Goal: Task Accomplishment & Management: Use online tool/utility

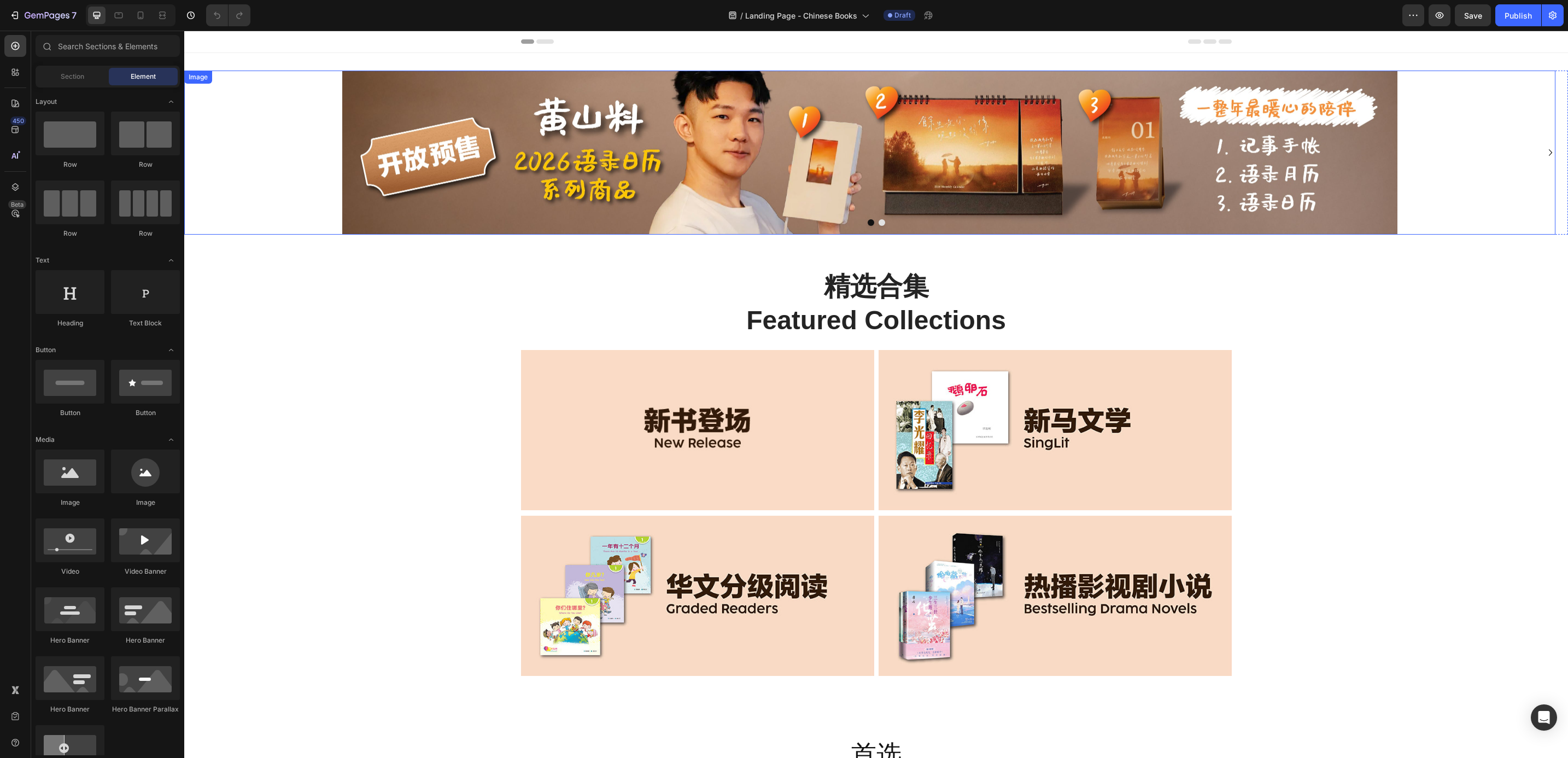
click at [1532, 143] on link at bounding box center [869, 152] width 1371 height 164
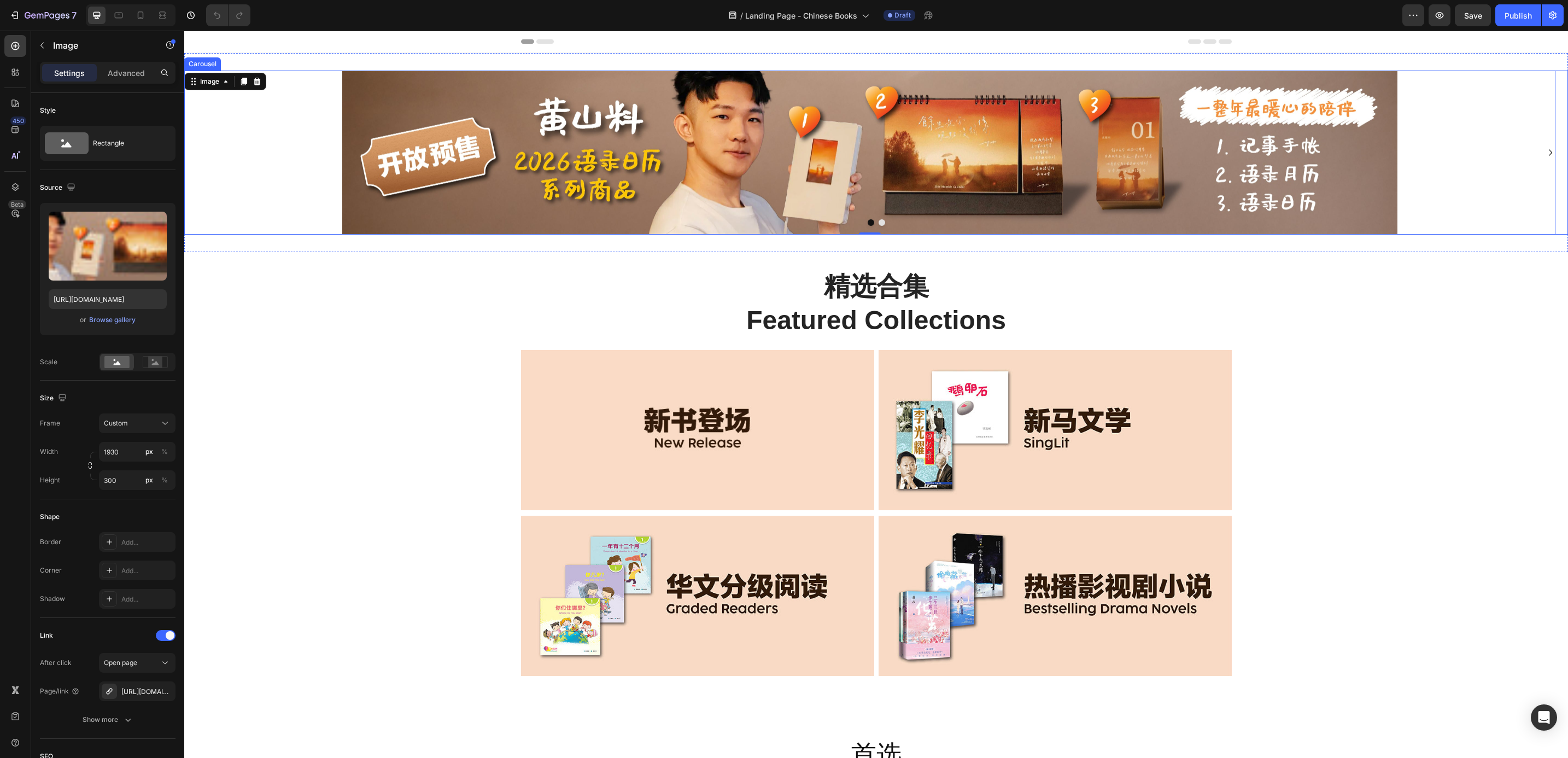
click at [1544, 149] on icon "Carousel Next Arrow" at bounding box center [1551, 152] width 13 height 13
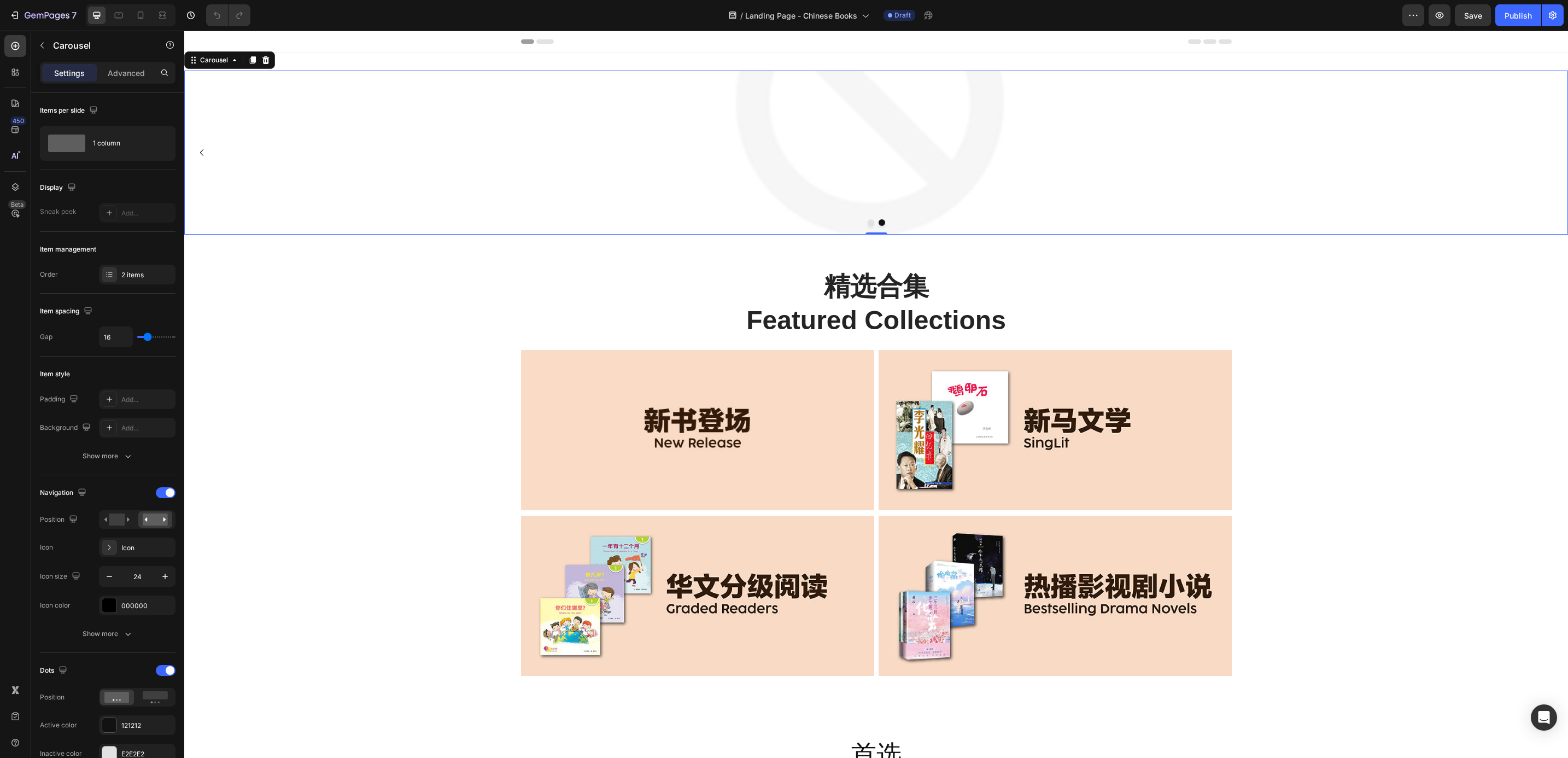
click at [199, 149] on icon "Carousel Back Arrow" at bounding box center [201, 152] width 13 height 13
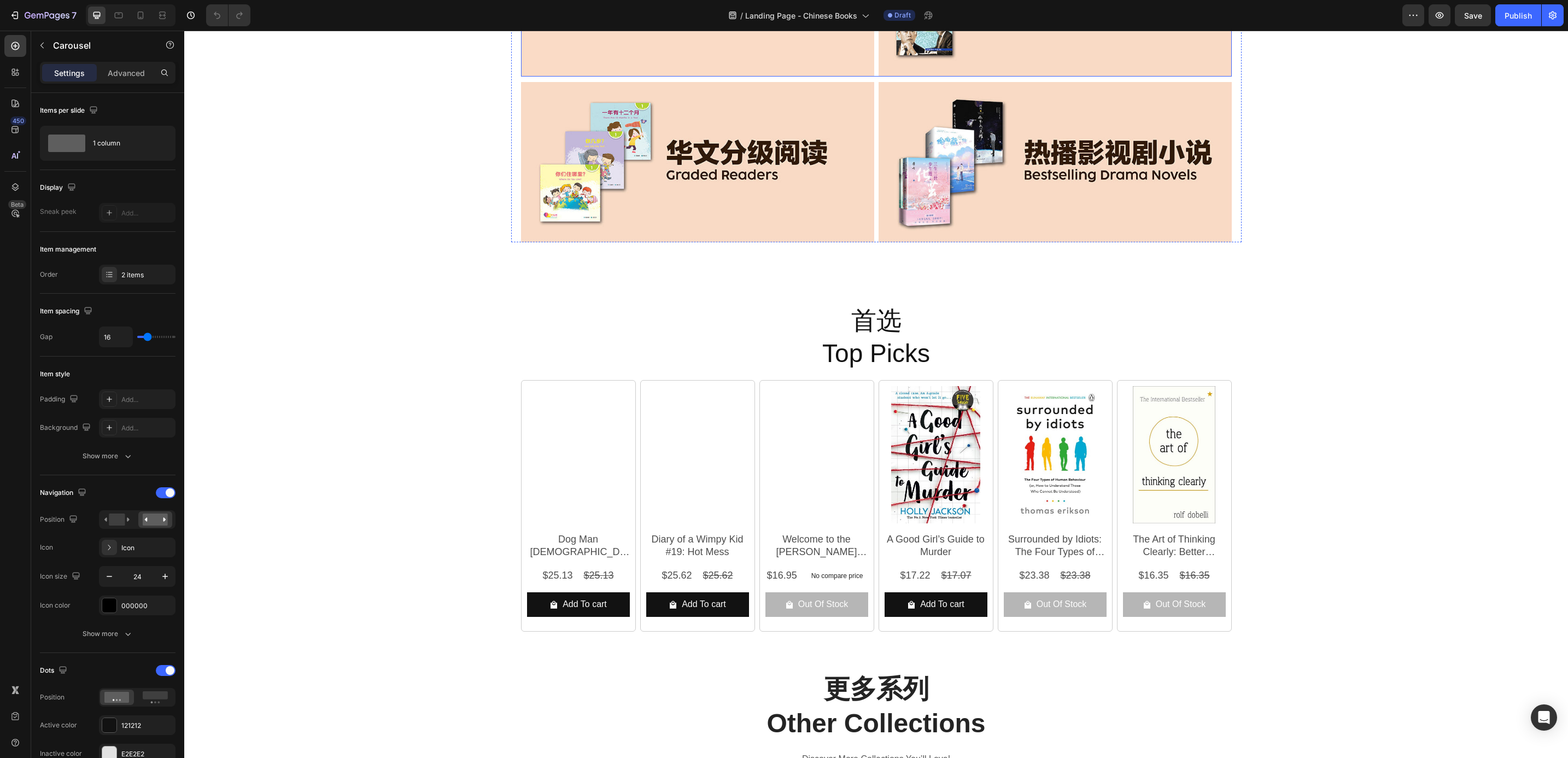
scroll to position [574, 0]
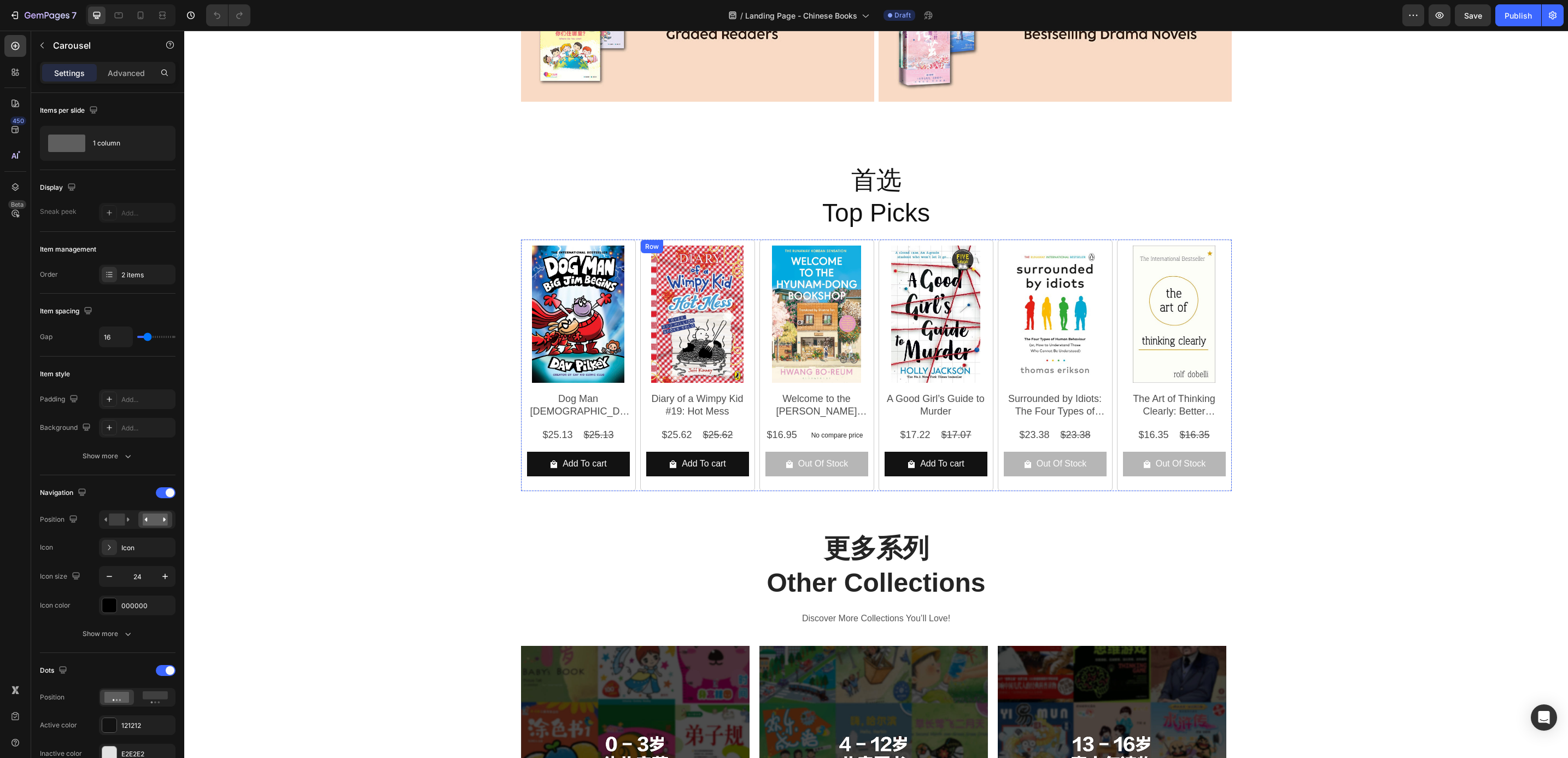
click at [641, 268] on div "Product Images Diary of a Wimpy Kid #19: Hot Mess Product Title $25.62 Product …" at bounding box center [698, 365] width 115 height 252
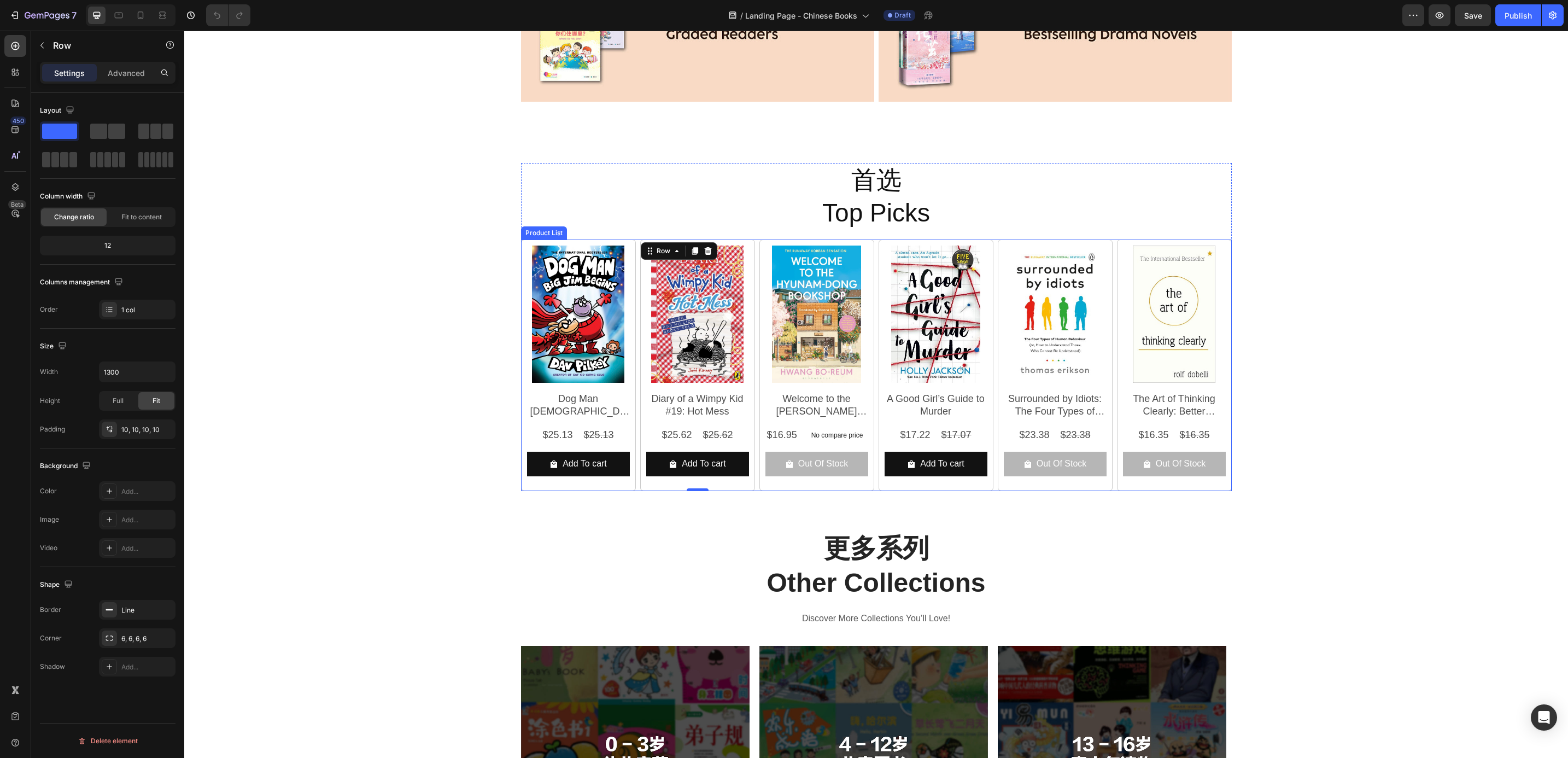
click at [632, 273] on div "Product Images Dog Man 13 - Big Jim Begins (Hardback) Product Title $25.13 Prod…" at bounding box center [876, 365] width 711 height 252
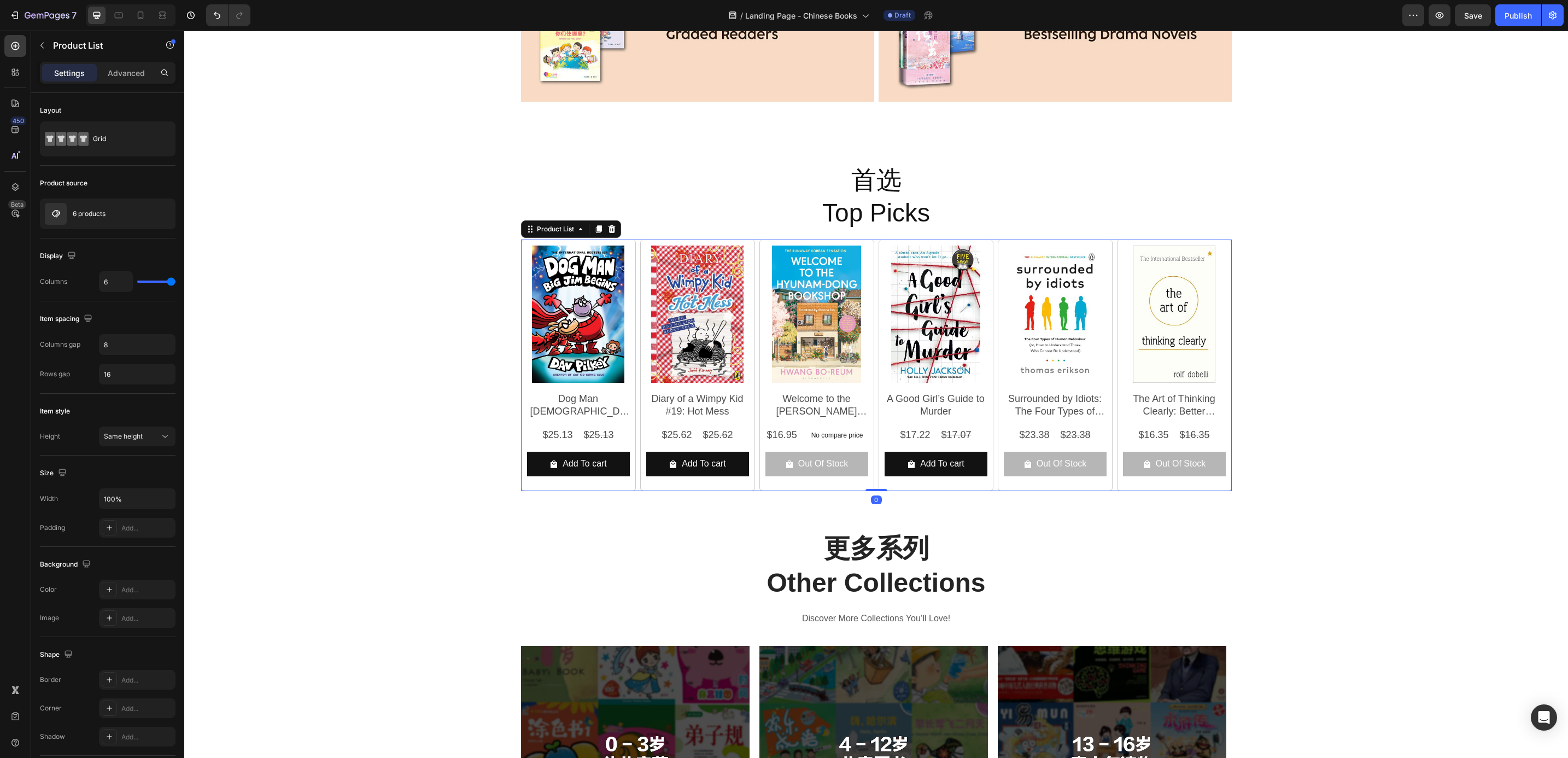
click at [115, 210] on div "6 products" at bounding box center [108, 214] width 136 height 31
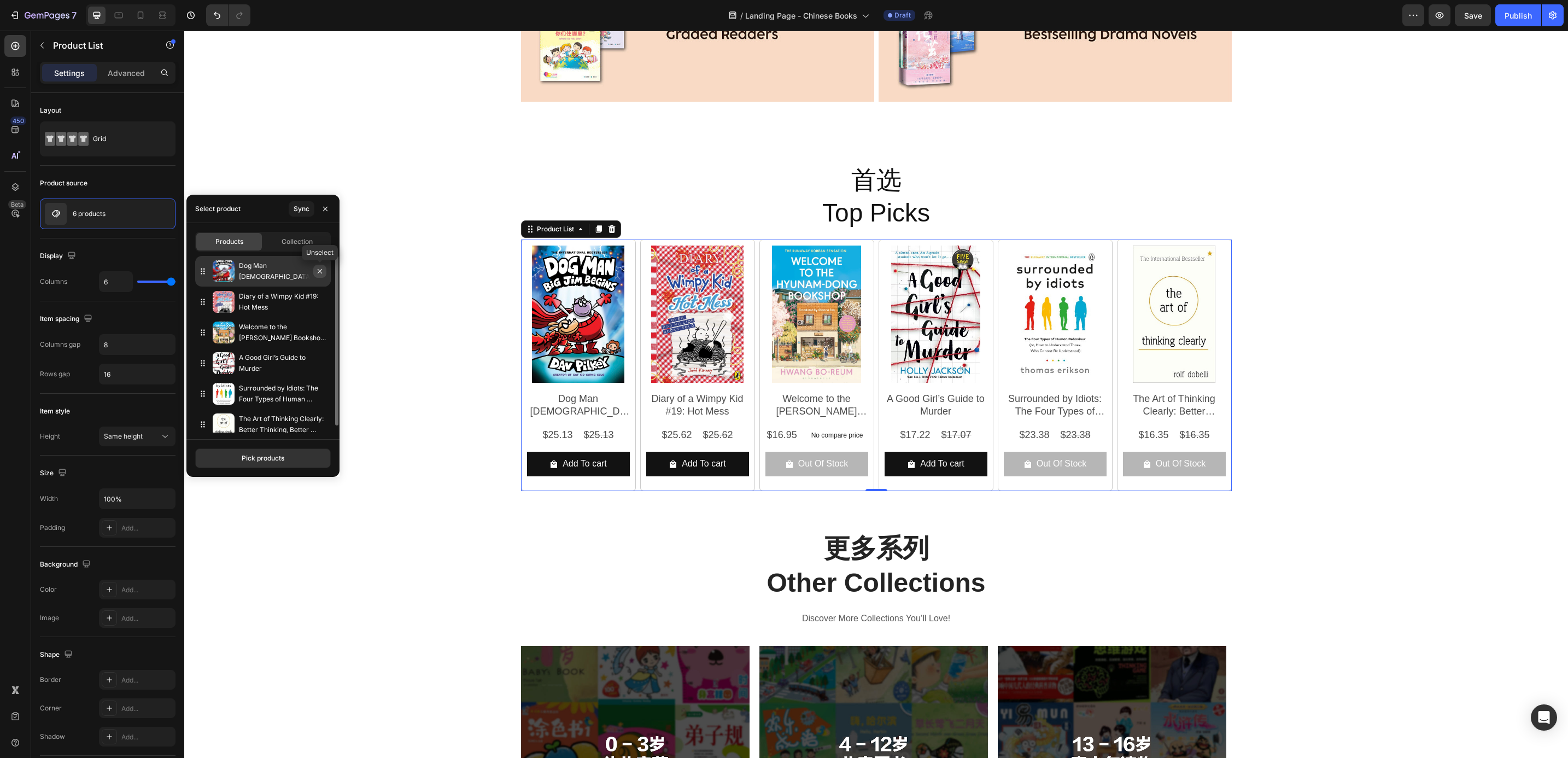
click at [320, 267] on icon "button" at bounding box center [320, 271] width 9 height 9
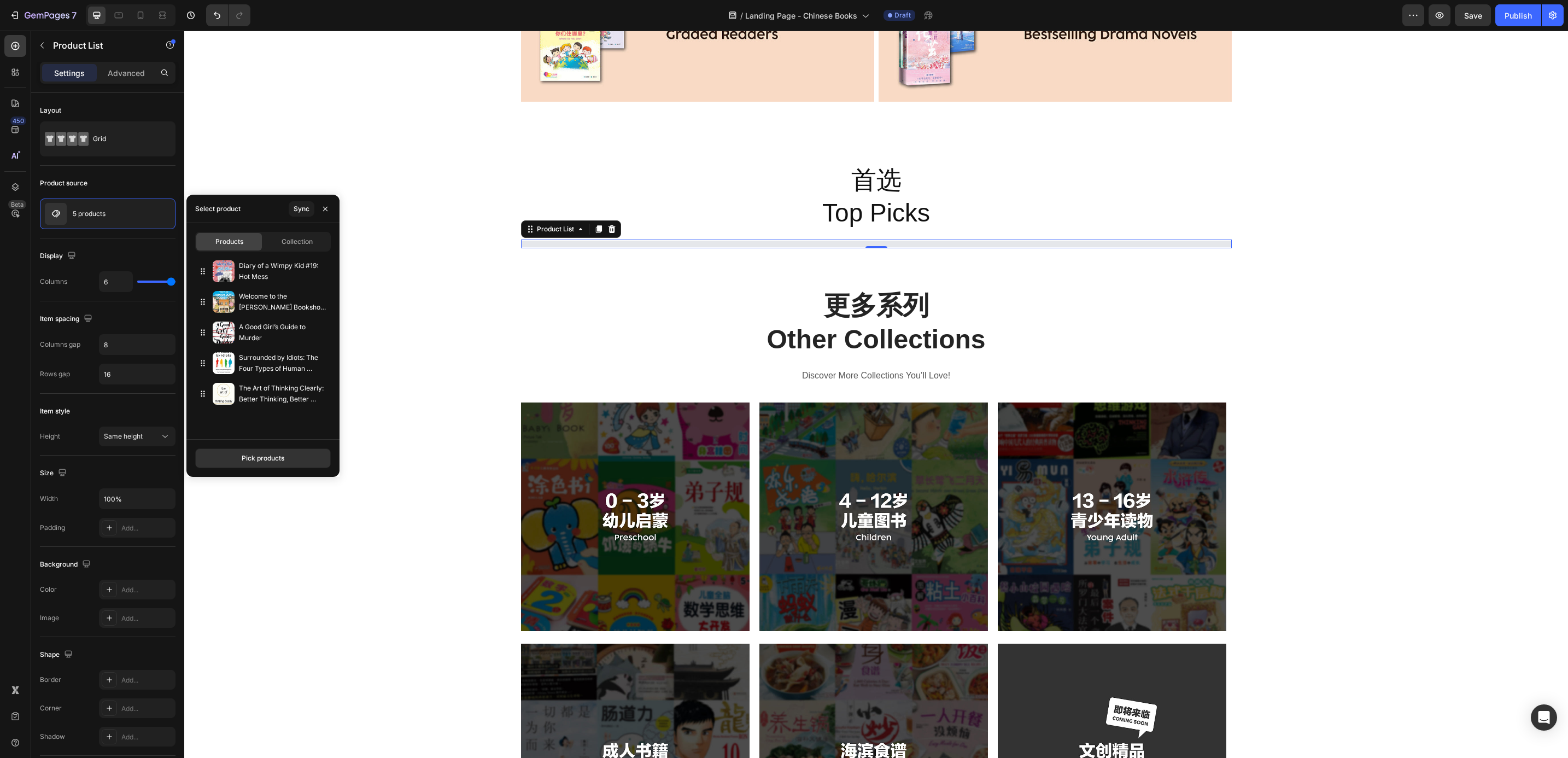
click at [0, 0] on icon "button" at bounding box center [0, 0] width 0 height 0
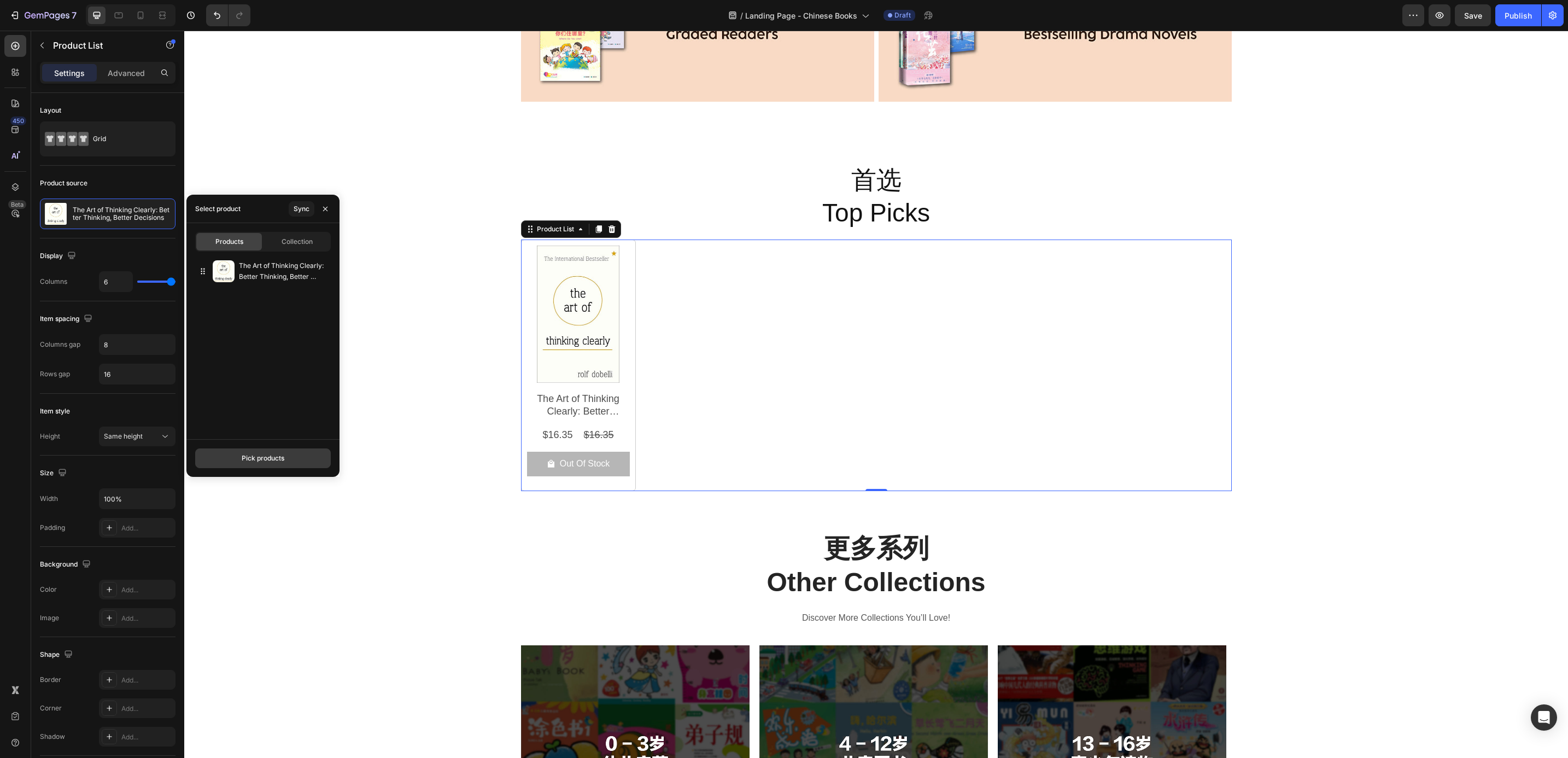
click at [238, 448] on button "Pick products" at bounding box center [263, 458] width 136 height 20
type input "9789811771194"
click at [234, 291] on img at bounding box center [226, 285] width 22 height 22
click at [245, 452] on button "Save" at bounding box center [263, 458] width 136 height 20
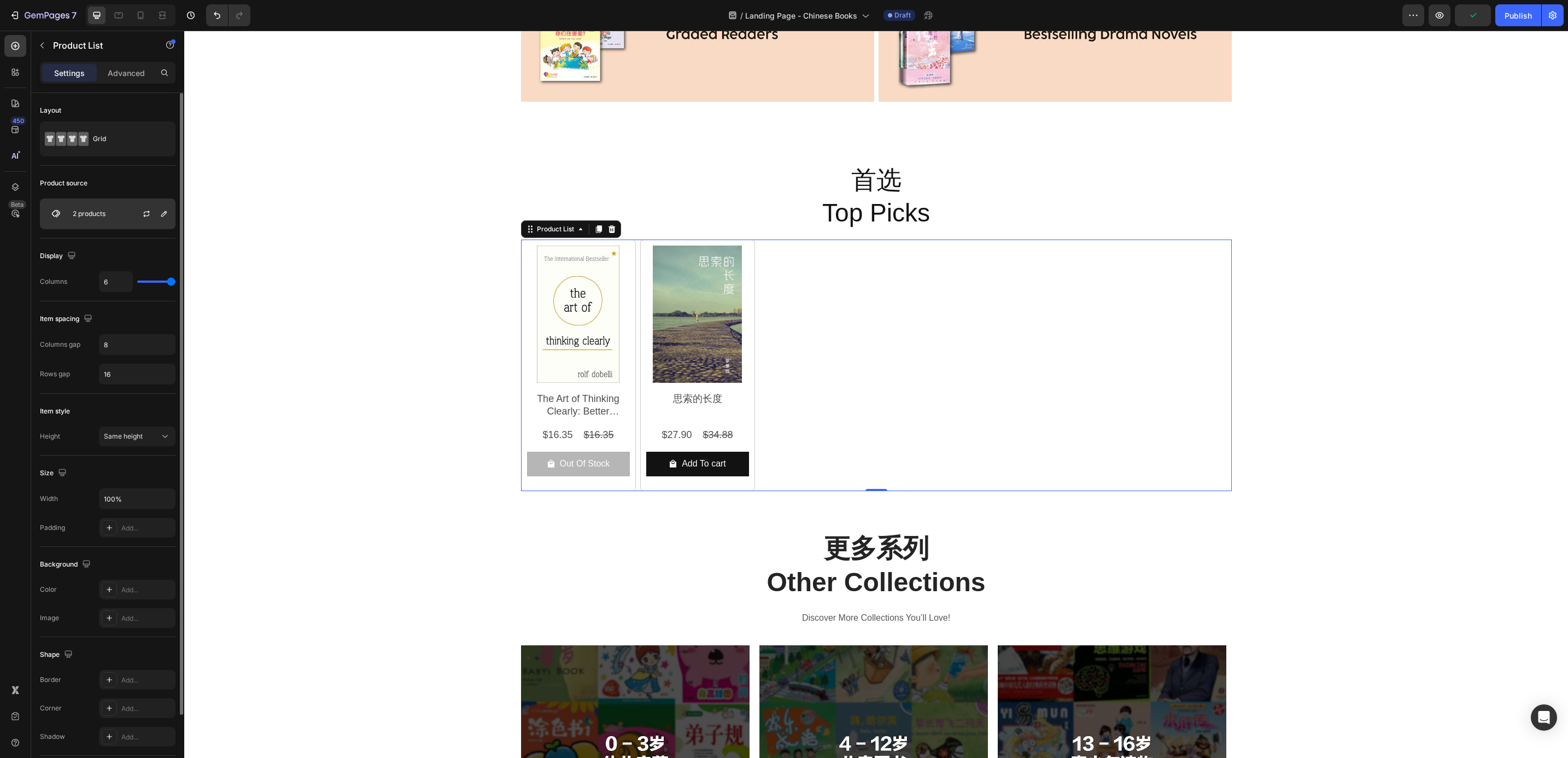
click at [111, 220] on div "2 products" at bounding box center [108, 214] width 136 height 31
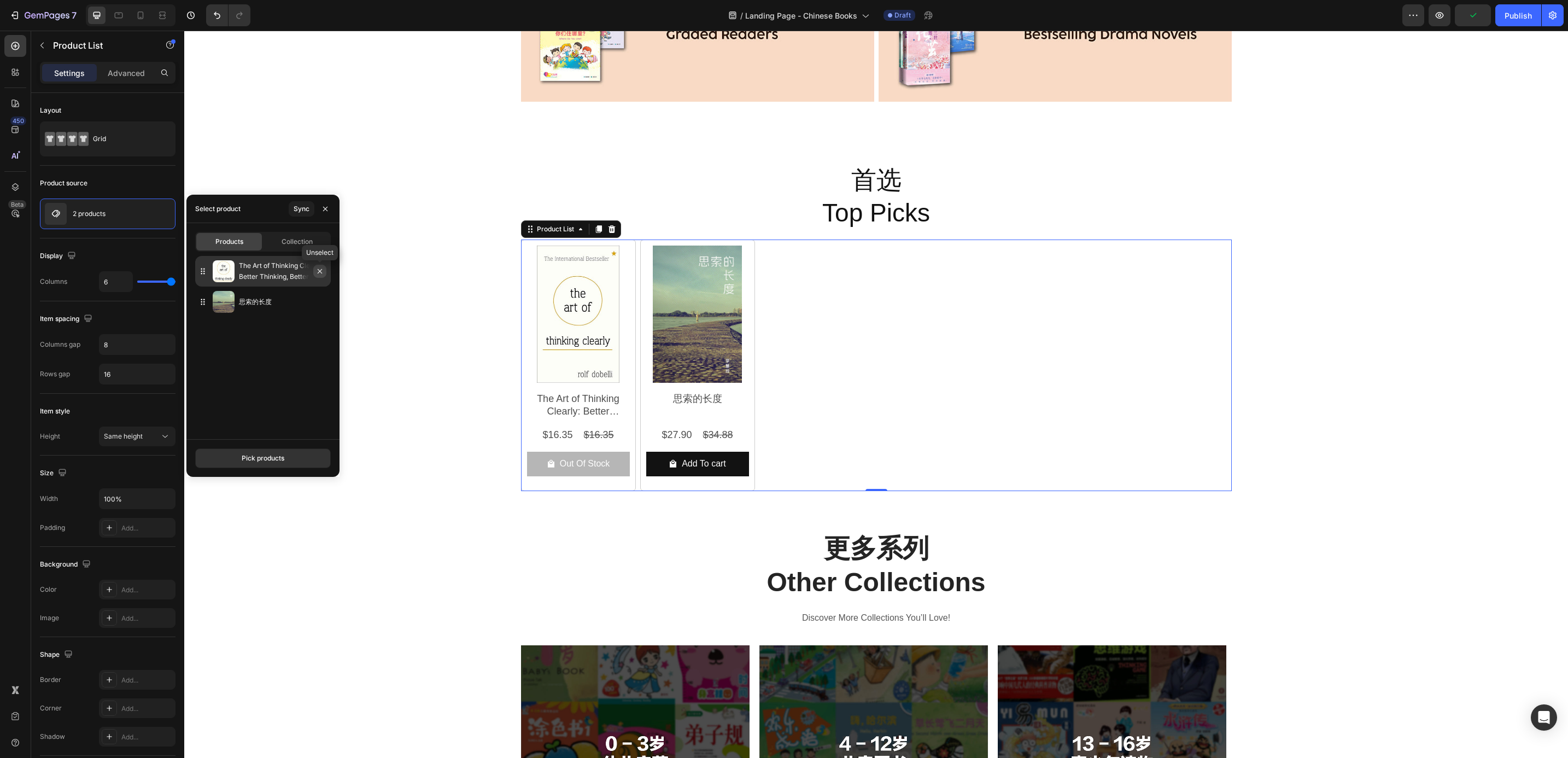
click at [315, 269] on icon "button" at bounding box center [320, 271] width 9 height 9
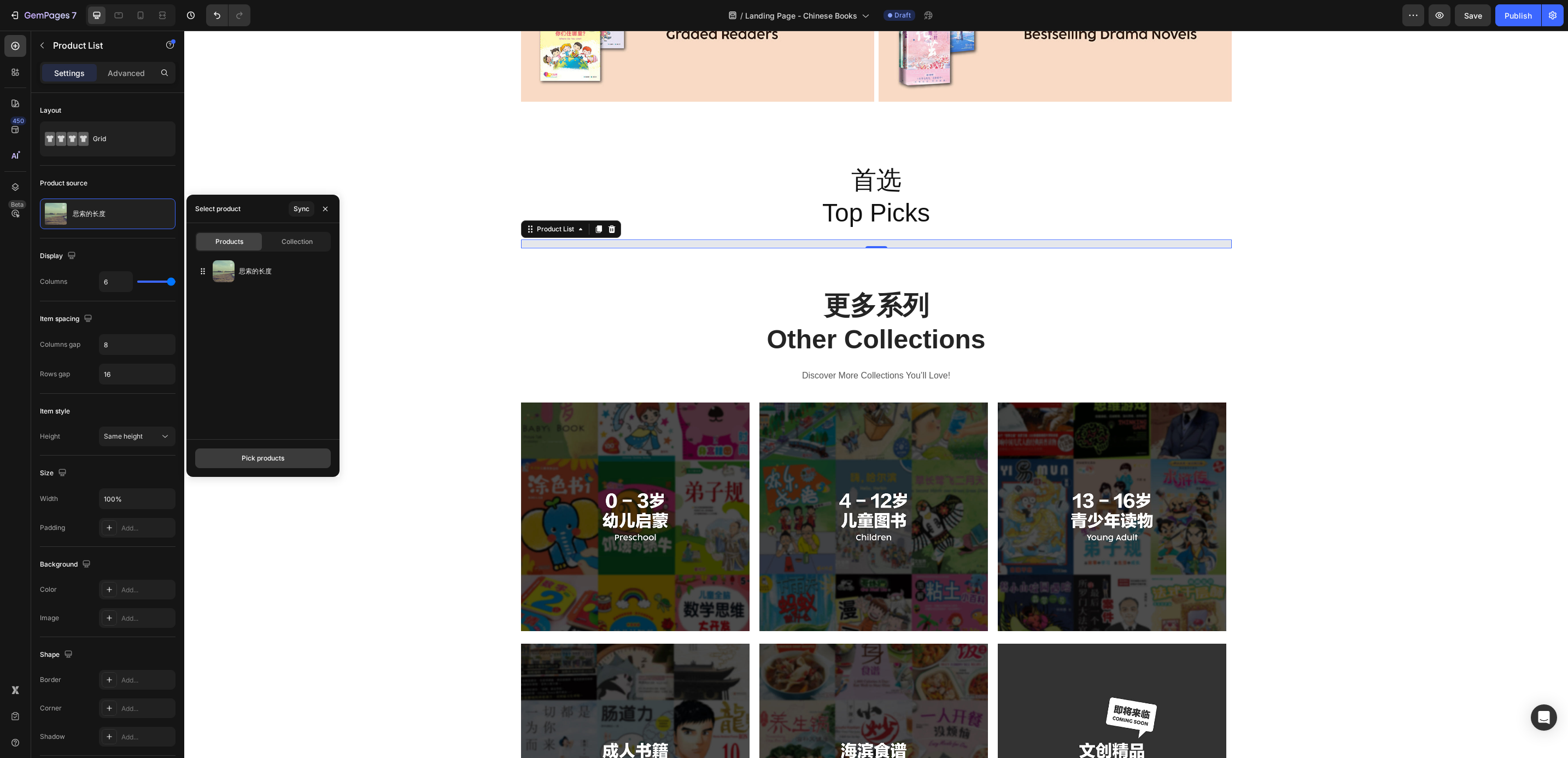
click at [252, 456] on div "Pick products" at bounding box center [263, 458] width 43 height 10
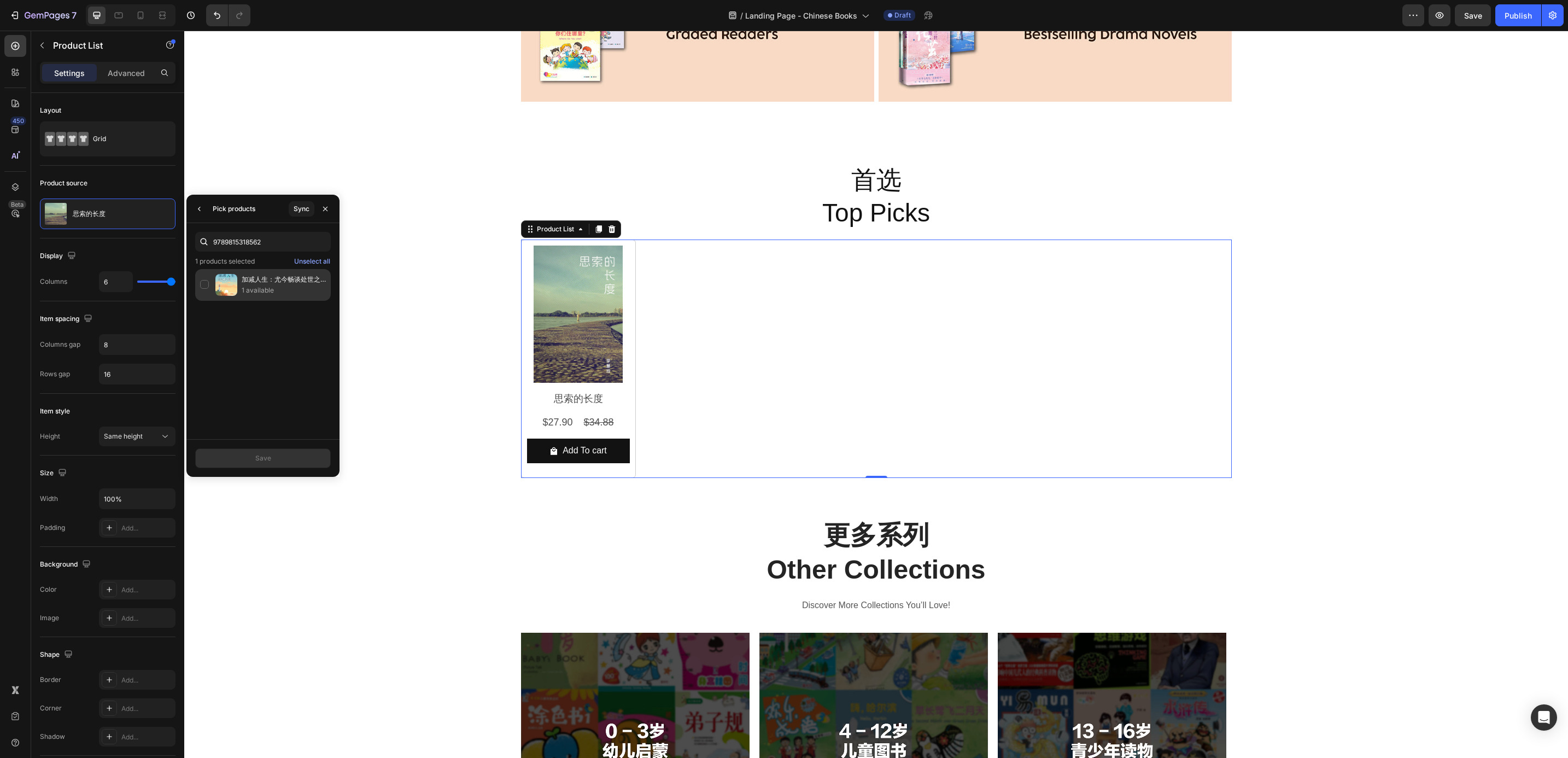
click at [262, 285] on p "1 available" at bounding box center [284, 290] width 84 height 11
click at [274, 244] on input "9789815318562" at bounding box center [263, 241] width 136 height 20
paste input "099966"
click at [280, 289] on p "11 available" at bounding box center [284, 290] width 84 height 11
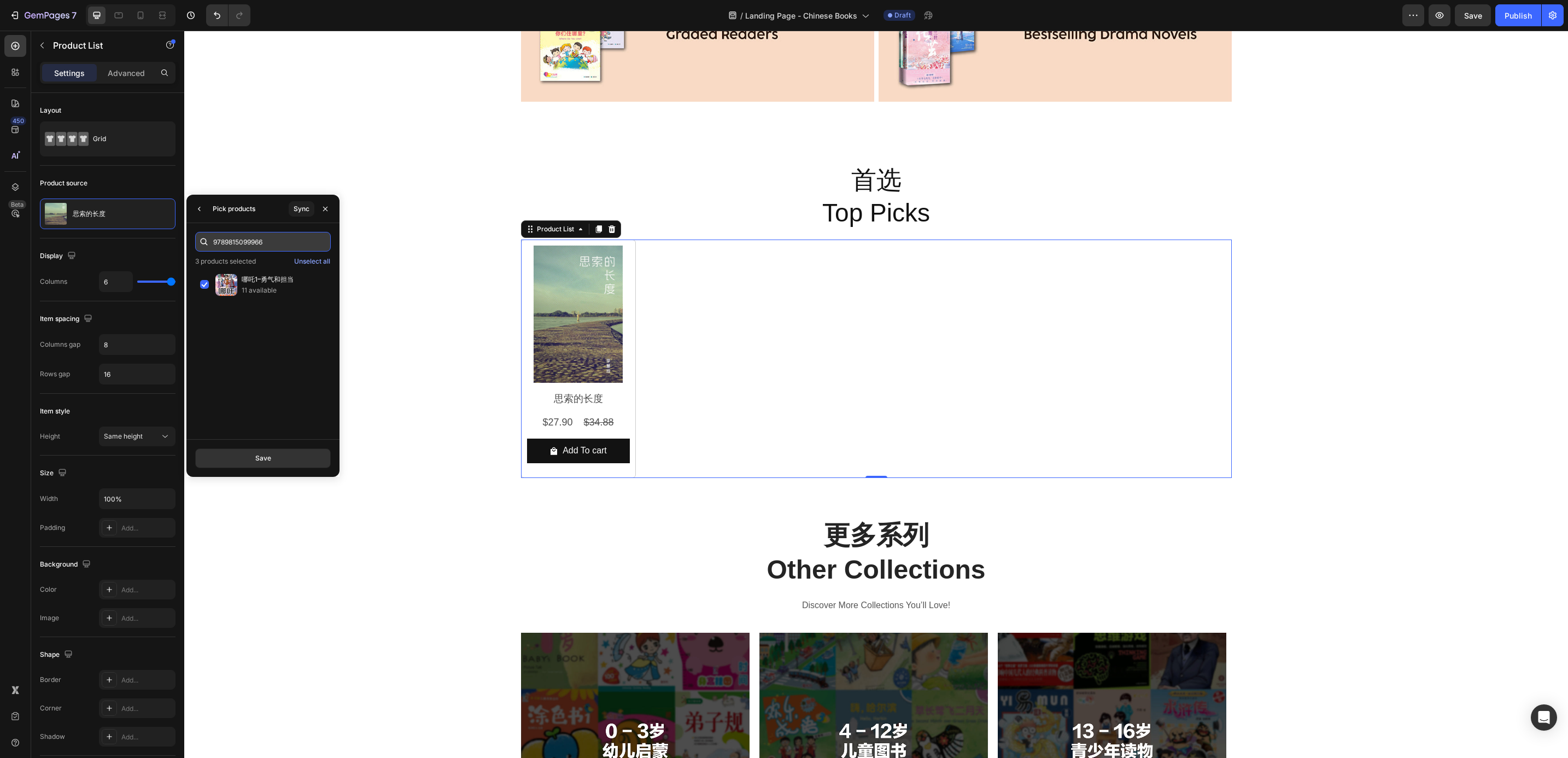
click at [237, 237] on input "9789815099966" at bounding box center [263, 241] width 136 height 20
paste input "9406821"
type input "9789819406821"
drag, startPoint x: 252, startPoint y: 278, endPoint x: 252, endPoint y: 285, distance: 7.0
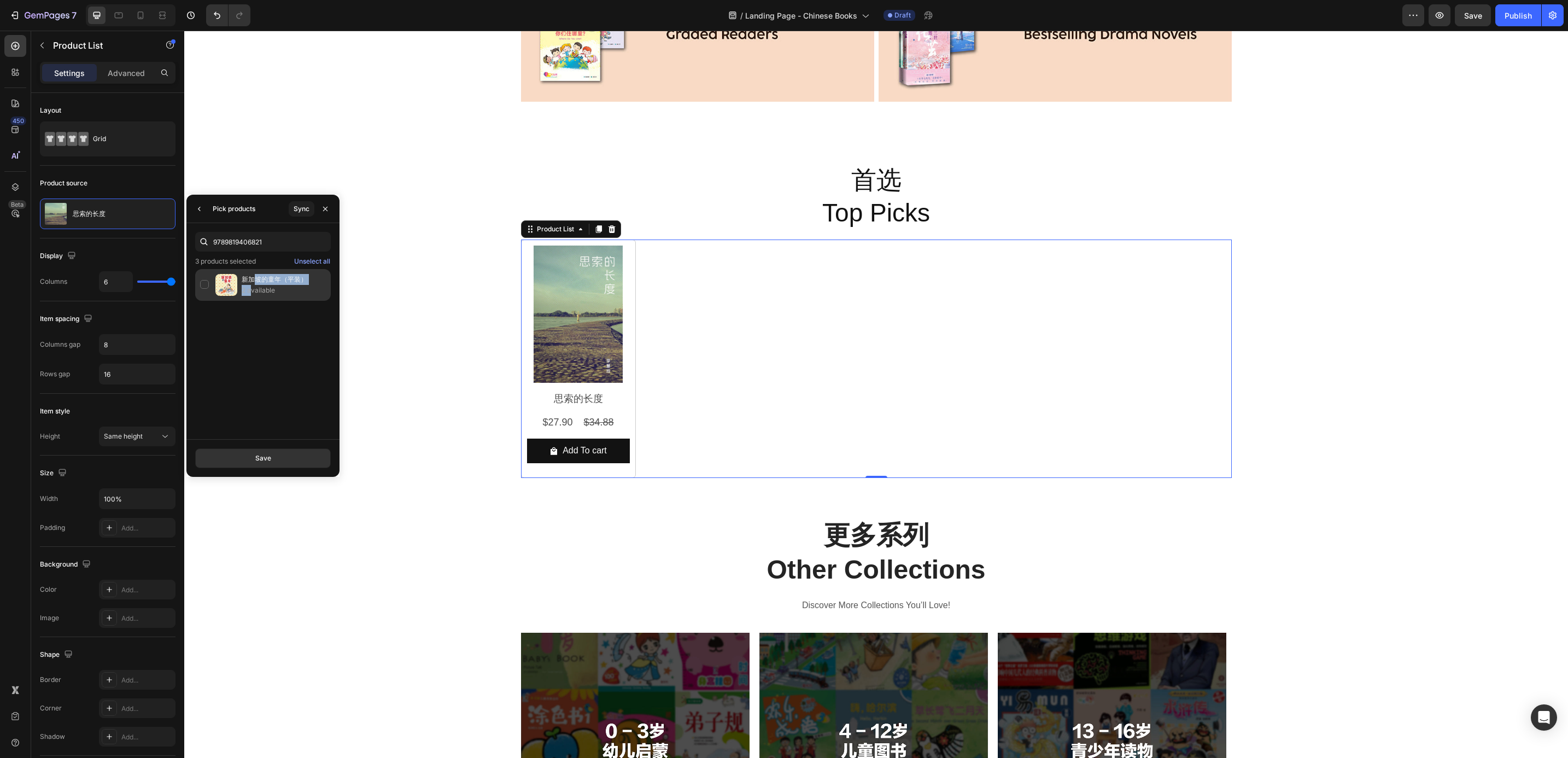
click at [252, 285] on div "新加坡的童年（平装） 2 available" at bounding box center [284, 285] width 84 height 22
click at [250, 283] on p "新加坡的童年（平装）" at bounding box center [284, 280] width 84 height 11
click at [264, 456] on div "Save" at bounding box center [263, 458] width 16 height 10
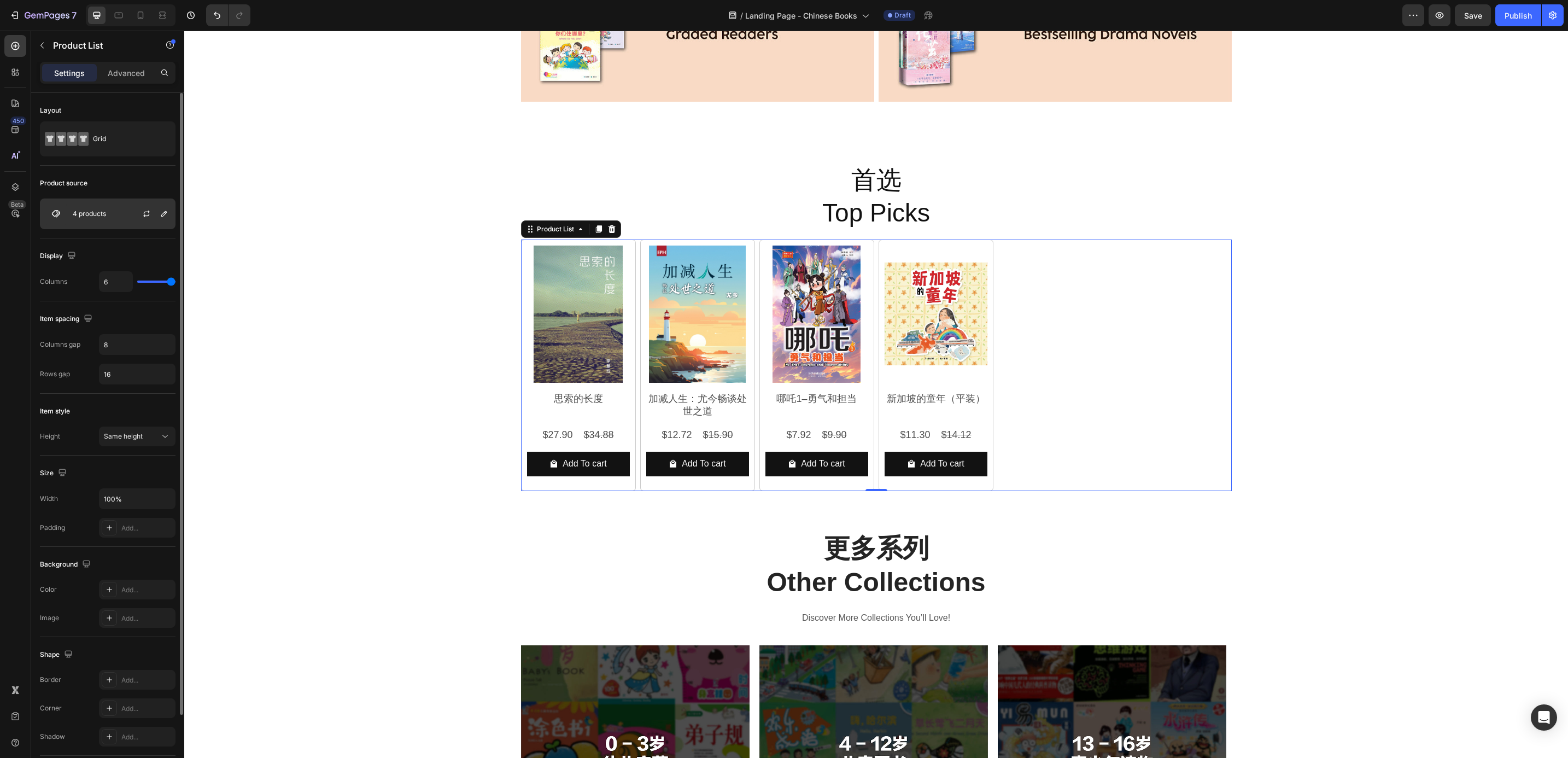
click at [117, 222] on div "4 products" at bounding box center [108, 214] width 136 height 31
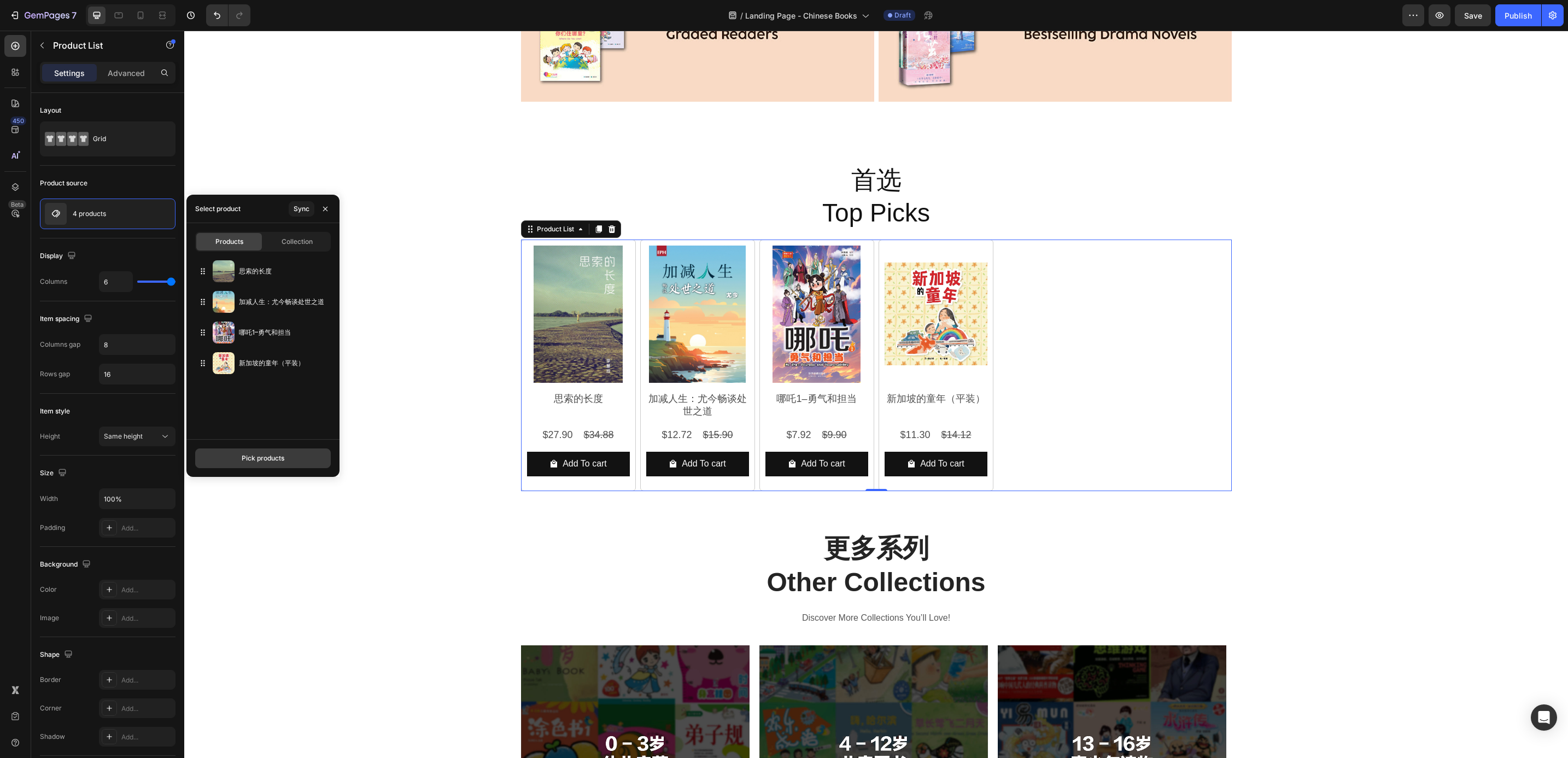
click at [262, 457] on div "Pick products" at bounding box center [263, 458] width 43 height 10
type input "9789819403080"
click at [280, 284] on p "在商言商：郭令明" at bounding box center [284, 280] width 84 height 11
click at [241, 465] on button "Save" at bounding box center [263, 458] width 136 height 20
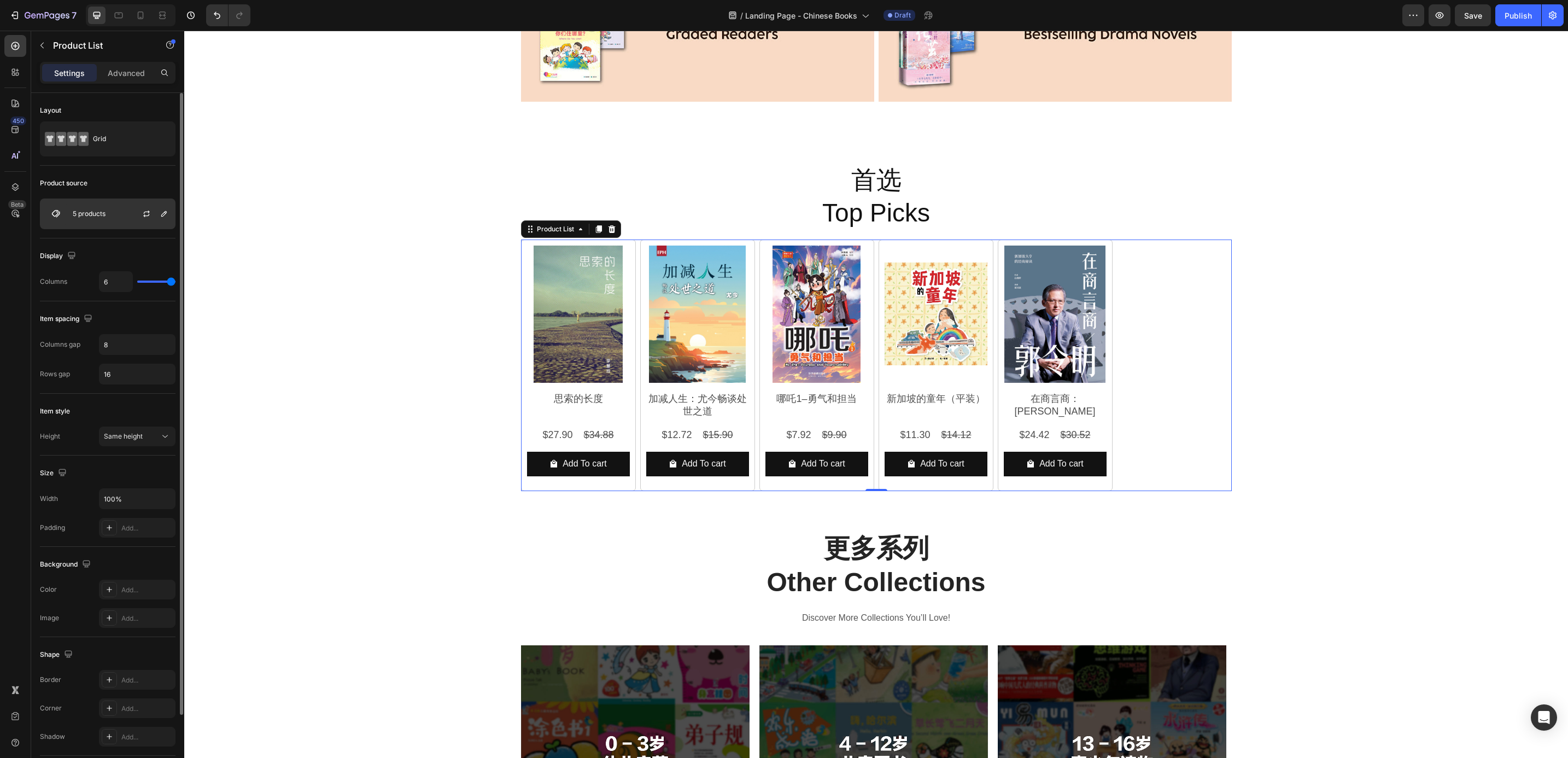
click at [104, 220] on div "5 products" at bounding box center [108, 214] width 136 height 31
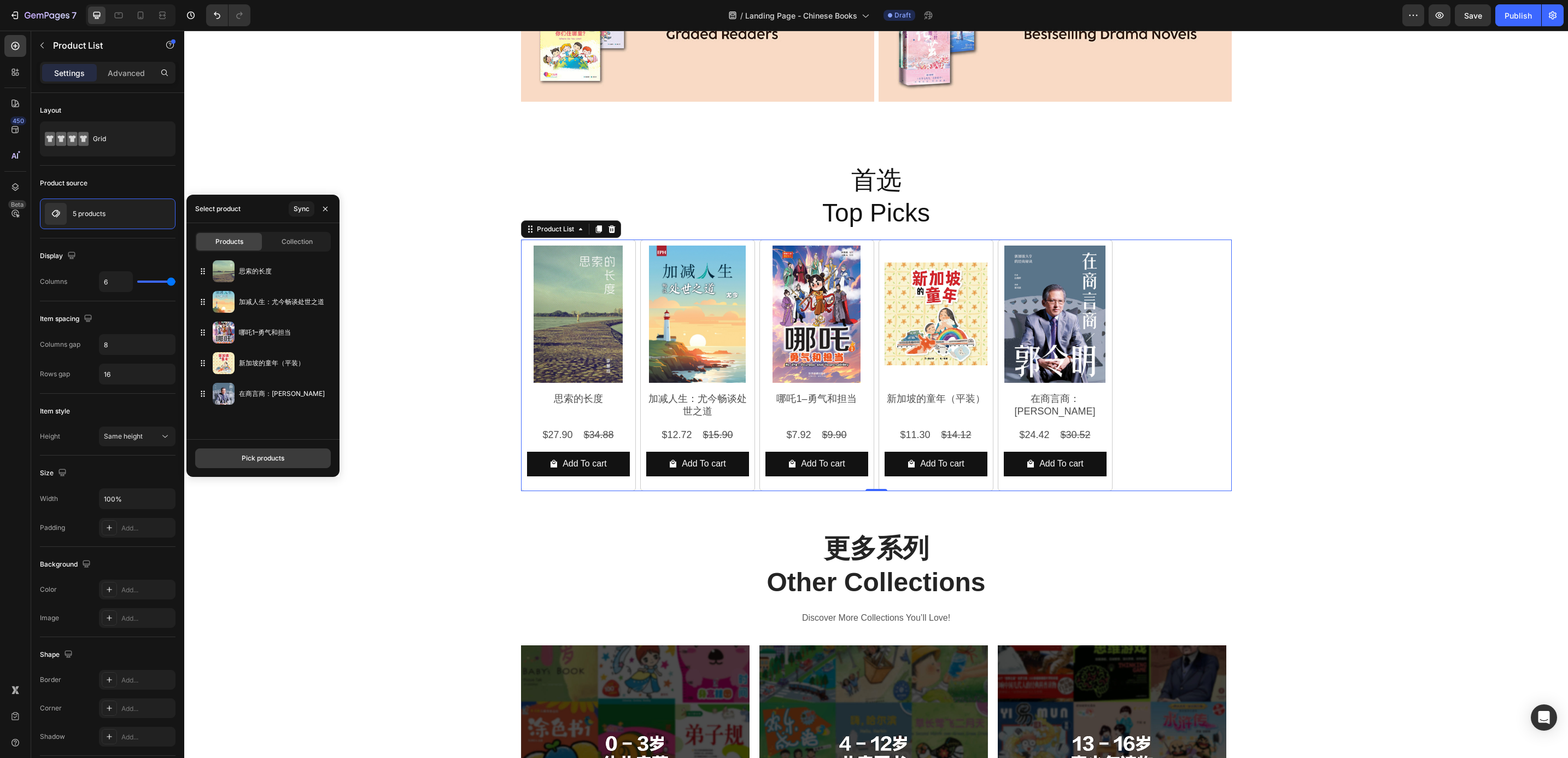
click at [255, 460] on div "Pick products" at bounding box center [263, 458] width 43 height 10
type input "9789811883408"
click at [261, 279] on p "篮球小子" at bounding box center [284, 280] width 84 height 11
click at [286, 455] on button "Save" at bounding box center [263, 458] width 136 height 20
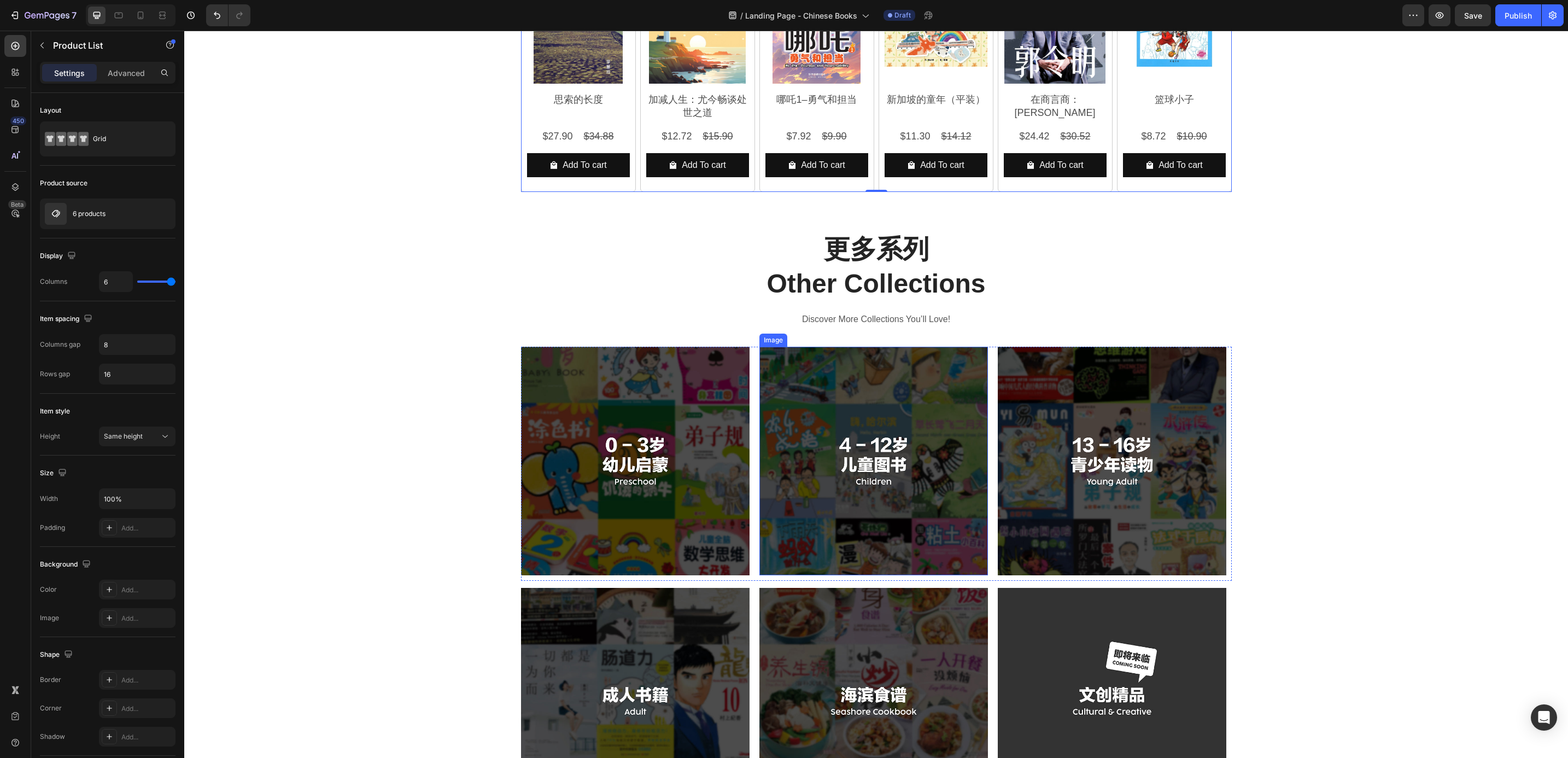
scroll to position [902, 0]
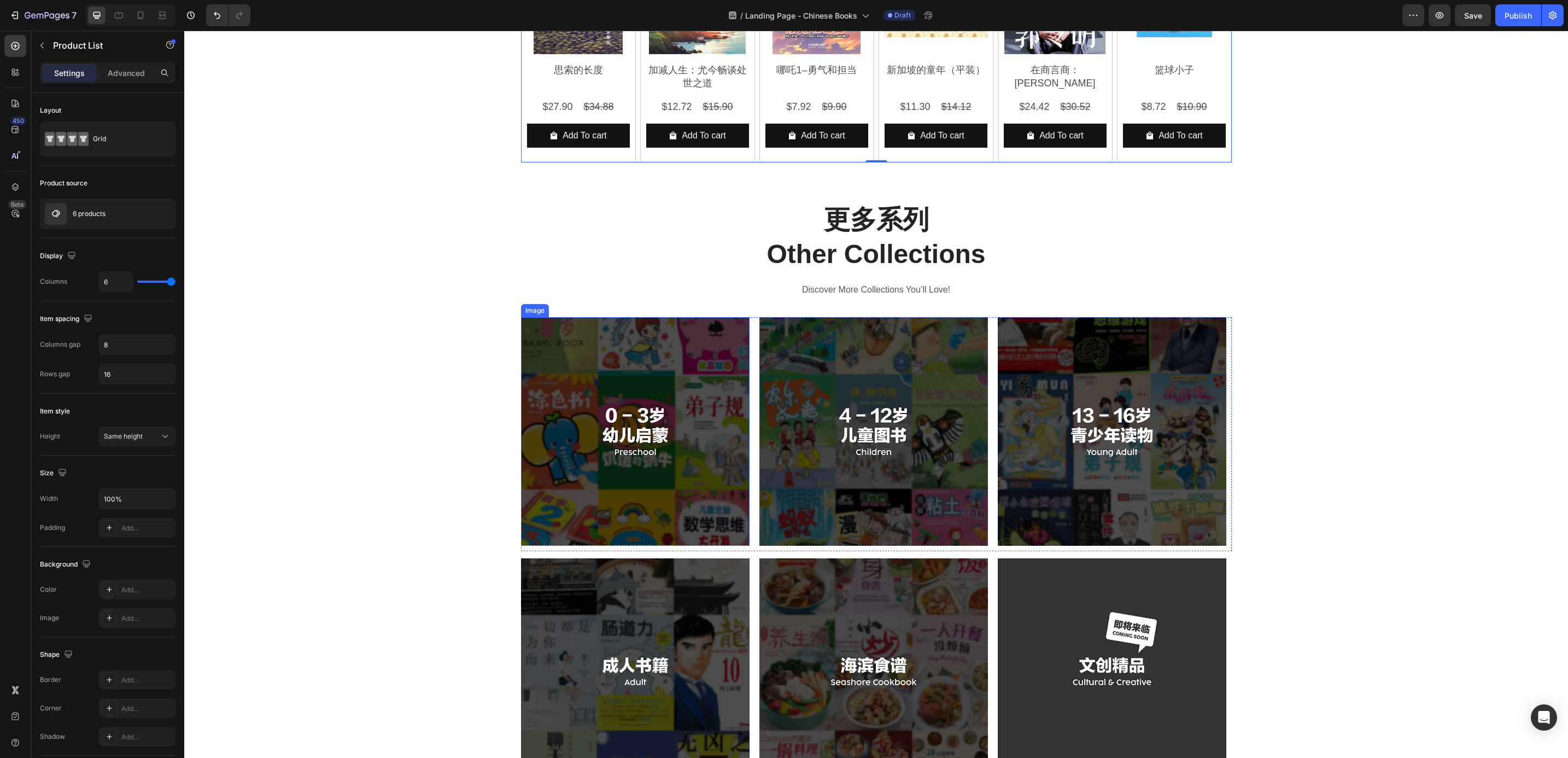
click at [697, 447] on img at bounding box center [635, 431] width 229 height 229
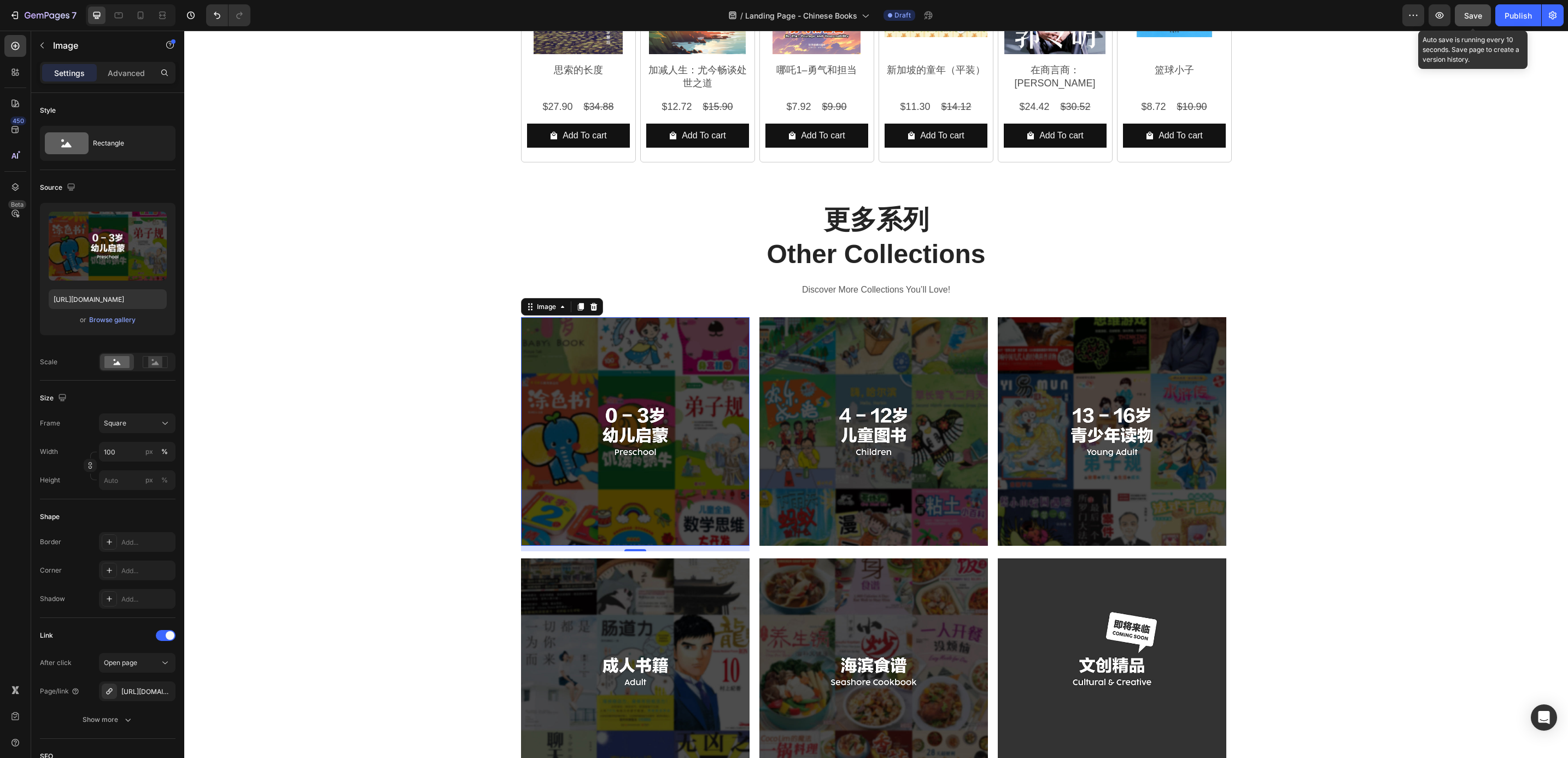
click at [1483, 14] on button "Save" at bounding box center [1473, 15] width 36 height 22
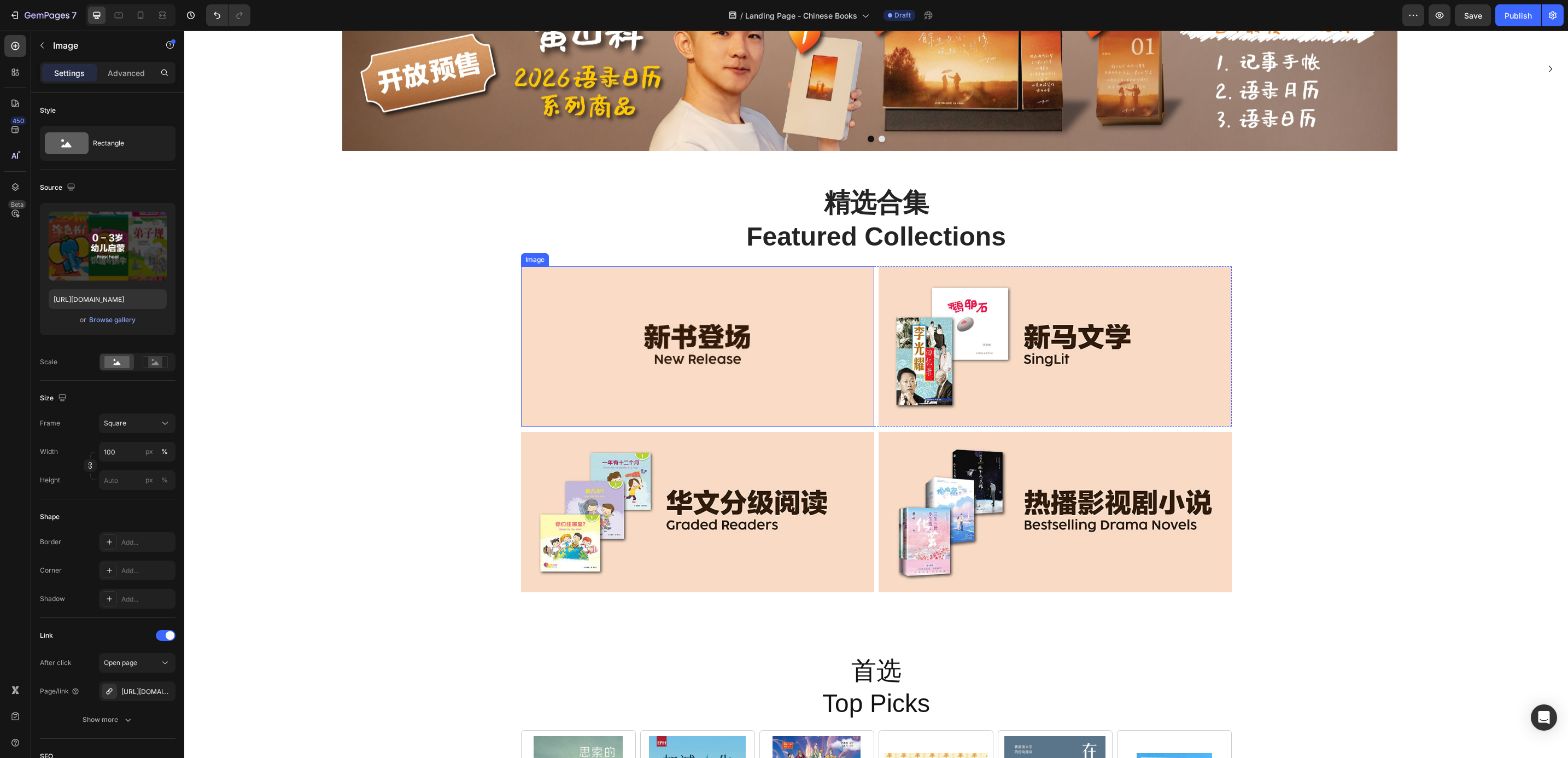
scroll to position [0, 0]
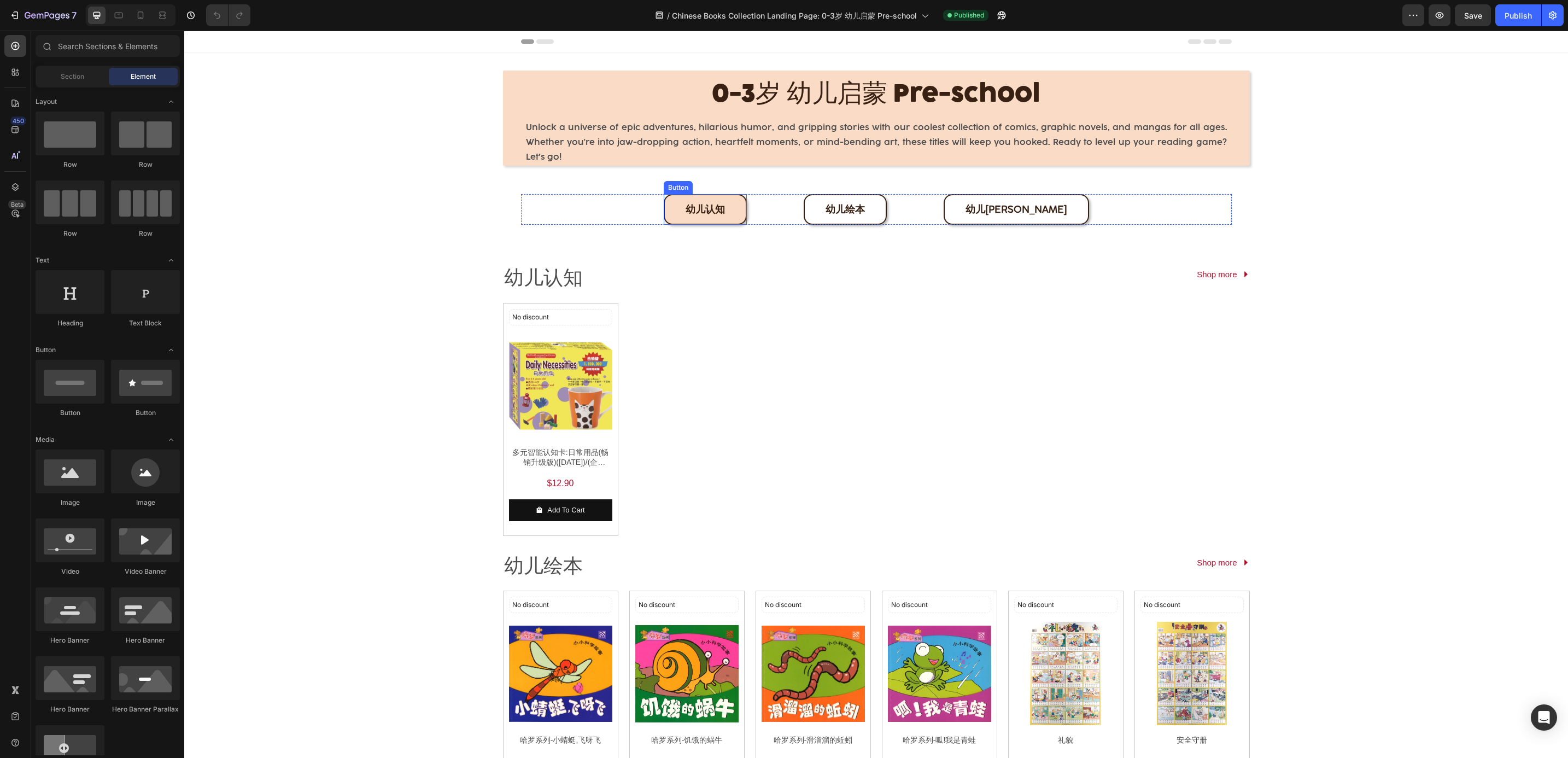
click at [703, 197] on link "幼儿认知" at bounding box center [705, 210] width 83 height 31
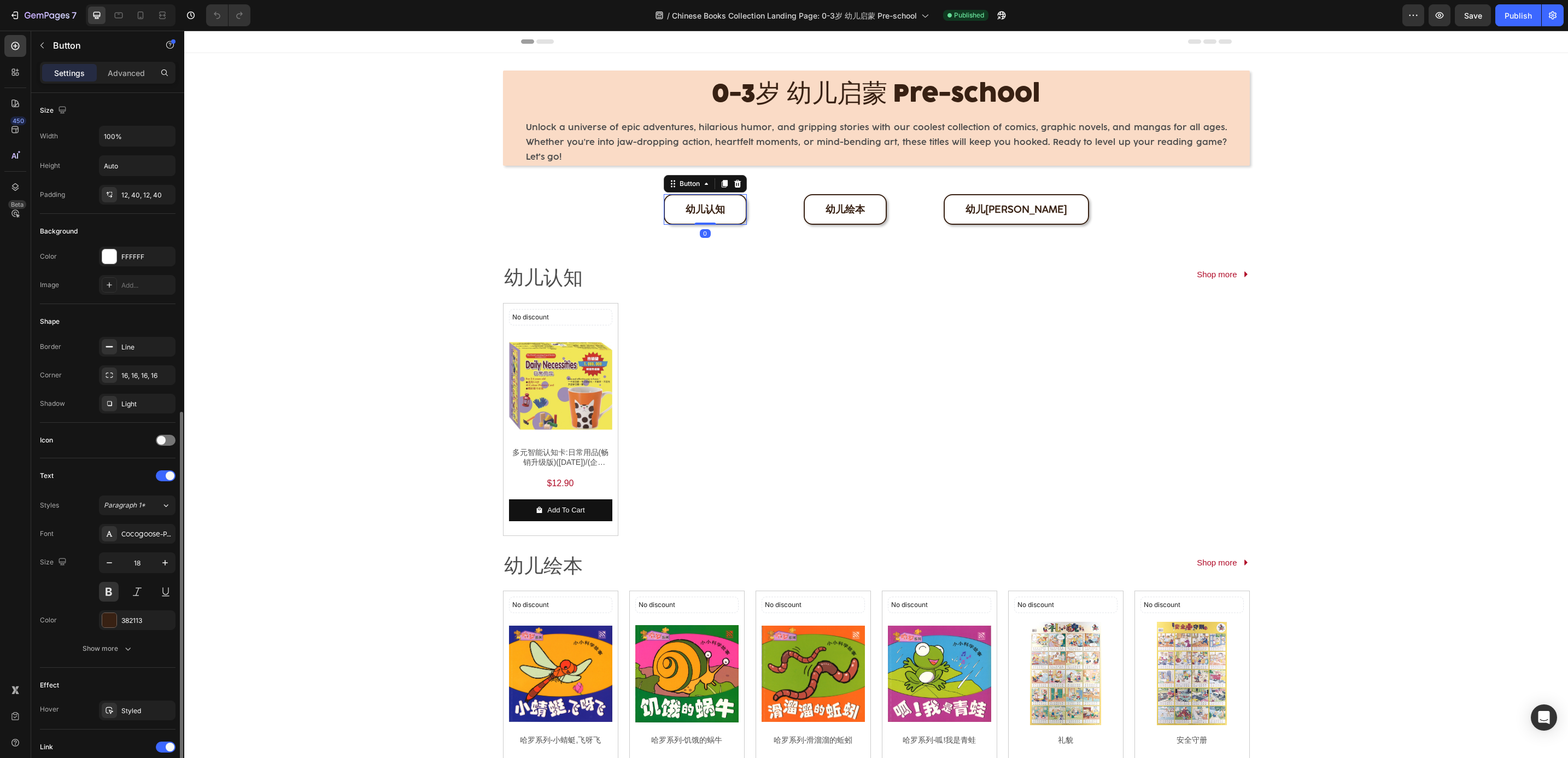
scroll to position [178, 0]
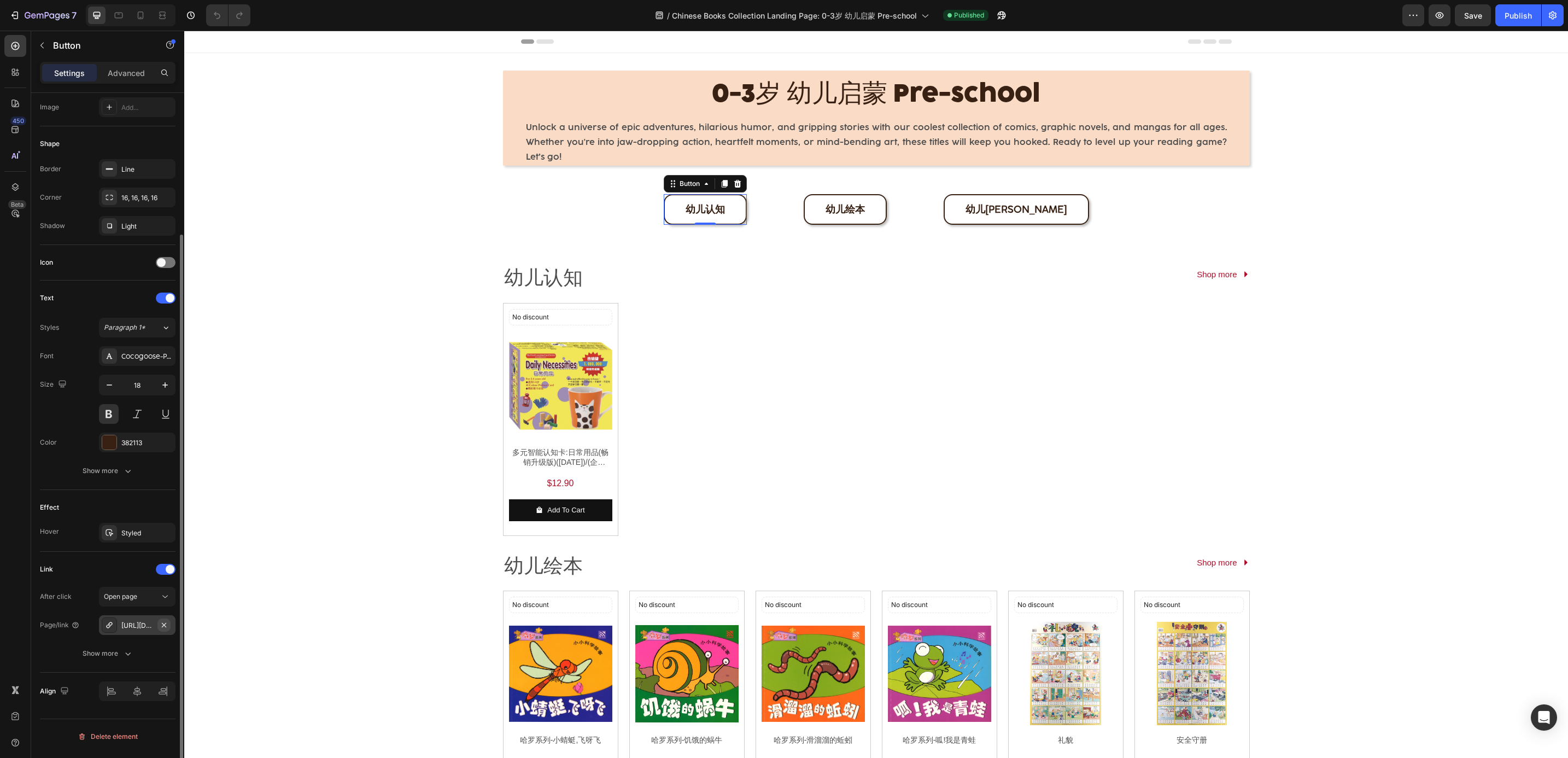
click at [159, 628] on icon "button" at bounding box center [164, 624] width 9 height 9
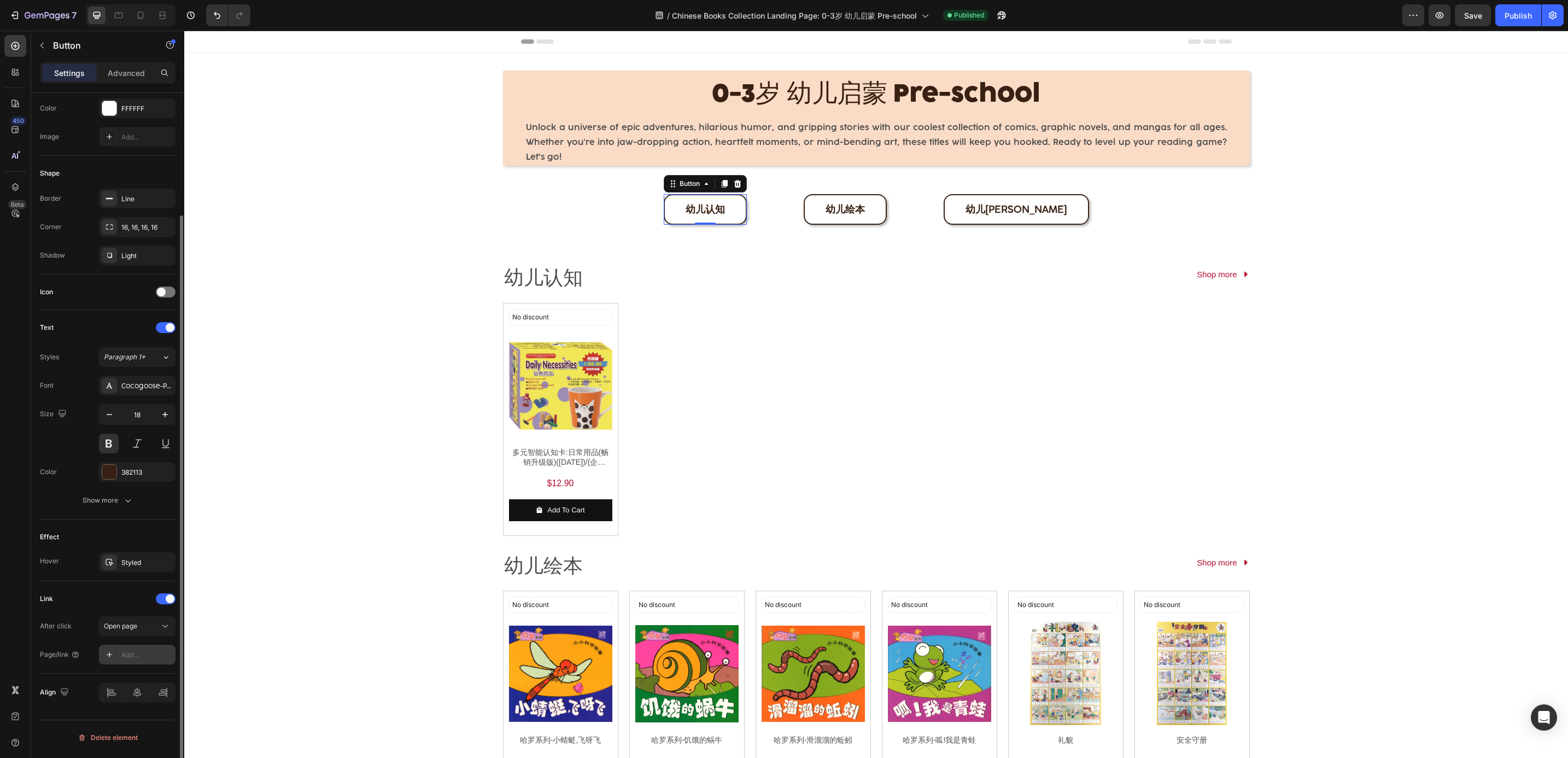
scroll to position [148, 0]
click at [130, 658] on div "Add..." at bounding box center [147, 655] width 51 height 10
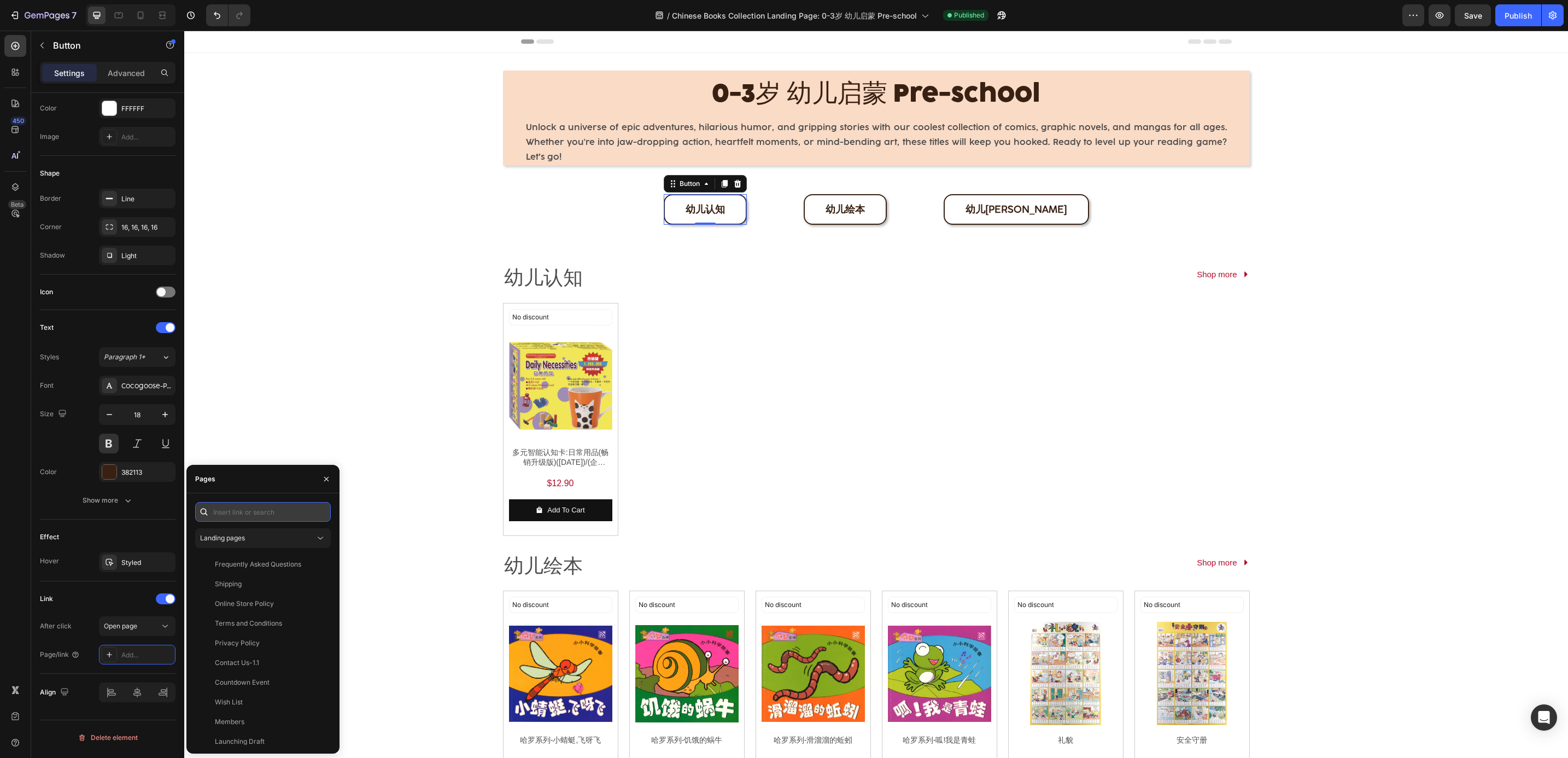
click at [243, 514] on input "text" at bounding box center [263, 512] width 136 height 20
paste input "[URL][DOMAIN_NAME]"
type input "[URL][DOMAIN_NAME]"
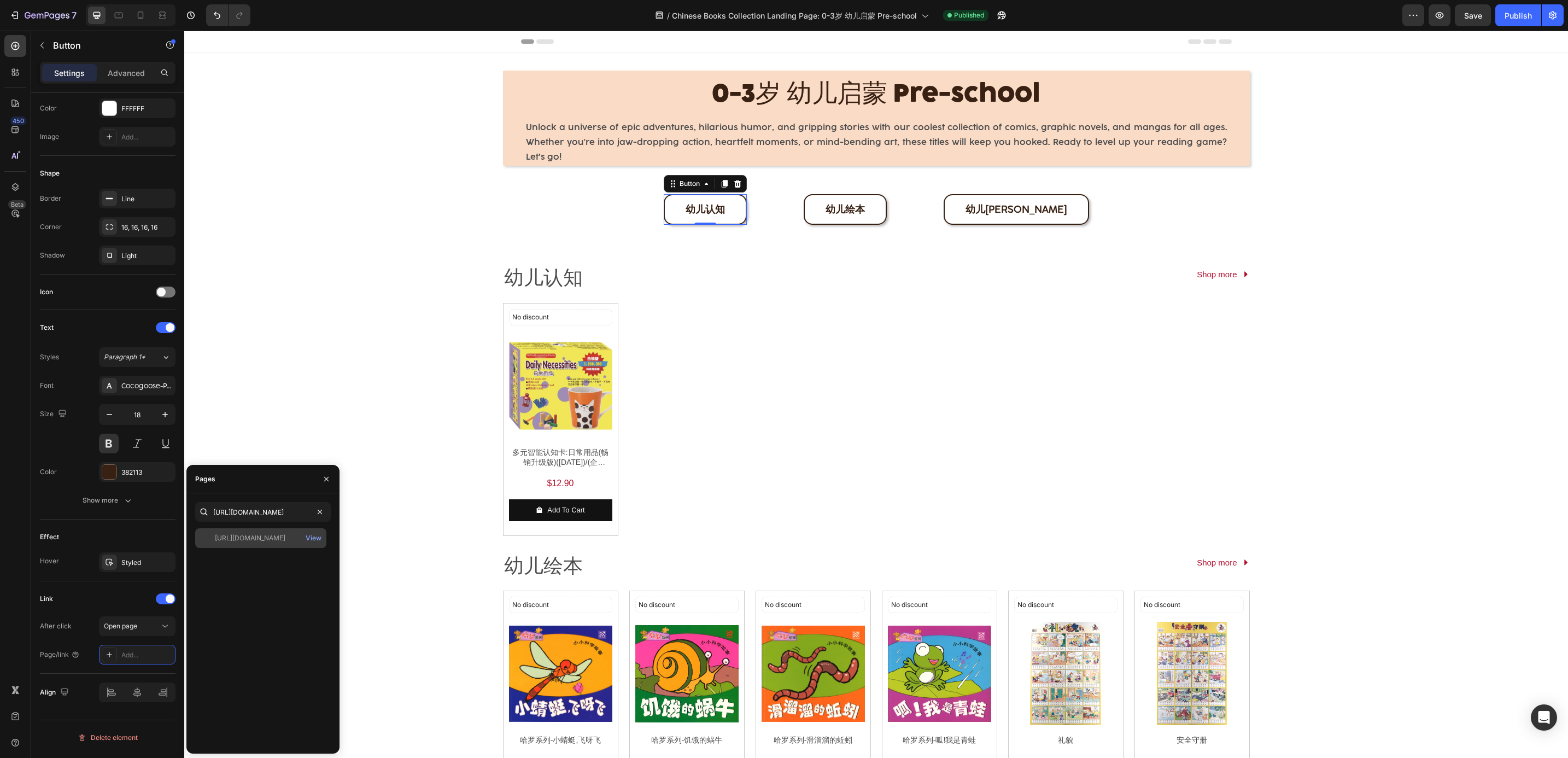
click at [251, 534] on div "[URL][DOMAIN_NAME]" at bounding box center [250, 538] width 71 height 10
click at [622, 457] on div "No discount Not be displayed when published Discount Tag Product Images 多元智能认知卡…" at bounding box center [876, 419] width 747 height 233
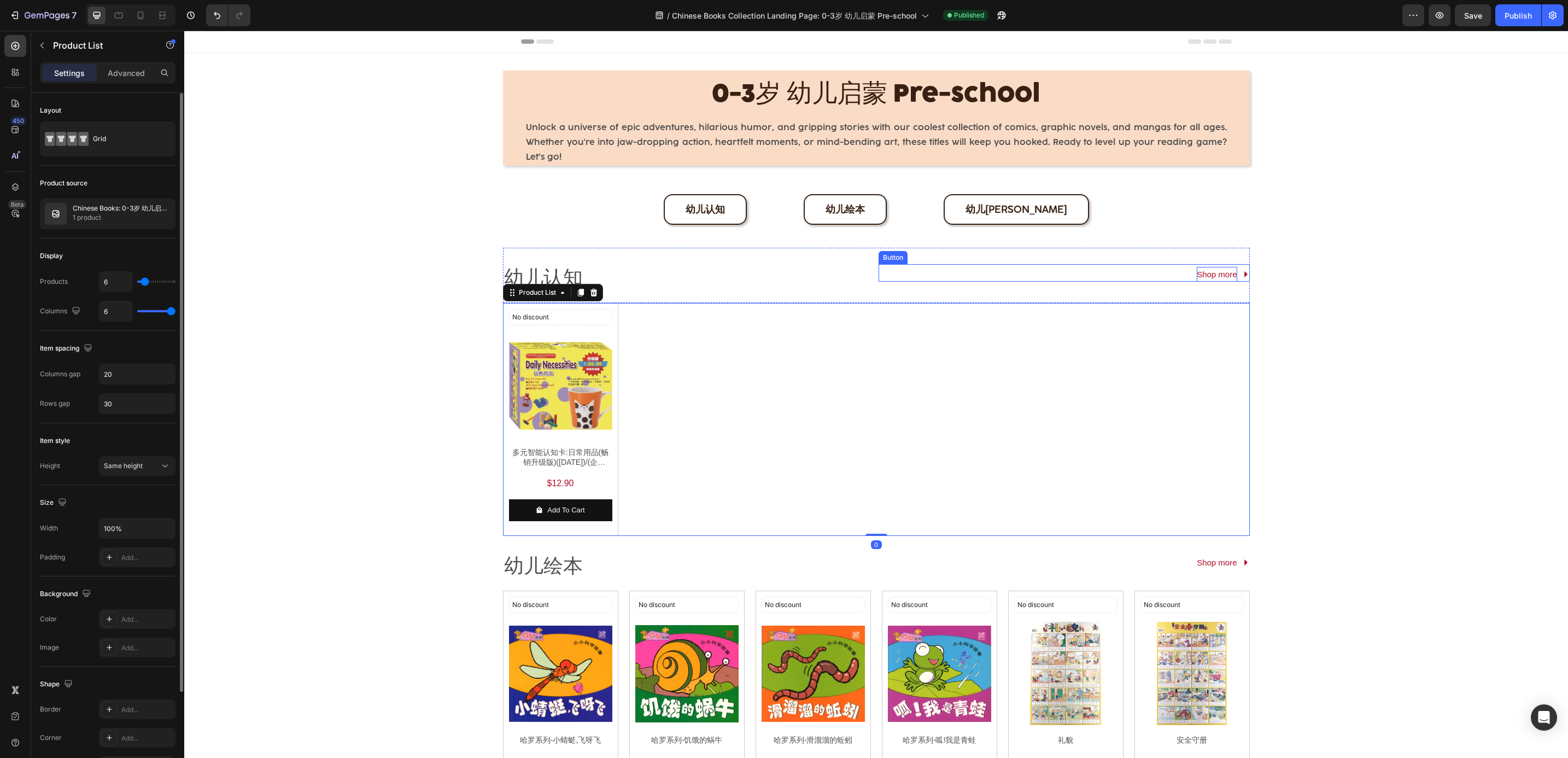
click at [1225, 281] on p "Shop more" at bounding box center [1216, 274] width 40 height 15
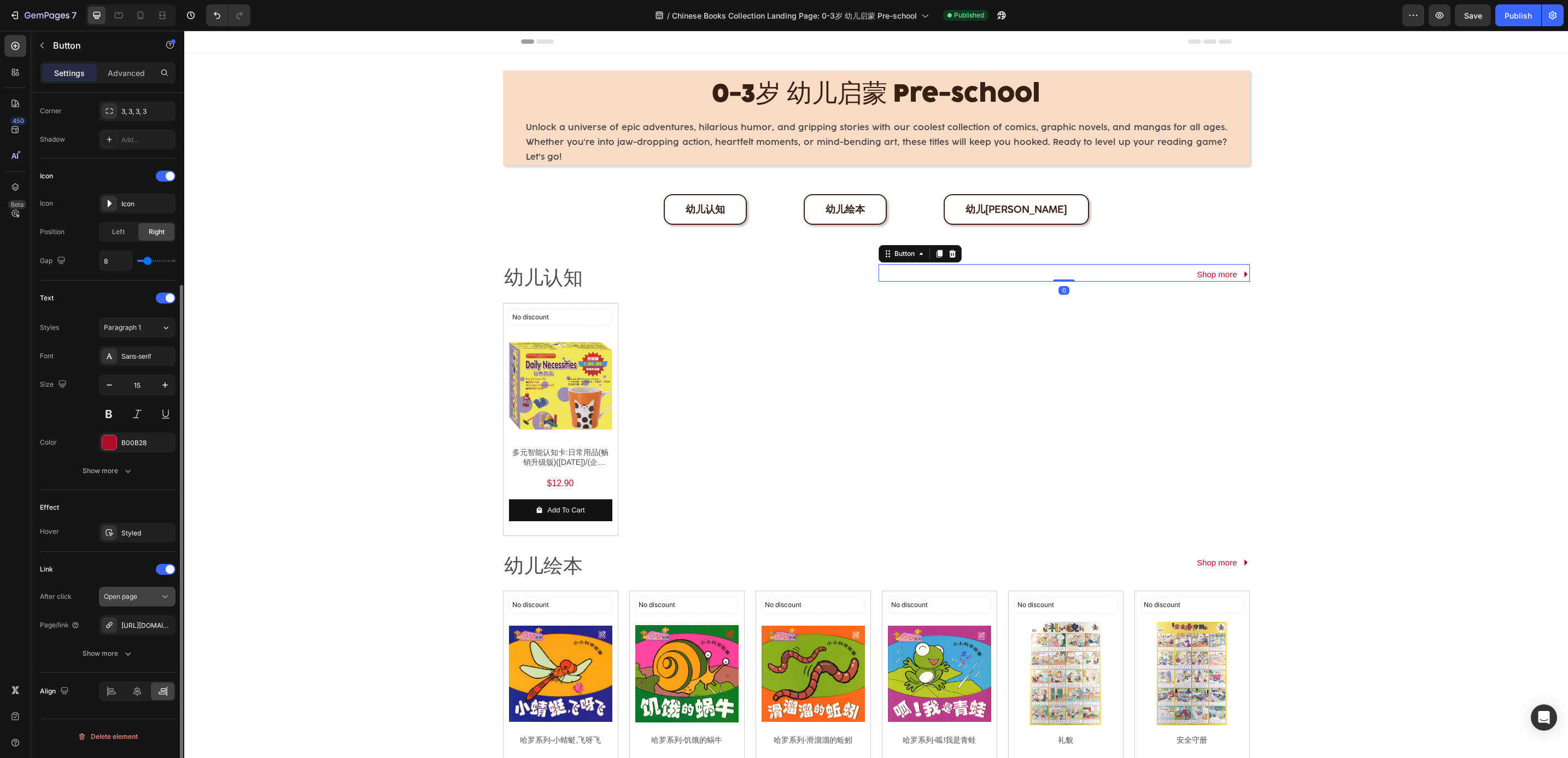
scroll to position [264, 0]
click at [168, 629] on button "button" at bounding box center [164, 624] width 13 height 13
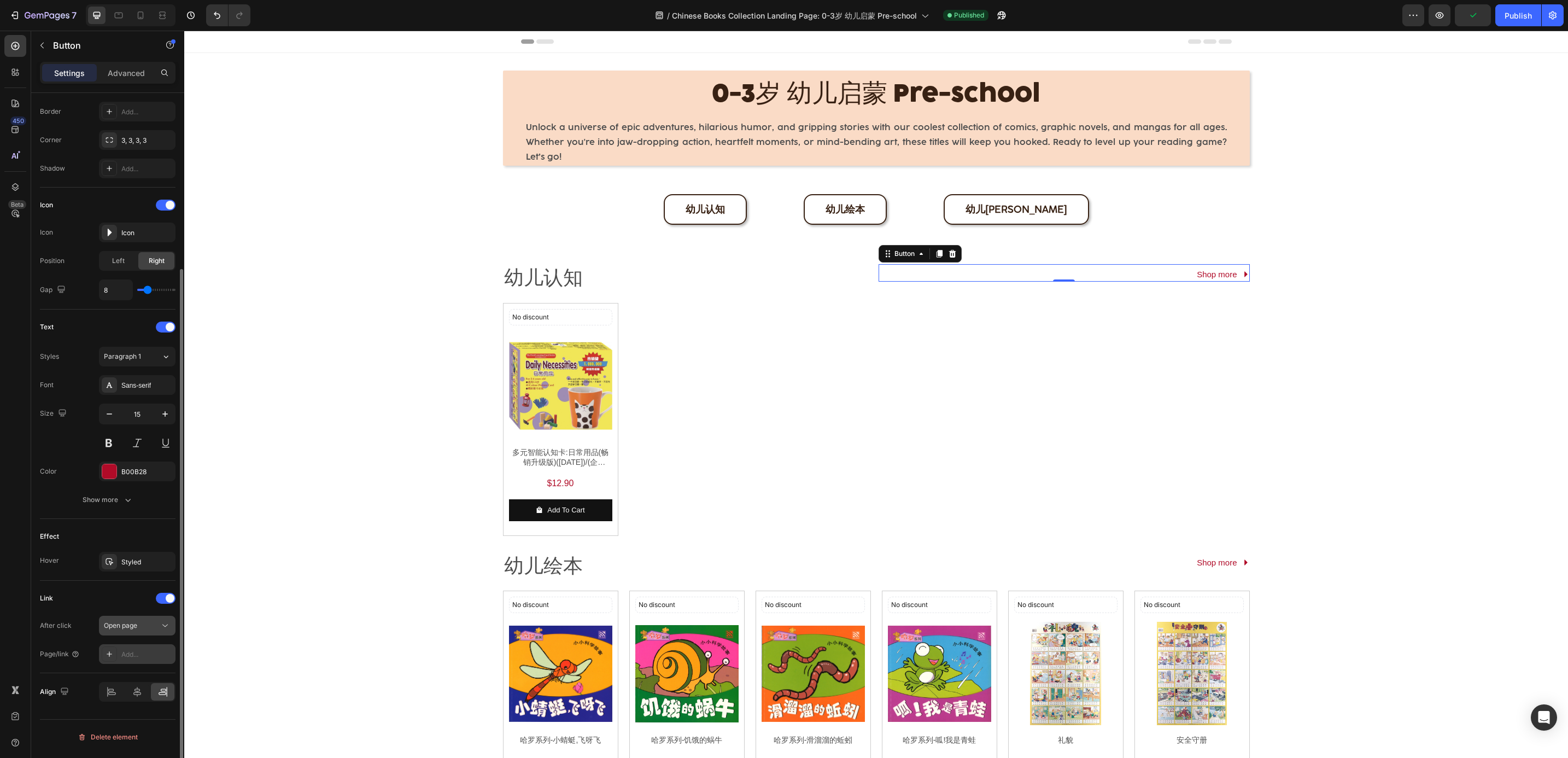
scroll to position [235, 0]
click at [140, 653] on div "Add..." at bounding box center [147, 655] width 51 height 10
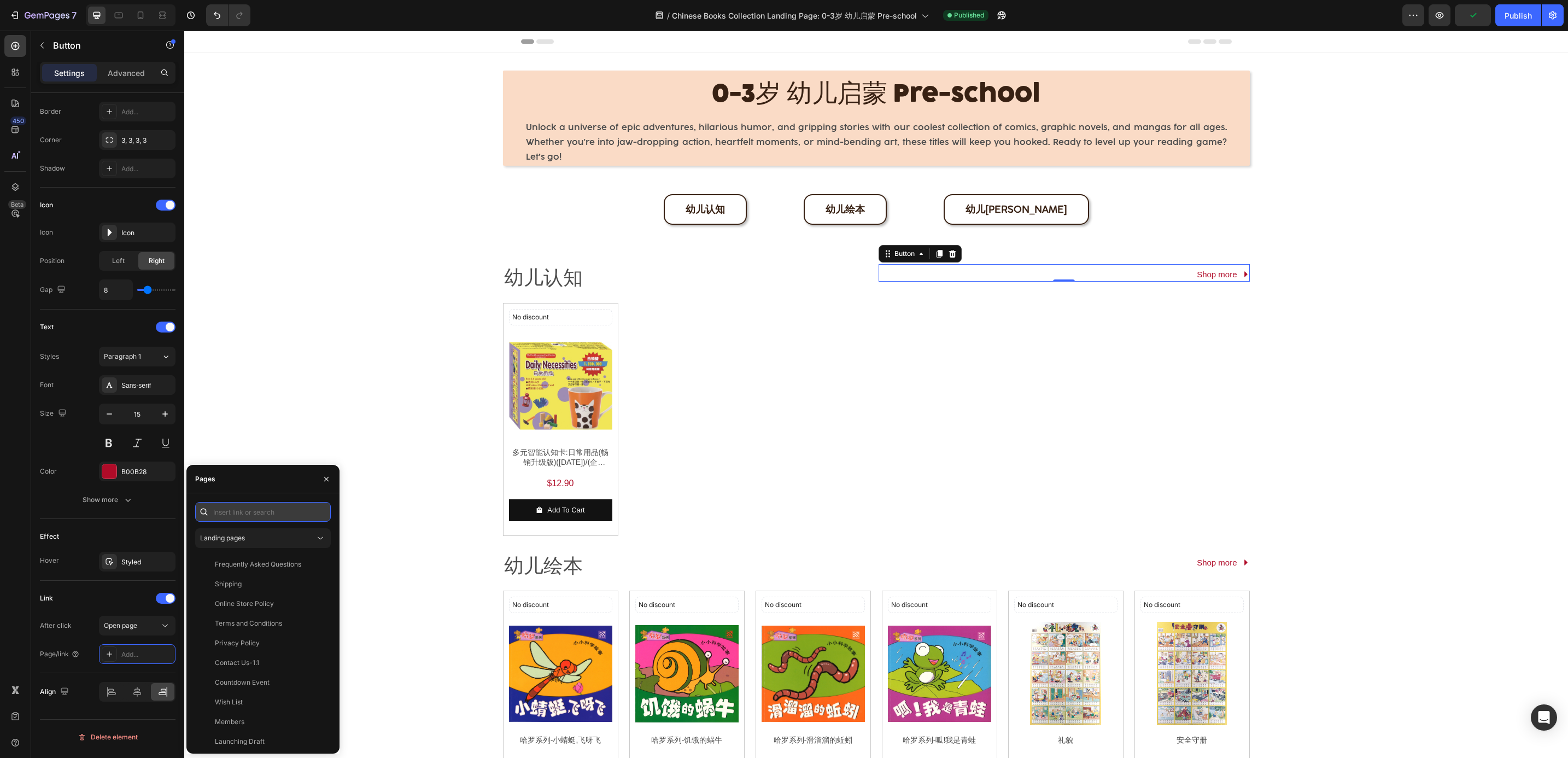
click at [236, 517] on input "text" at bounding box center [263, 512] width 136 height 20
paste input "[URL][DOMAIN_NAME]"
type input "[URL][DOMAIN_NAME]"
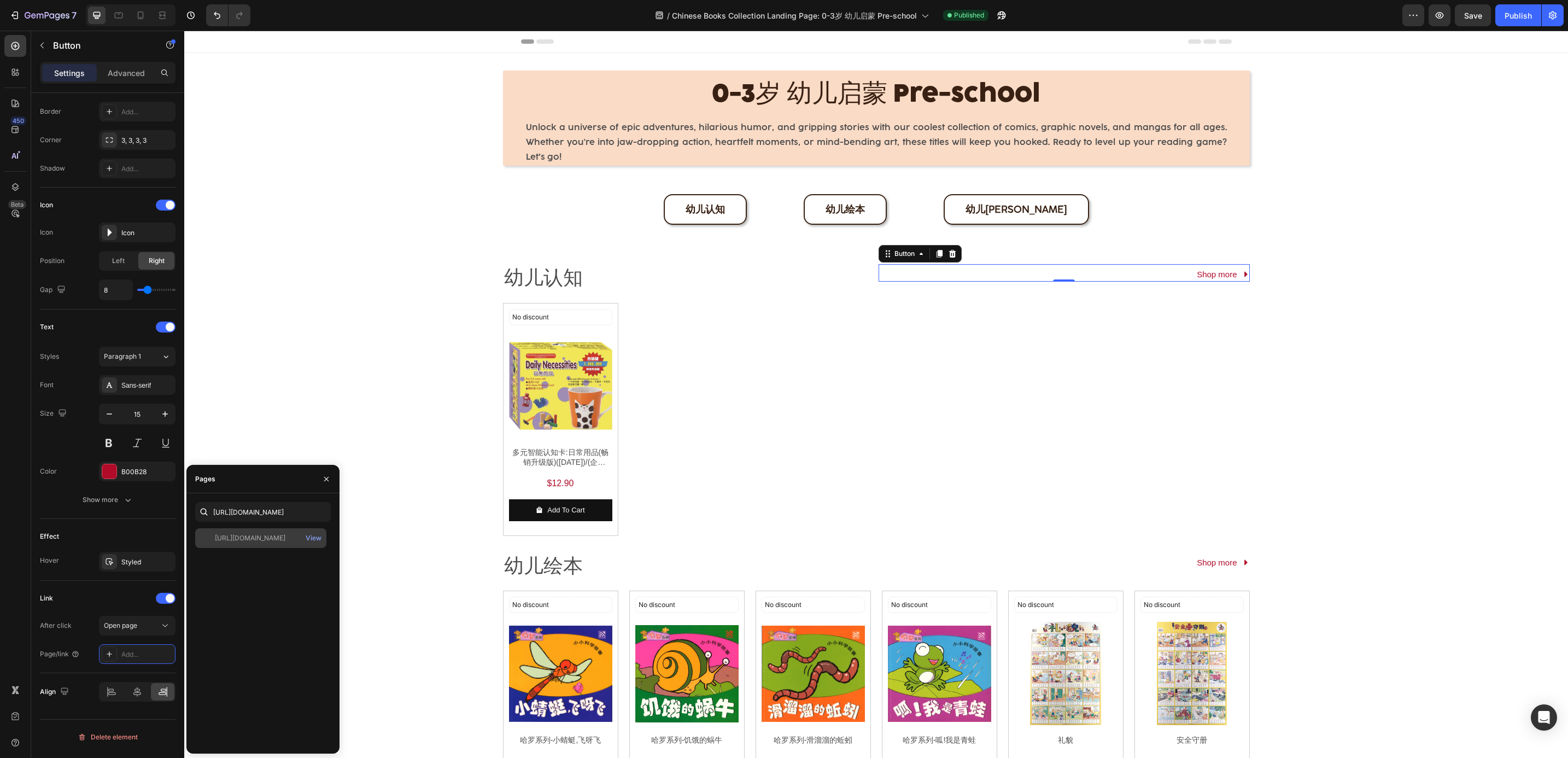
click at [243, 534] on div "[URL][DOMAIN_NAME]" at bounding box center [250, 538] width 71 height 10
click at [385, 552] on div "0-3岁 幼儿启蒙 Pre-school Heading Unlock a universe of epic adventures, hilarious hu…" at bounding box center [876, 586] width 1384 height 1066
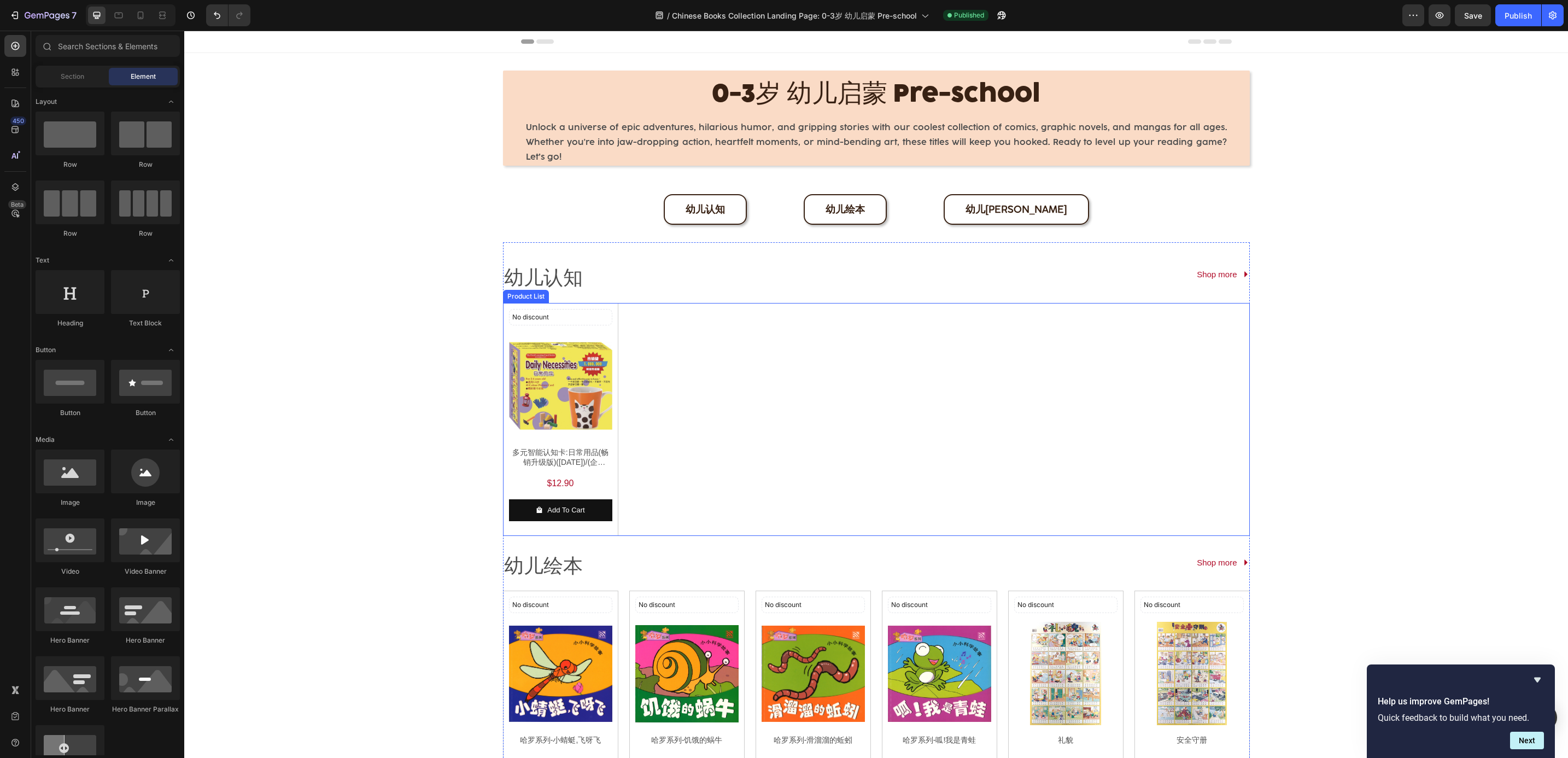
click at [641, 325] on div "No discount Not be displayed when published Discount Tag Product Images 多元智能认知卡…" at bounding box center [876, 419] width 747 height 233
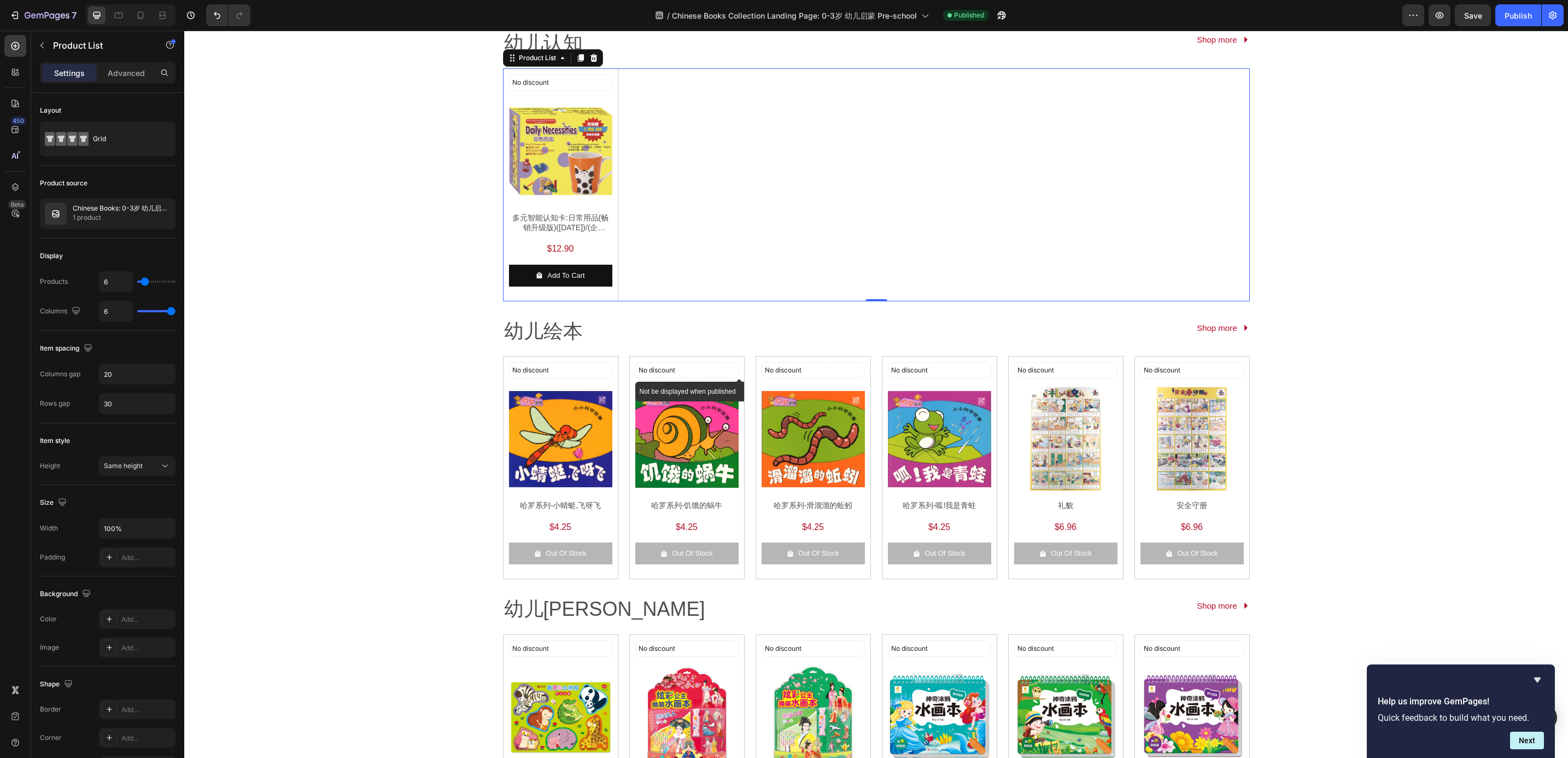
scroll to position [246, 0]
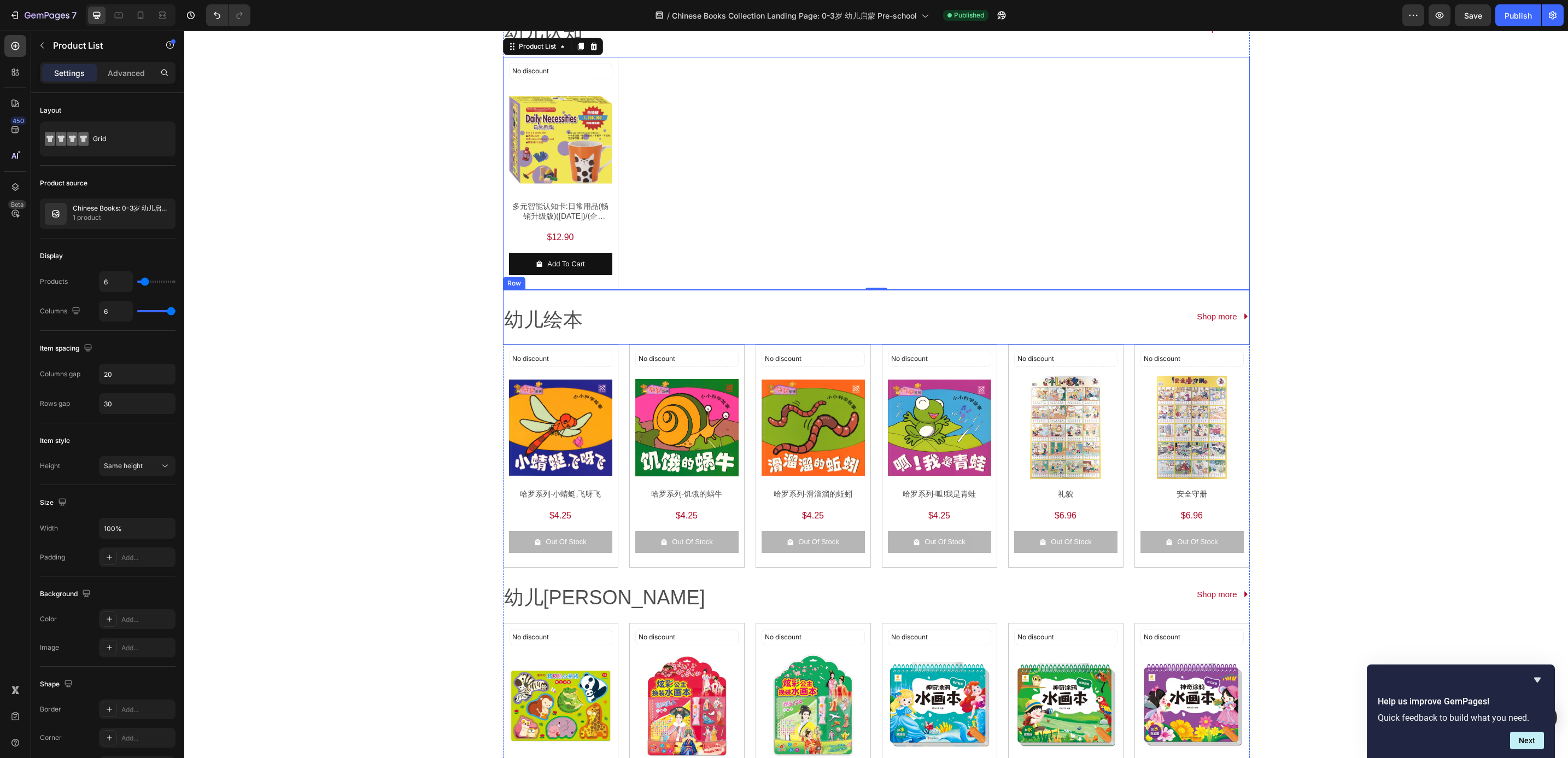
click at [670, 299] on div "幼儿绘本 Text Block Shop more Button Row" at bounding box center [876, 317] width 747 height 55
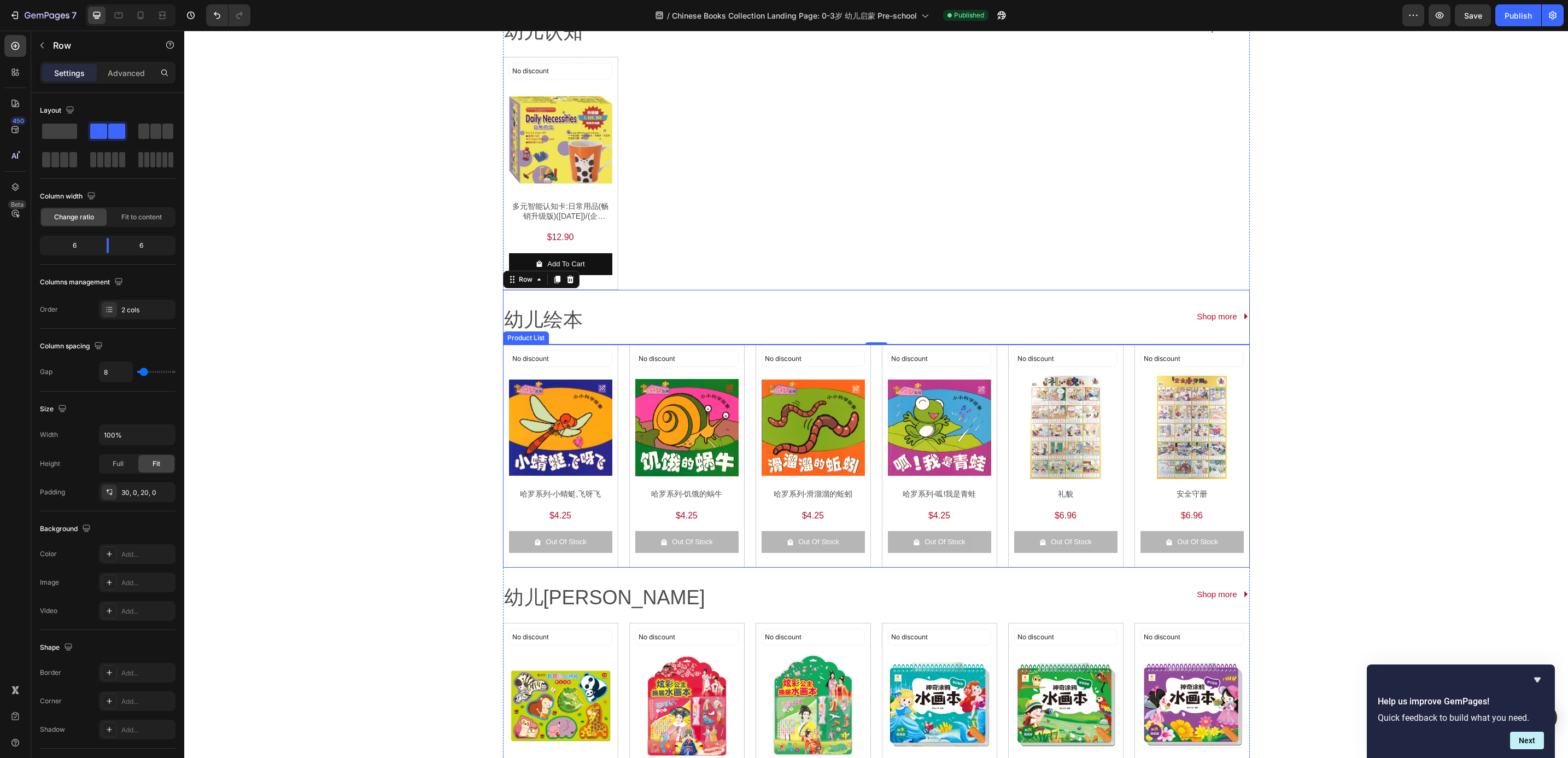
click at [622, 418] on div "No discount Not be displayed when published Discount Tag Product Images 哈罗系列-小蜻…" at bounding box center [876, 456] width 747 height 222
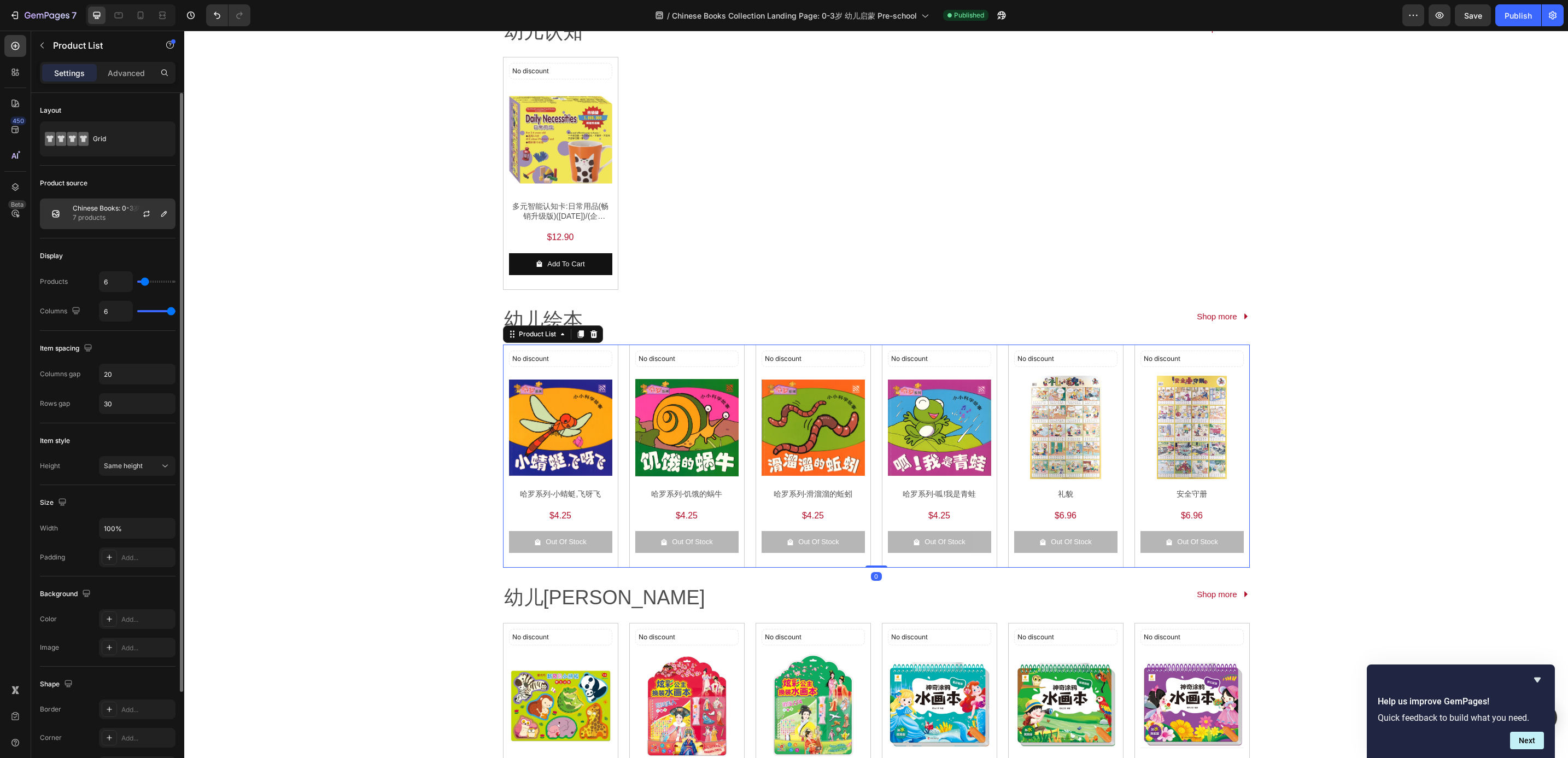
click at [94, 225] on div "Chinese Books: 0-3岁 幼儿启蒙 Pre-school 幼儿绘本 7 products" at bounding box center [108, 214] width 136 height 31
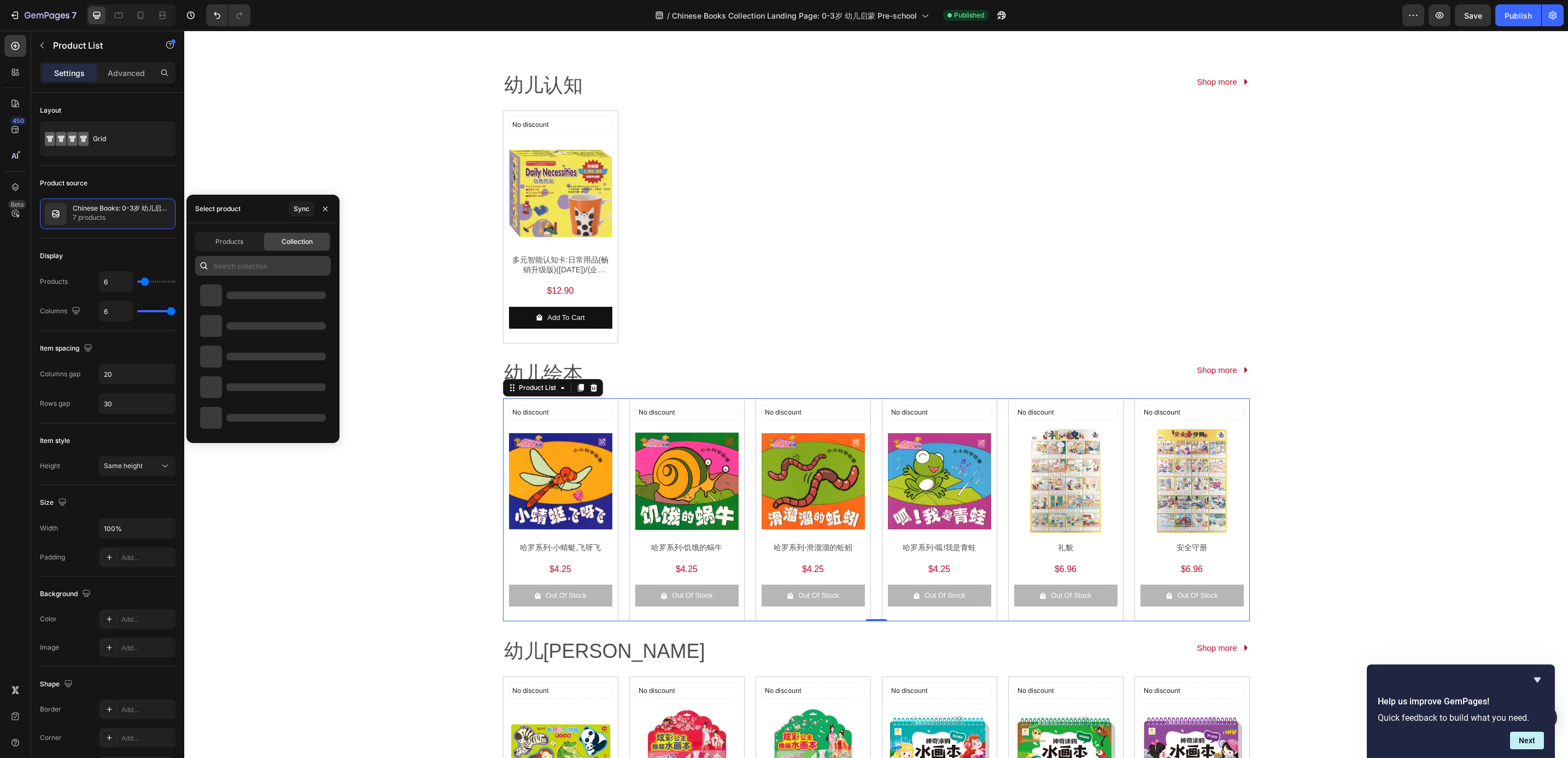
scroll to position [164, 0]
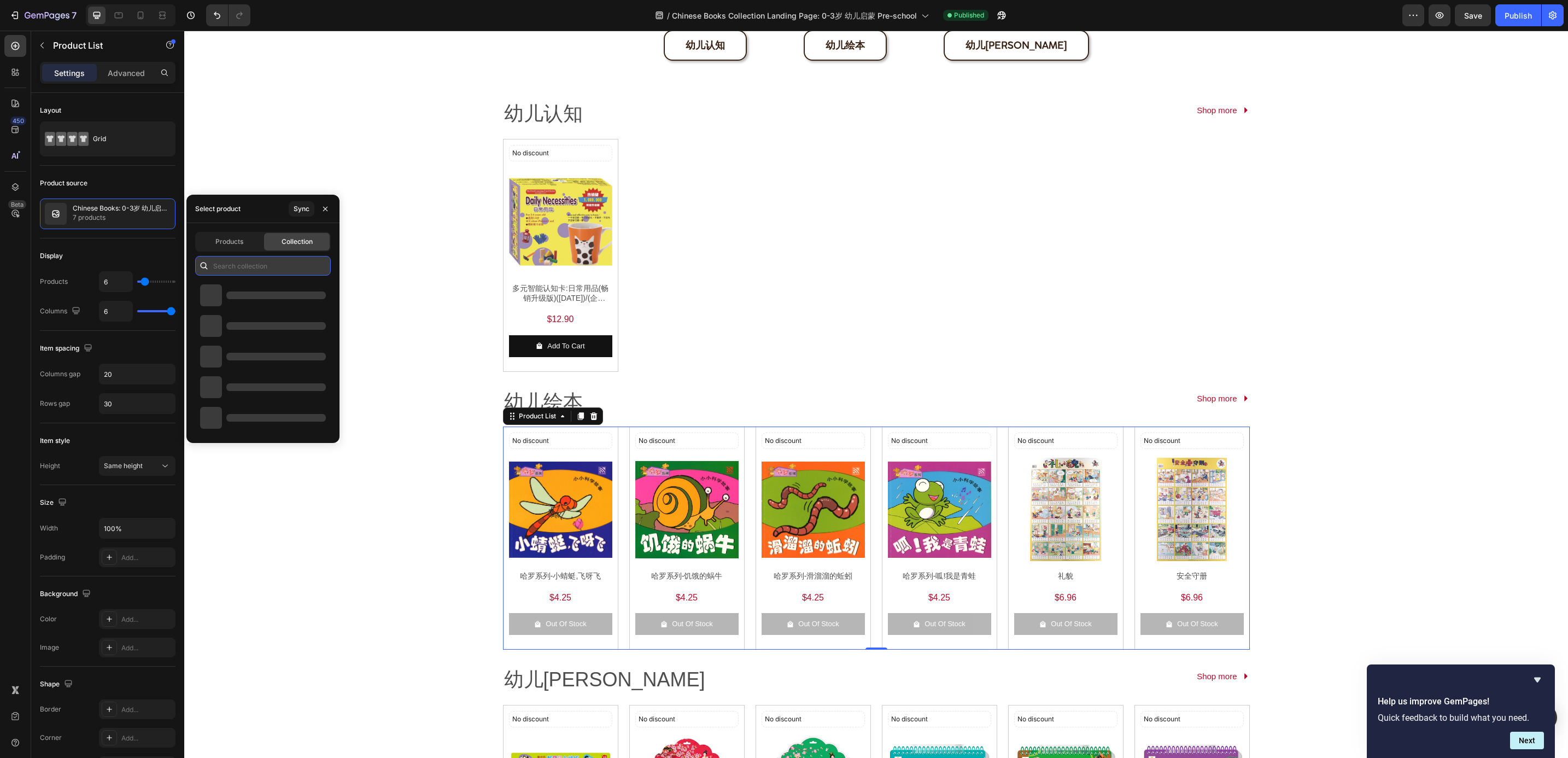
click at [251, 263] on input "text" at bounding box center [263, 266] width 136 height 20
paste input "[URL][DOMAIN_NAME]"
type input "h"
click at [269, 264] on input "text" at bounding box center [263, 266] width 136 height 20
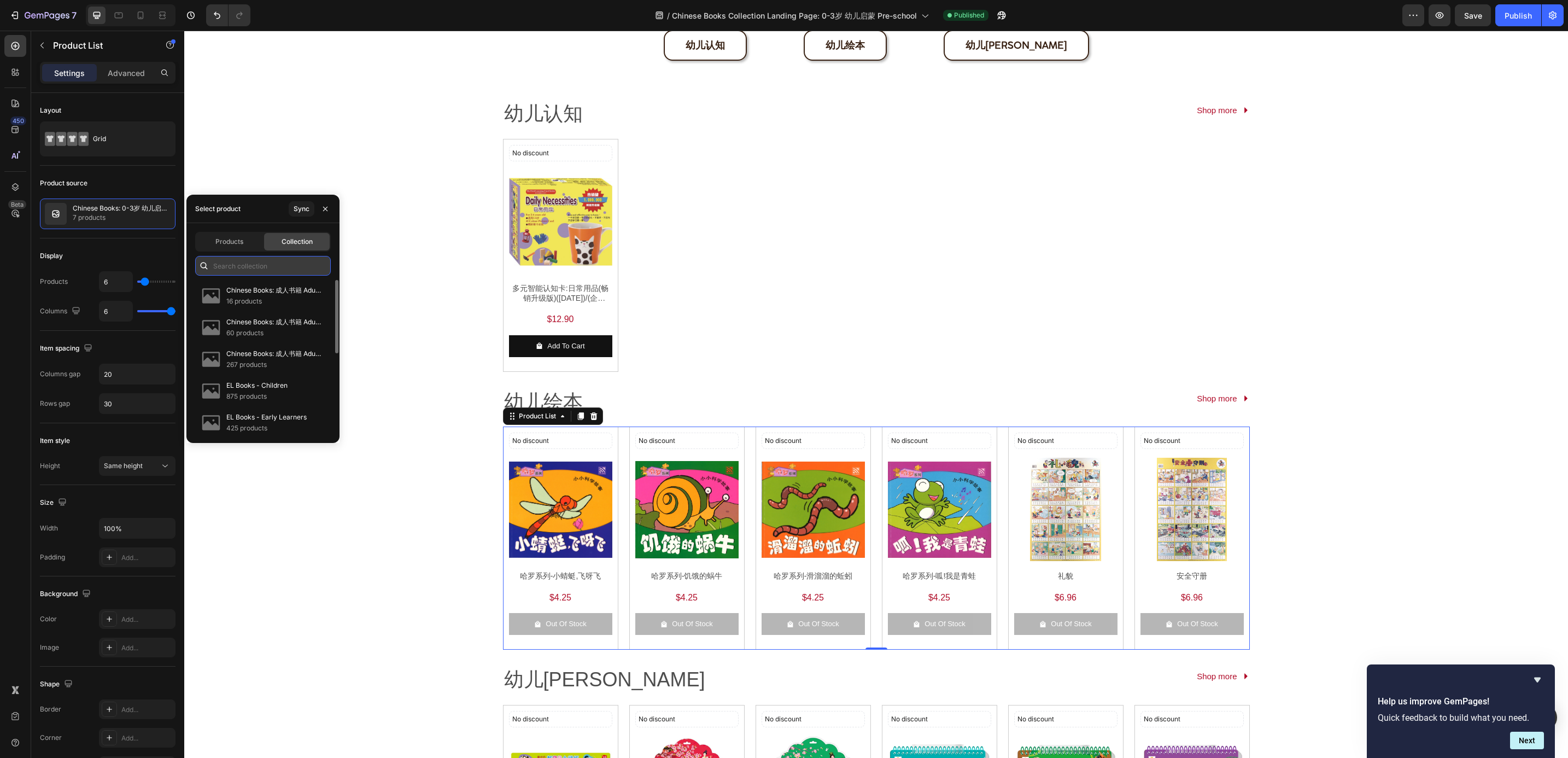
paste input "Chinese Books: 0-3岁 幼儿启蒙 Pre-school 幼儿绘本"
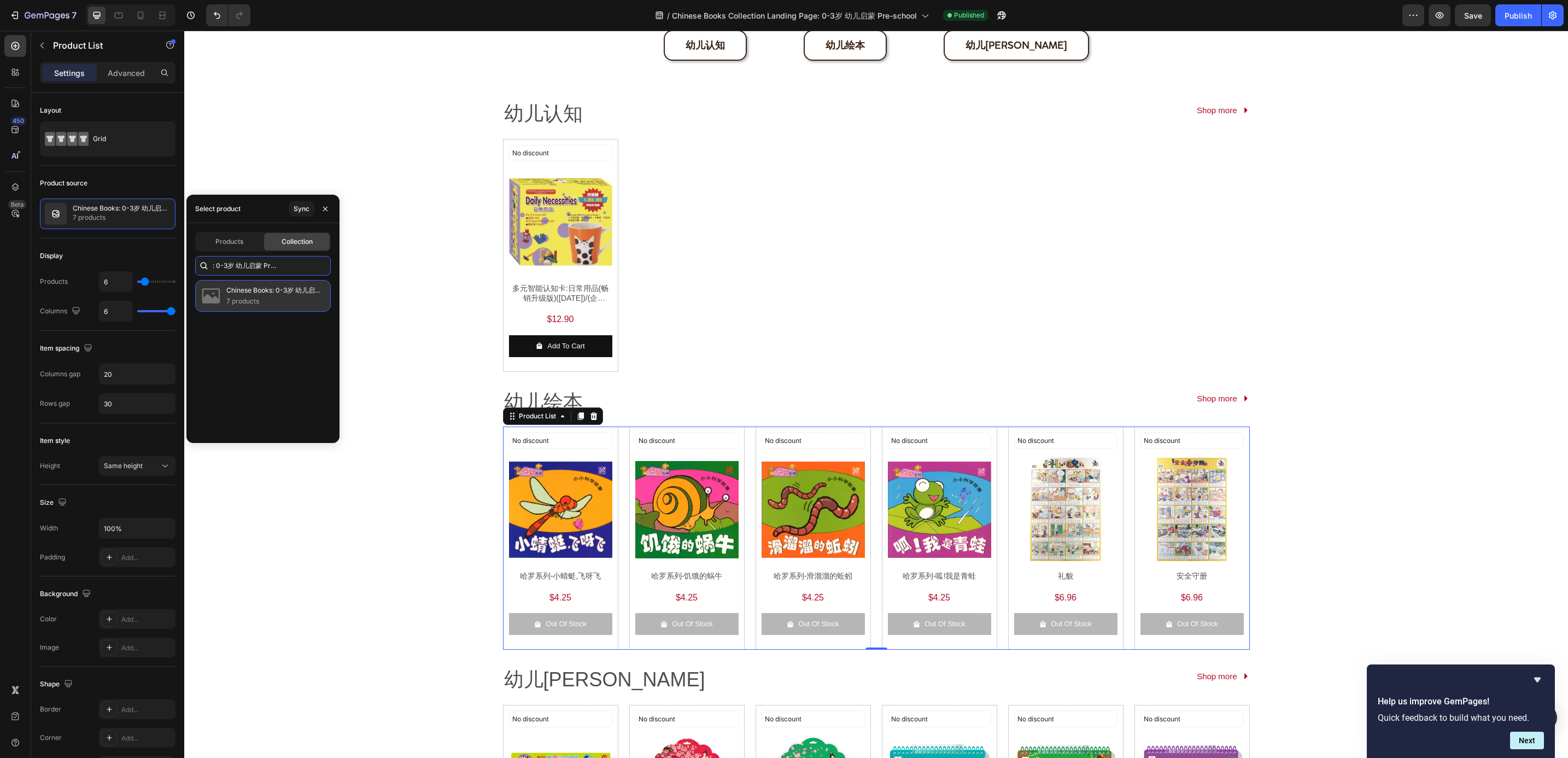
type input "Chinese Books: 0-3岁 幼儿启蒙 Pre-school 幼儿绘本"
click at [257, 290] on p "Chinese Books: 0-3岁 幼儿启蒙 Pre-school 幼儿绘本" at bounding box center [274, 290] width 95 height 11
click at [1197, 402] on p "Shop more" at bounding box center [1216, 398] width 40 height 15
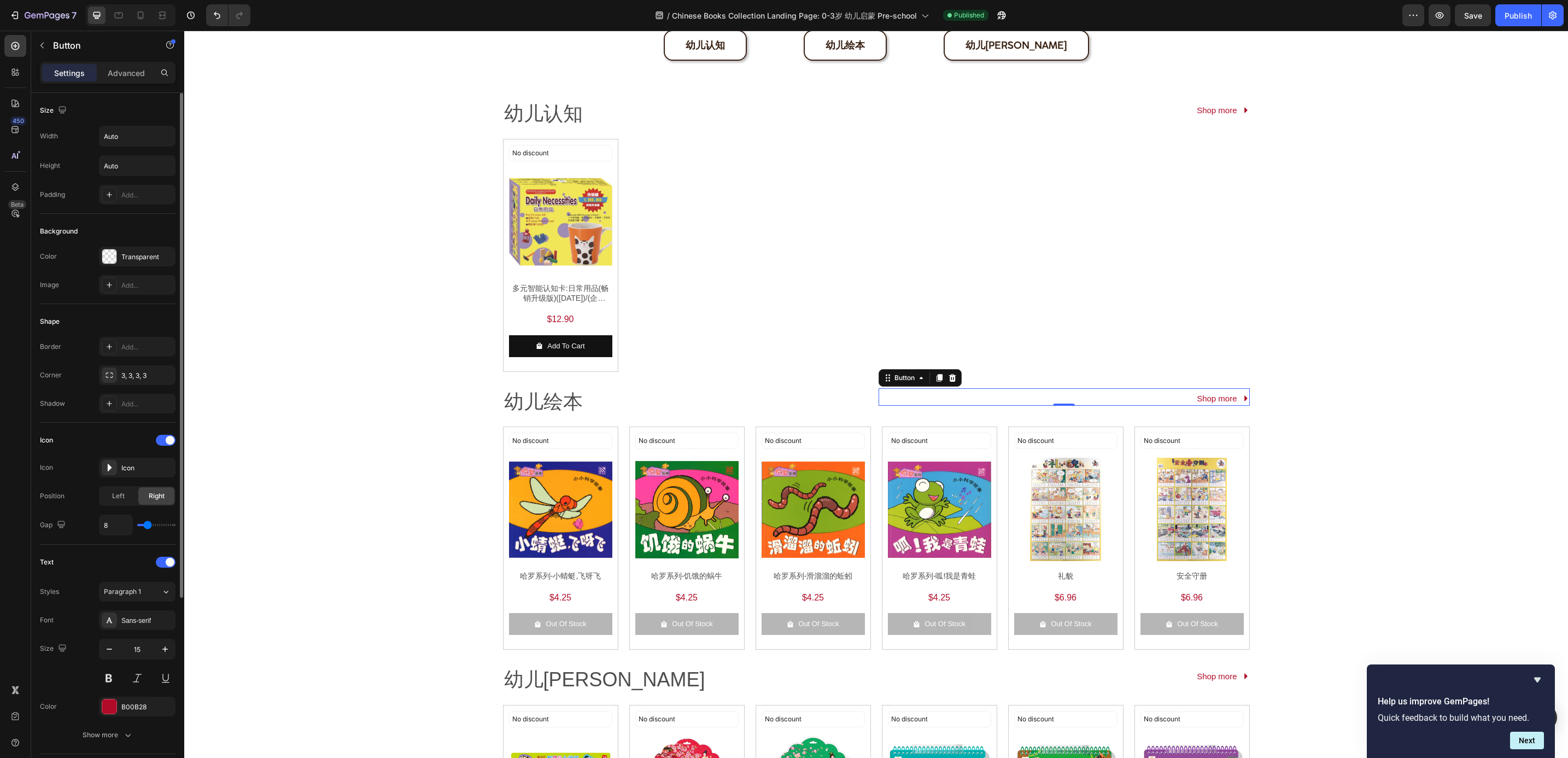
scroll to position [264, 0]
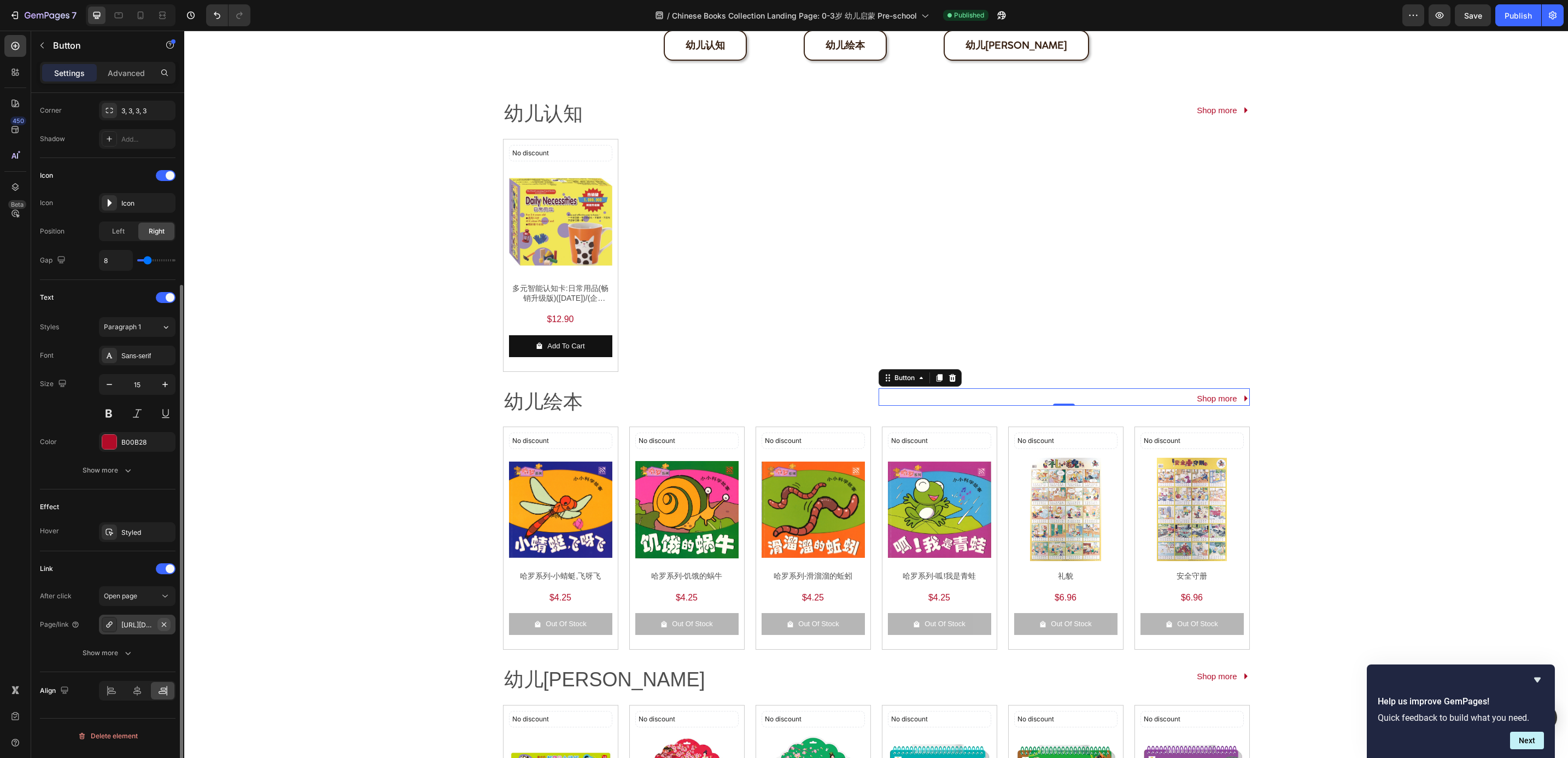
click at [161, 625] on icon "button" at bounding box center [164, 624] width 9 height 9
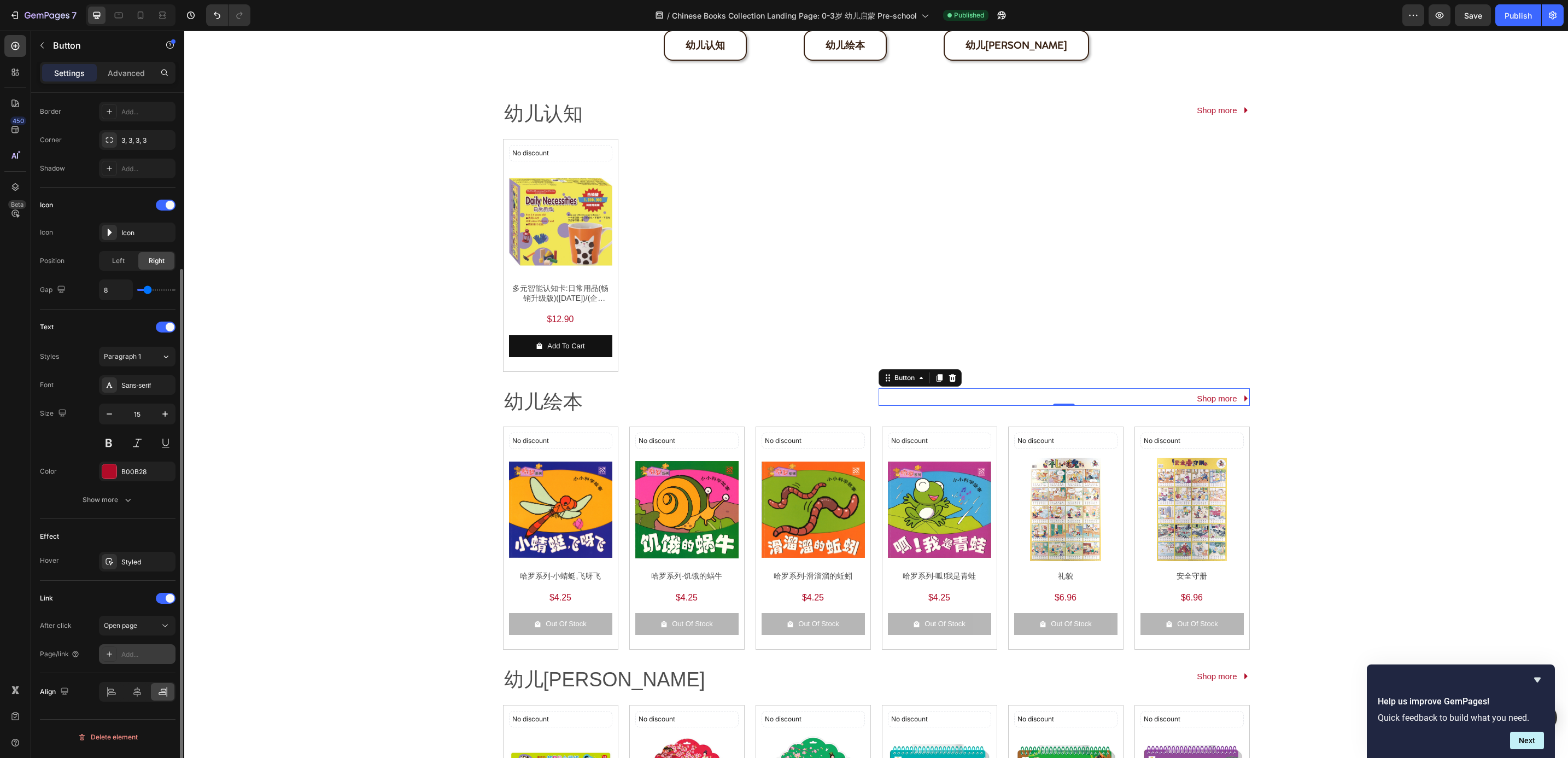
click at [148, 651] on div "Add..." at bounding box center [137, 654] width 76 height 20
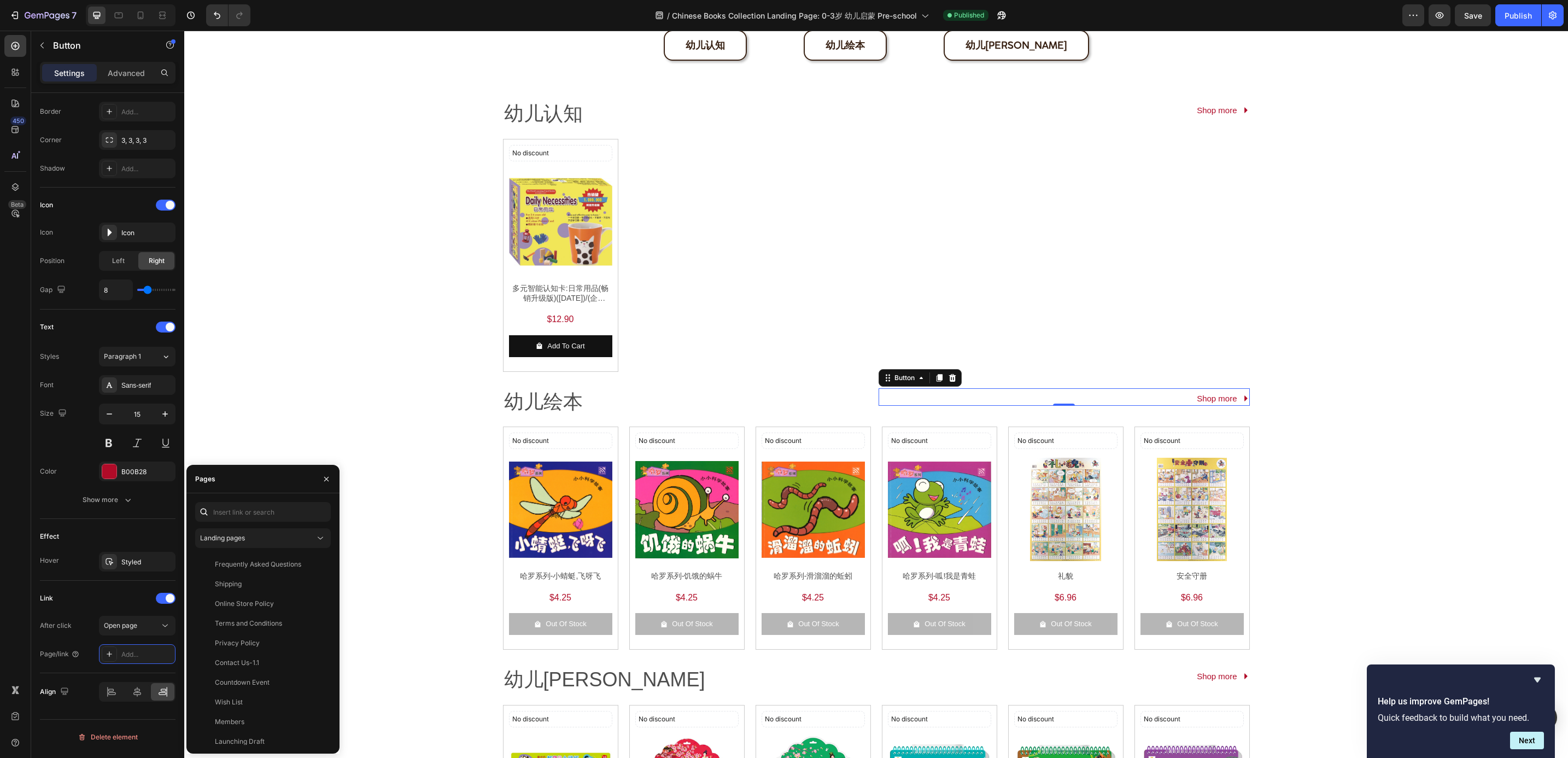
click at [248, 524] on div "Landing pages Frequently Asked Questions View Shipping View Online Store Policy…" at bounding box center [263, 623] width 136 height 243
click at [252, 515] on input "text" at bounding box center [263, 512] width 136 height 20
paste input "[URL][DOMAIN_NAME]"
type input "[URL][DOMAIN_NAME]"
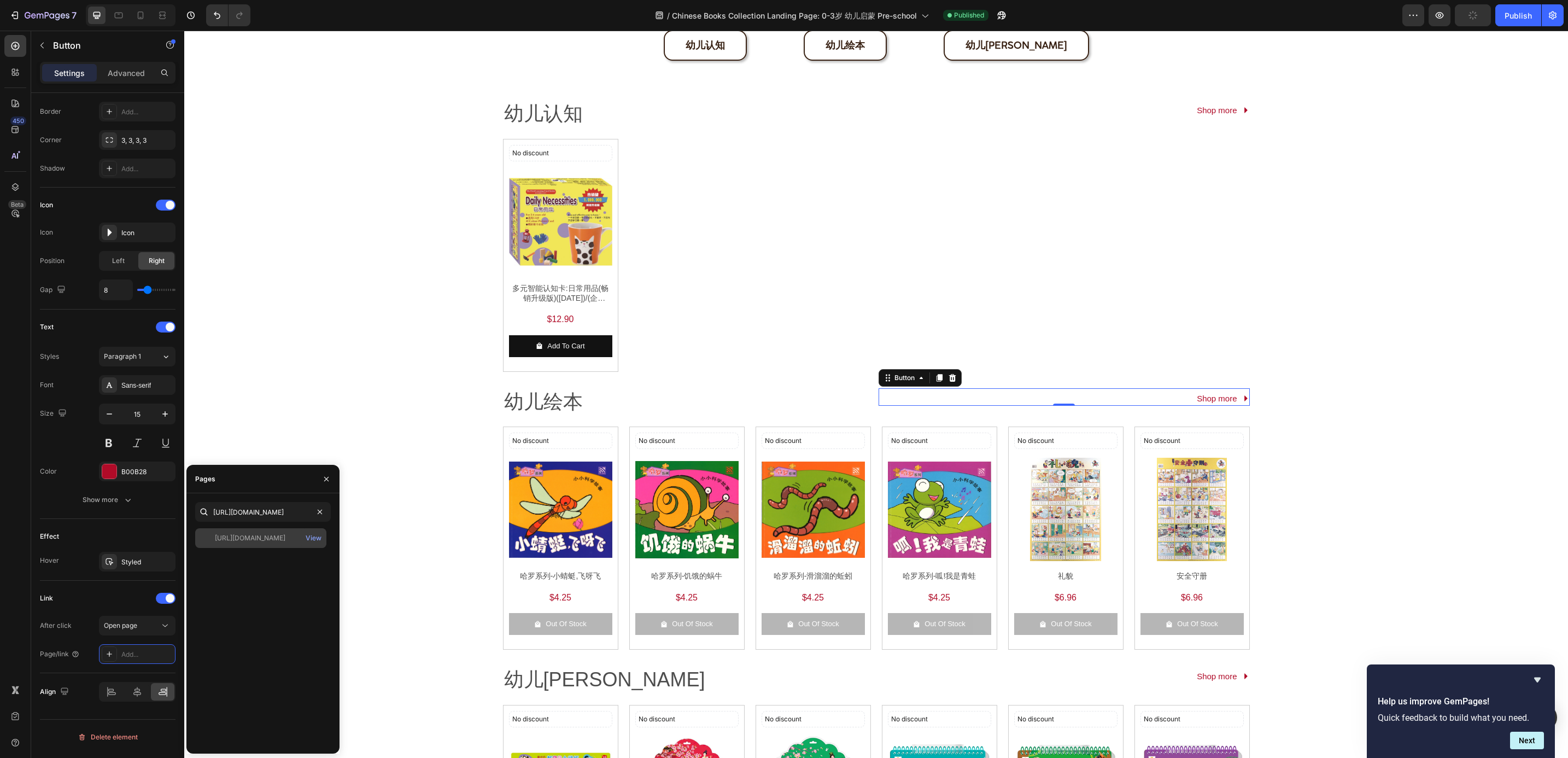
scroll to position [0, 0]
click at [259, 534] on div "[URL][DOMAIN_NAME]" at bounding box center [250, 538] width 71 height 10
click at [615, 466] on div "No discount Not be displayed when published Discount Tag Product Images 哈罗系列-小蜻…" at bounding box center [876, 538] width 747 height 222
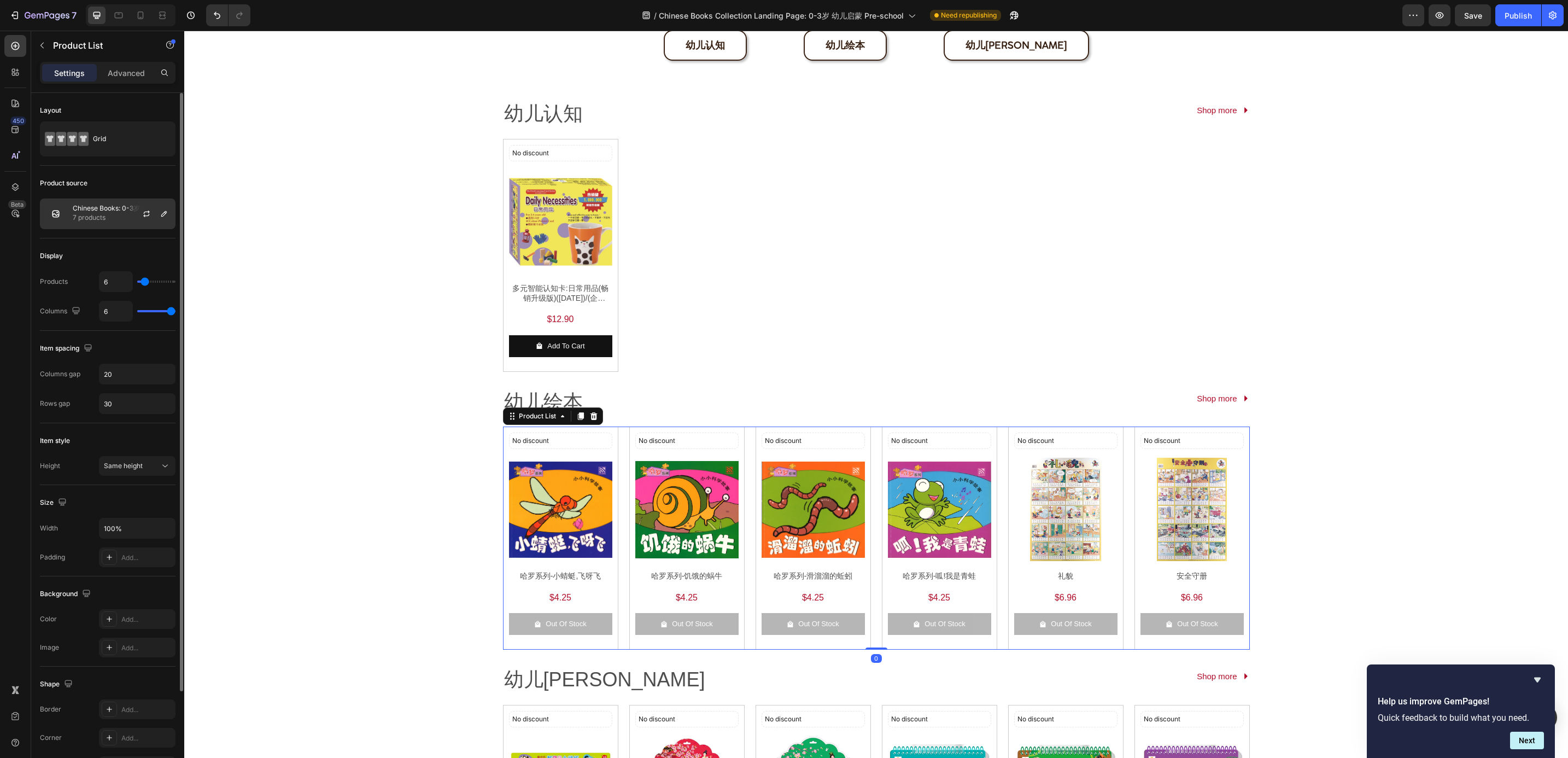
click at [120, 222] on p "7 products" at bounding box center [122, 217] width 98 height 11
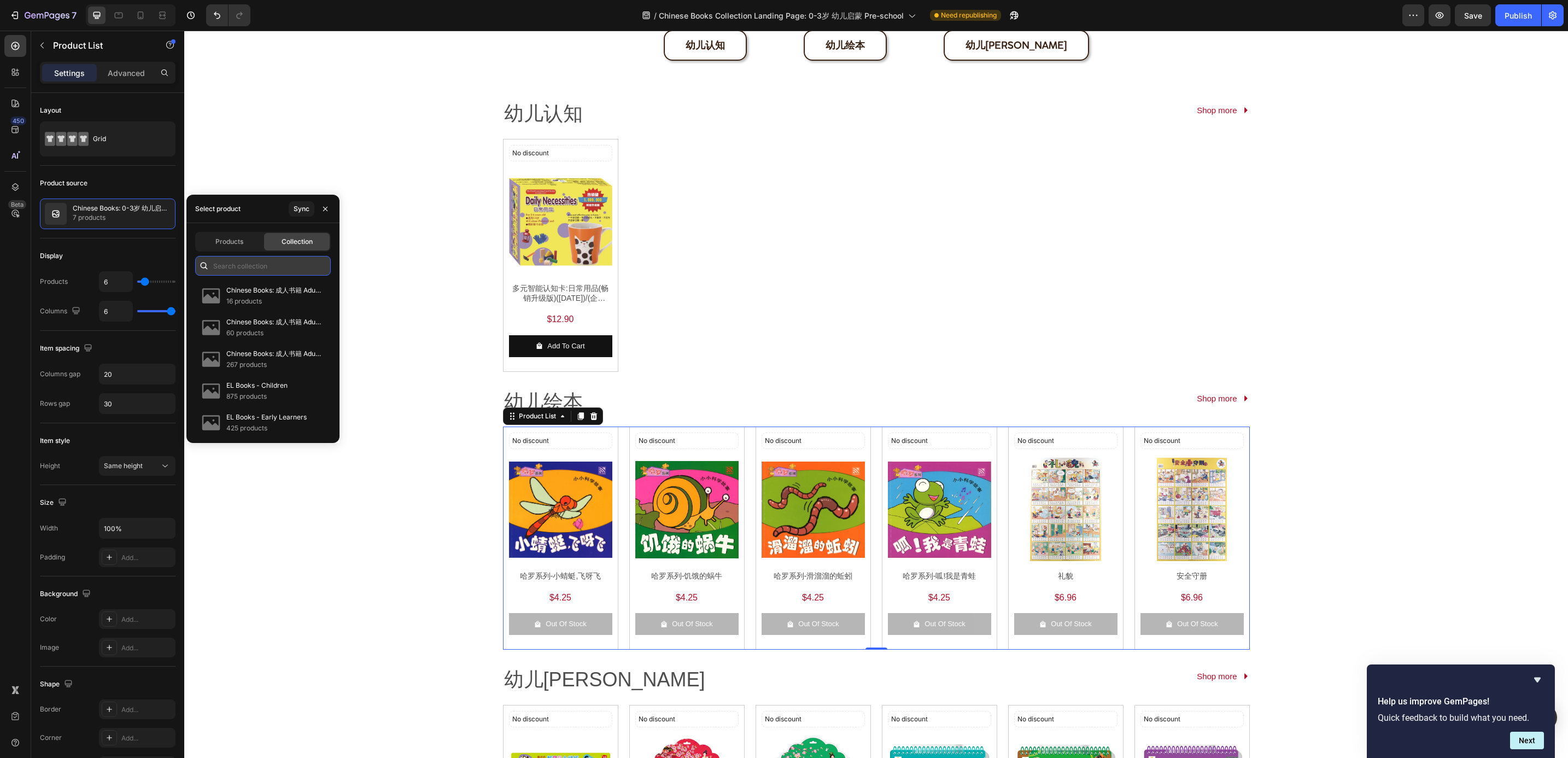
click at [224, 264] on input "text" at bounding box center [263, 266] width 136 height 20
paste input "Chinese Books: 0-3岁 幼儿启蒙 Pre-school 幼儿绘本 3 products"
type input "Chinese Books: 0-3岁 幼儿启蒙 Pre-school 幼儿绘本 3 products"
click at [266, 272] on input "text" at bounding box center [263, 266] width 136 height 20
paste input "Chinese Books: 0-3岁 幼儿启蒙 Pre-school 幼儿绘本"
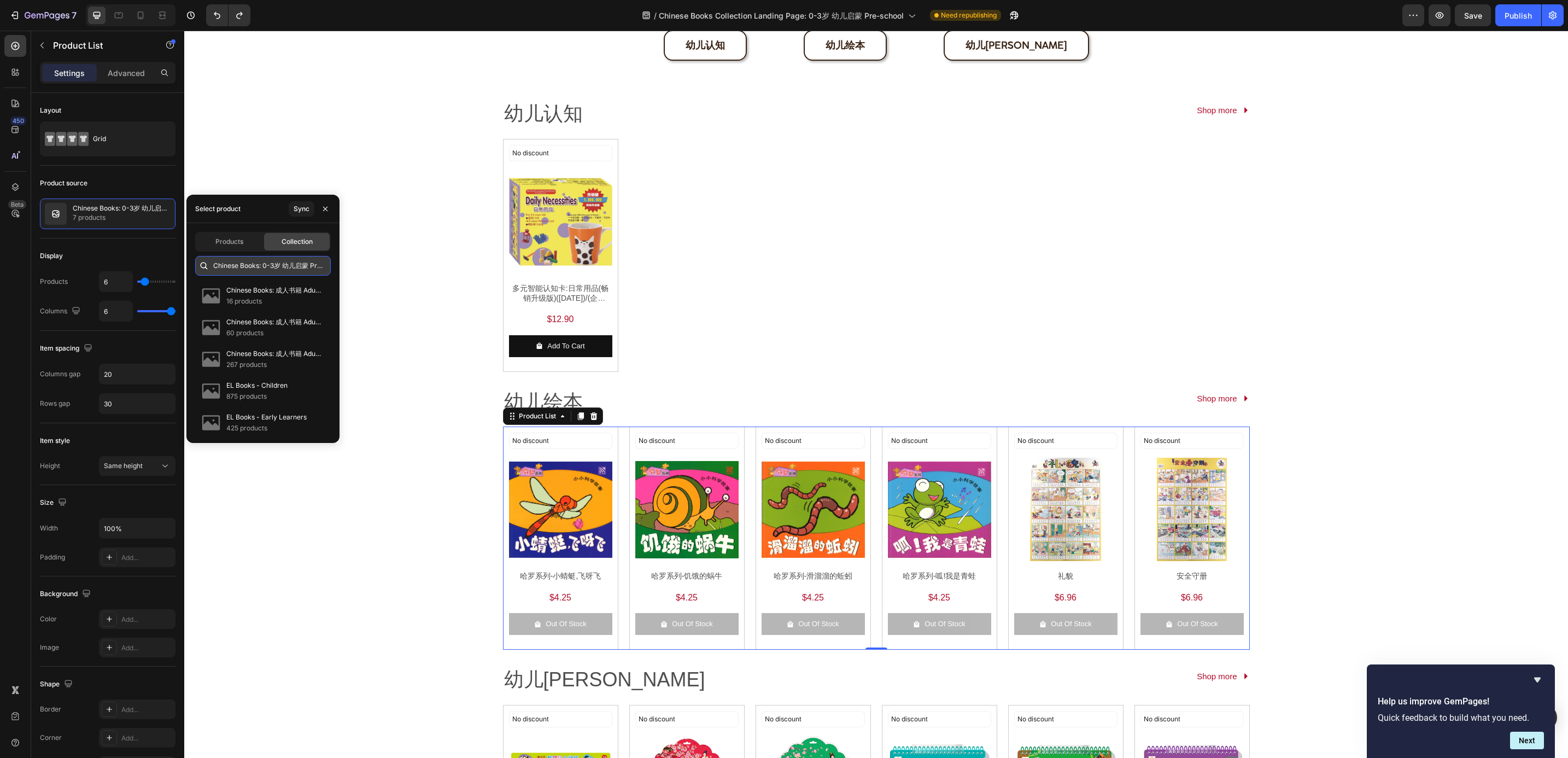
scroll to position [0, 48]
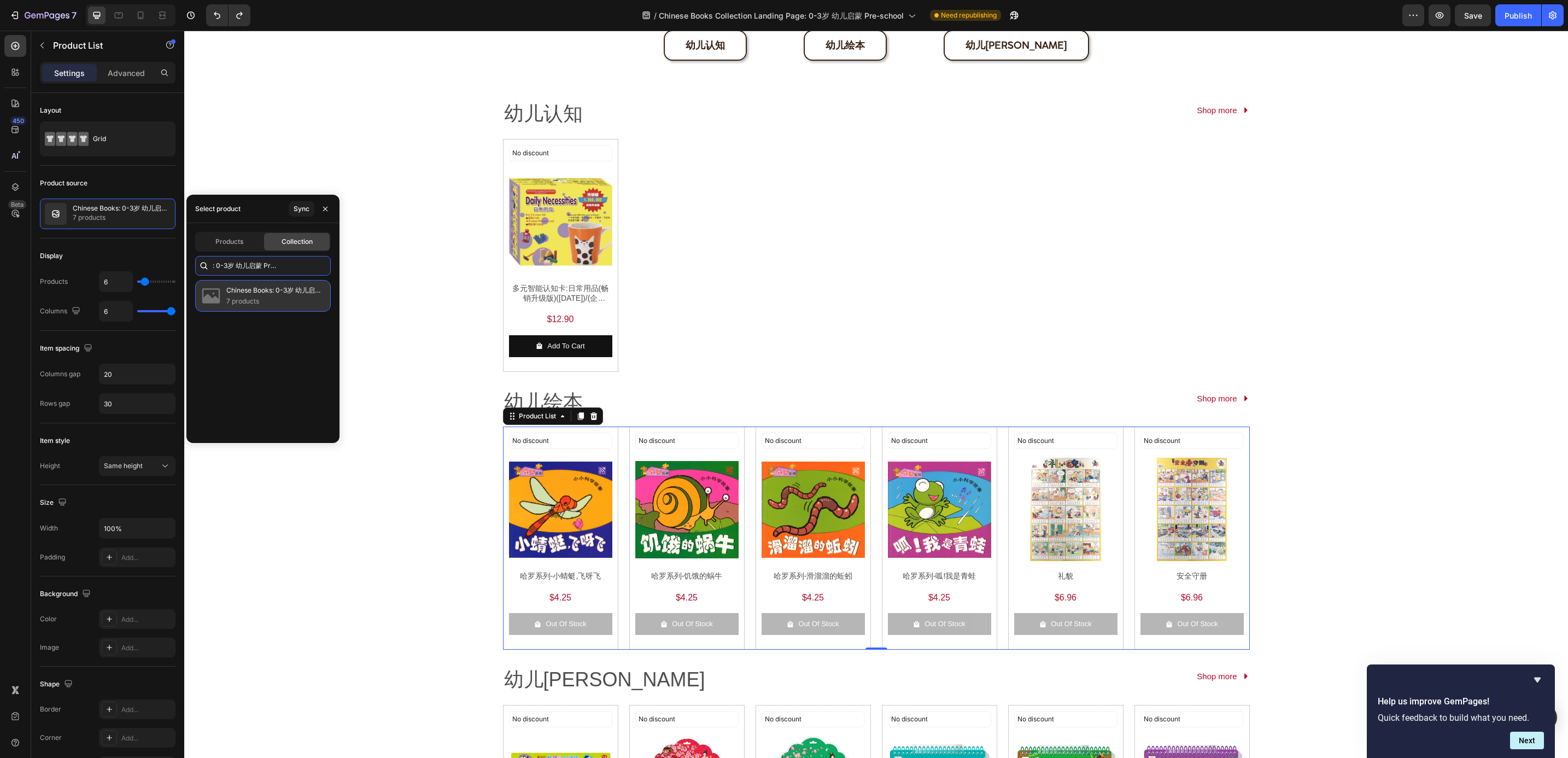
type input "Chinese Books: 0-3岁 幼儿启蒙 Pre-school 幼儿绘本"
click at [259, 299] on p "7 products" at bounding box center [274, 301] width 95 height 11
click at [377, 355] on div "幼儿认知 [PERSON_NAME] 幼儿绘本 [PERSON_NAME] 幼儿[PERSON_NAME] Row Section 2 幼儿认知 [PERSO…" at bounding box center [876, 422] width 1384 height 1066
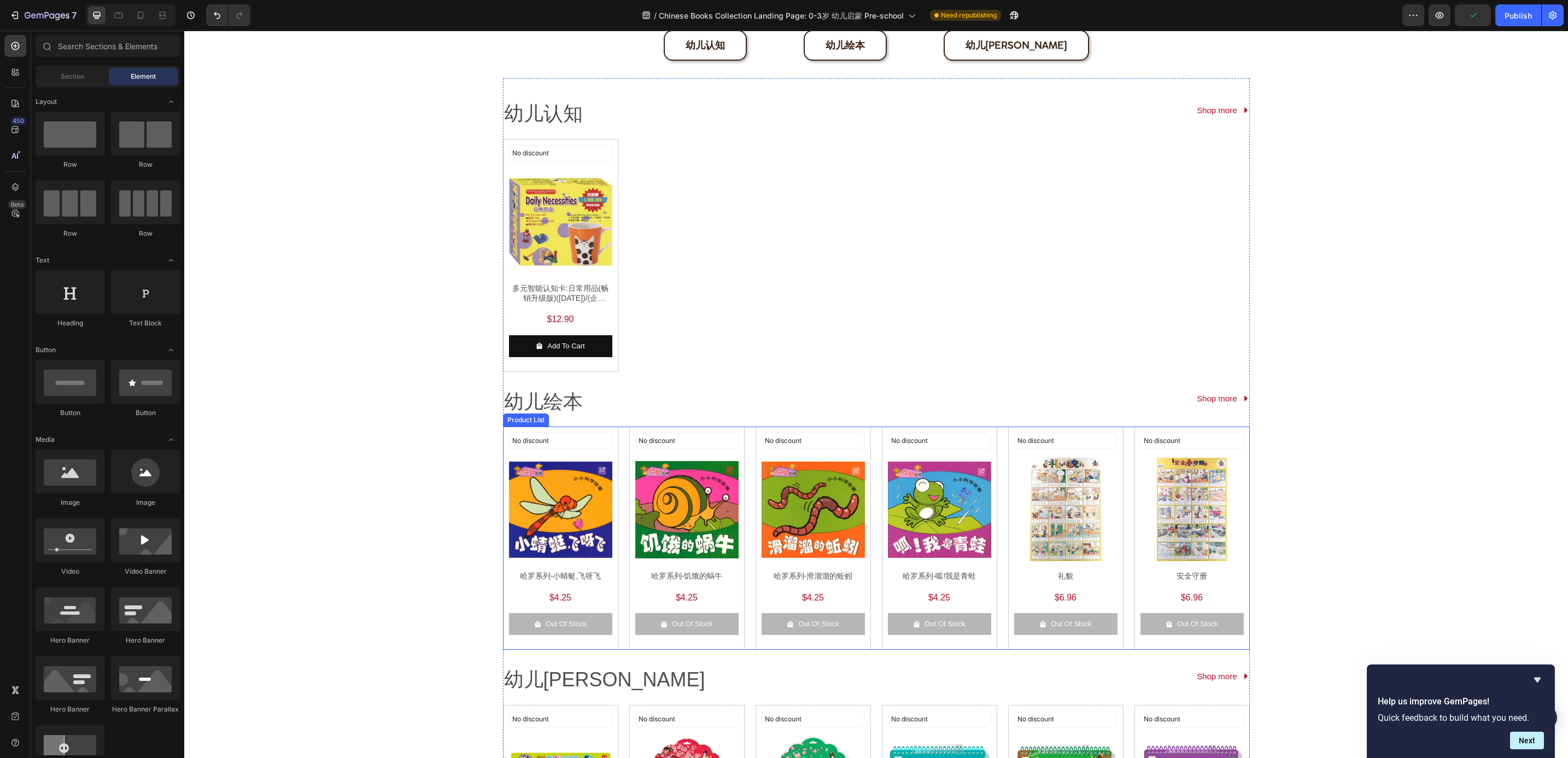
click at [622, 486] on div "No discount Not be displayed when published Discount Tag Product Images 哈罗系列-小蜻…" at bounding box center [876, 538] width 747 height 222
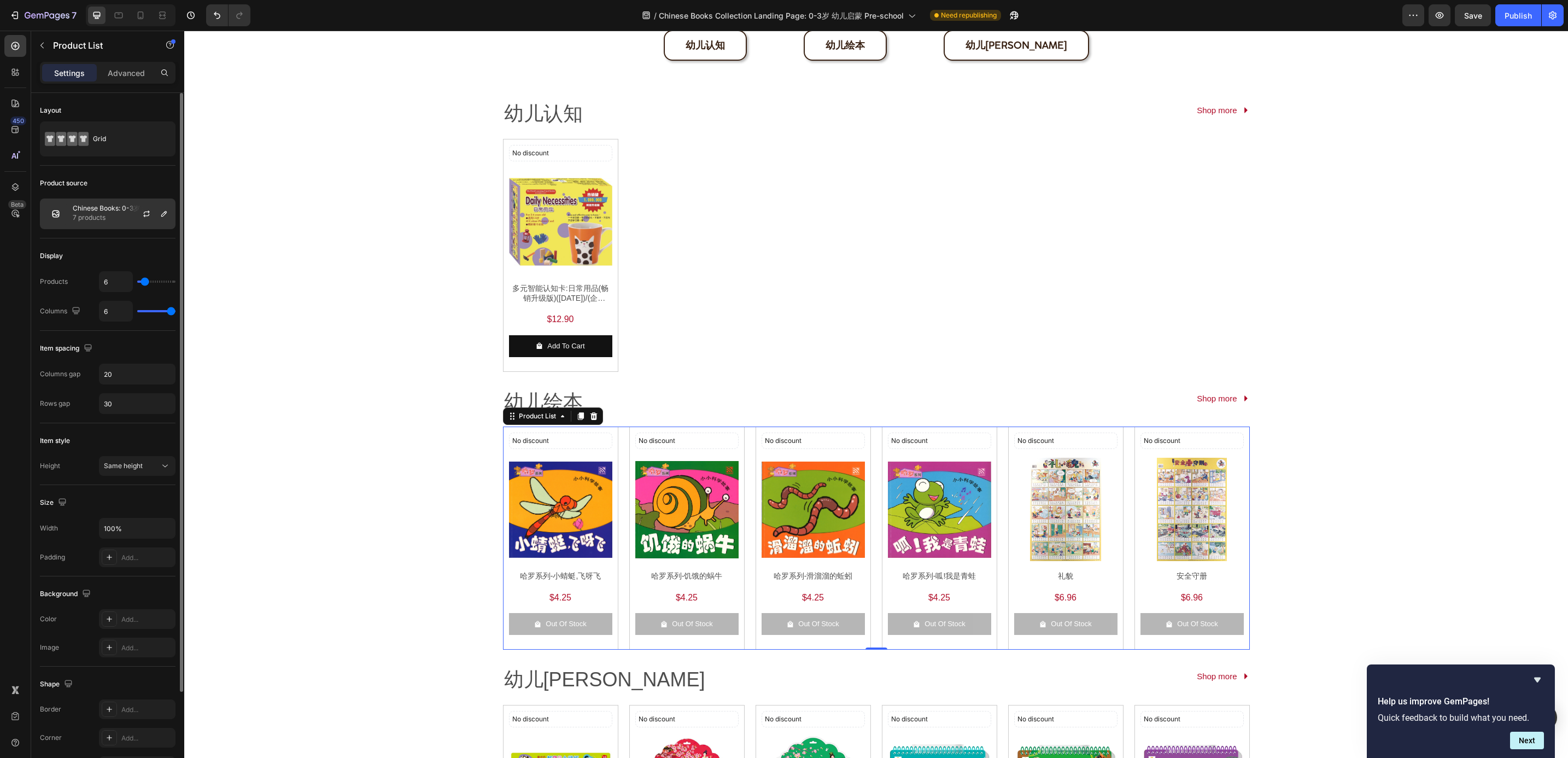
click at [96, 224] on div "Chinese Books: 0-3岁 幼儿启蒙 Pre-school 幼儿绘本 7 products" at bounding box center [108, 214] width 136 height 31
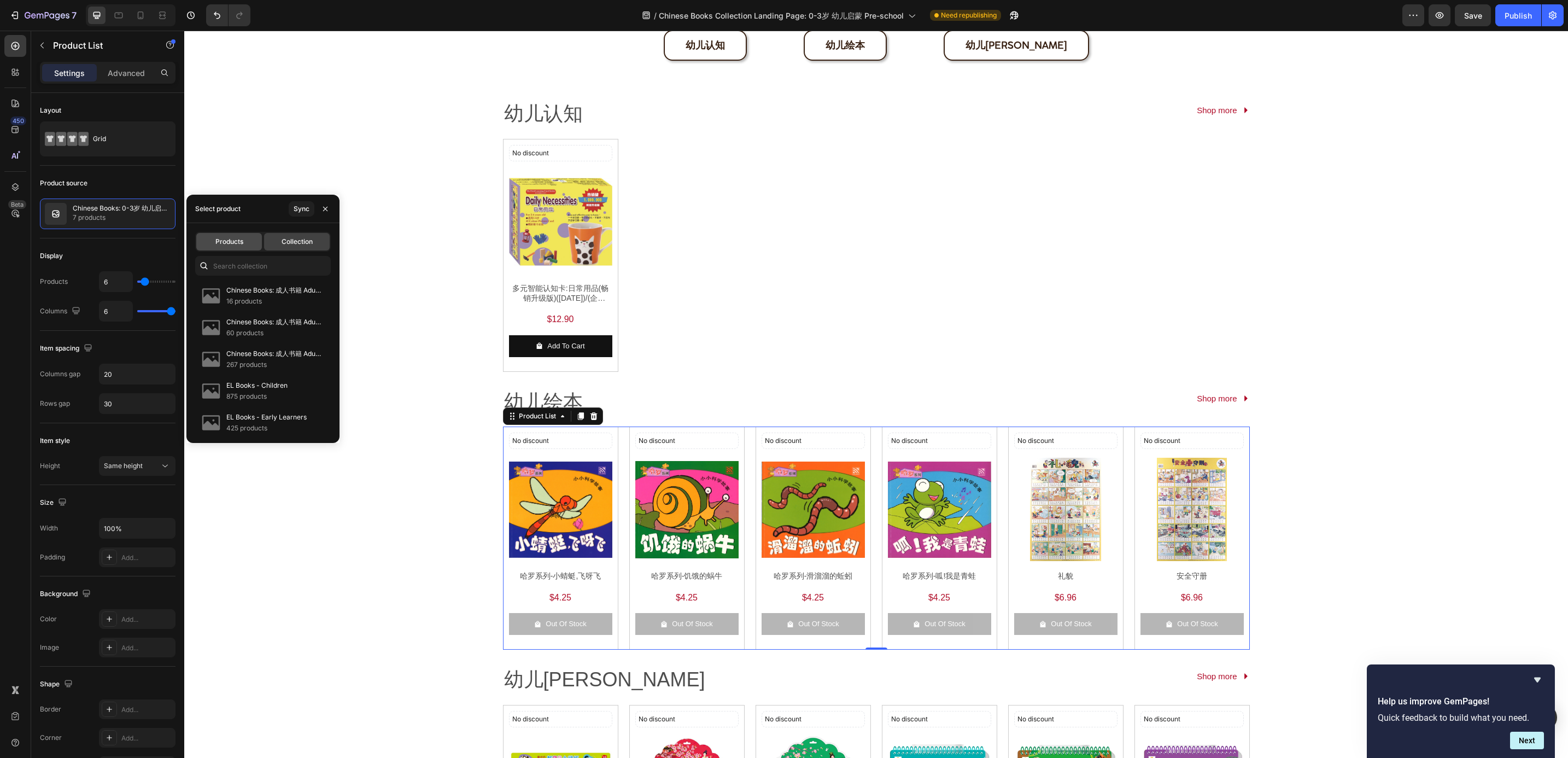
click at [215, 245] on span "Products" at bounding box center [229, 242] width 28 height 10
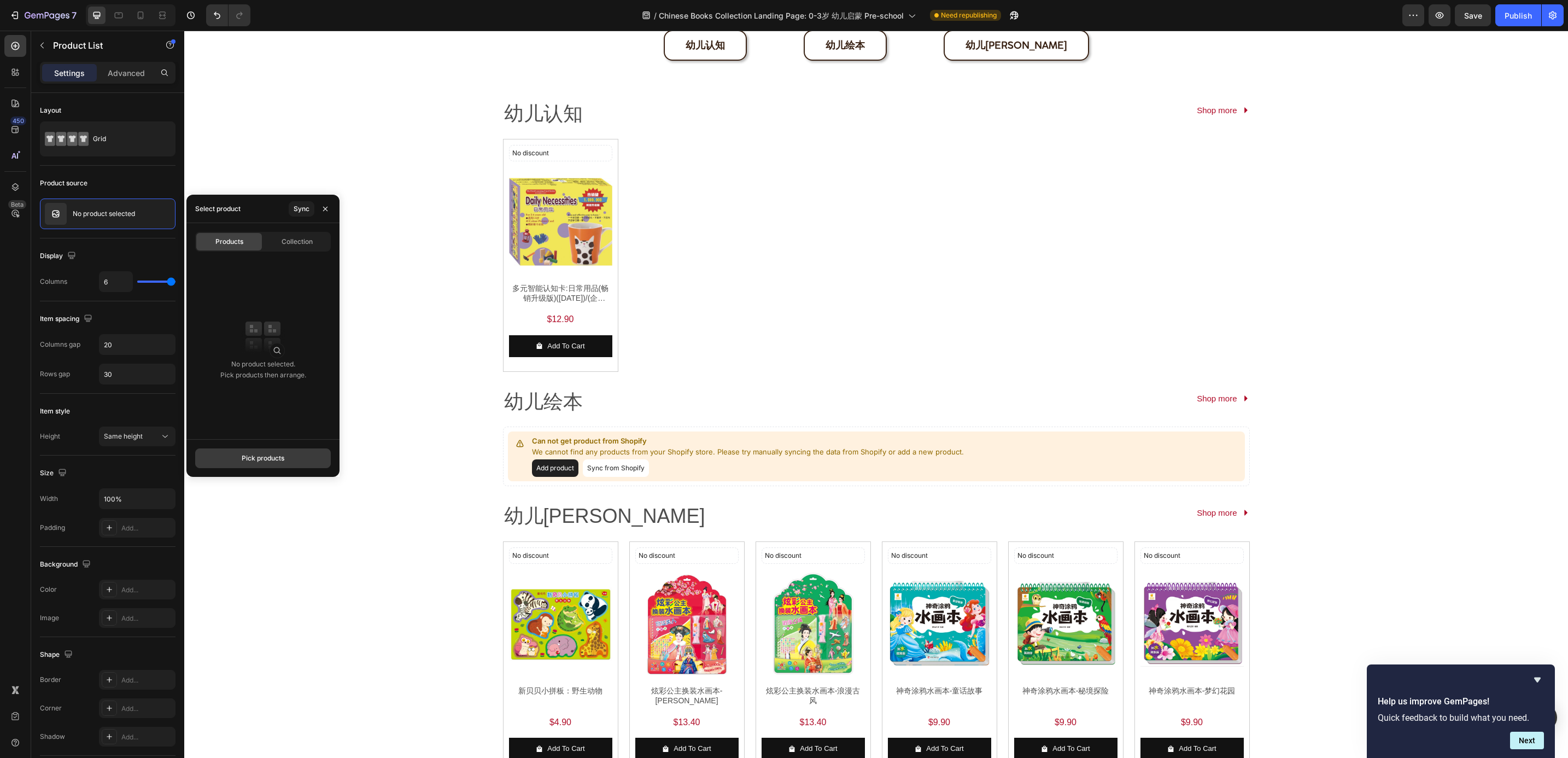
click at [257, 455] on div "Pick products" at bounding box center [263, 458] width 43 height 10
click at [277, 285] on p "0 available" at bounding box center [284, 290] width 84 height 11
click at [229, 242] on input "9789812260703" at bounding box center [263, 241] width 136 height 20
paste input "697"
click at [252, 276] on p "安全守册" at bounding box center [284, 280] width 84 height 11
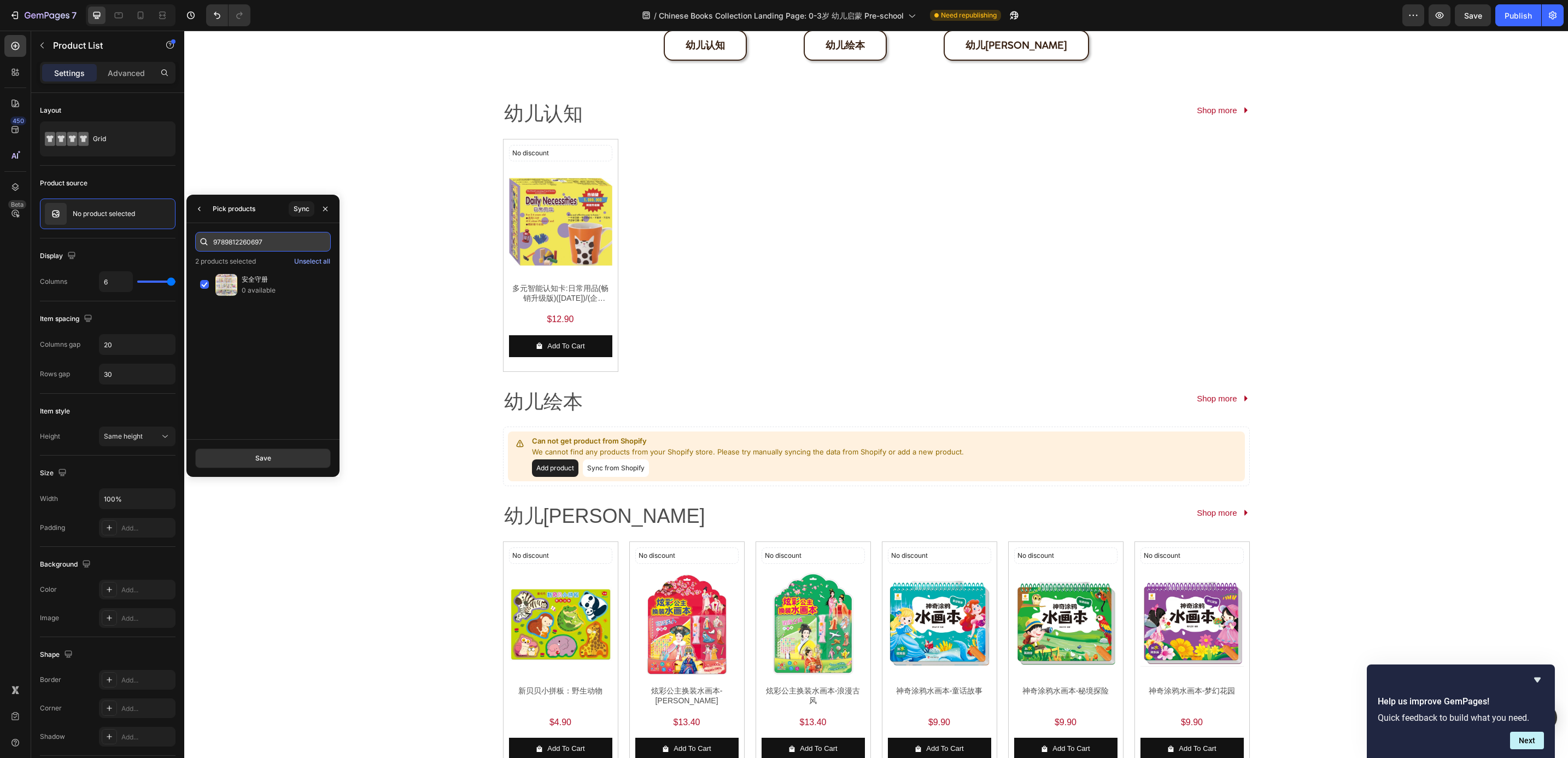
click at [234, 241] on input "9789812260697" at bounding box center [263, 241] width 136 height 20
paste input "80"
type input "9789812260680"
click at [253, 295] on p "-2 available" at bounding box center [284, 290] width 84 height 11
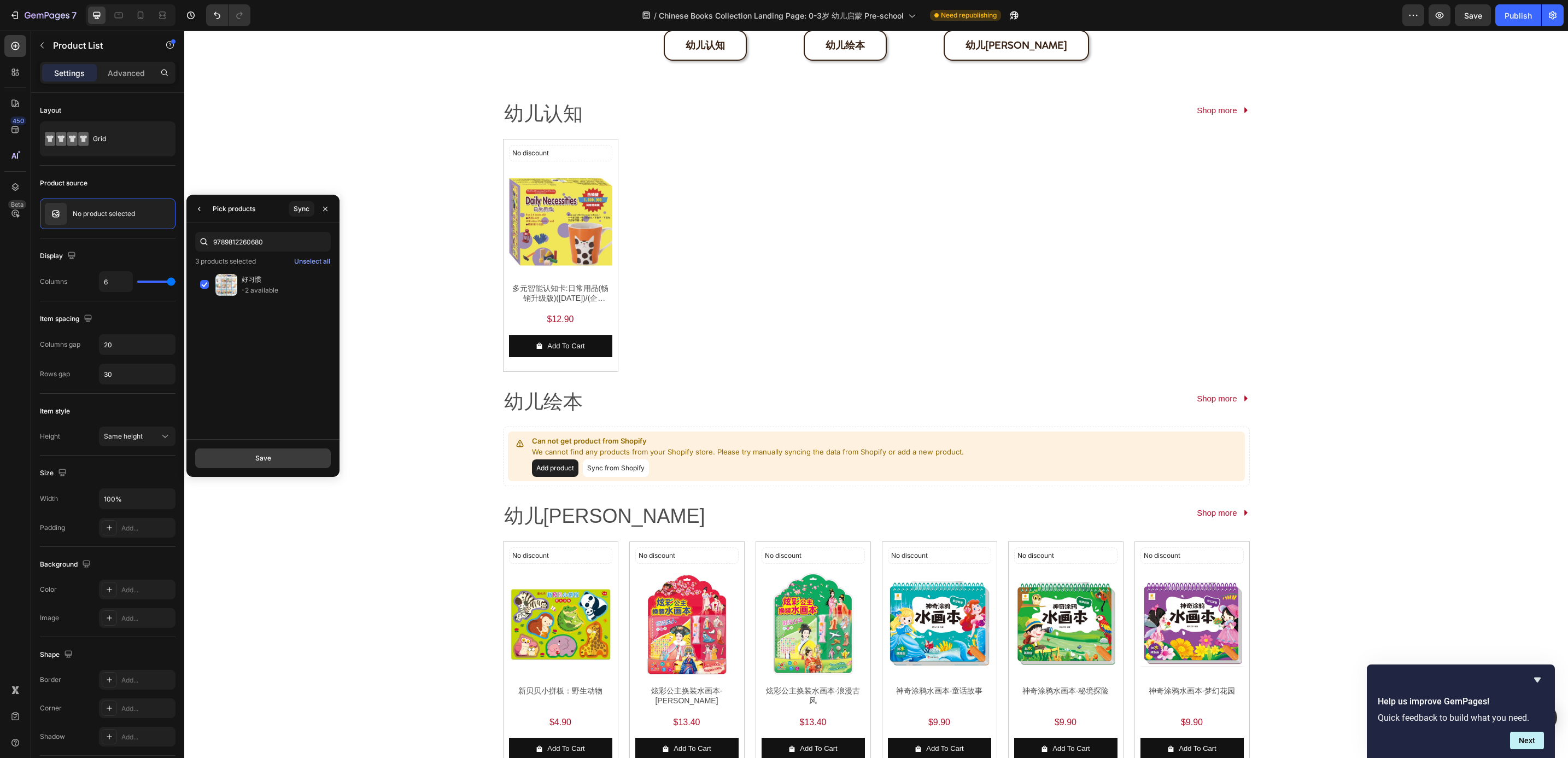
click at [266, 455] on div "Save" at bounding box center [263, 458] width 16 height 10
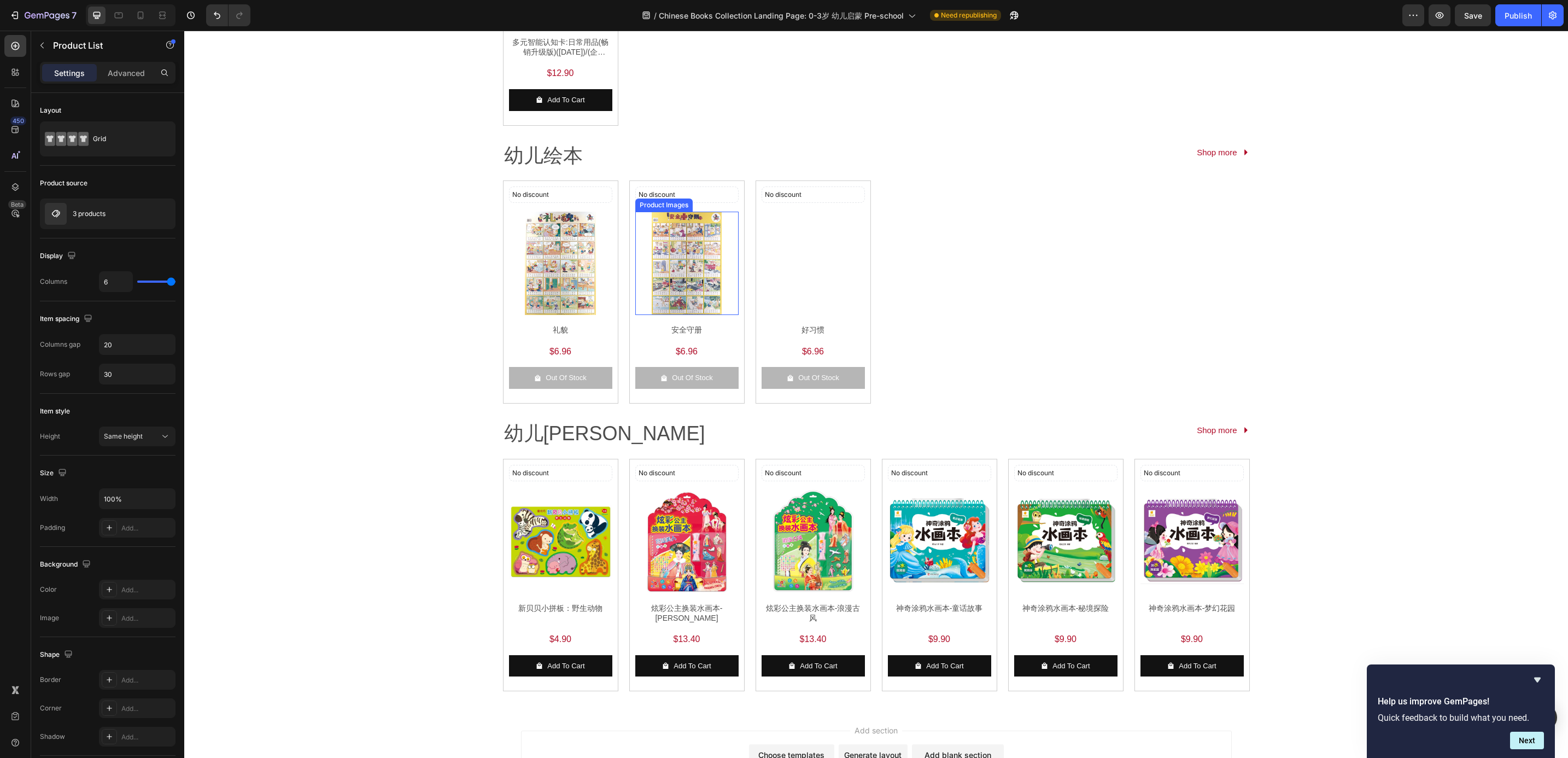
scroll to position [492, 0]
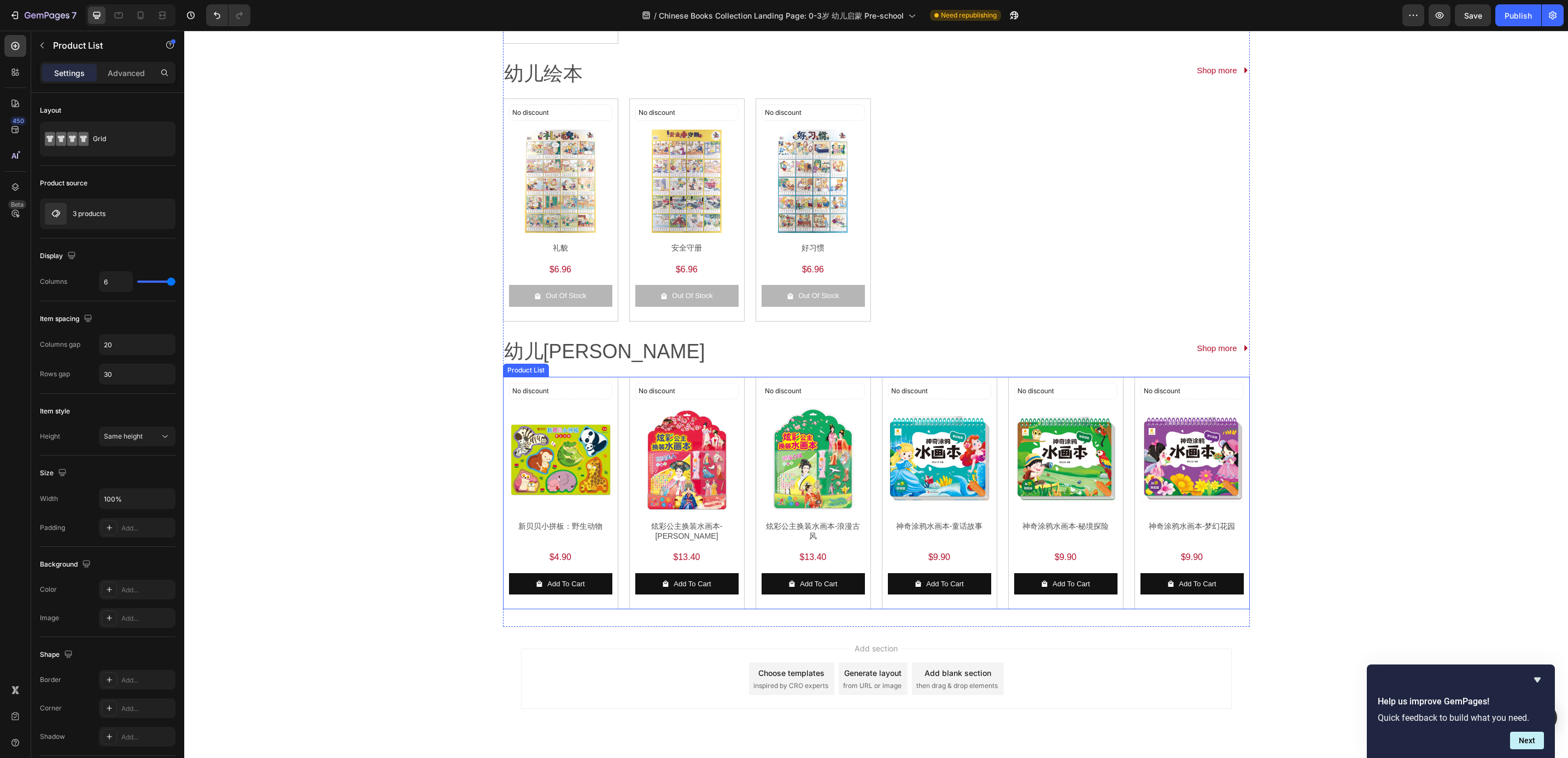
click at [614, 438] on div "No discount Not be displayed when published Discount Tag Product Images 新贝贝小拼板：…" at bounding box center [876, 493] width 747 height 233
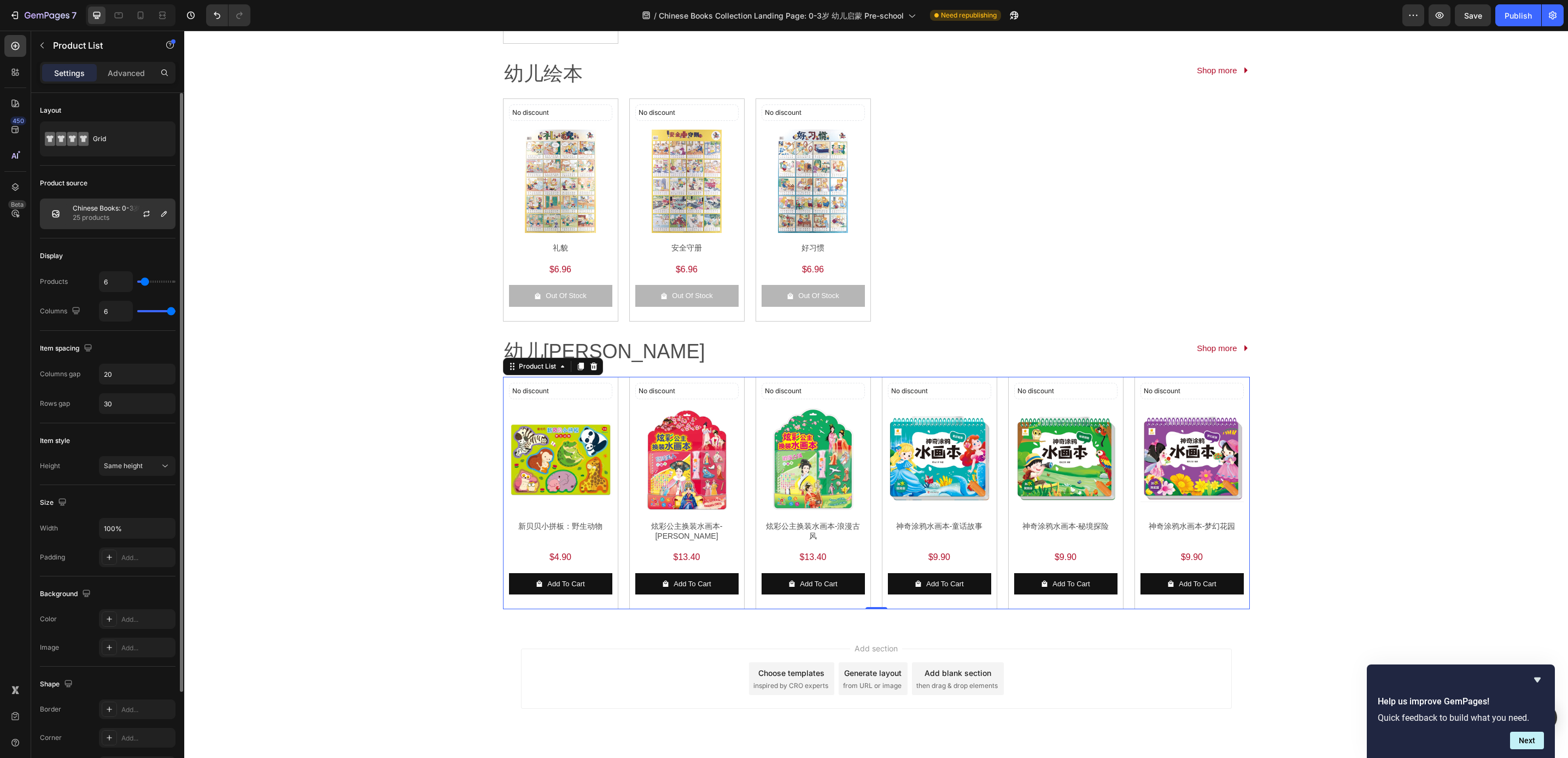
click at [114, 207] on p "Chinese Books: 0-3岁 幼儿启蒙 Pre-school 幼儿[PERSON_NAME]" at bounding box center [122, 208] width 98 height 8
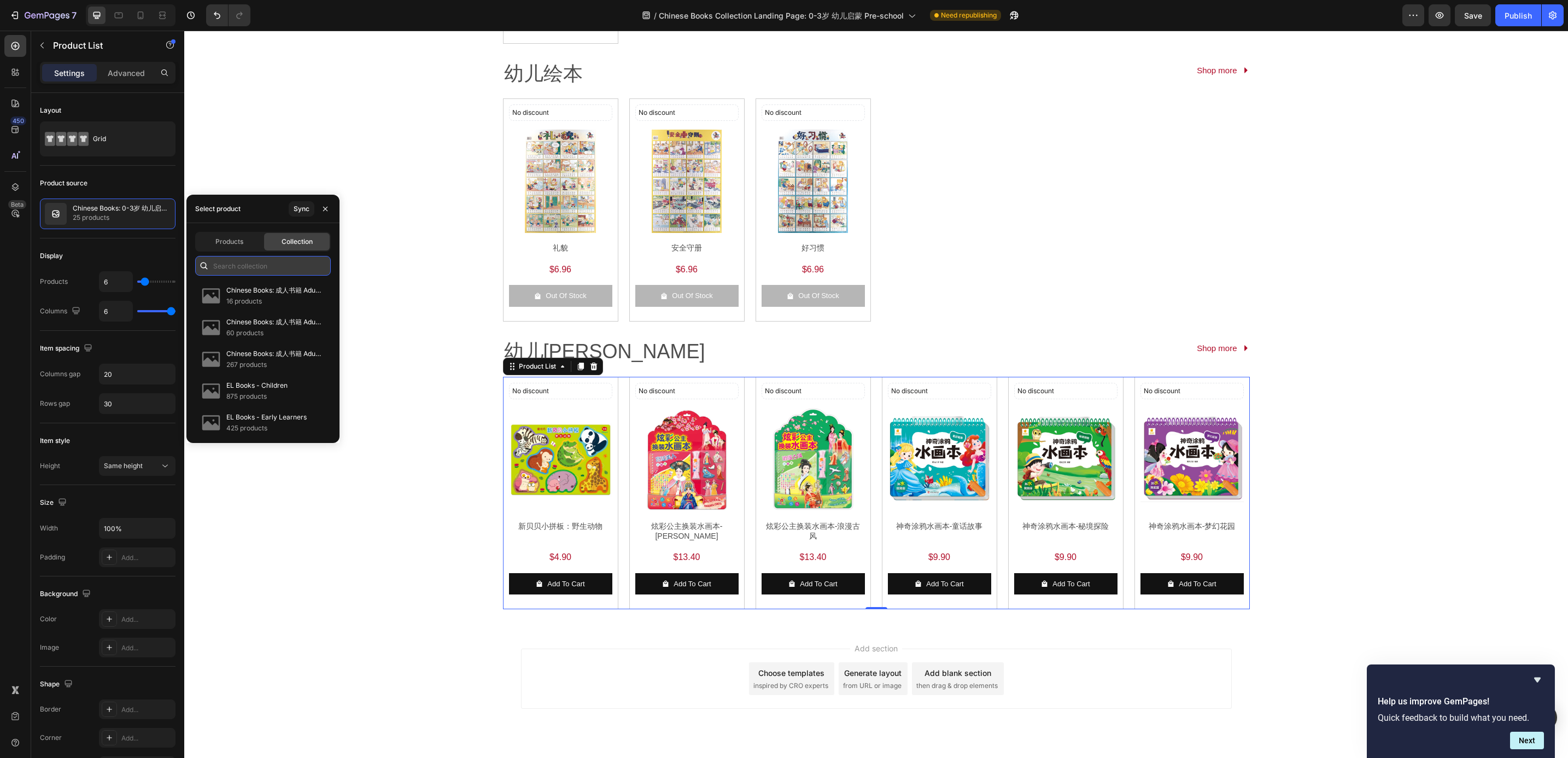
click at [223, 263] on input "text" at bounding box center [263, 266] width 136 height 20
paste input "Chinese Books: 0-3岁 幼儿启蒙 Pre-school 幼儿[PERSON_NAME]"
type input "Chinese Books: 0-3岁 幼儿启蒙 Pre-school 幼儿[PERSON_NAME]"
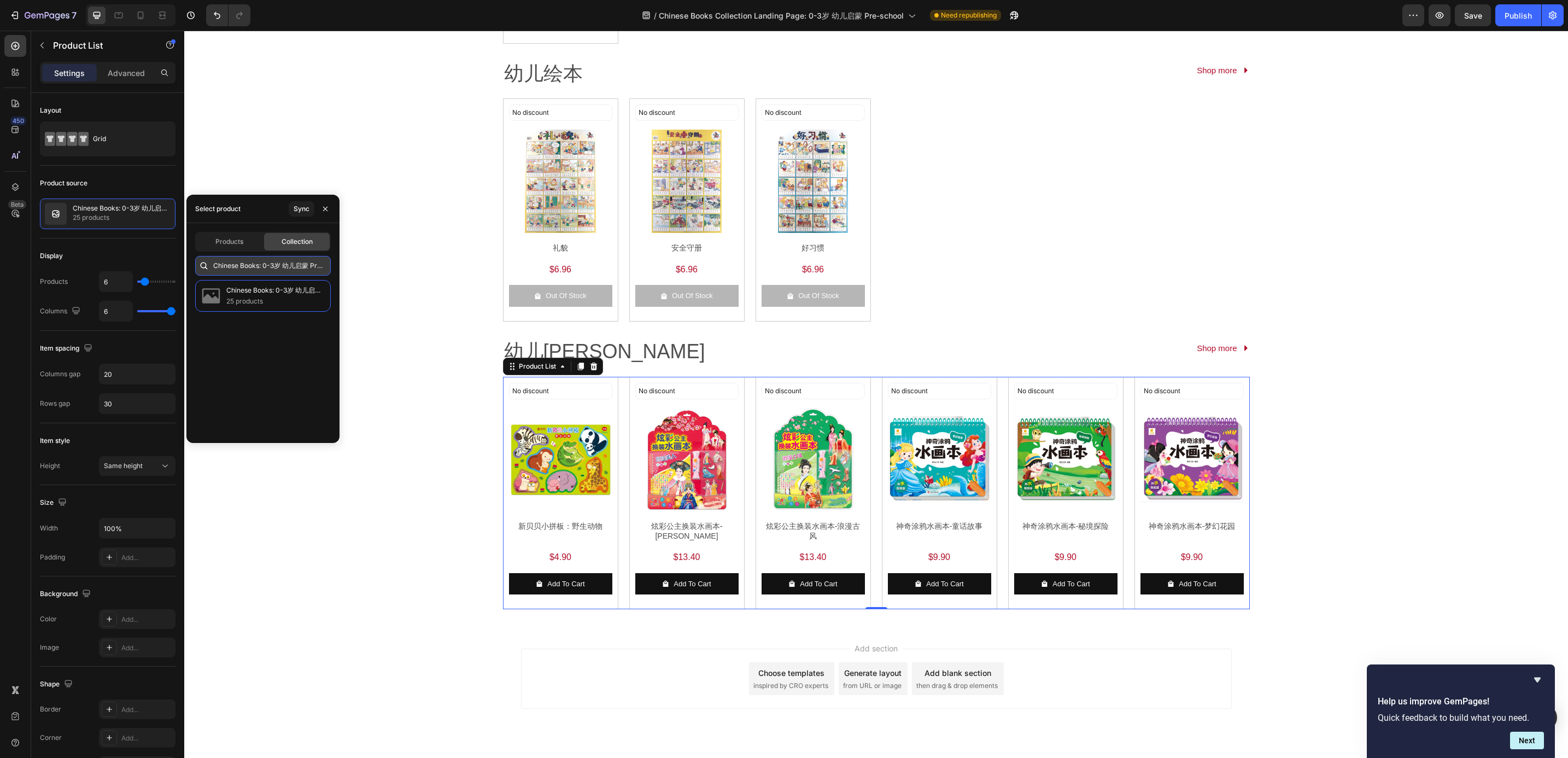
click at [263, 269] on input "Chinese Books: 0-3岁 幼儿启蒙 Pre-school 幼儿[PERSON_NAME]" at bounding box center [263, 266] width 136 height 20
click at [259, 304] on p "25 products" at bounding box center [274, 301] width 95 height 11
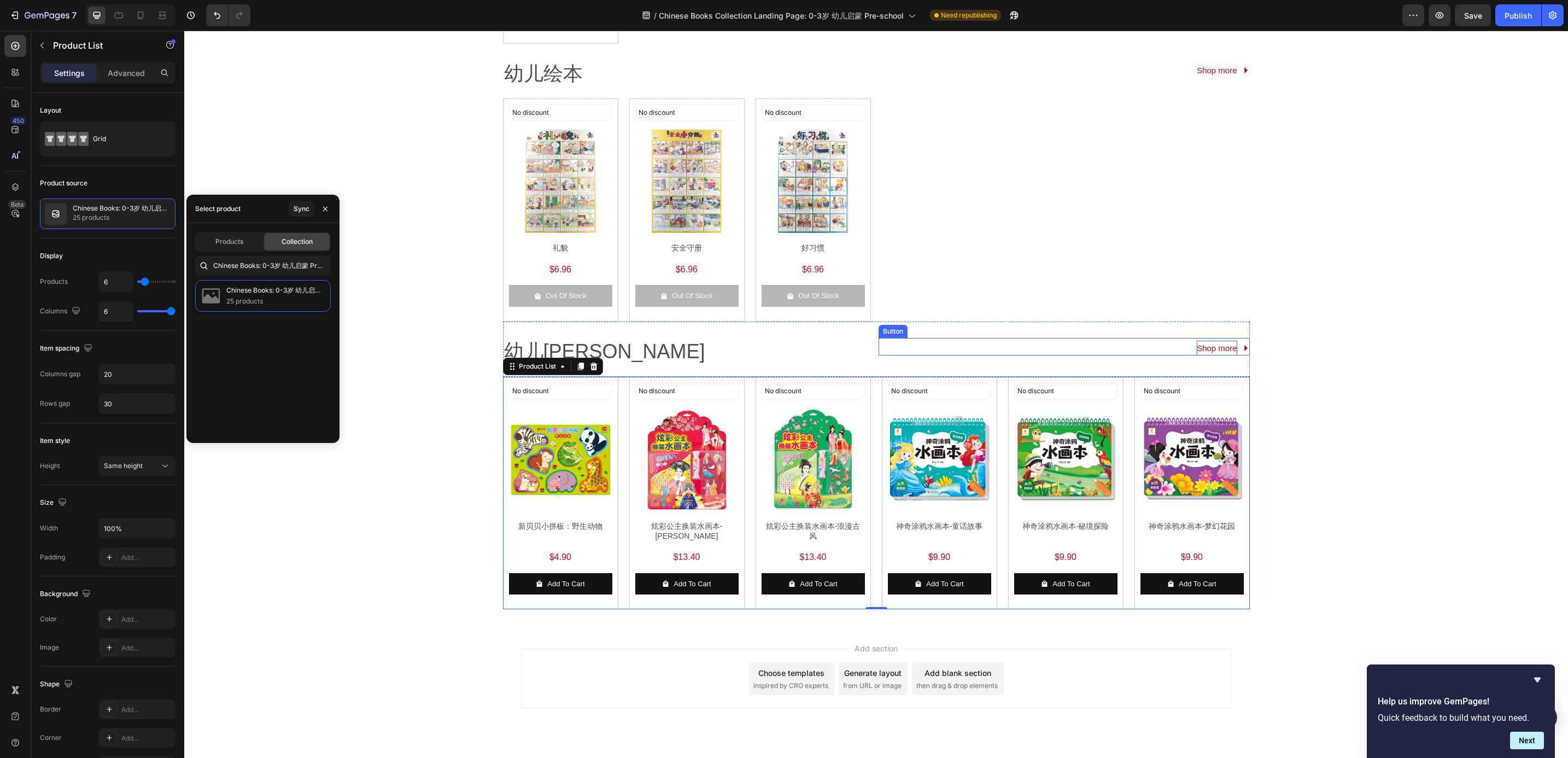
click at [1199, 352] on p "Shop more" at bounding box center [1216, 348] width 40 height 15
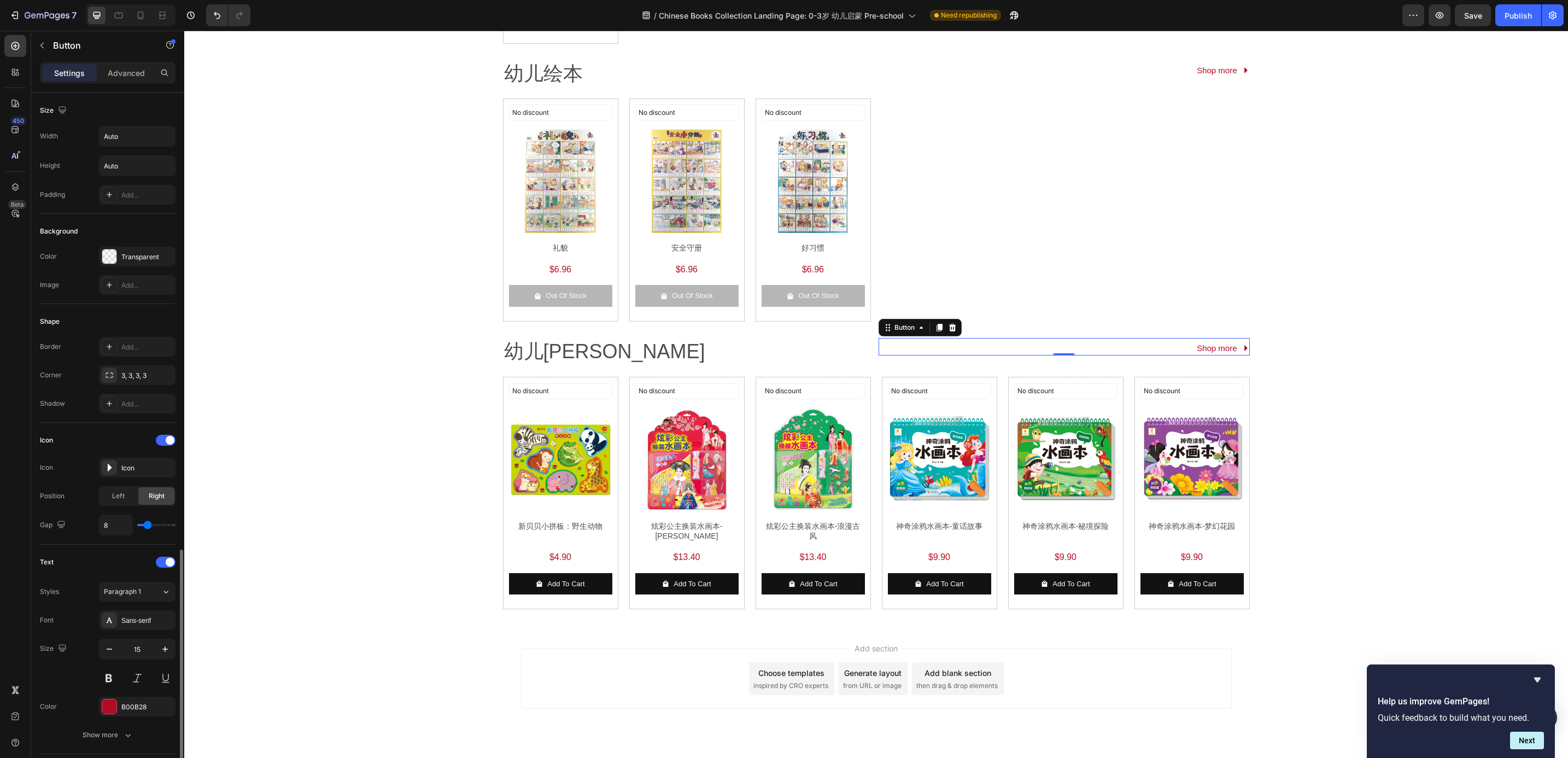
scroll to position [264, 0]
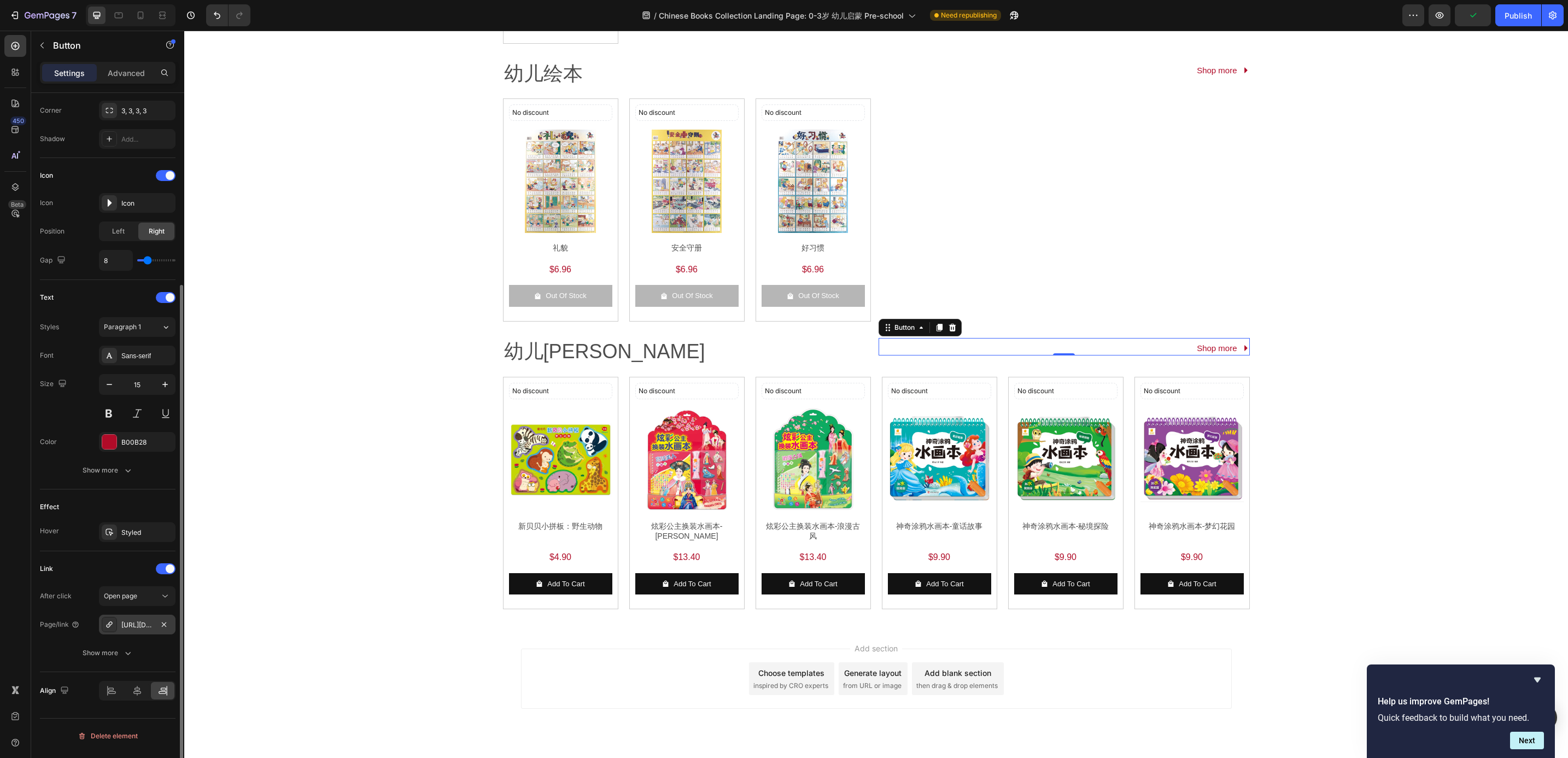
click at [157, 622] on div at bounding box center [164, 624] width 13 height 13
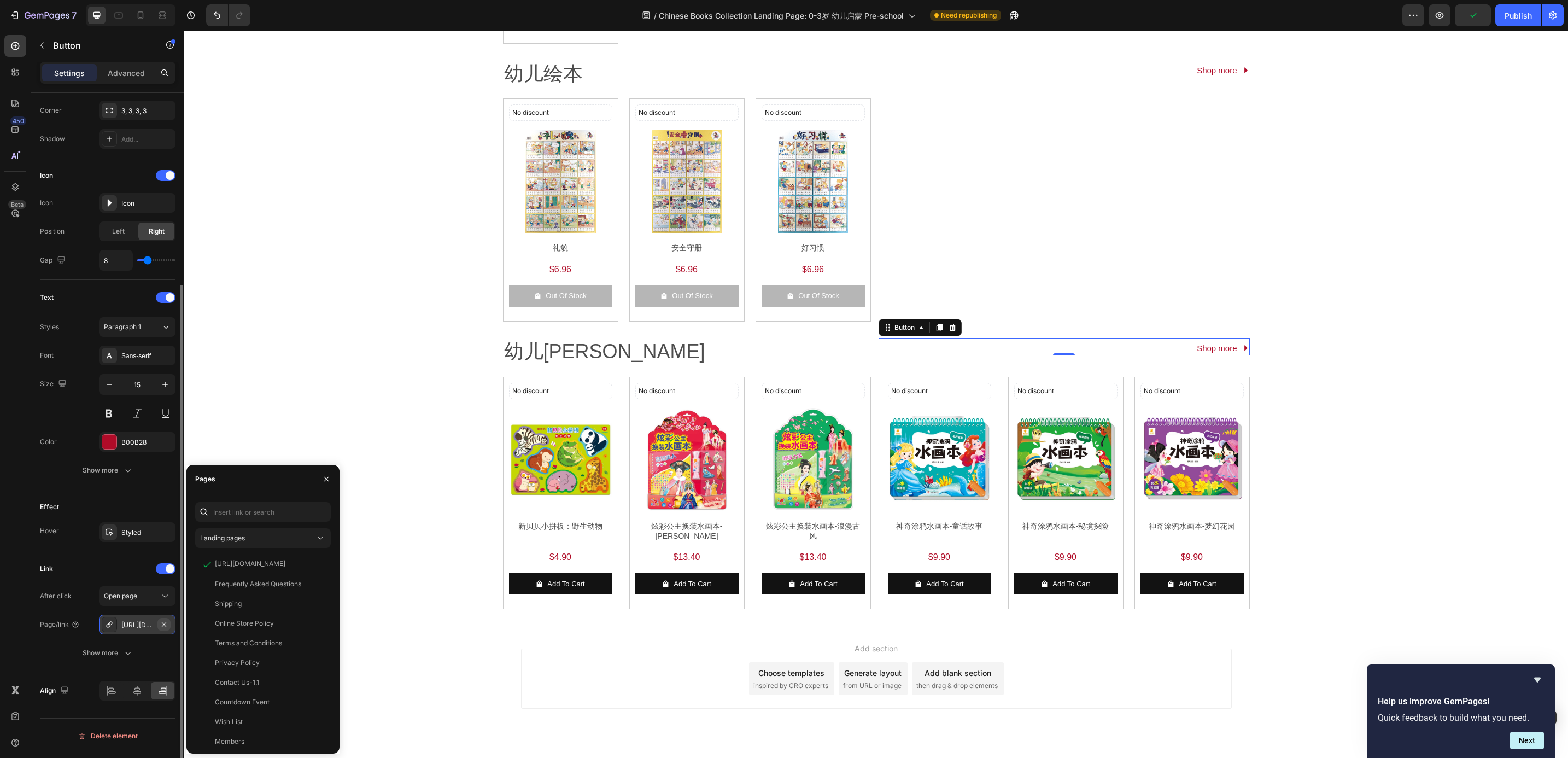
click at [167, 627] on icon "button" at bounding box center [164, 624] width 9 height 9
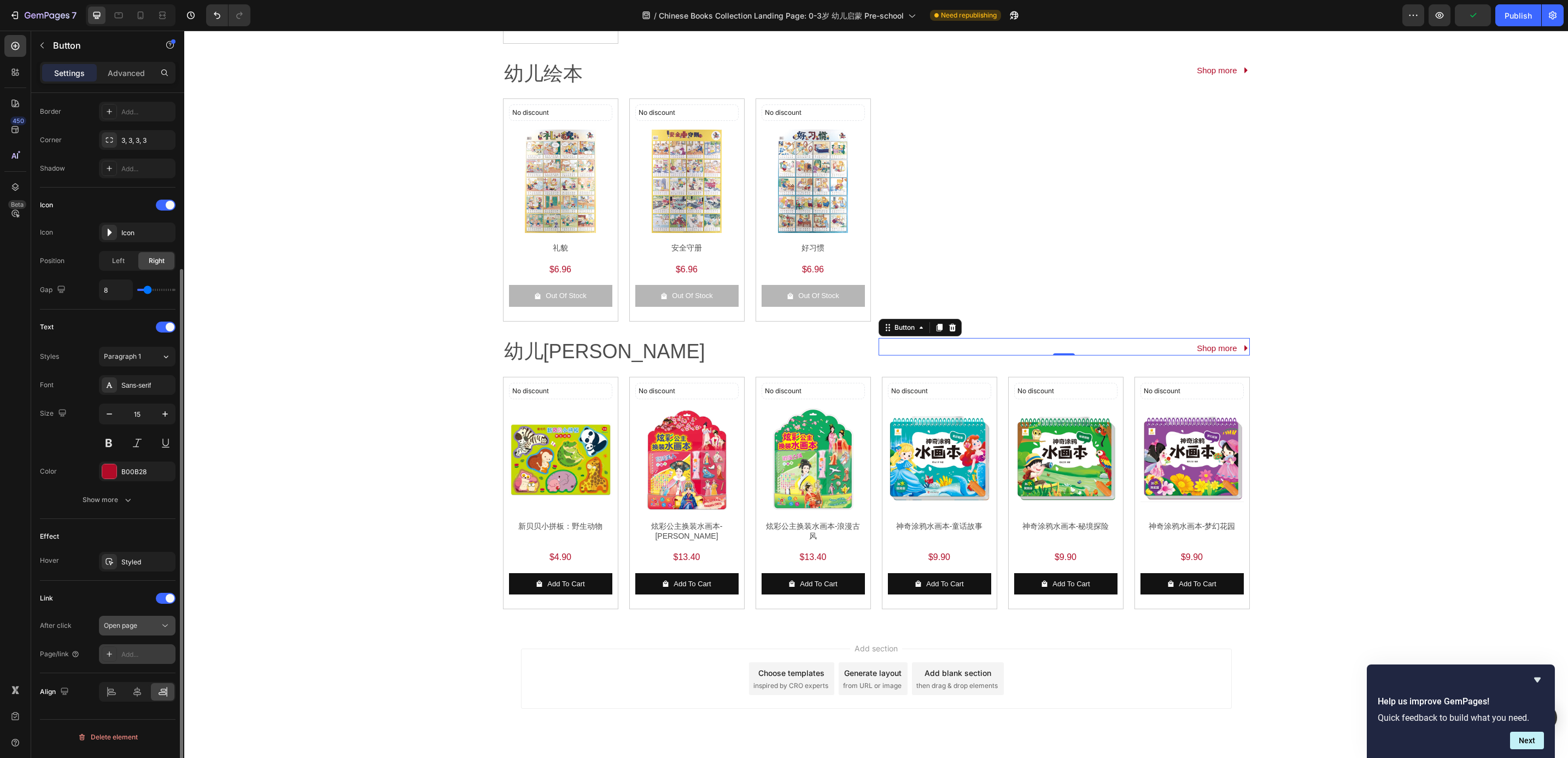
scroll to position [235, 0]
click at [151, 646] on div "After click Open page Page/link Add..." at bounding box center [108, 639] width 136 height 48
click at [150, 652] on div "Add..." at bounding box center [147, 655] width 51 height 10
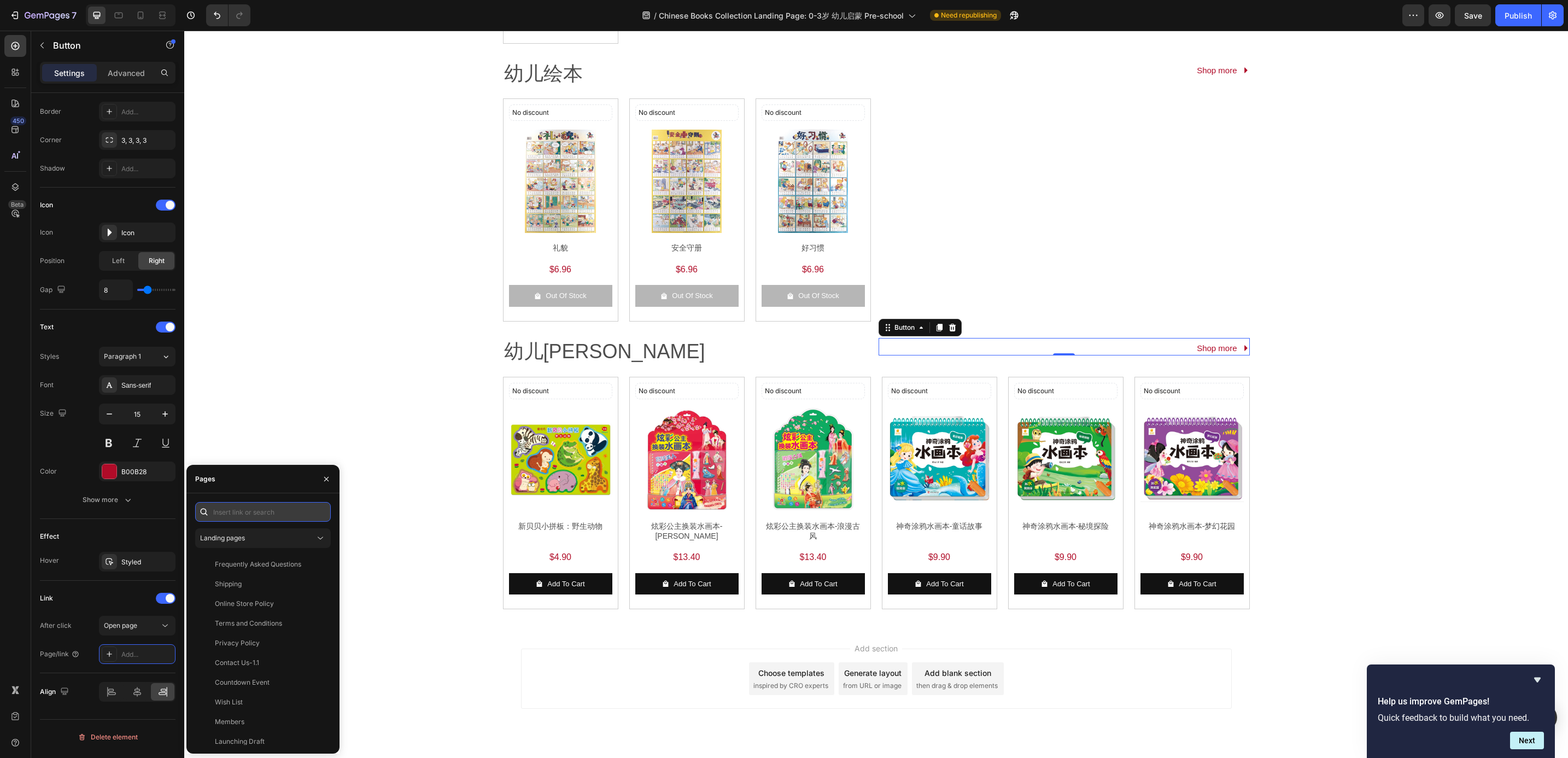
click at [243, 513] on input "text" at bounding box center [263, 512] width 136 height 20
paste input "[URL][DOMAIN_NAME]"
type input "[URL][DOMAIN_NAME]"
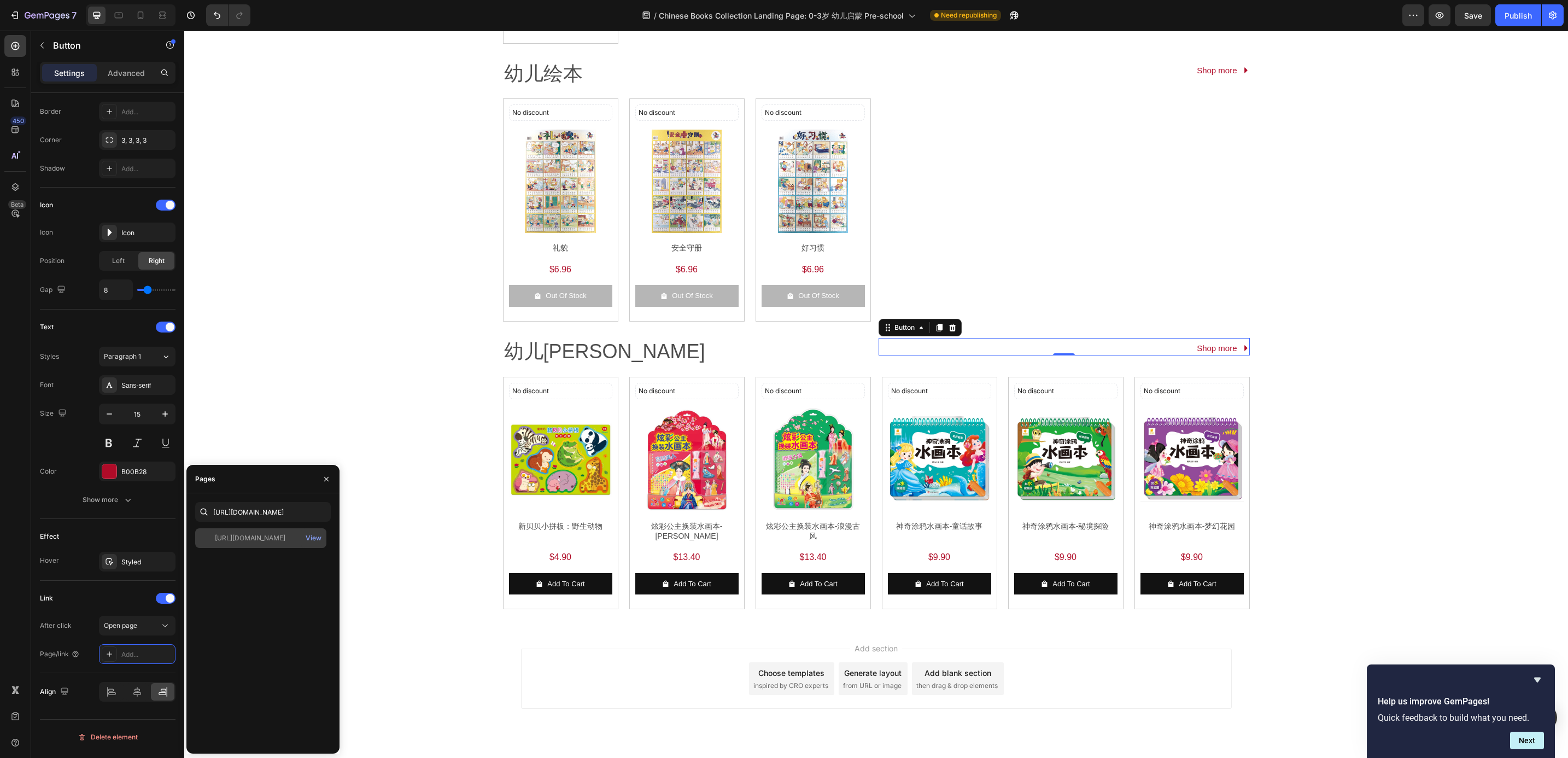
click at [255, 543] on div "[URL][DOMAIN_NAME] View" at bounding box center [261, 538] width 131 height 20
click at [622, 399] on div "No discount Not be displayed when published Discount Tag Product Images 新贝贝小拼板：…" at bounding box center [876, 493] width 747 height 233
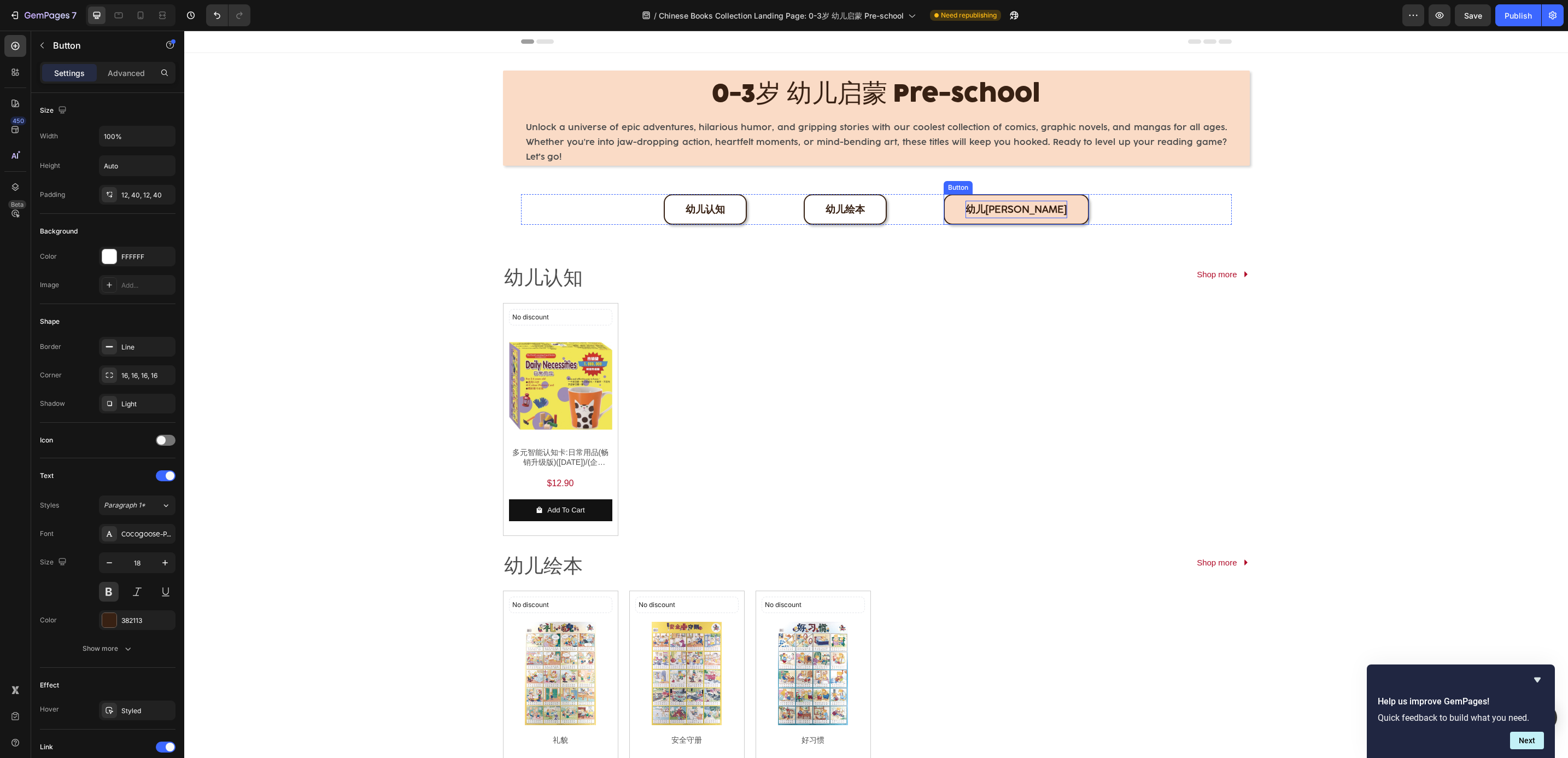
click at [1012, 208] on span "幼儿[PERSON_NAME]" at bounding box center [1016, 209] width 101 height 12
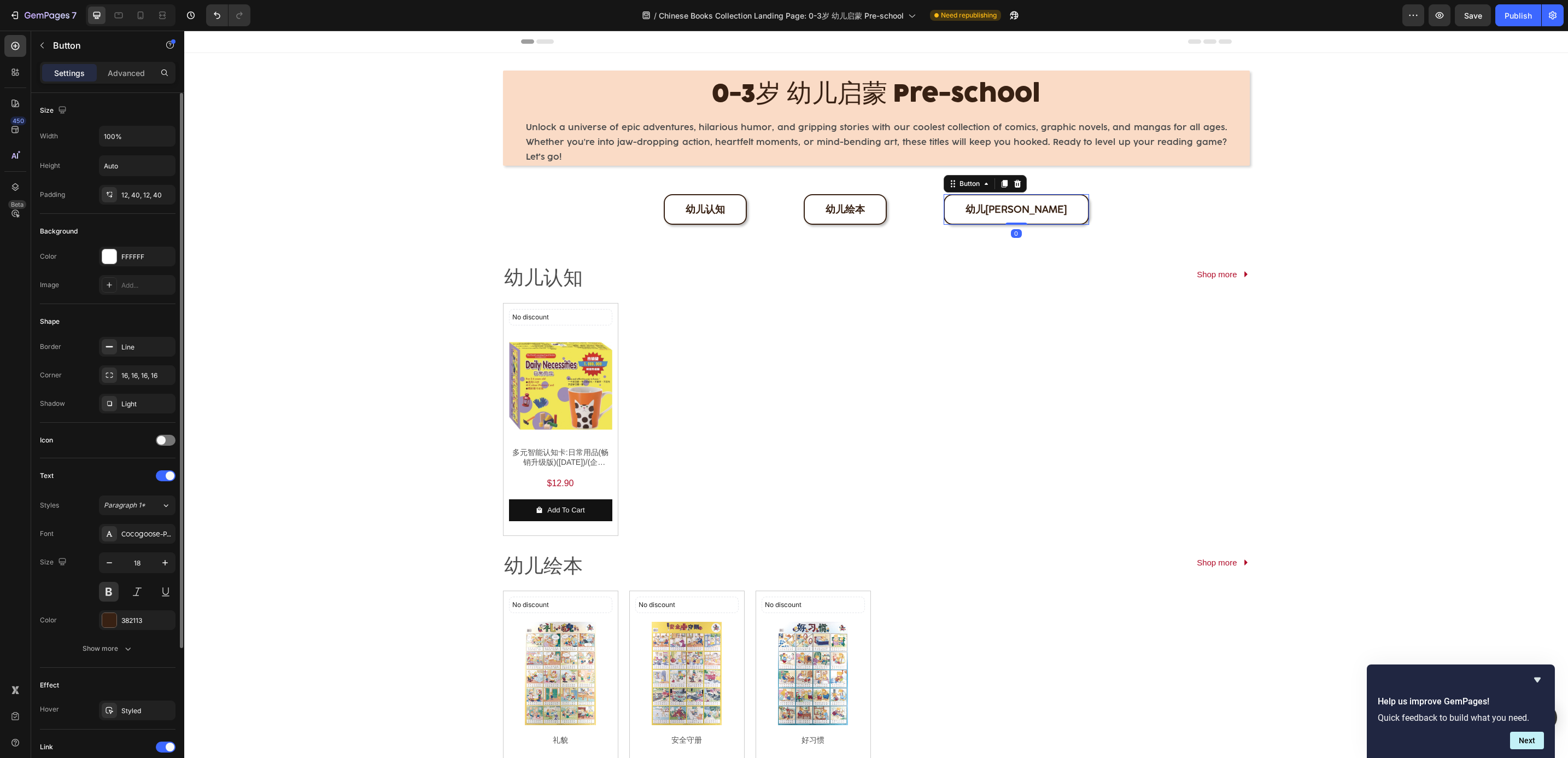
scroll to position [178, 0]
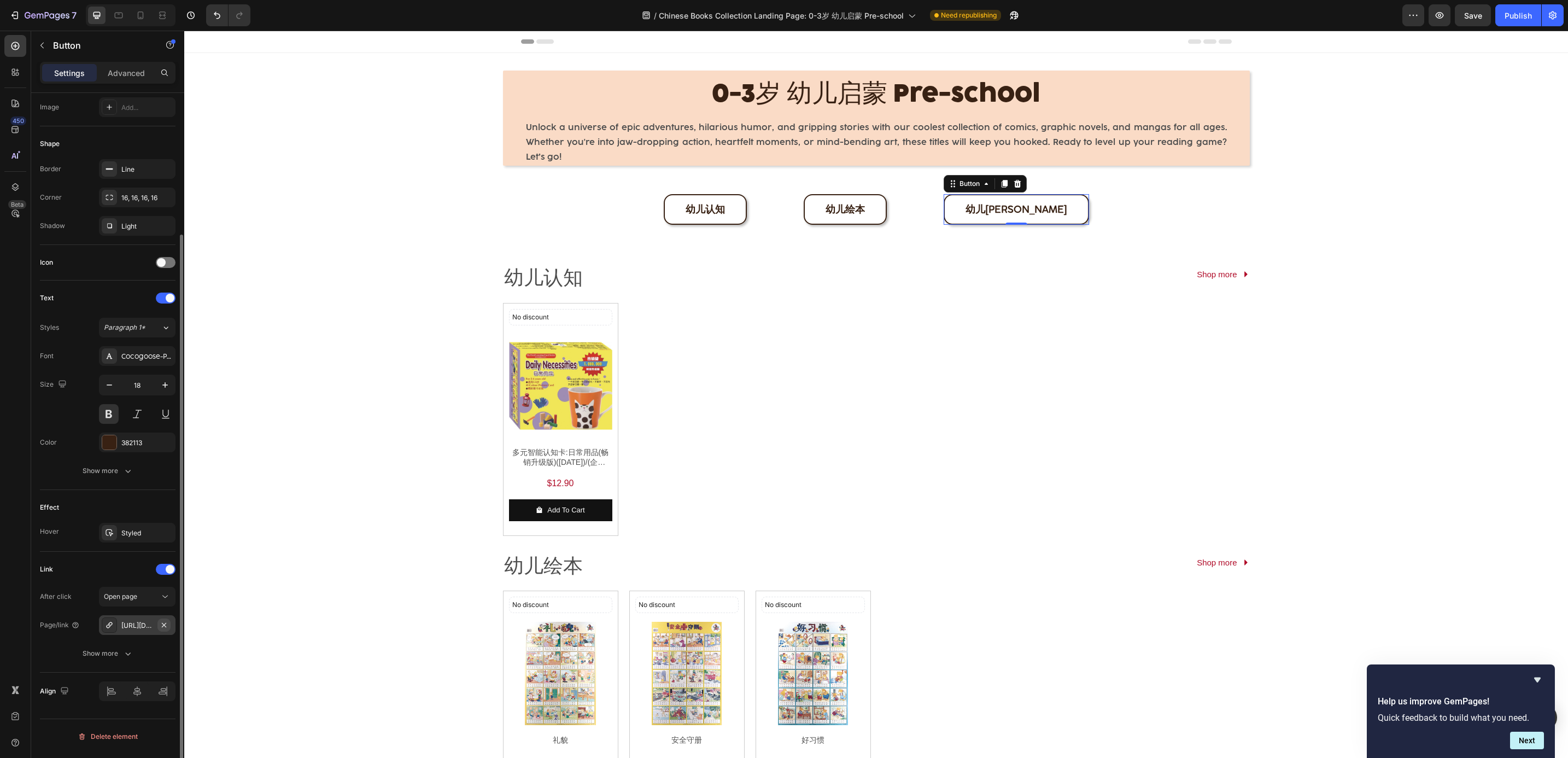
click at [169, 625] on button "button" at bounding box center [164, 624] width 13 height 13
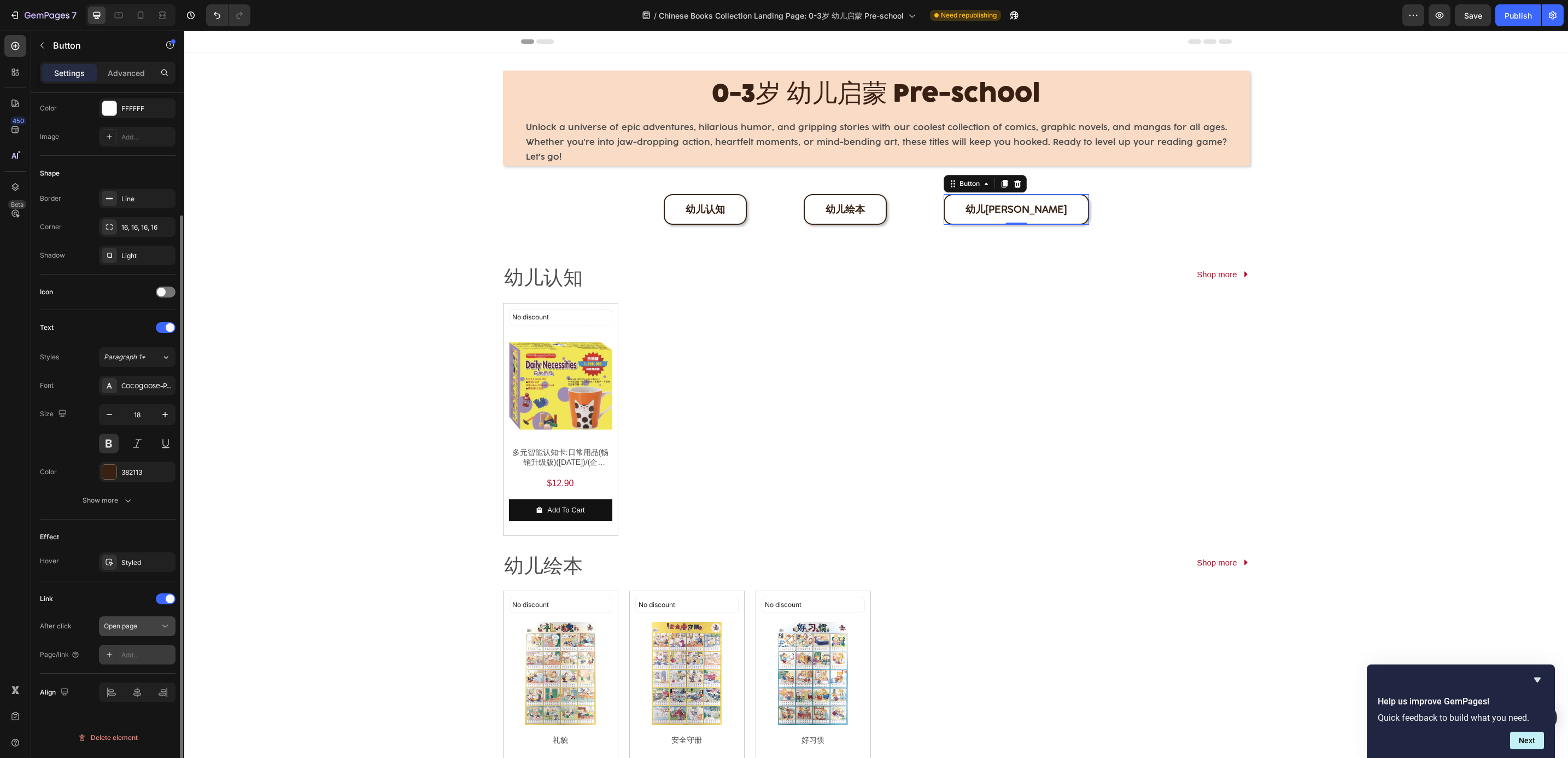
scroll to position [148, 0]
click at [147, 660] on div "Add..." at bounding box center [147, 655] width 51 height 10
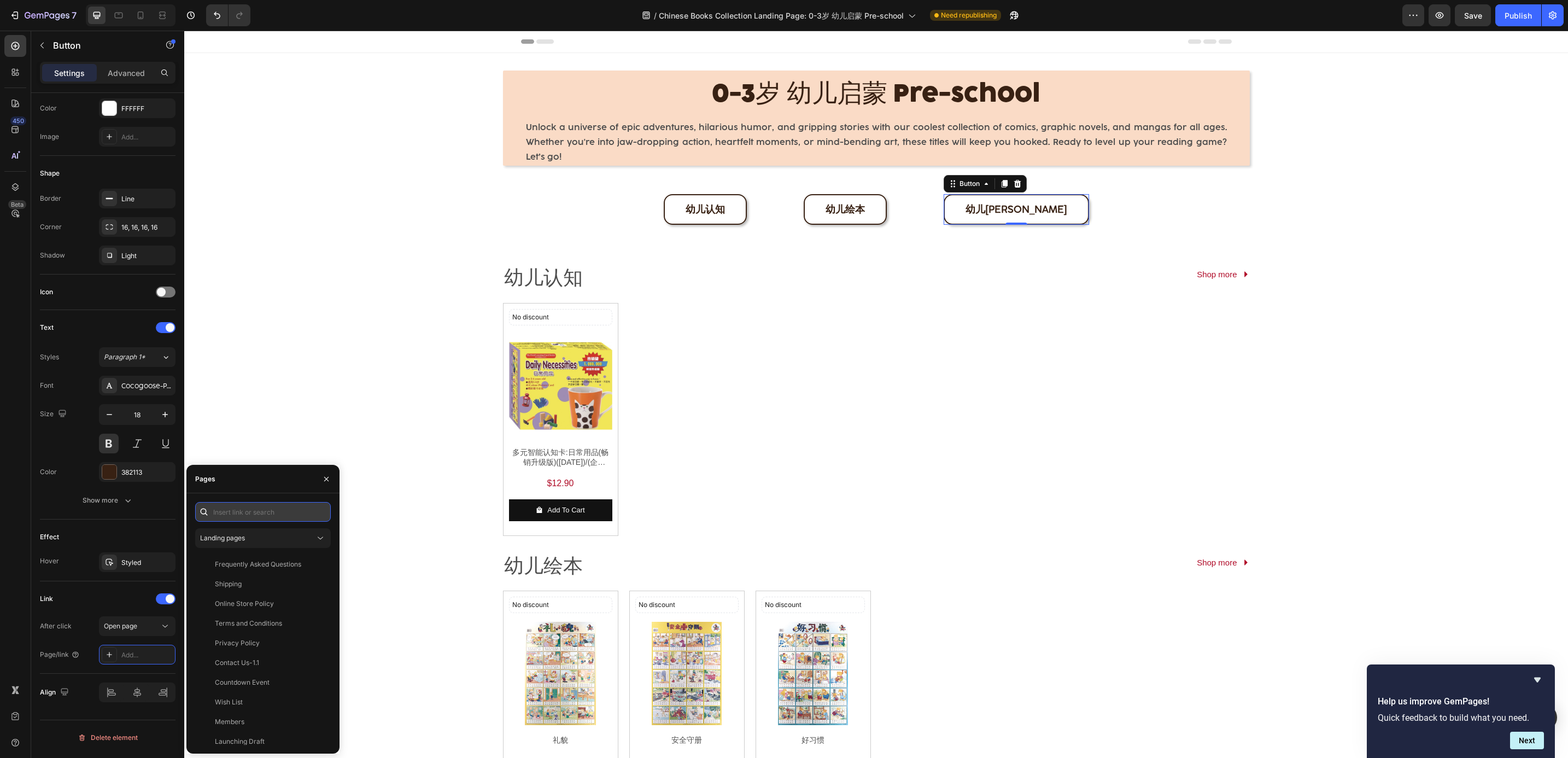
click at [274, 515] on input "text" at bounding box center [263, 512] width 136 height 20
paste input "[URL][DOMAIN_NAME]"
type input "[URL][DOMAIN_NAME]"
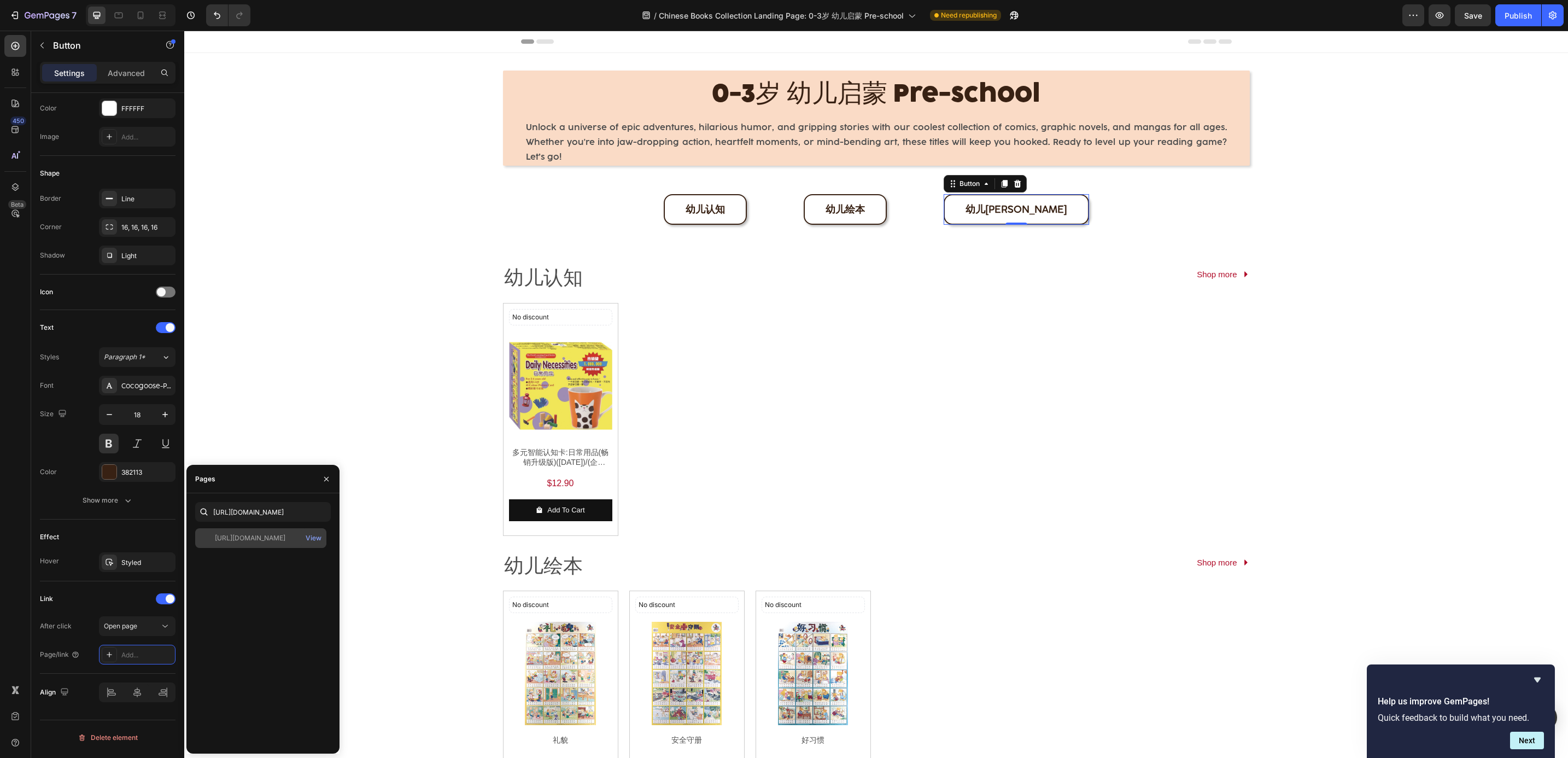
click at [276, 529] on div "[URL][DOMAIN_NAME] View" at bounding box center [261, 538] width 131 height 20
click at [963, 452] on div "No discount Not be displayed when published Discount Tag Product Images 多元智能认知卡…" at bounding box center [876, 419] width 747 height 233
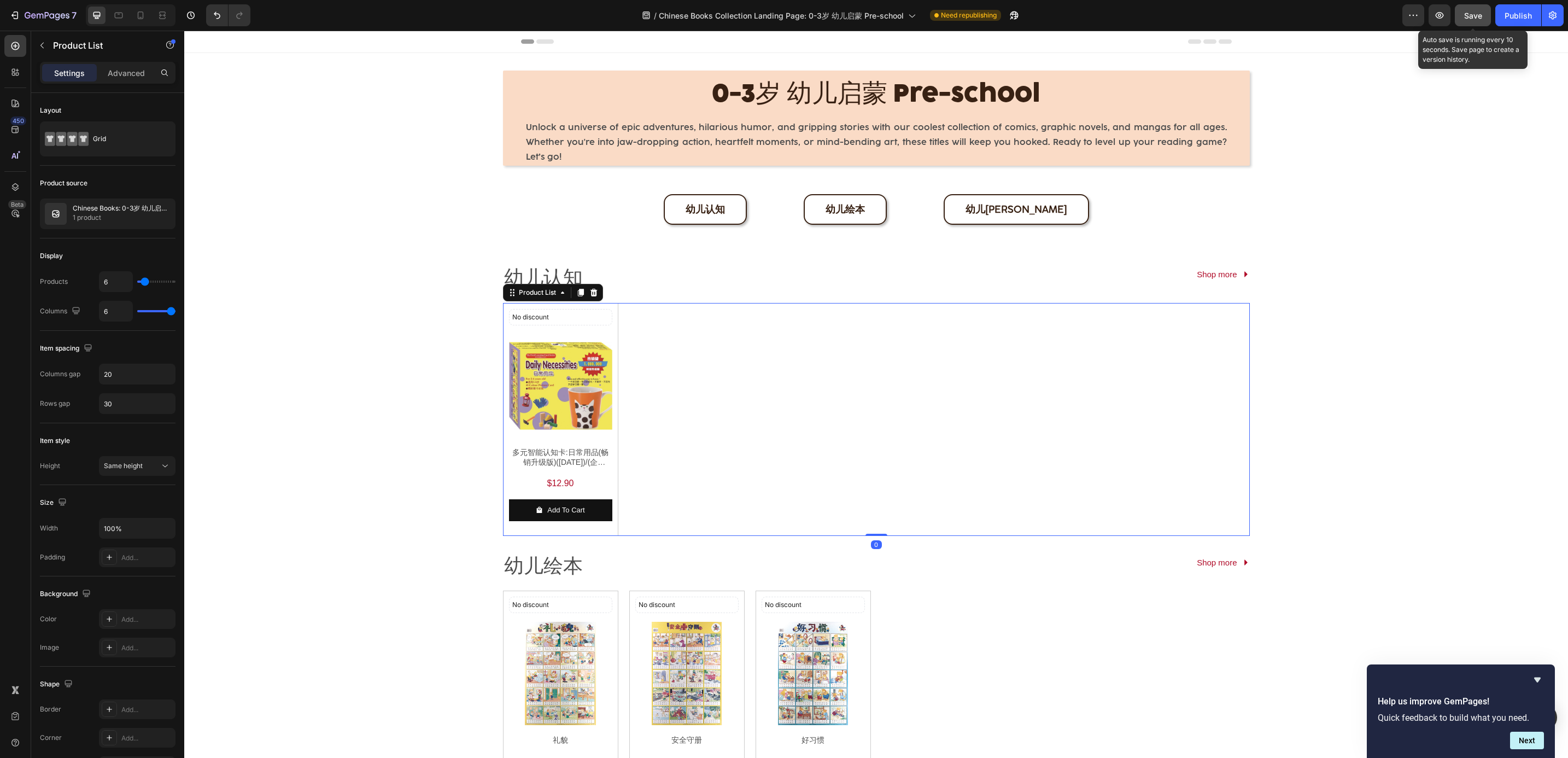
click at [1464, 16] on span "Save" at bounding box center [1474, 15] width 18 height 9
click at [1442, 22] on button "button" at bounding box center [1439, 15] width 22 height 22
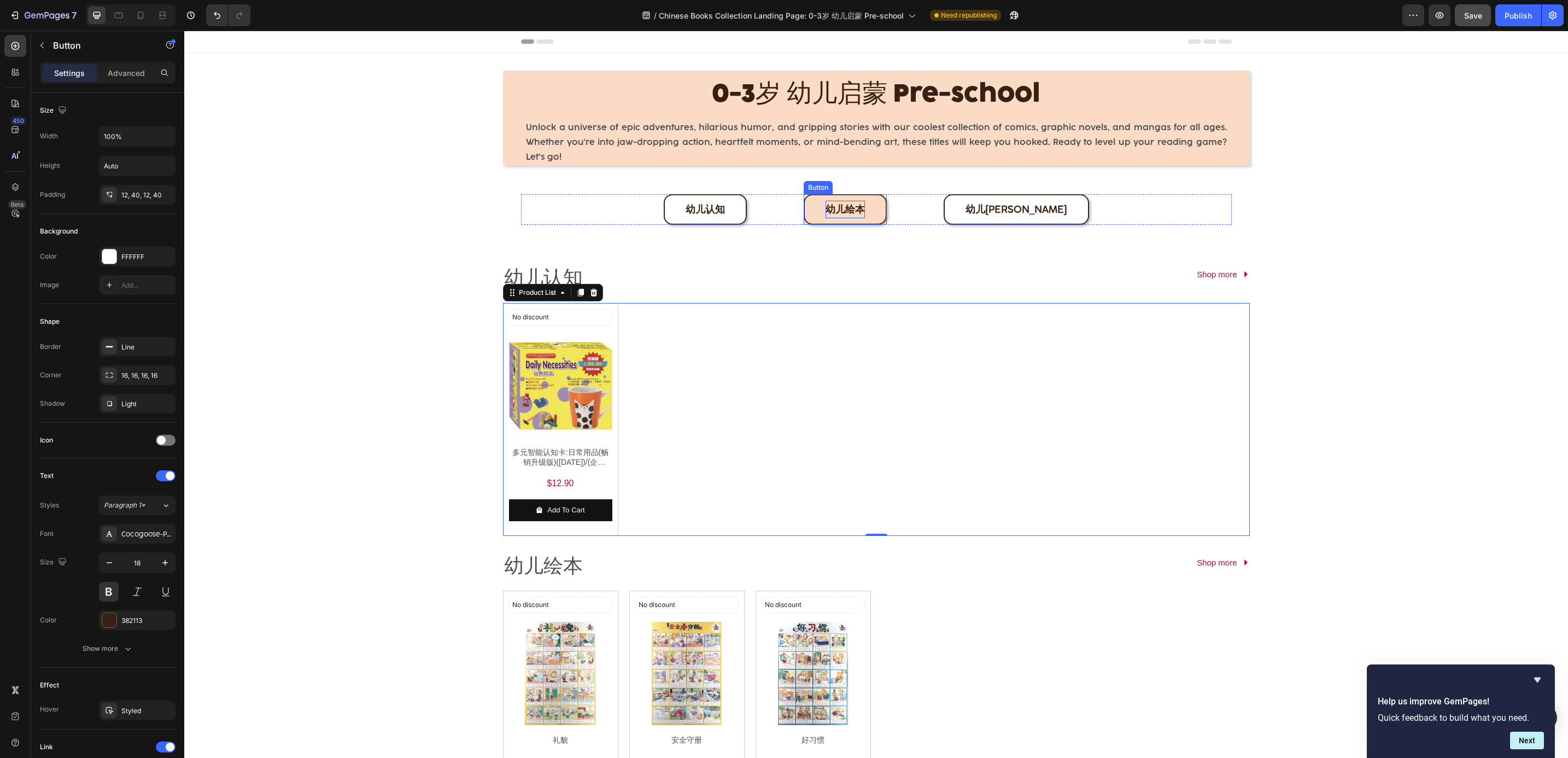
click at [865, 214] on span "幼儿绘本" at bounding box center [846, 209] width 39 height 12
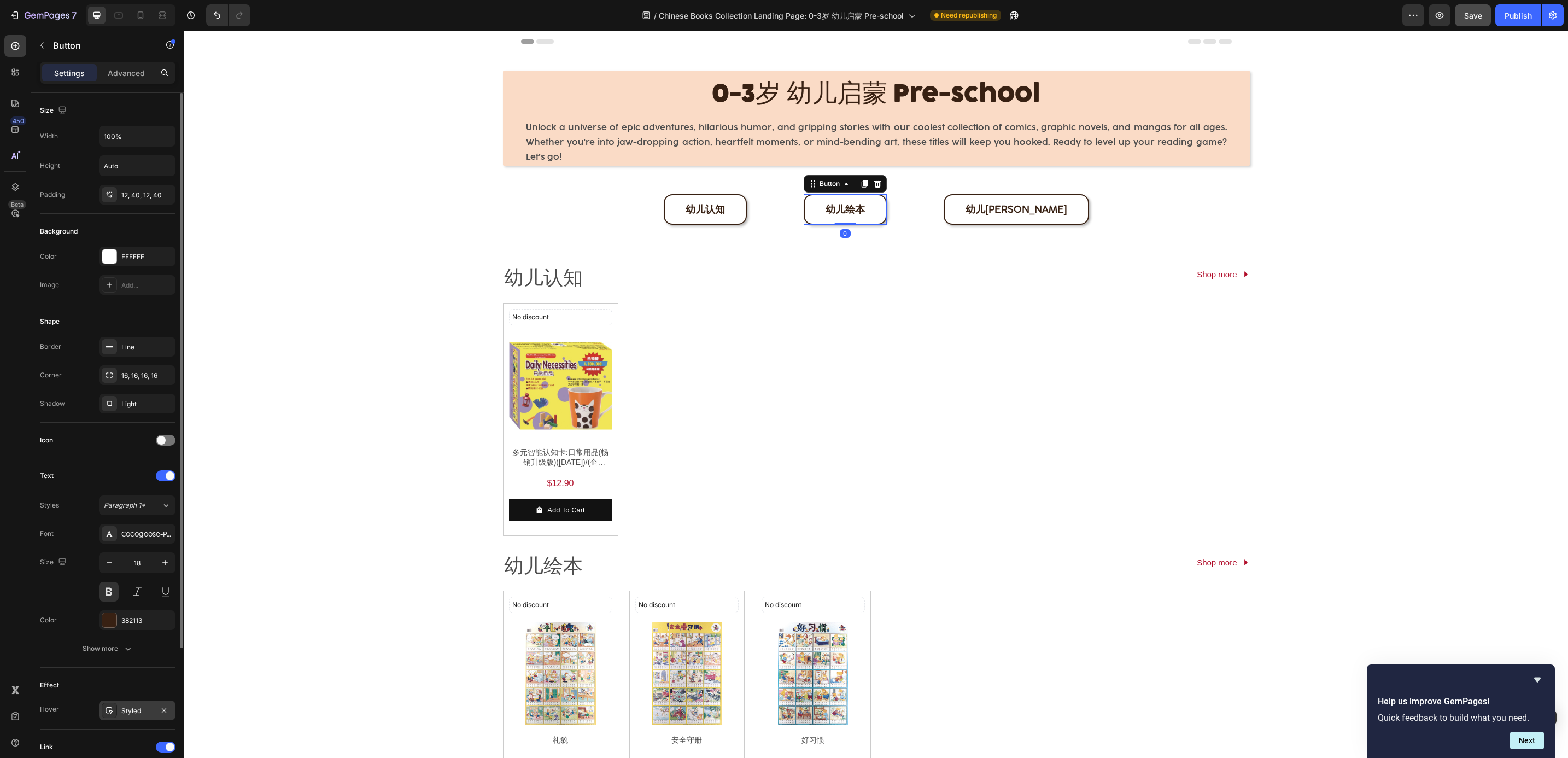
scroll to position [178, 0]
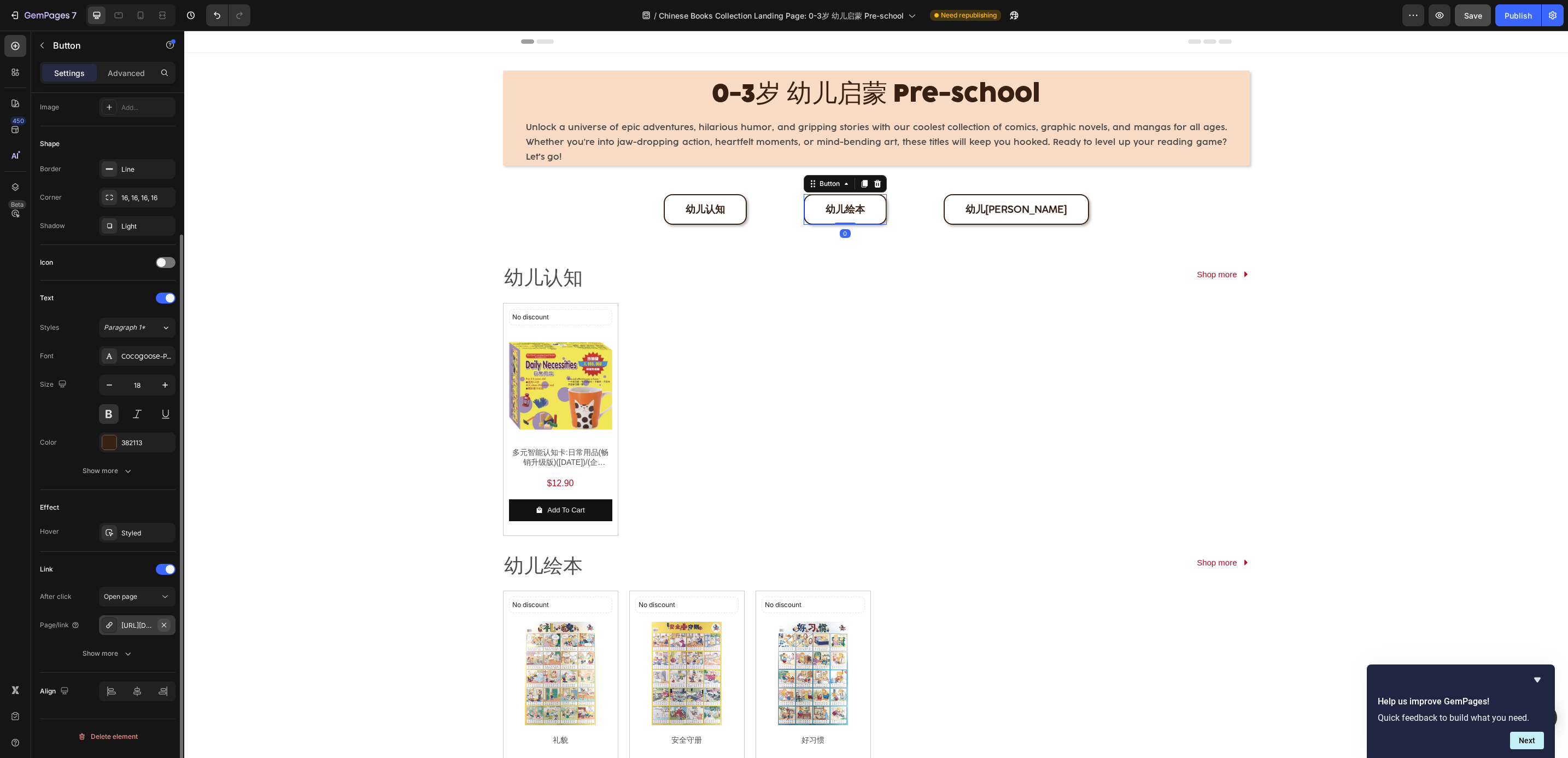
click at [162, 627] on icon "button" at bounding box center [164, 624] width 9 height 9
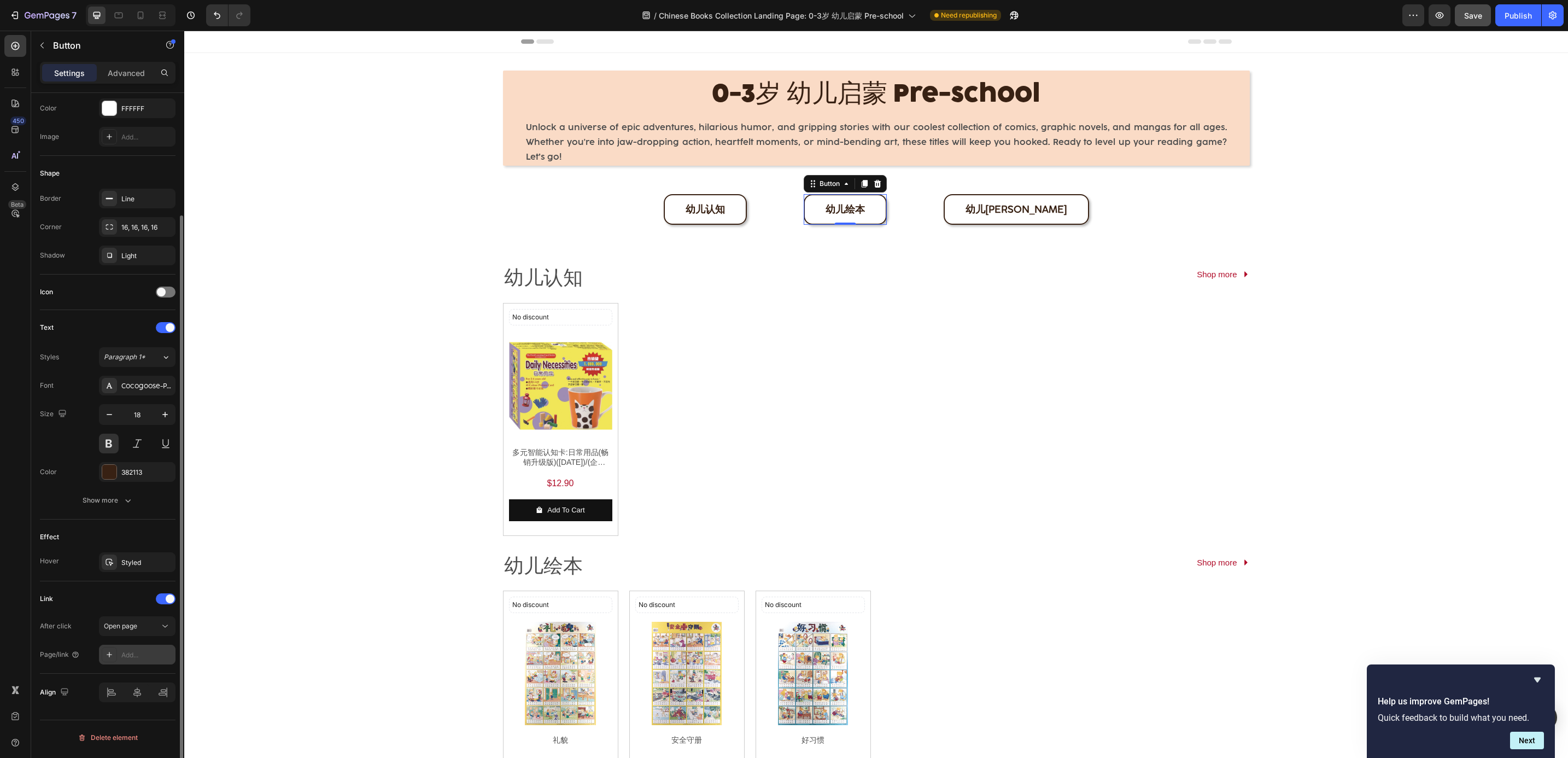
click at [134, 655] on div "Add..." at bounding box center [147, 655] width 51 height 10
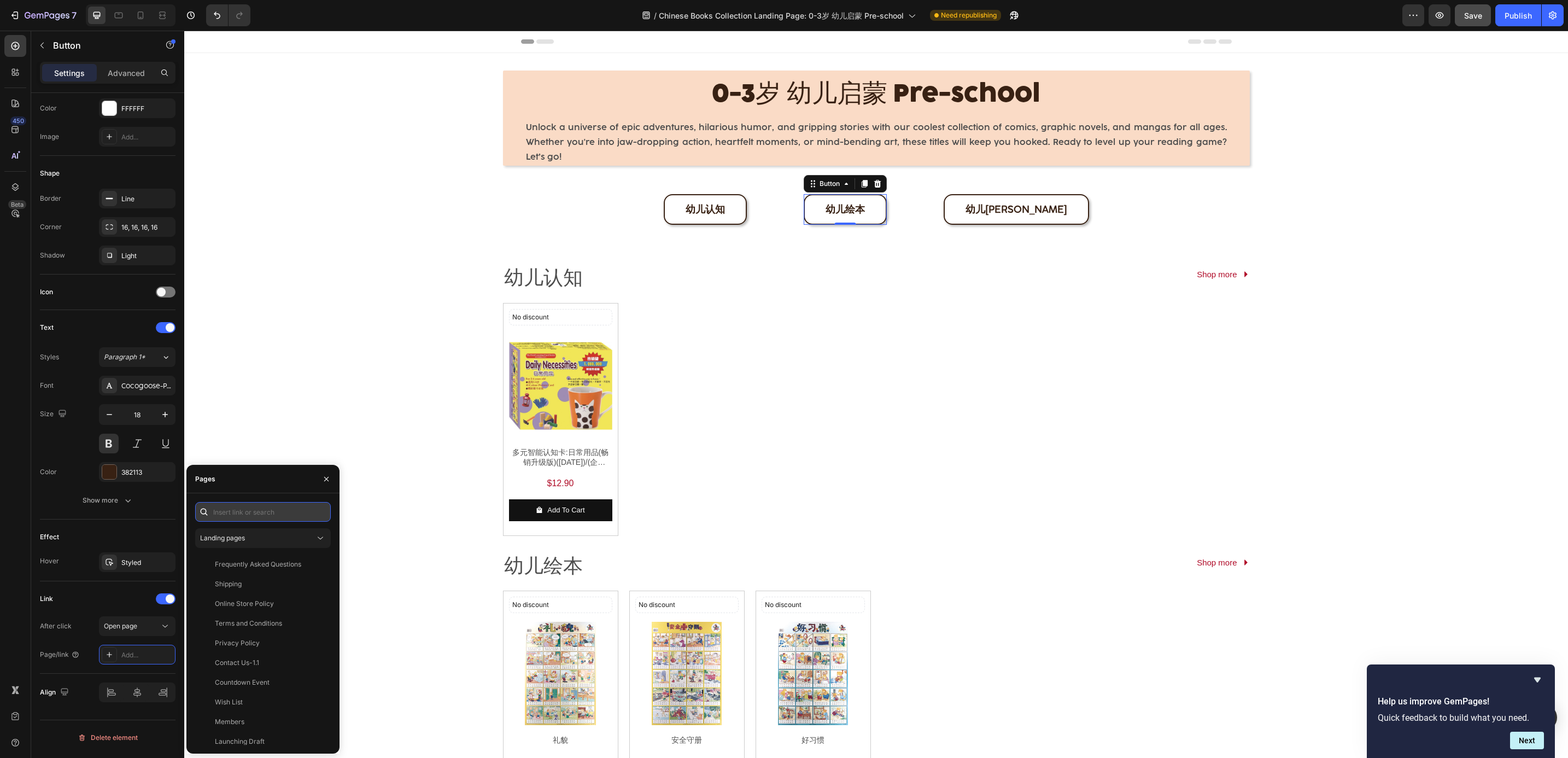
click at [245, 513] on input "text" at bounding box center [263, 512] width 136 height 20
paste input "[URL][DOMAIN_NAME]"
type input "[URL][DOMAIN_NAME]"
click at [267, 541] on div "[URL][DOMAIN_NAME]" at bounding box center [250, 538] width 71 height 10
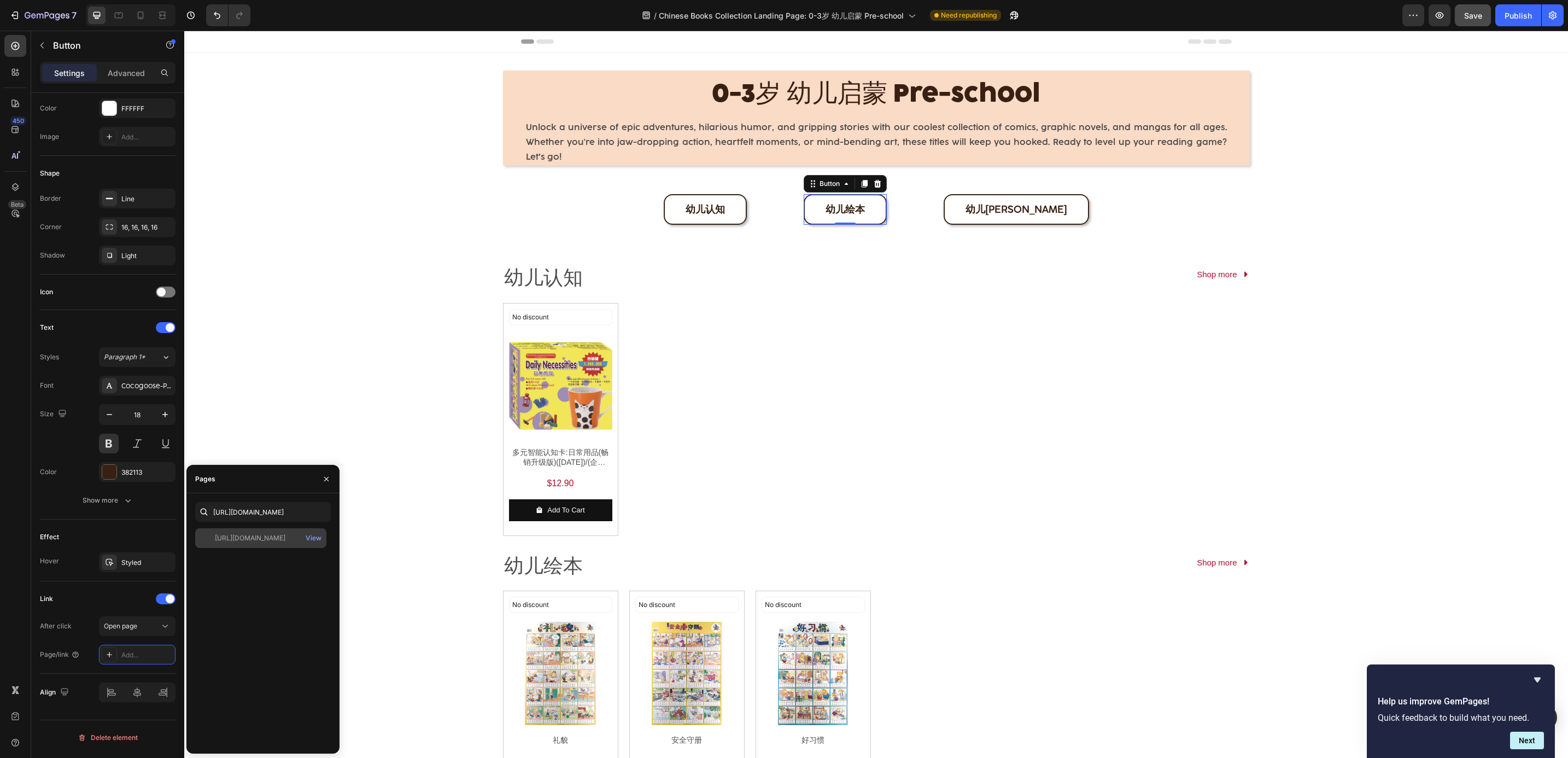
scroll to position [0, 0]
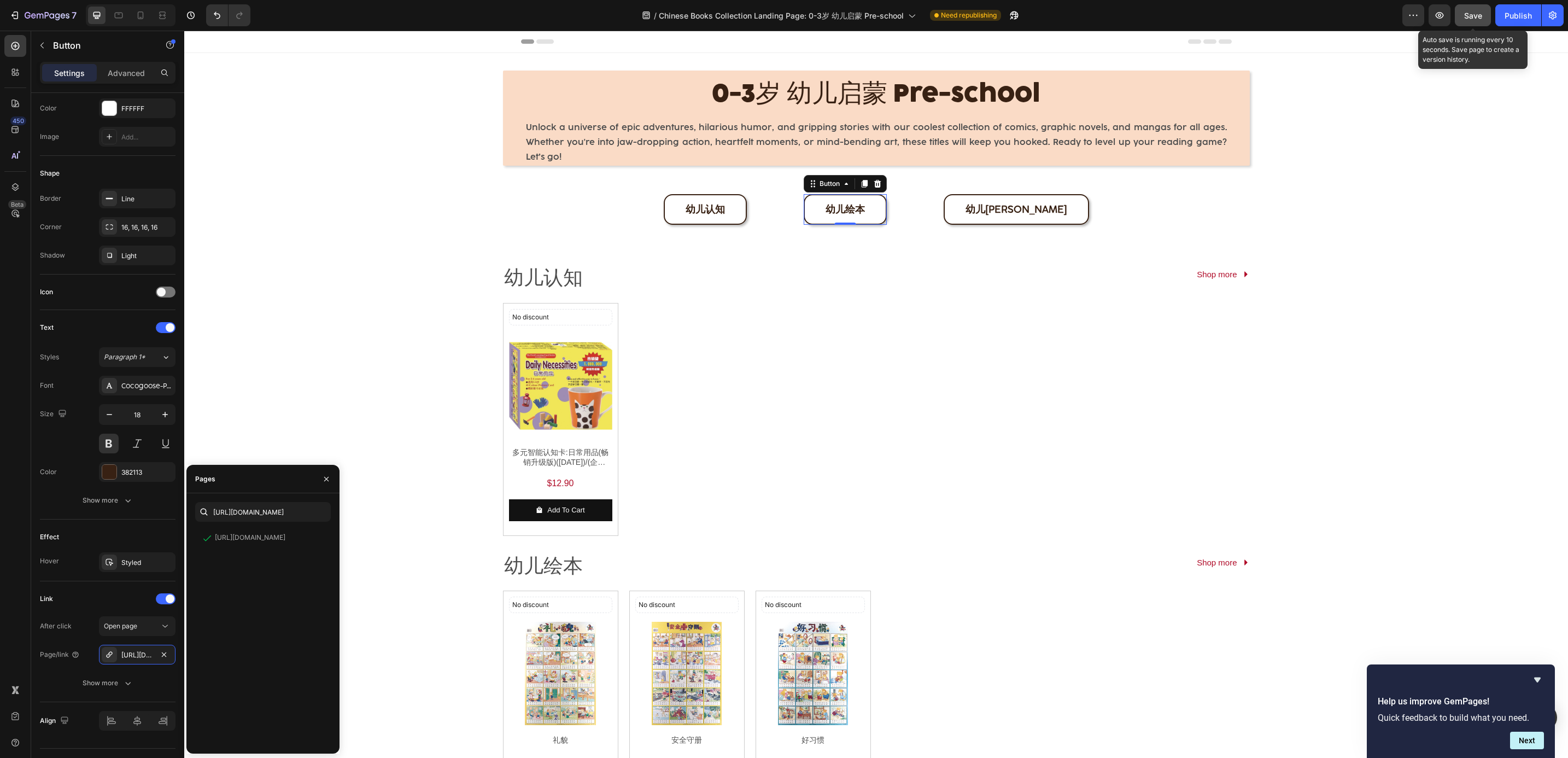
click at [1463, 12] on button "Save" at bounding box center [1473, 15] width 36 height 22
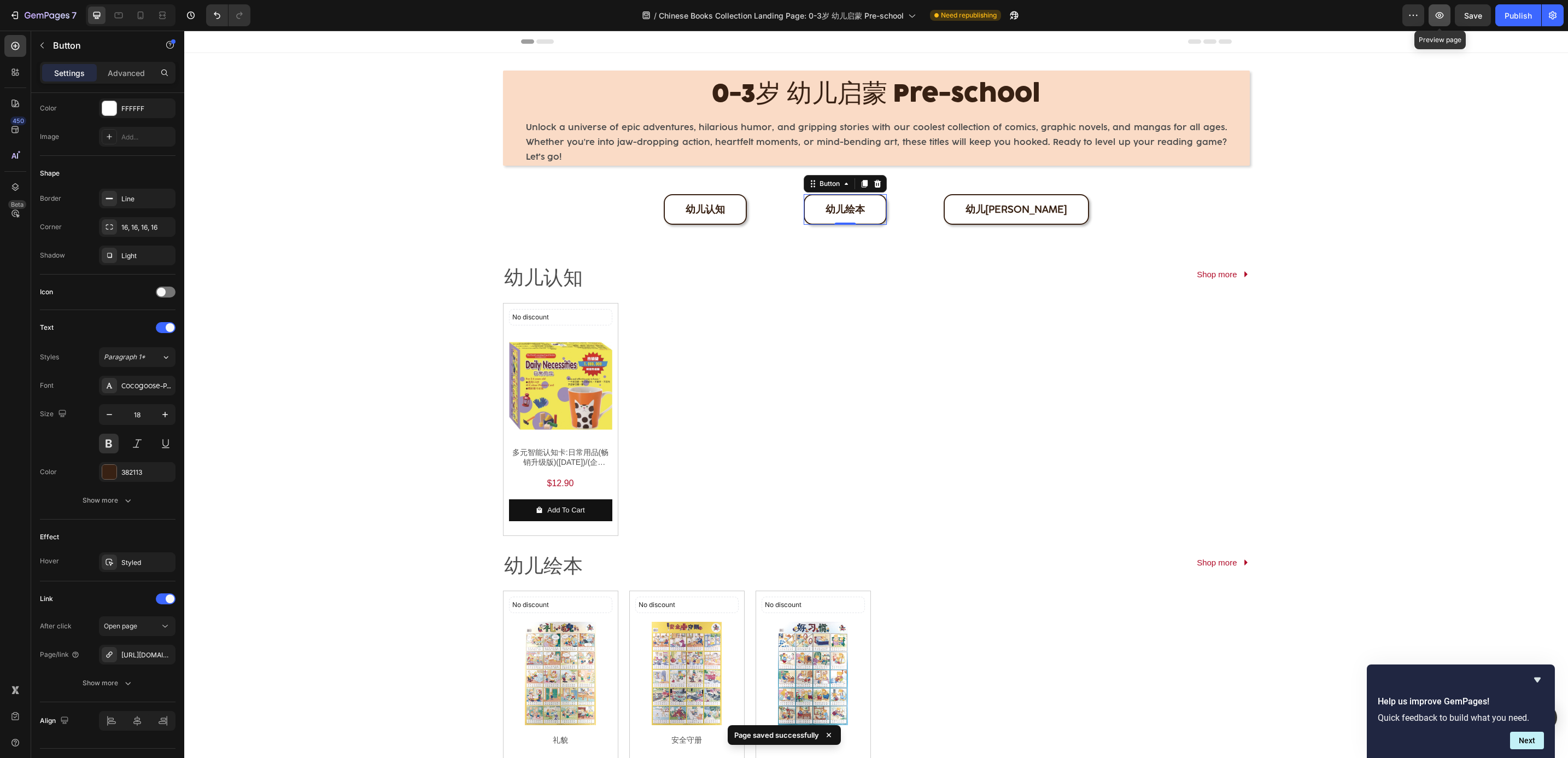
click at [1439, 24] on button "button" at bounding box center [1439, 15] width 22 height 22
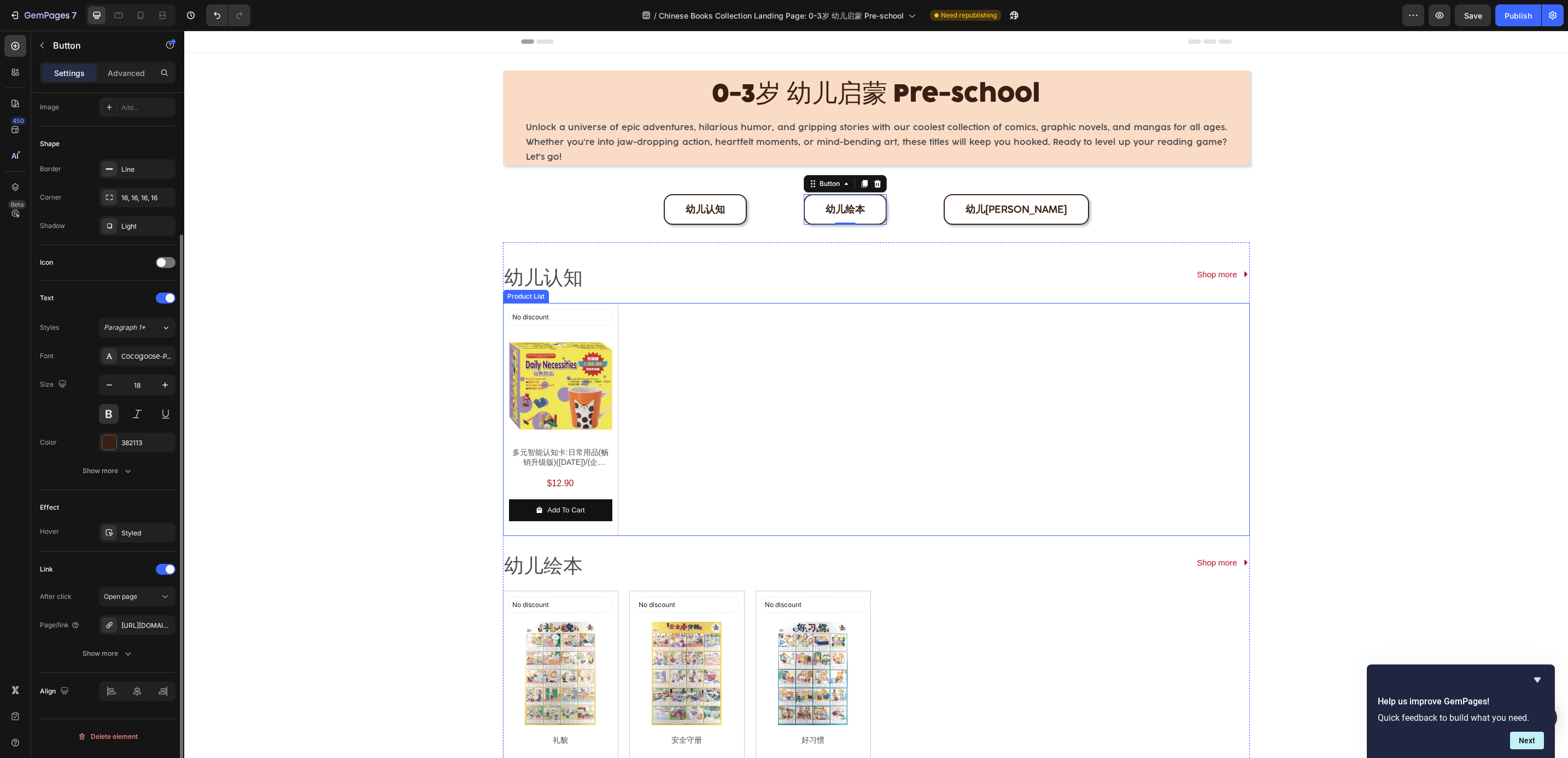
scroll to position [82, 0]
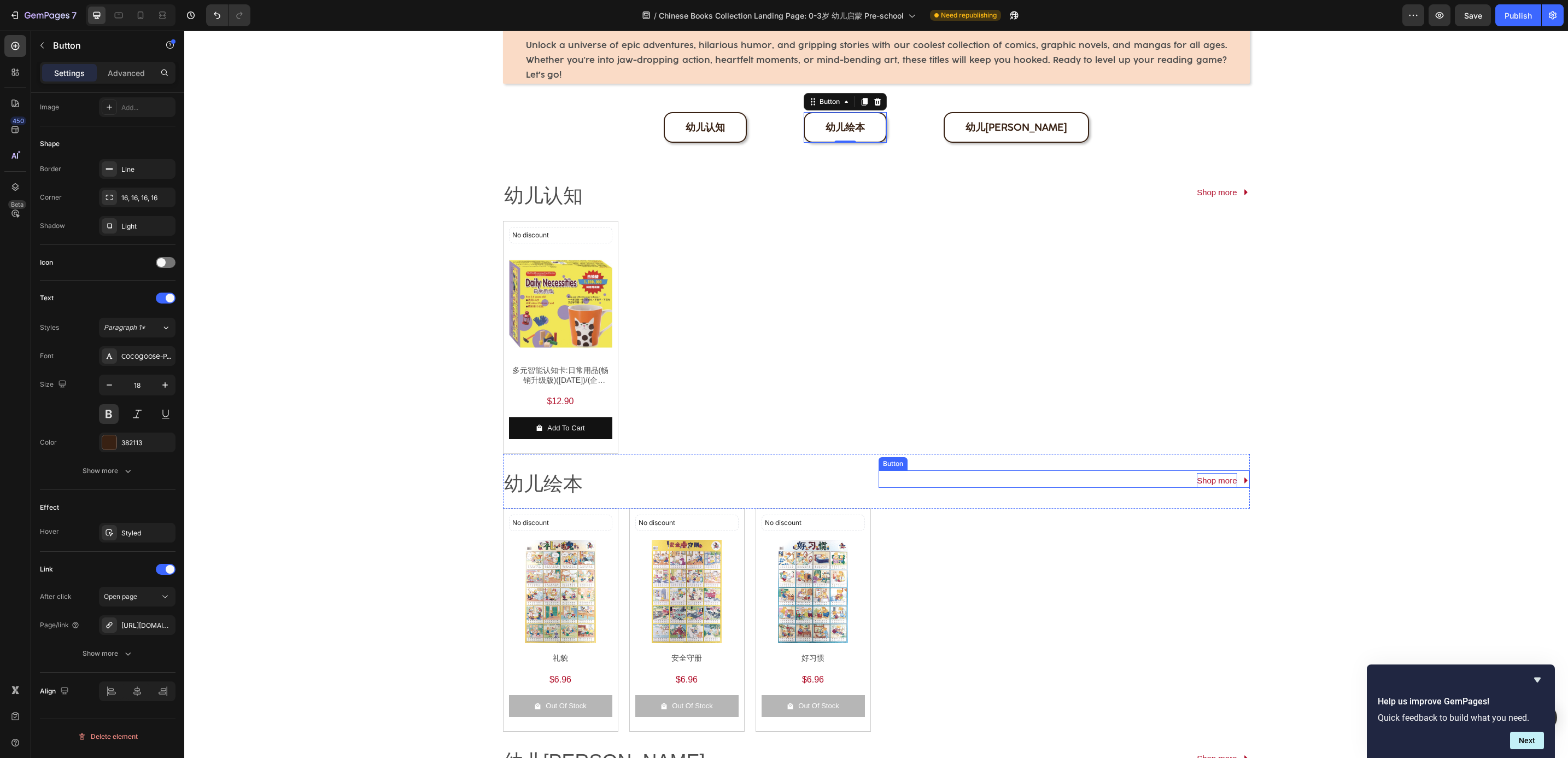
click at [1202, 475] on p "Shop more" at bounding box center [1216, 480] width 40 height 15
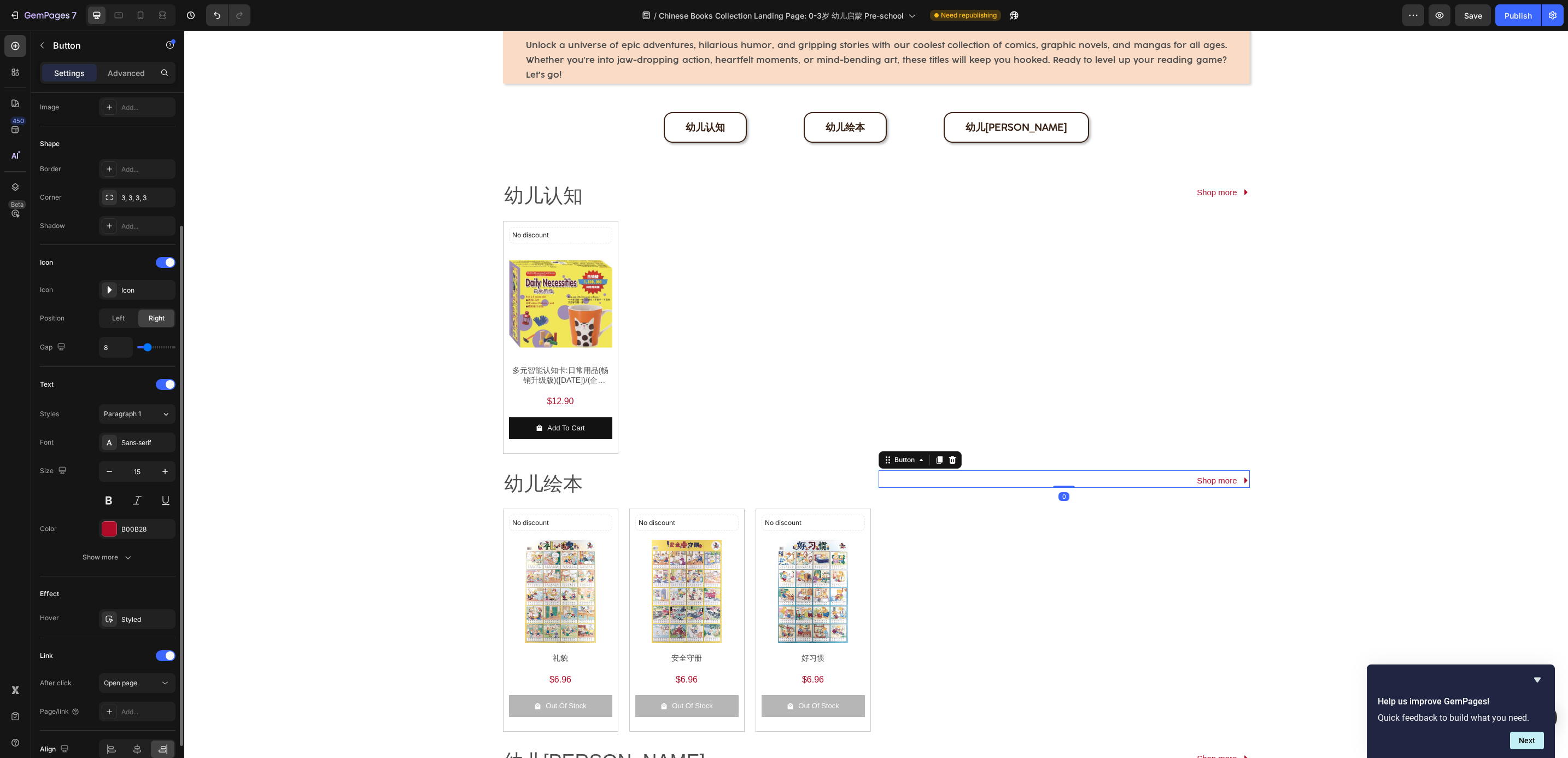
scroll to position [235, 0]
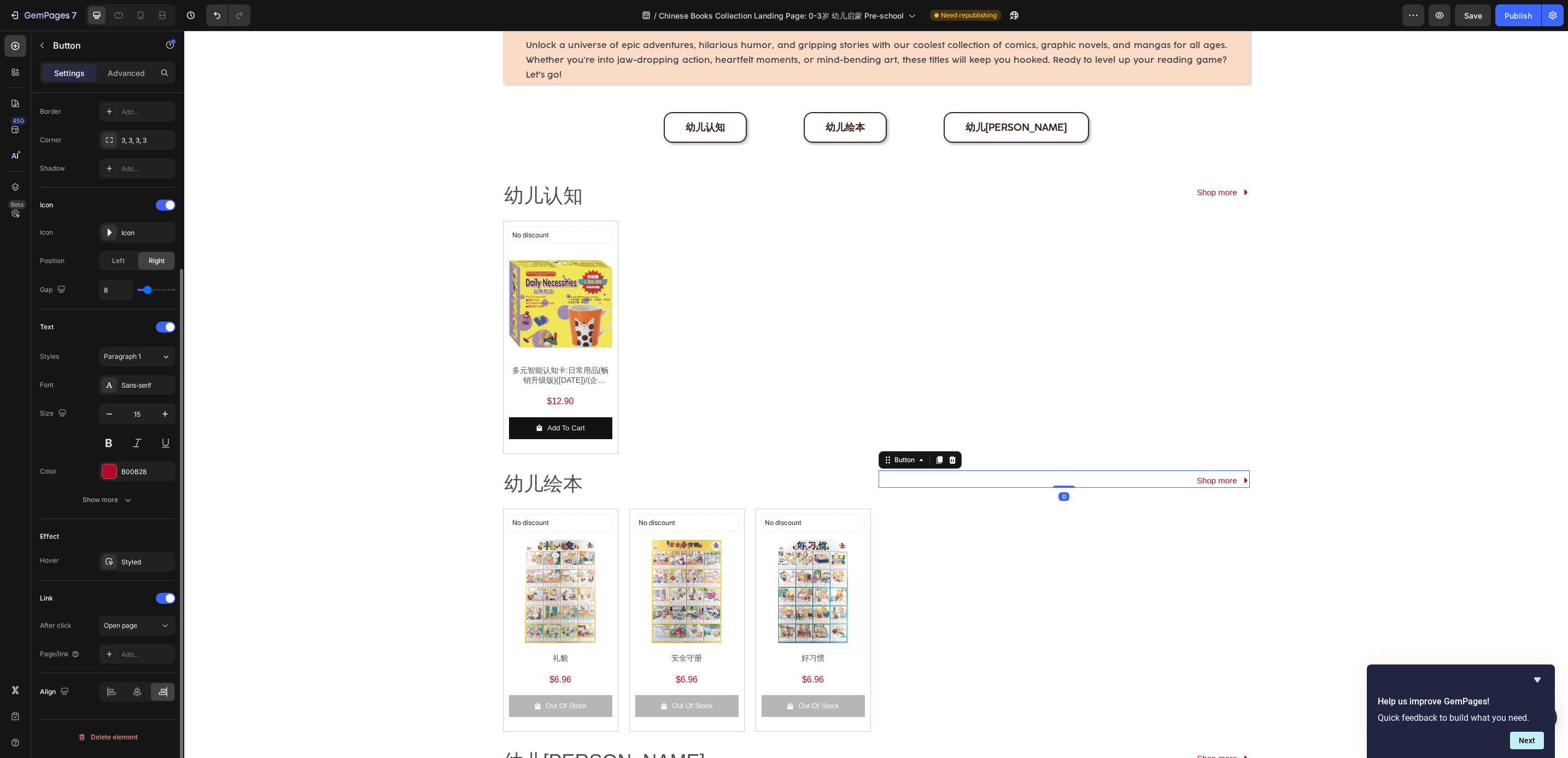
click at [131, 646] on div "After click Open page Page/link Add..." at bounding box center [108, 639] width 136 height 48
click at [134, 652] on div "Add..." at bounding box center [137, 654] width 76 height 20
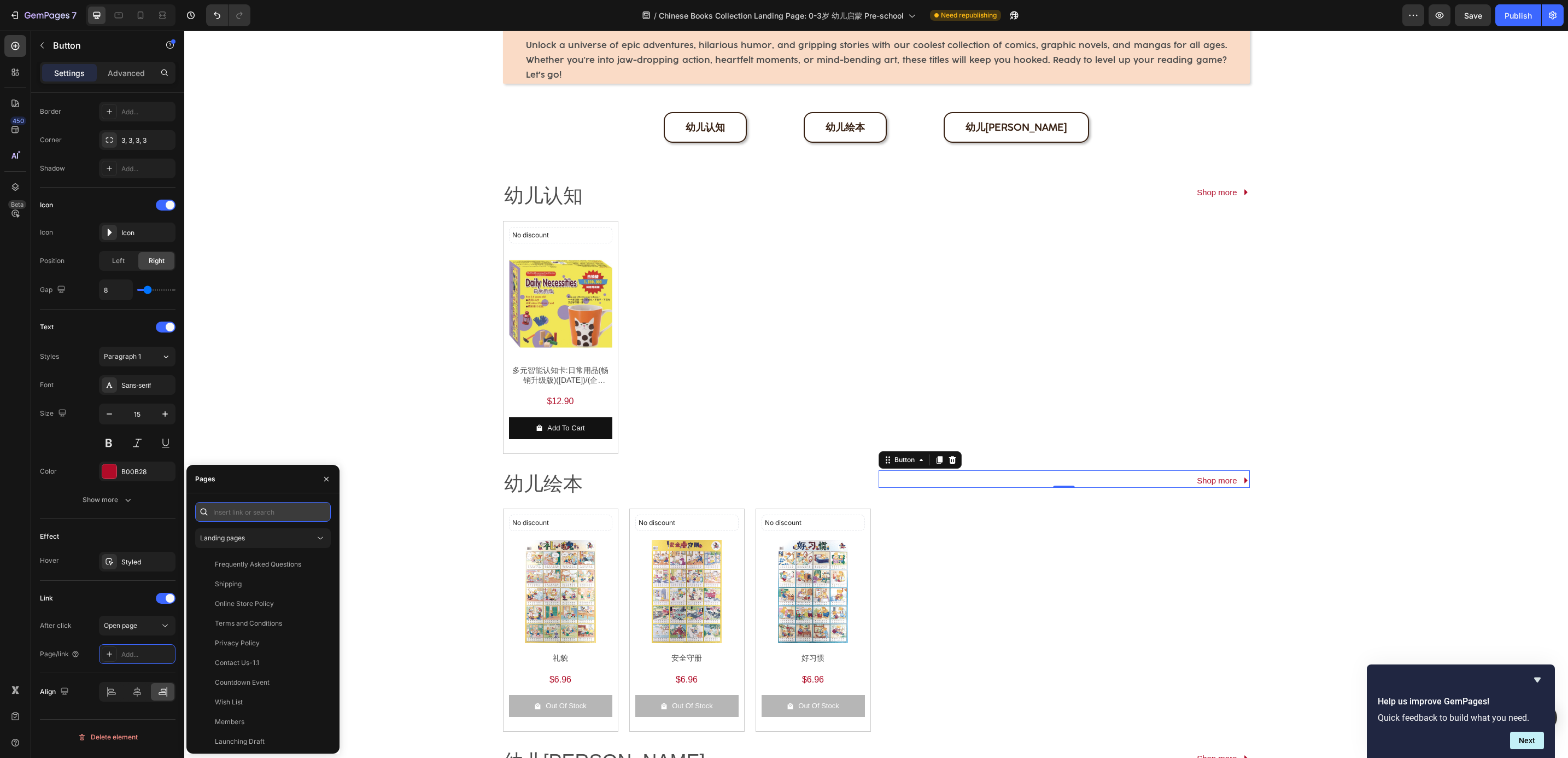
click at [262, 515] on input "text" at bounding box center [263, 512] width 136 height 20
paste input "[URL][DOMAIN_NAME]"
type input "[URL][DOMAIN_NAME]"
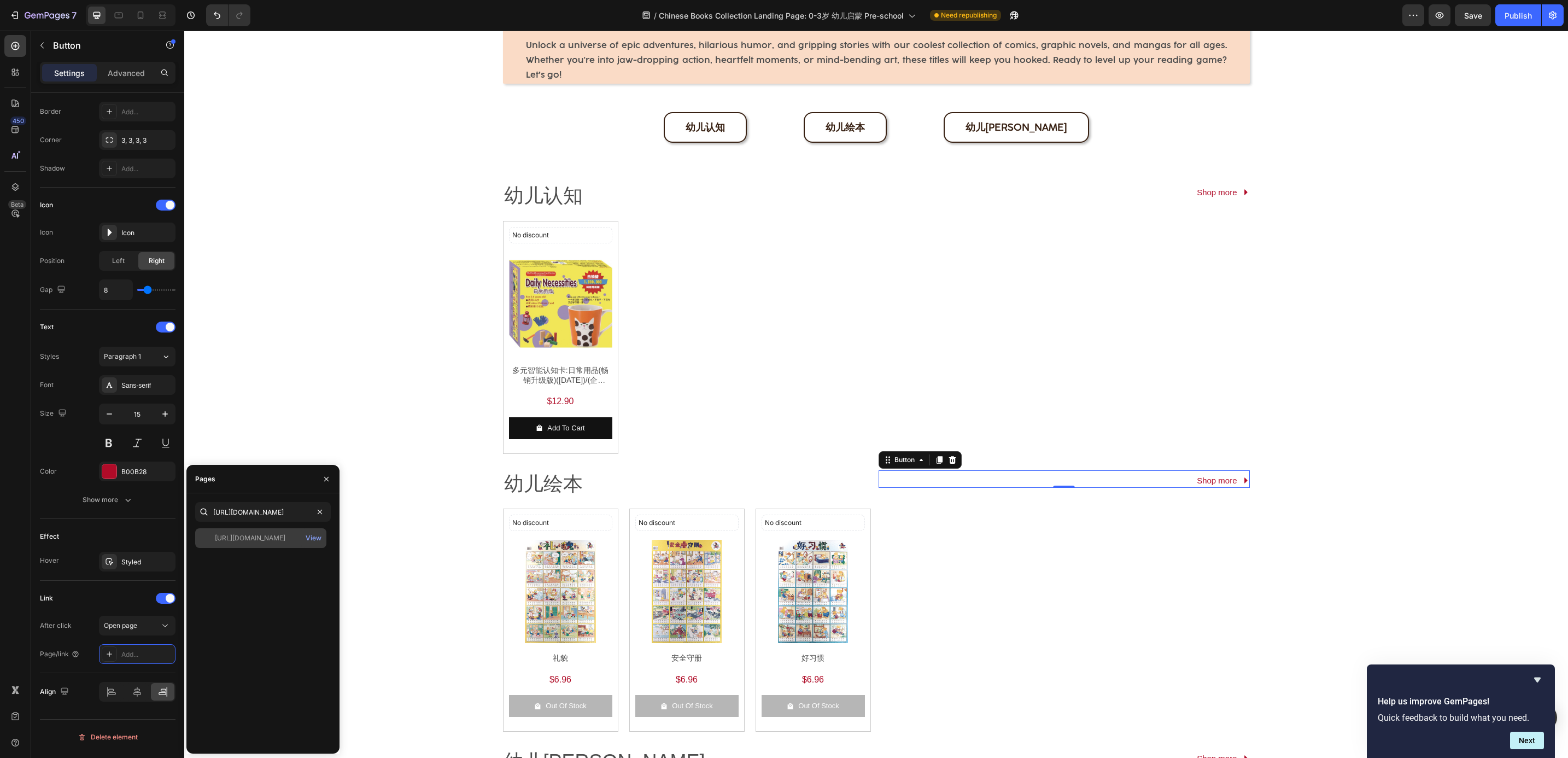
click at [269, 535] on div "[URL][DOMAIN_NAME]" at bounding box center [250, 538] width 71 height 10
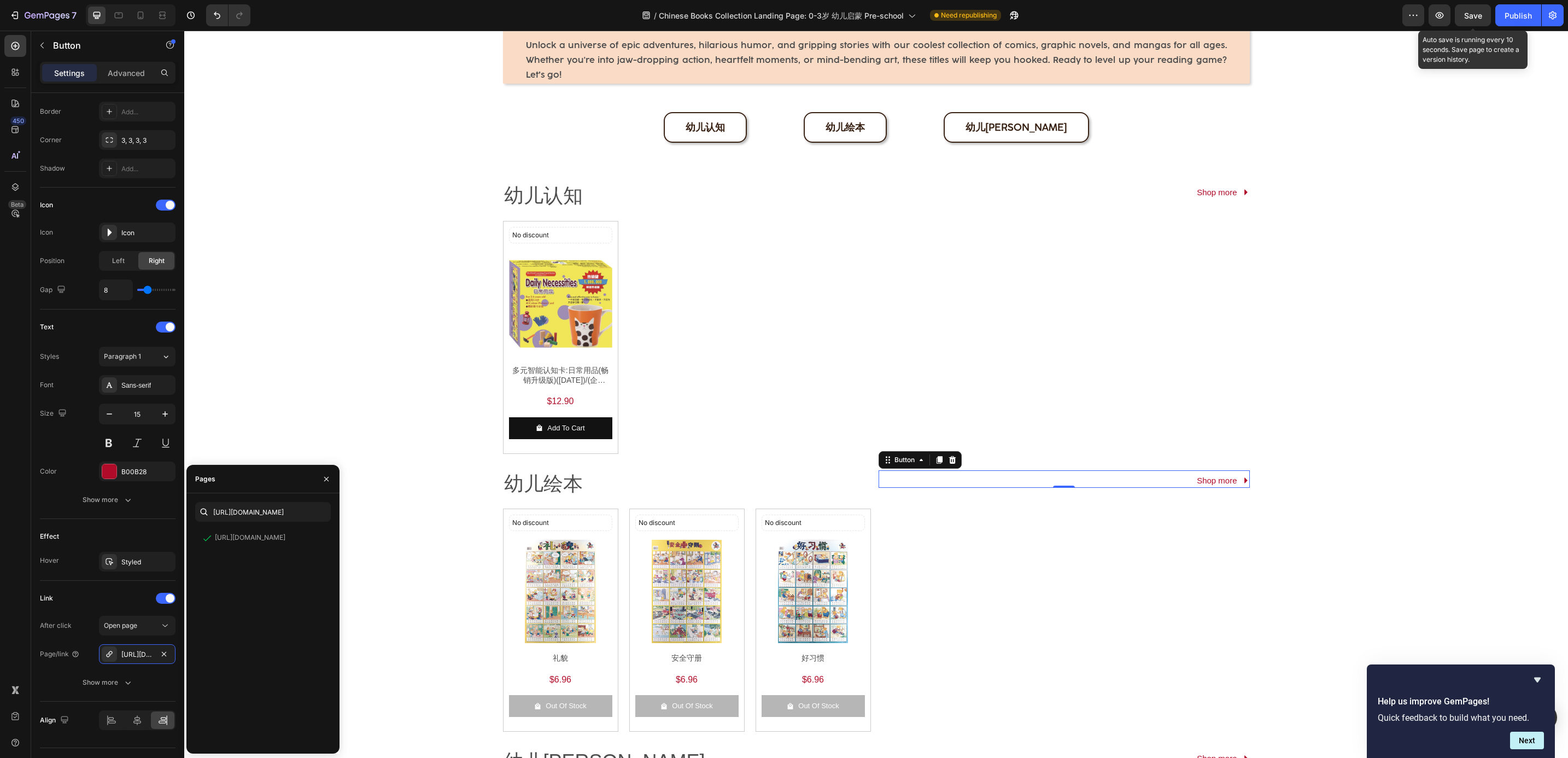
click at [1476, 14] on span "Save" at bounding box center [1474, 15] width 18 height 9
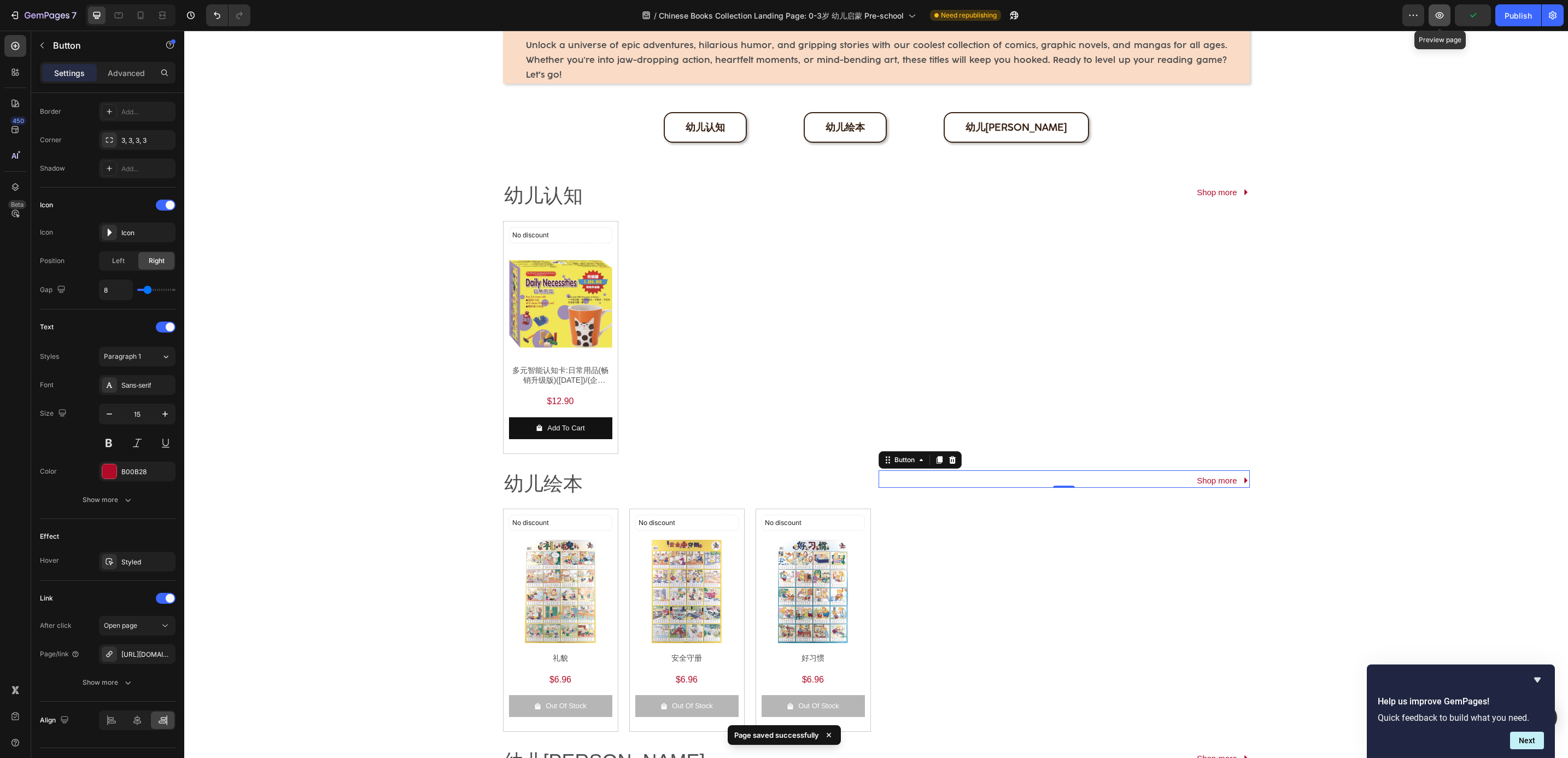
click at [1442, 14] on icon "button" at bounding box center [1440, 15] width 11 height 11
click at [1493, 10] on div "Preview Save Publish" at bounding box center [1483, 15] width 162 height 22
click at [1503, 18] on button "Publish" at bounding box center [1518, 15] width 46 height 22
click at [1554, 16] on icon "button" at bounding box center [1553, 15] width 11 height 11
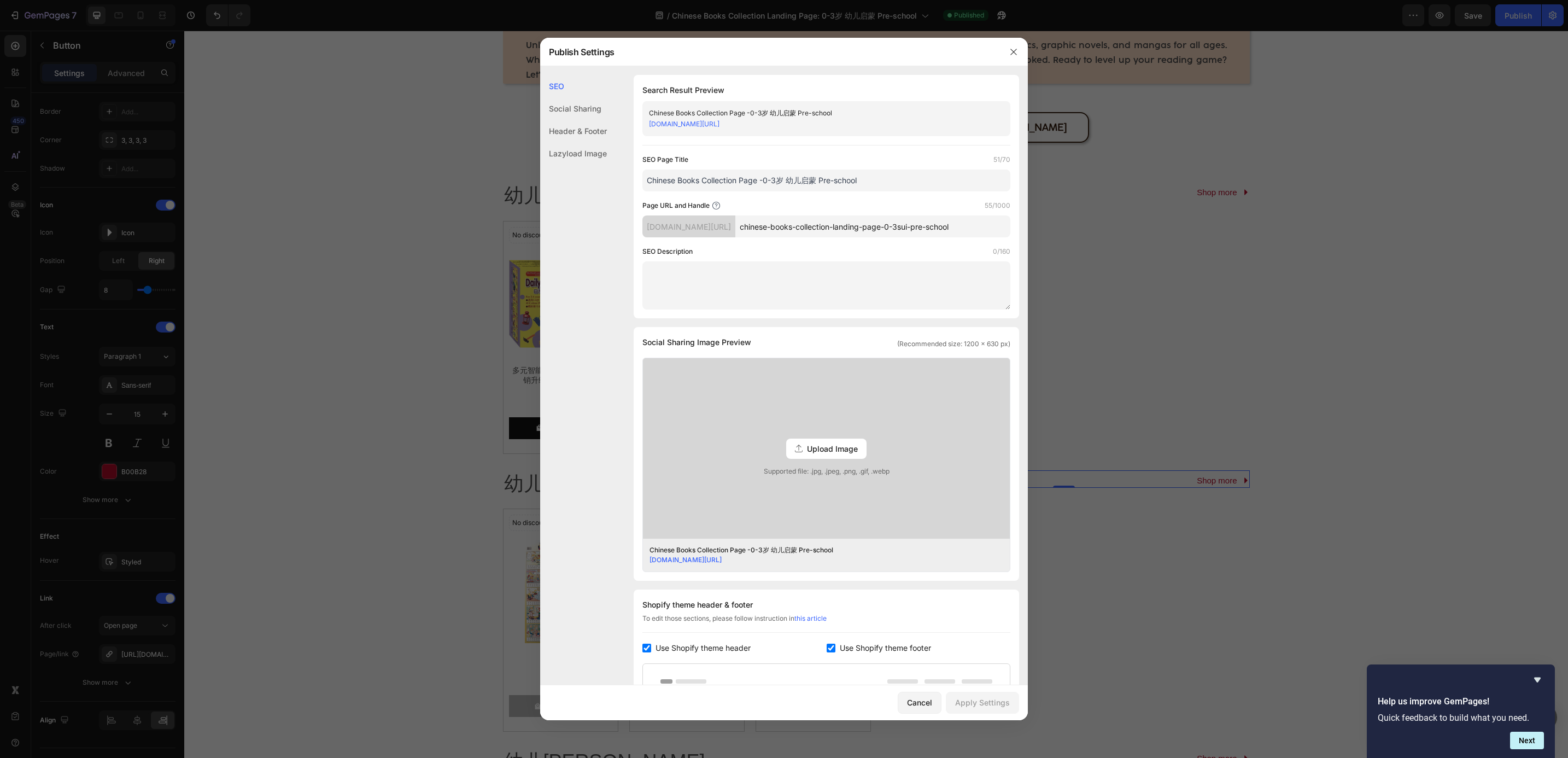
click at [785, 276] on textarea at bounding box center [827, 285] width 368 height 48
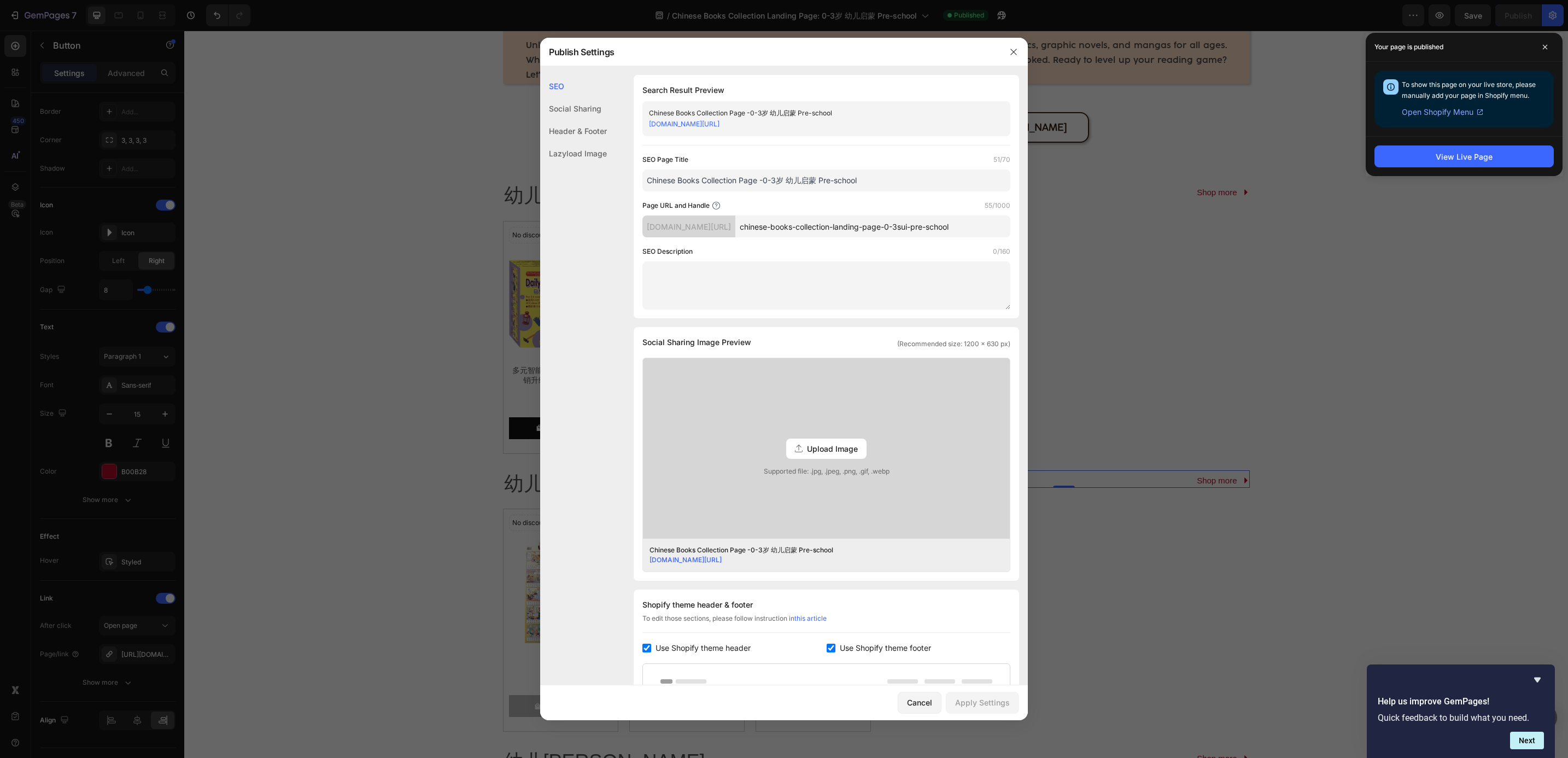
click at [702, 289] on textarea at bounding box center [827, 285] width 368 height 48
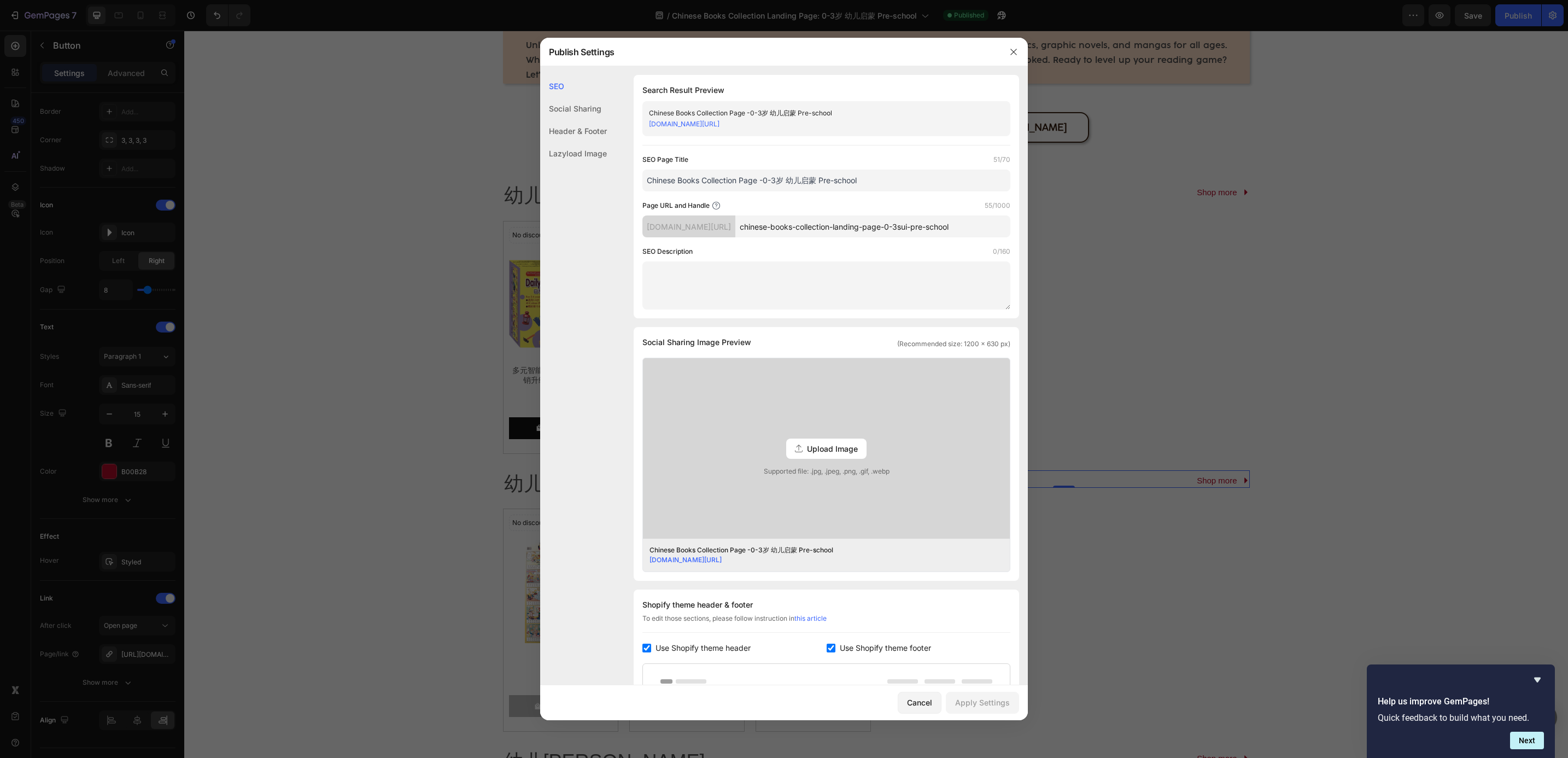
paste textarea "0-3 岁 婴幼儿启蒙黄金期大众推荐中文书籍：幼儿认知书、幼儿绘本、幼儿[PERSON_NAME]活动本等"
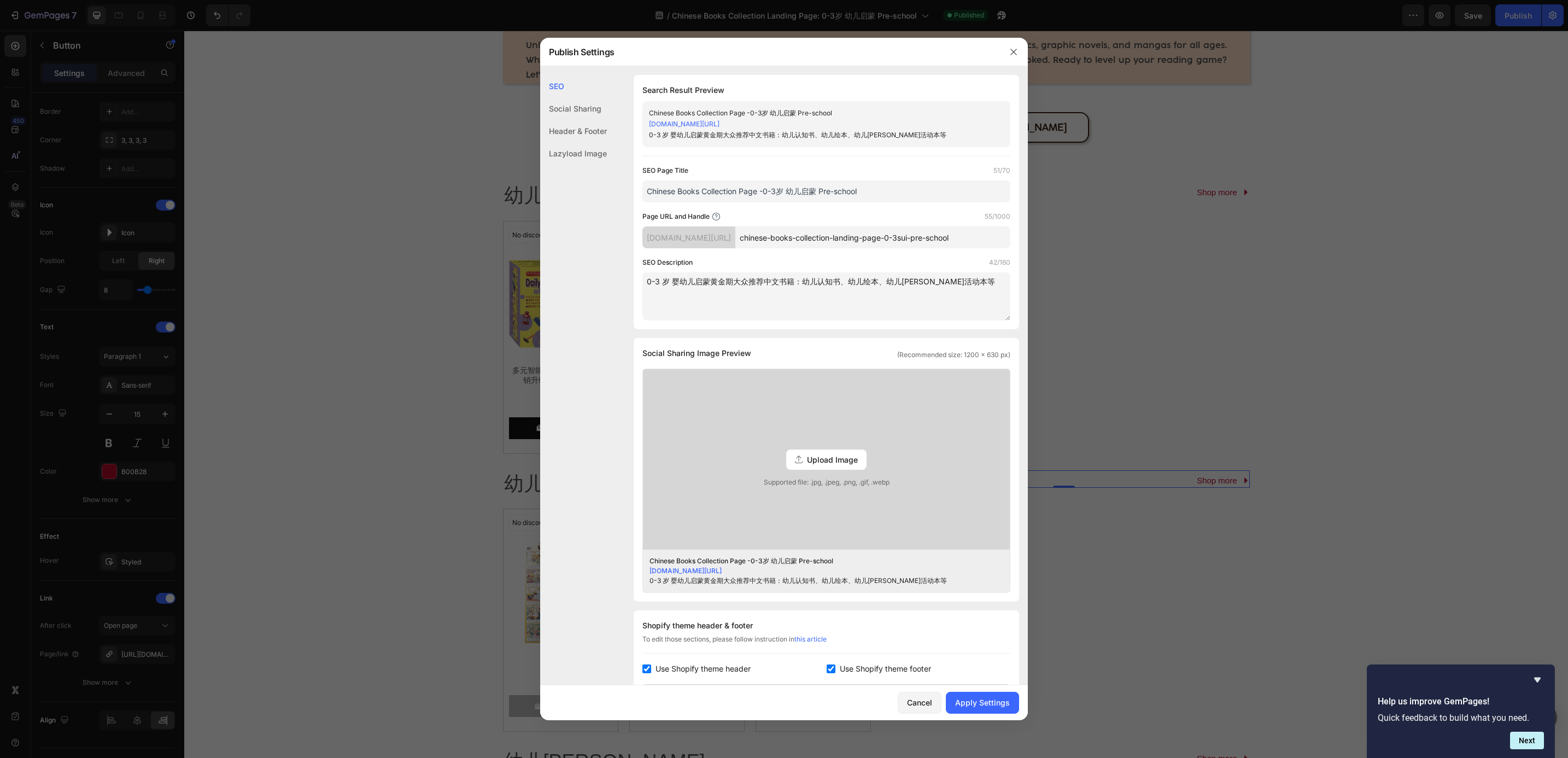
type textarea "0-3 岁 婴幼儿启蒙黄金期大众推荐中文书籍：幼儿认知书、幼儿绘本、幼儿[PERSON_NAME]活动本等"
click at [897, 187] on input "Chinese Books Collection Page -0-3岁 幼儿启蒙 Pre-school" at bounding box center [827, 191] width 368 height 22
click at [764, 192] on input "Chinese Books Collection Page -0-3岁 幼儿启蒙 Pre-school" at bounding box center [827, 191] width 368 height 22
click at [783, 194] on input "0-3岁 幼儿启蒙 Pre-school" at bounding box center [827, 191] width 368 height 22
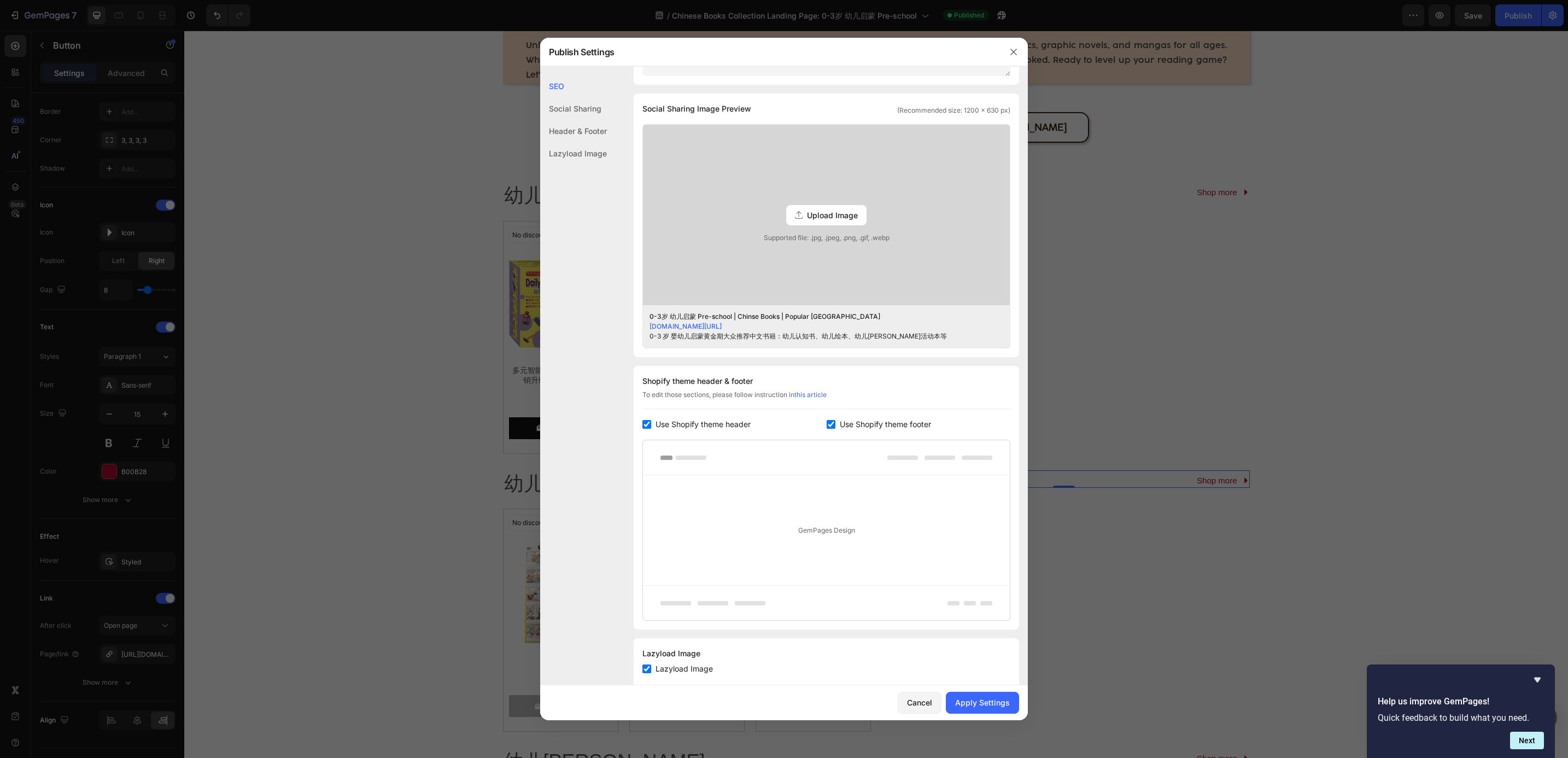
scroll to position [271, 0]
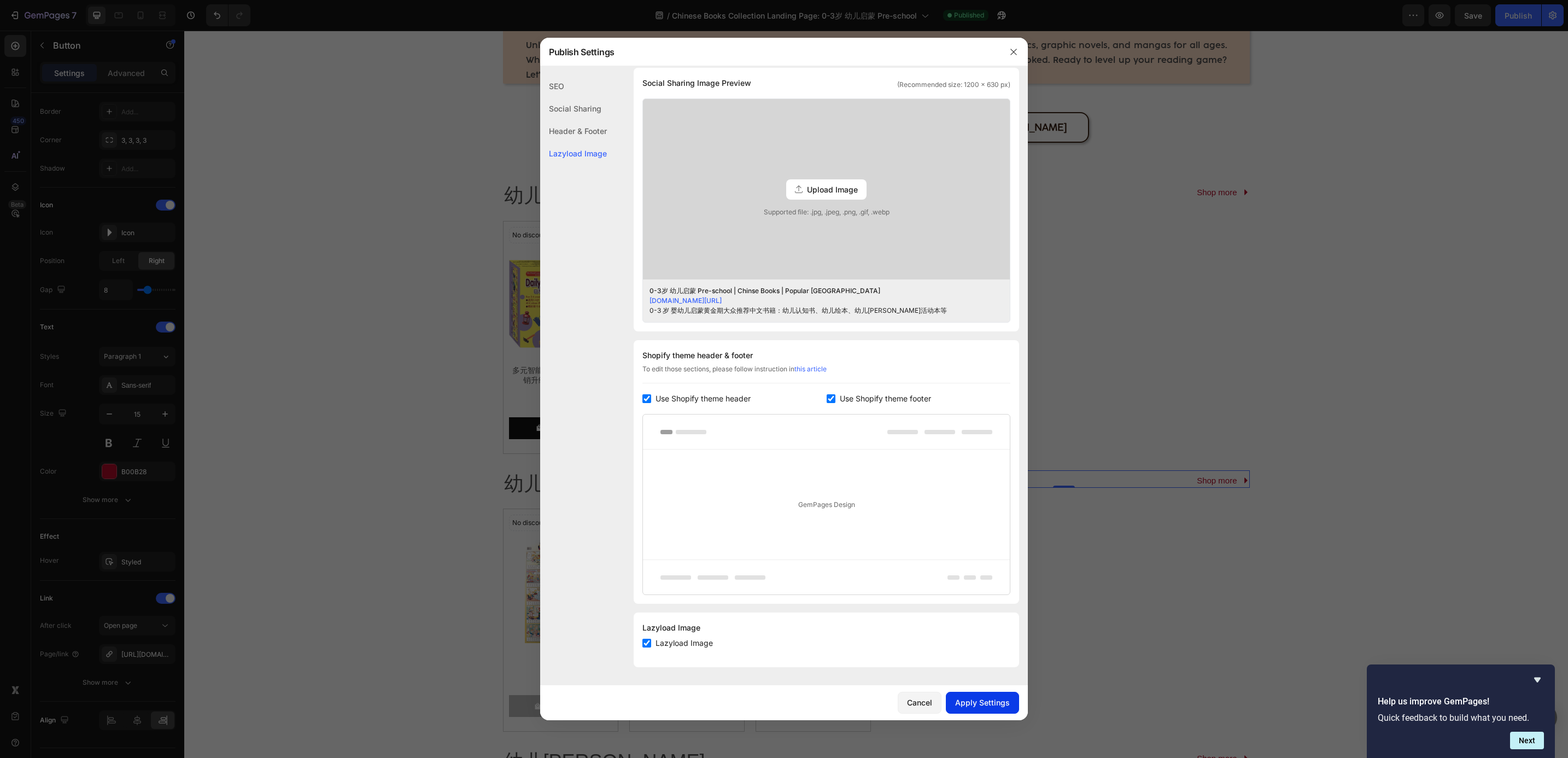
type input "0-3岁 幼儿启蒙 Pre-school | Chinse Books | Popular [GEOGRAPHIC_DATA]"
click at [986, 701] on div "Apply Settings" at bounding box center [983, 702] width 55 height 11
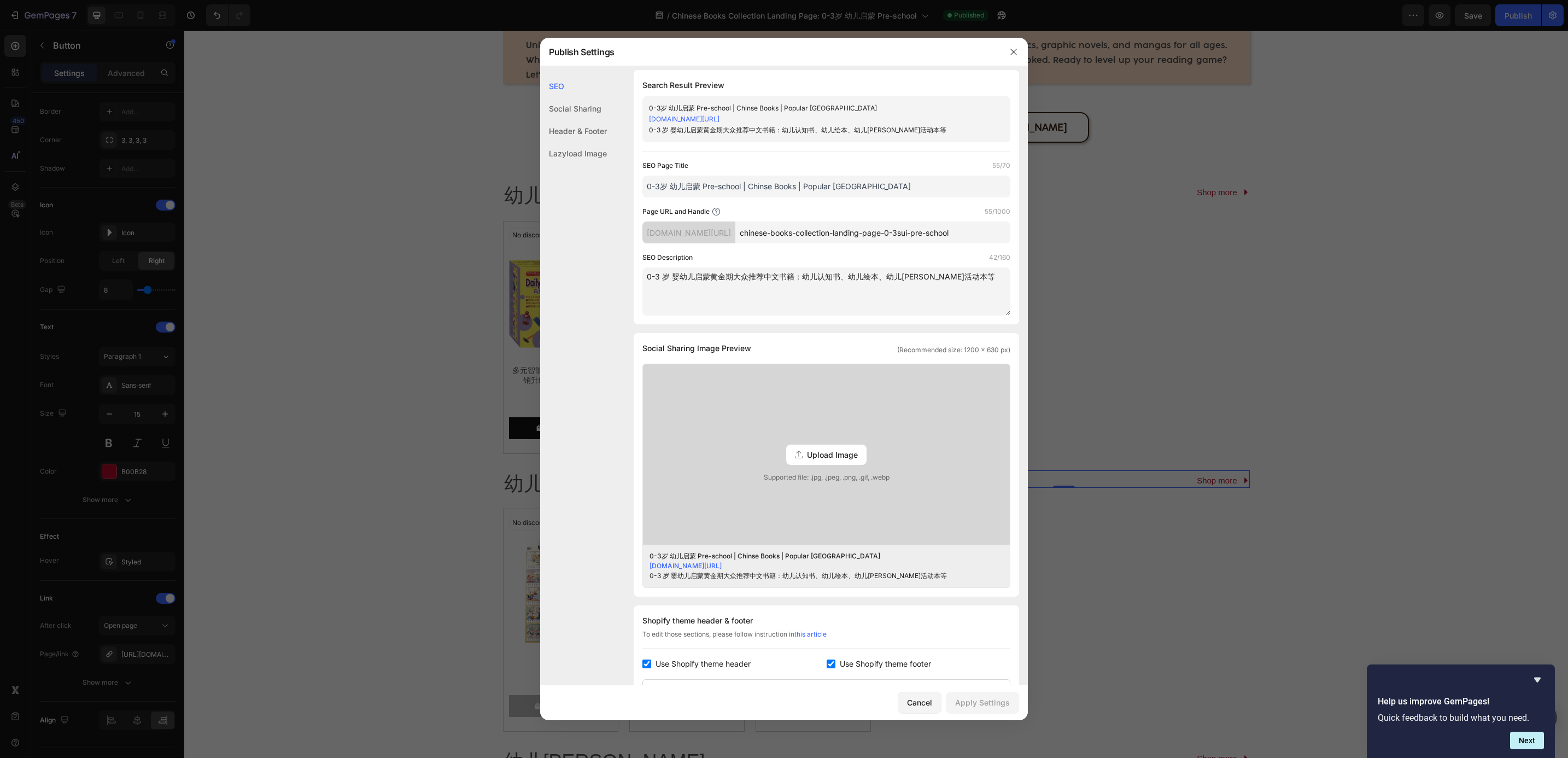
scroll to position [0, 0]
click at [955, 242] on input "chinese-books-collection-landing-page-0-3sui-pre-school" at bounding box center [873, 237] width 275 height 22
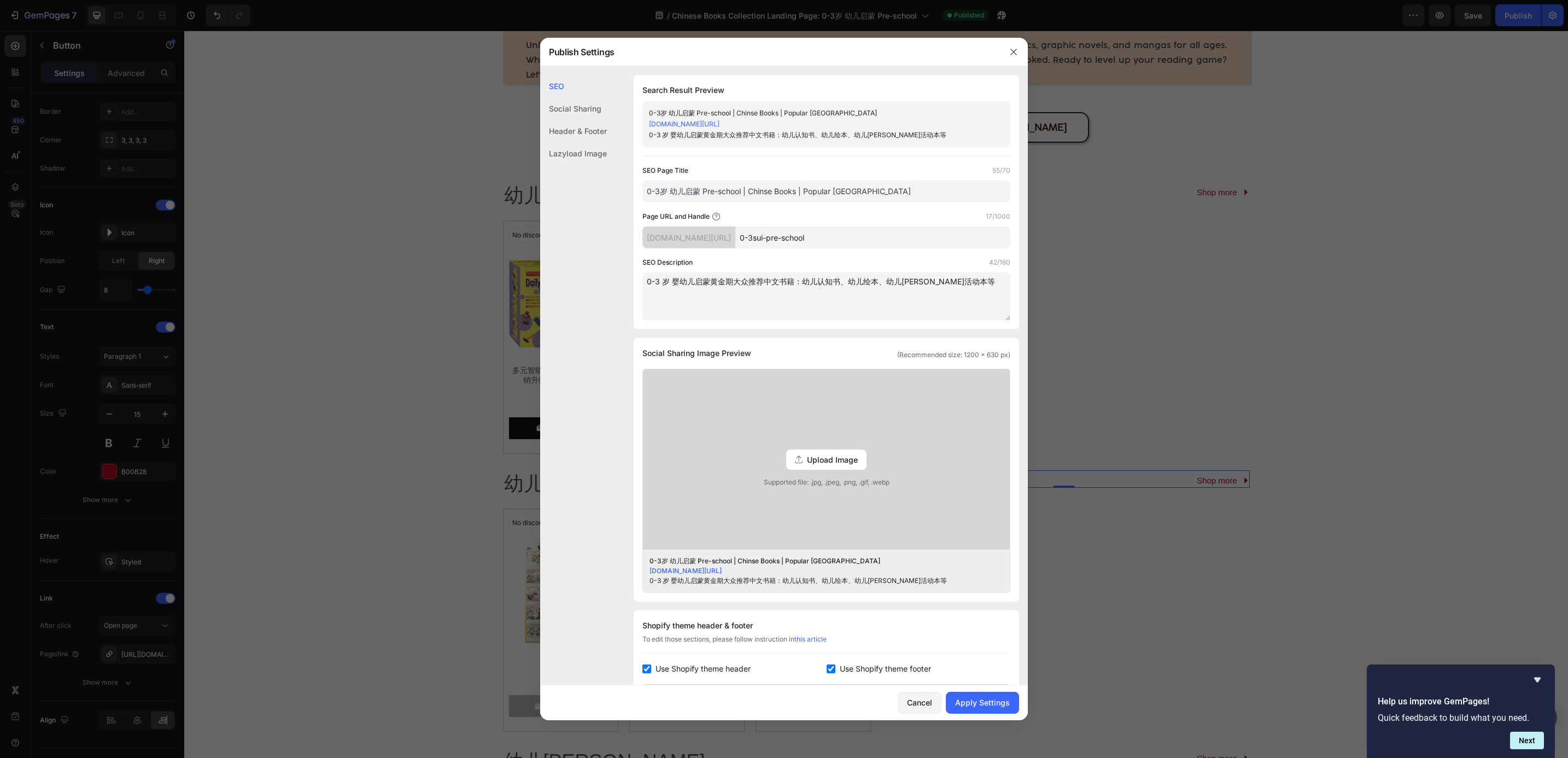
click at [918, 243] on input "0-3sui-pre-school" at bounding box center [873, 237] width 275 height 22
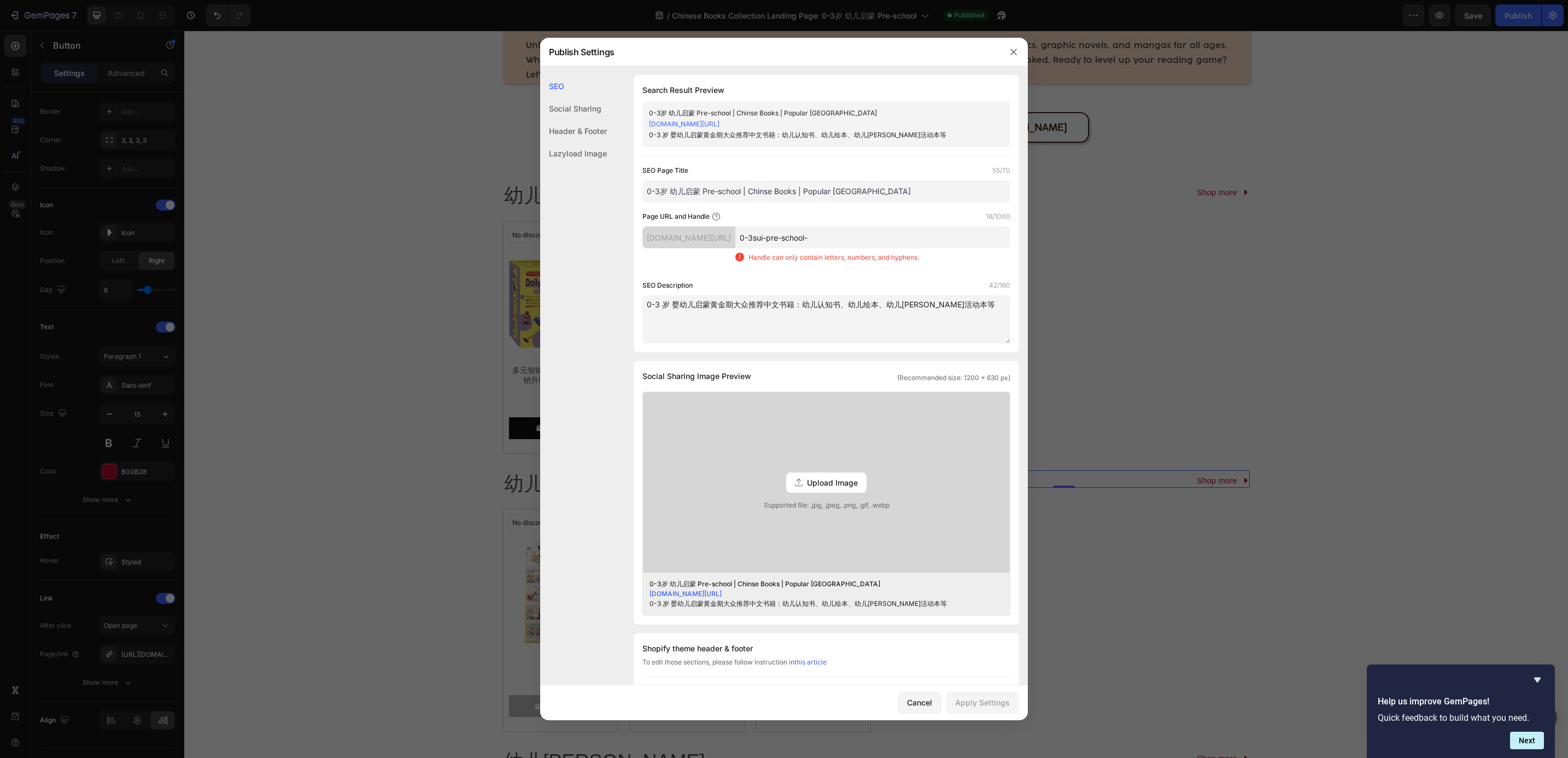
type input "0-3sui-pre-school-"
drag, startPoint x: 881, startPoint y: 195, endPoint x: 627, endPoint y: 192, distance: 254.0
click at [627, 192] on div "SEO Search Result Preview 0-3岁 幼儿启蒙 Pre-school | Chinse Books | Popular [GEOGRA…" at bounding box center [783, 522] width 487 height 894
click at [909, 191] on input "0-3岁 幼儿启蒙 Pre-school | Chinse Books | Popular [GEOGRAPHIC_DATA]" at bounding box center [827, 191] width 368 height 22
paste input "0-3岁 幼儿启蒙 Pre-school | Chinse Books | Popular [GEOGRAPHIC_DATA]"
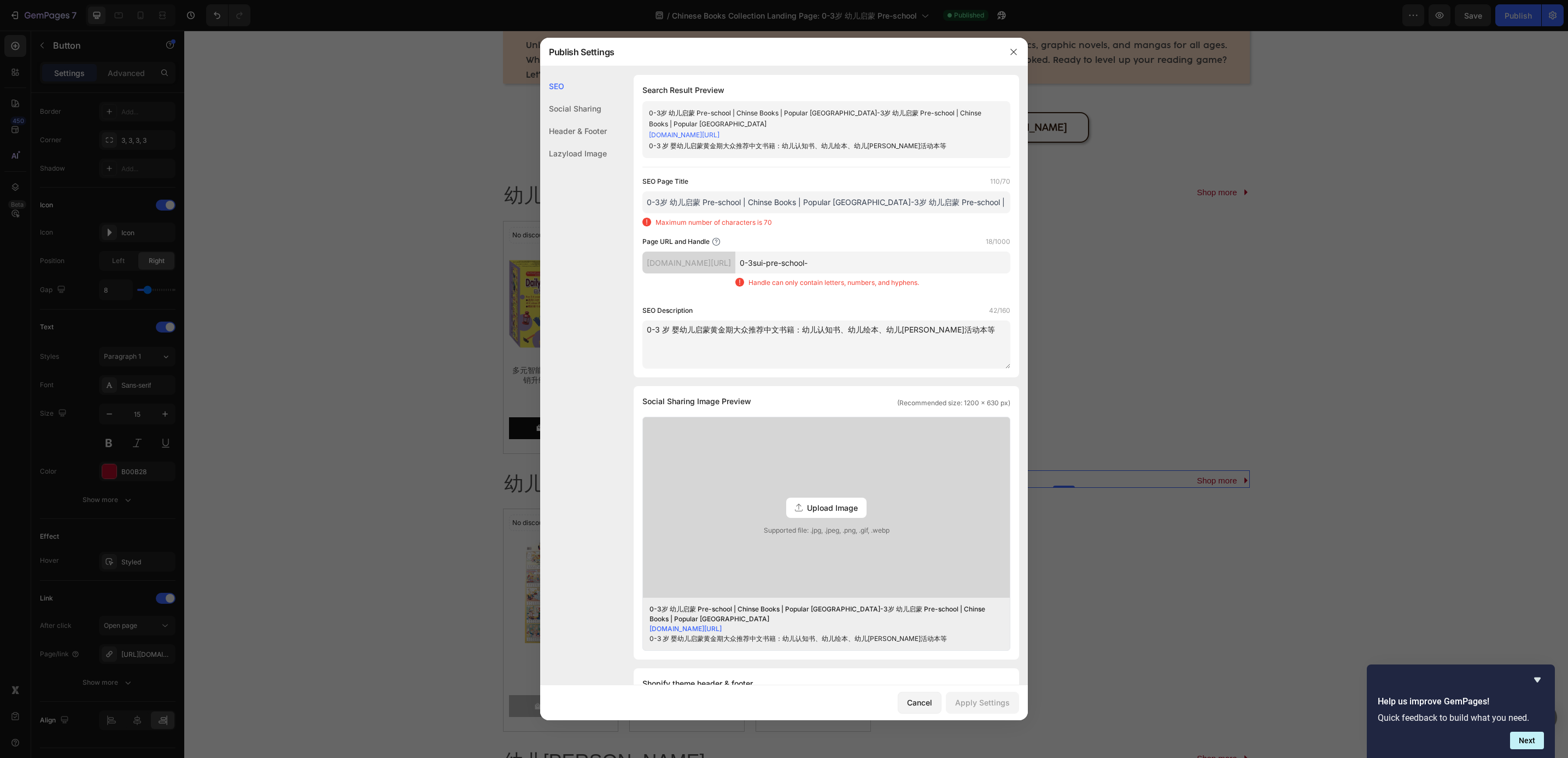
scroll to position [0, 102]
click at [822, 202] on input "0-3岁 幼儿启蒙 Pre-school | Chinse Books | Popular [GEOGRAPHIC_DATA]-3岁 幼儿启蒙 Pre-sch…" at bounding box center [827, 202] width 368 height 22
click at [876, 203] on input "0-3岁 幼儿启蒙 Pre-school | Chinse Books | Popular [GEOGRAPHIC_DATA]-3岁 幼儿启蒙- Pre-sc…" at bounding box center [827, 202] width 368 height 22
click at [929, 203] on input "0-3岁 幼儿启蒙 Pre-school | Chinse Books | Popular [GEOGRAPHIC_DATA]-3岁 幼儿启蒙- Pre-sc…" at bounding box center [827, 202] width 368 height 22
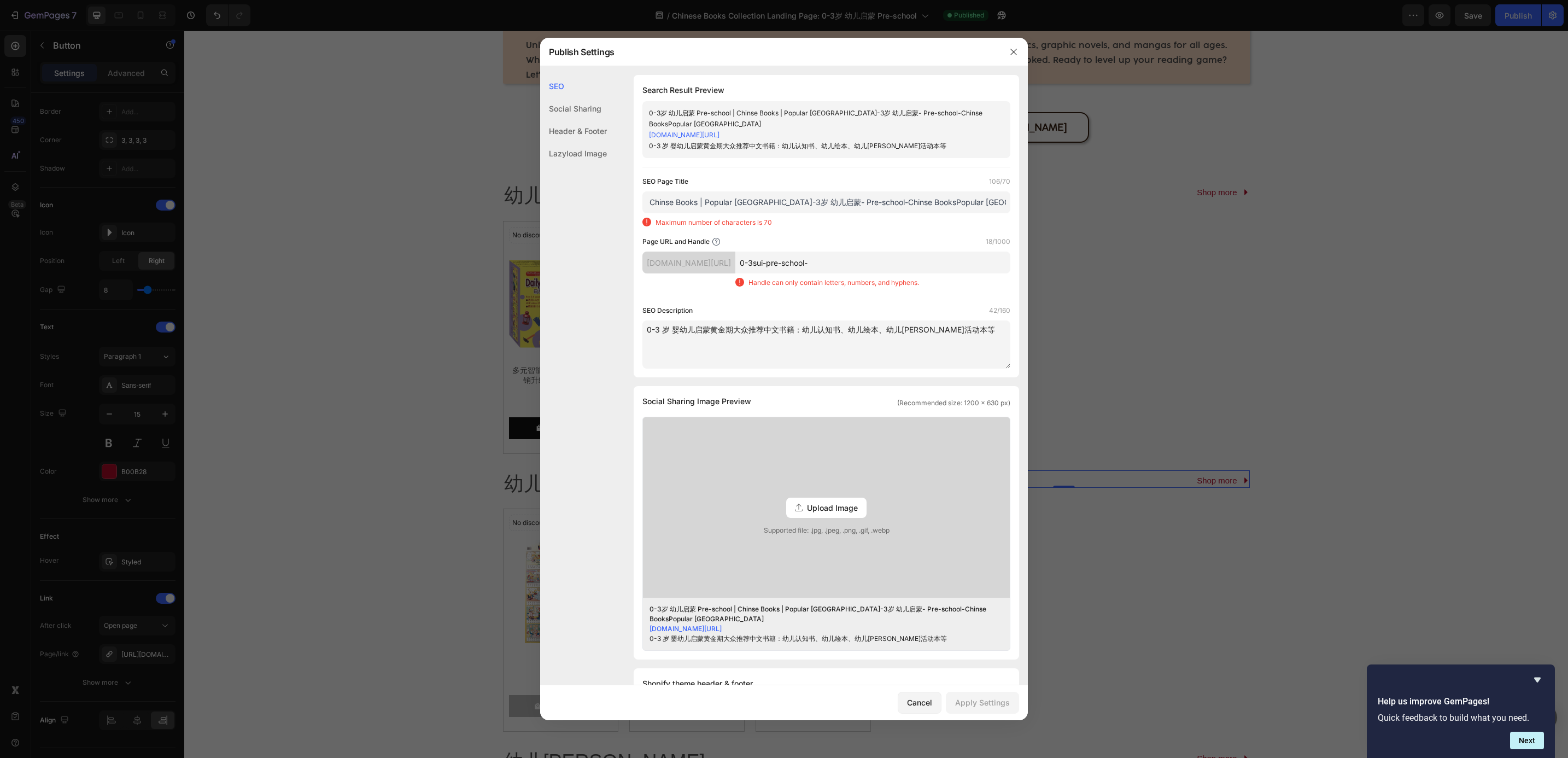
scroll to position [0, 97]
click at [960, 206] on input "0-3岁 幼儿启蒙 Pre-school | Chinse Books | Popular [GEOGRAPHIC_DATA]-3岁 幼儿启蒙- Pre-sc…" at bounding box center [827, 202] width 368 height 22
click at [974, 206] on input "0-3岁 幼儿启蒙 Pre-school | Chinse Books | Popular [GEOGRAPHIC_DATA]-3岁 幼儿启蒙- Pre-sc…" at bounding box center [827, 202] width 368 height 22
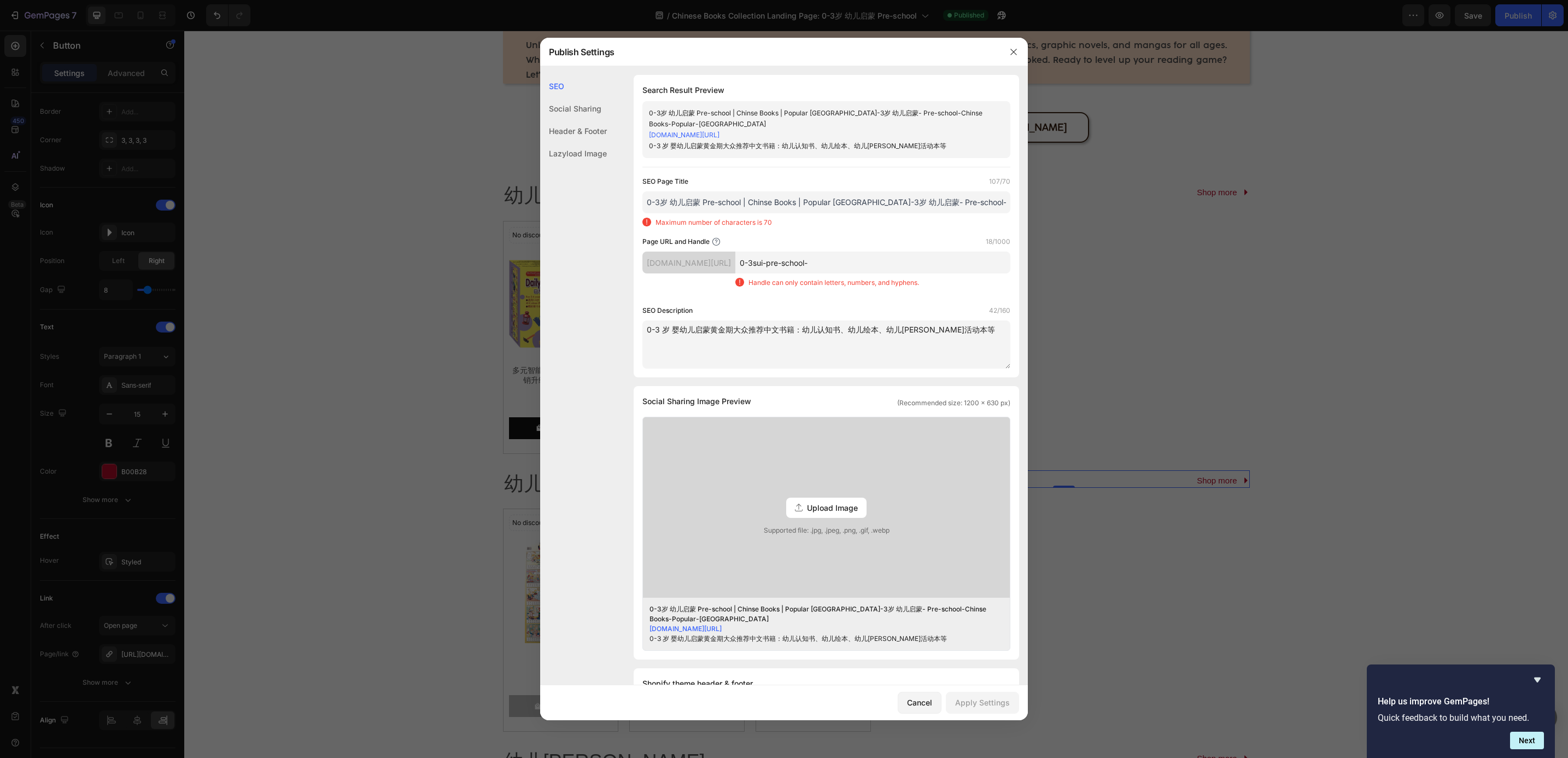
click at [922, 272] on input "0-3sui-pre-school-" at bounding box center [873, 262] width 275 height 22
drag, startPoint x: 924, startPoint y: 200, endPoint x: 1131, endPoint y: 204, distance: 207.0
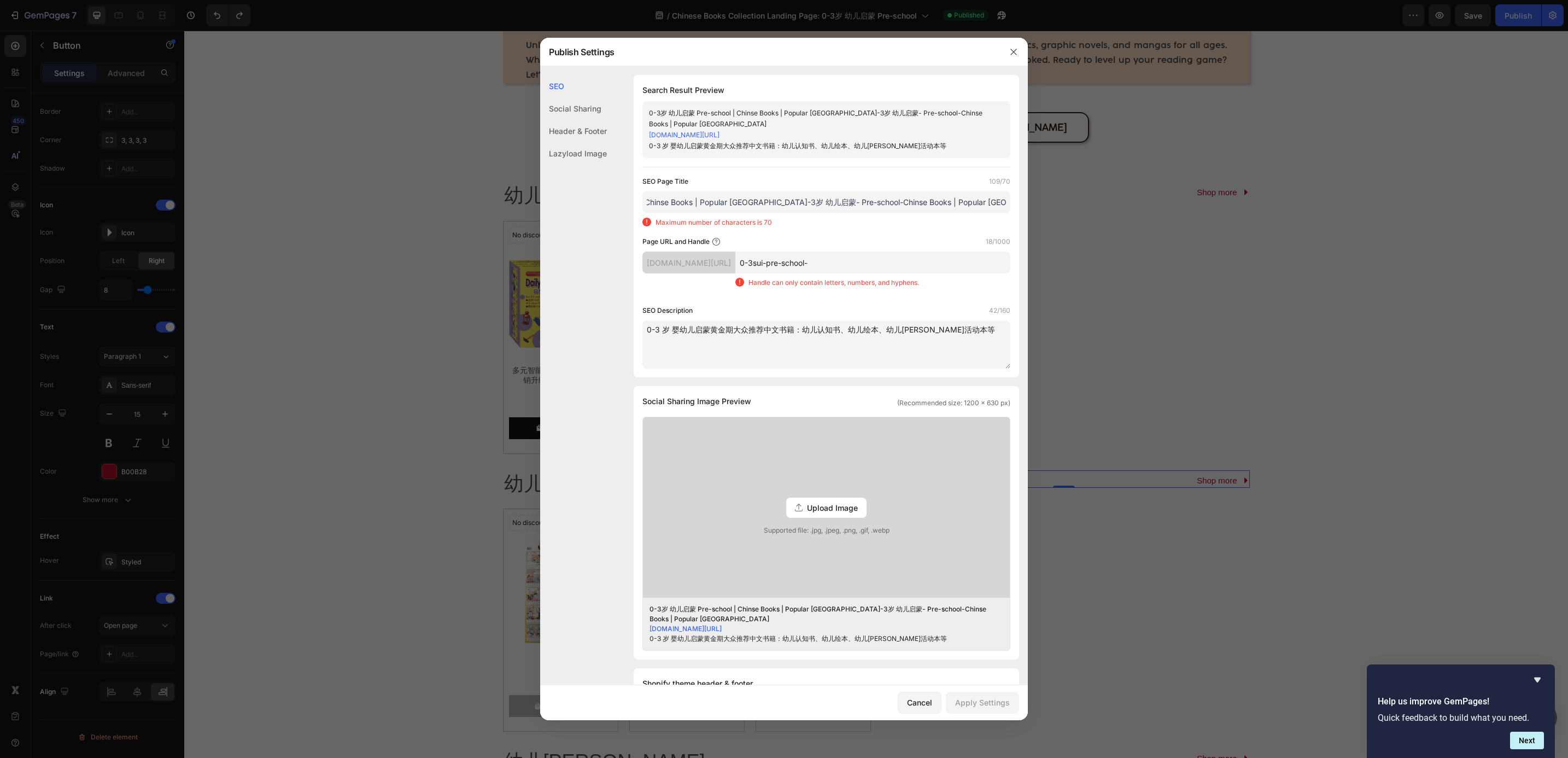
click at [1131, 204] on div "Publish Settings SEO Social Sharing Header & Footer Lazyload Image SEO Search R…" at bounding box center [784, 379] width 1568 height 758
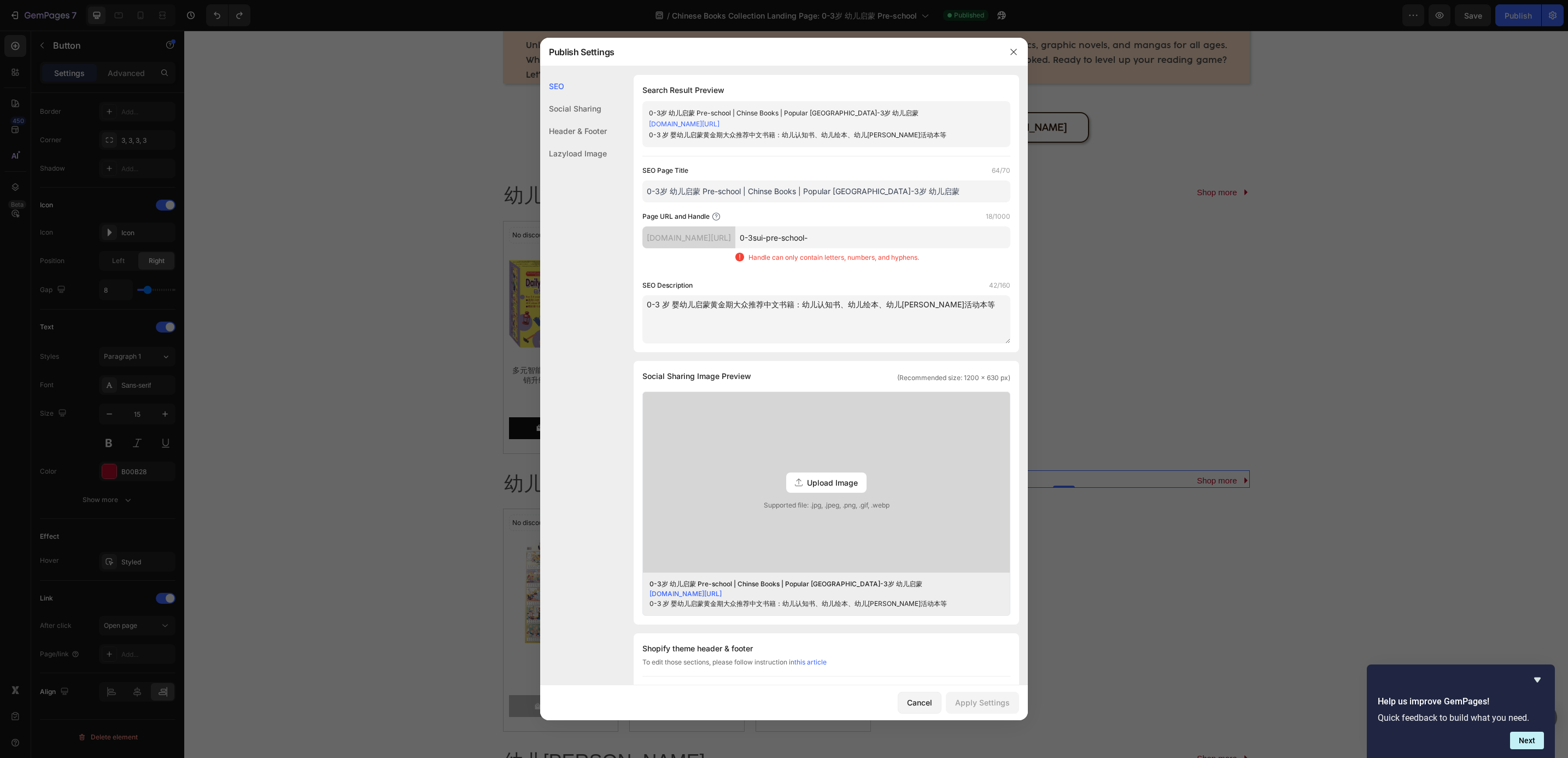
type input "0-3岁 幼儿启蒙 Pre-school | Chinse Books | Popular [GEOGRAPHIC_DATA]-3岁 幼儿启蒙"
drag, startPoint x: 916, startPoint y: 240, endPoint x: 620, endPoint y: 235, distance: 296.0
click at [620, 235] on div "SEO Search Result Preview 0-3岁 幼儿启蒙 Pre-school | Chinse Books | Popular [GEOGRA…" at bounding box center [783, 522] width 487 height 894
paste input "- Pre-school-Chinse Books | Popular [GEOGRAPHIC_DATA]"
type input "--Pre-school-Chinse-Books---Popular-[GEOGRAPHIC_DATA]"
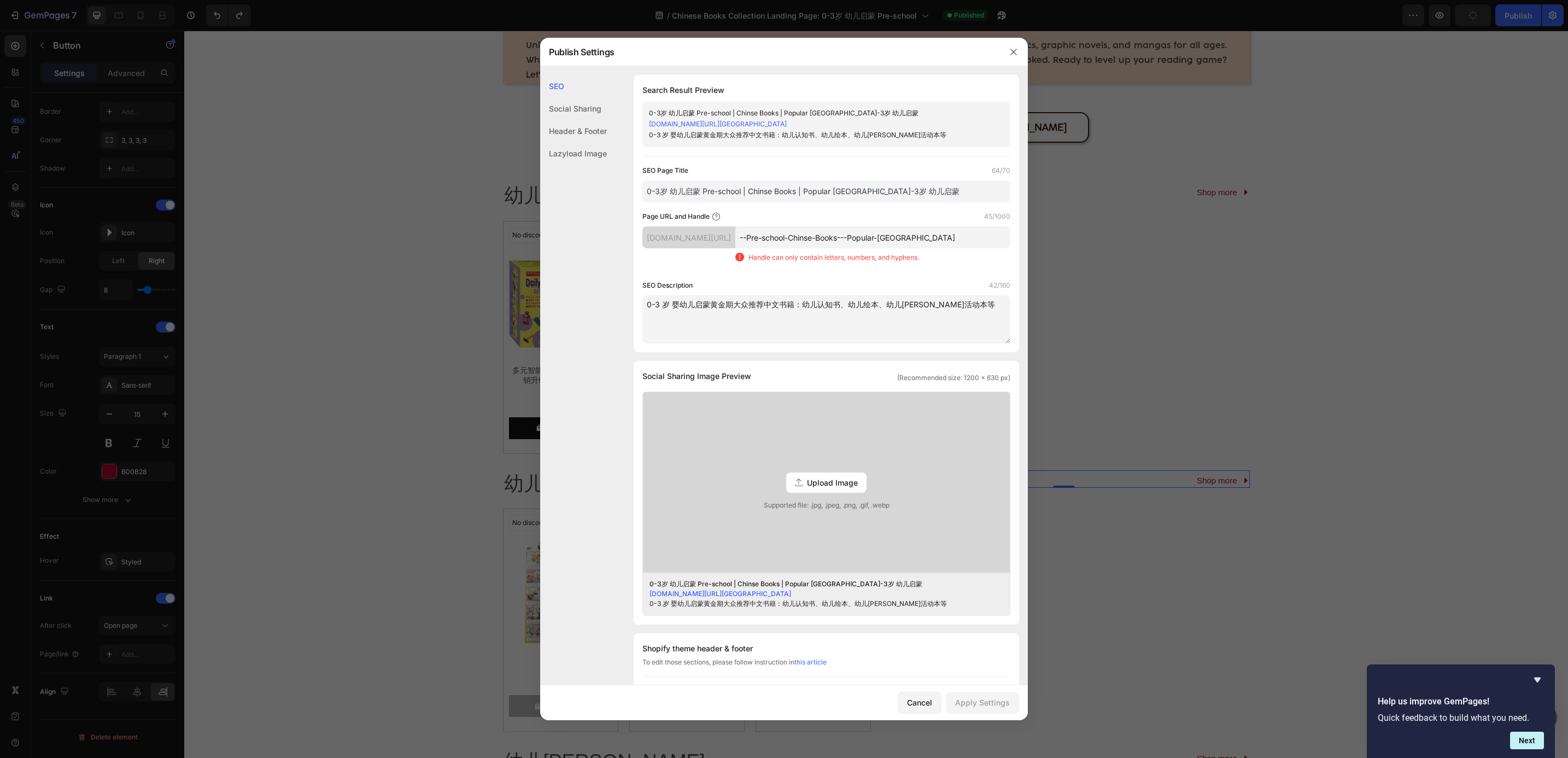
drag, startPoint x: 996, startPoint y: 237, endPoint x: 635, endPoint y: 253, distance: 361.4
click at [635, 253] on div "Search Result Preview 0-3岁 幼儿启蒙 Pre-school | Chinse Books | Popular [GEOGRAPHIC…" at bounding box center [826, 213] width 385 height 277
drag, startPoint x: 942, startPoint y: 196, endPoint x: 382, endPoint y: 213, distance: 560.3
click at [382, 213] on div "Publish Settings SEO Social Sharing Header & Footer Lazyload Image SEO Search R…" at bounding box center [784, 379] width 1568 height 758
click at [837, 234] on input "text" at bounding box center [873, 237] width 275 height 22
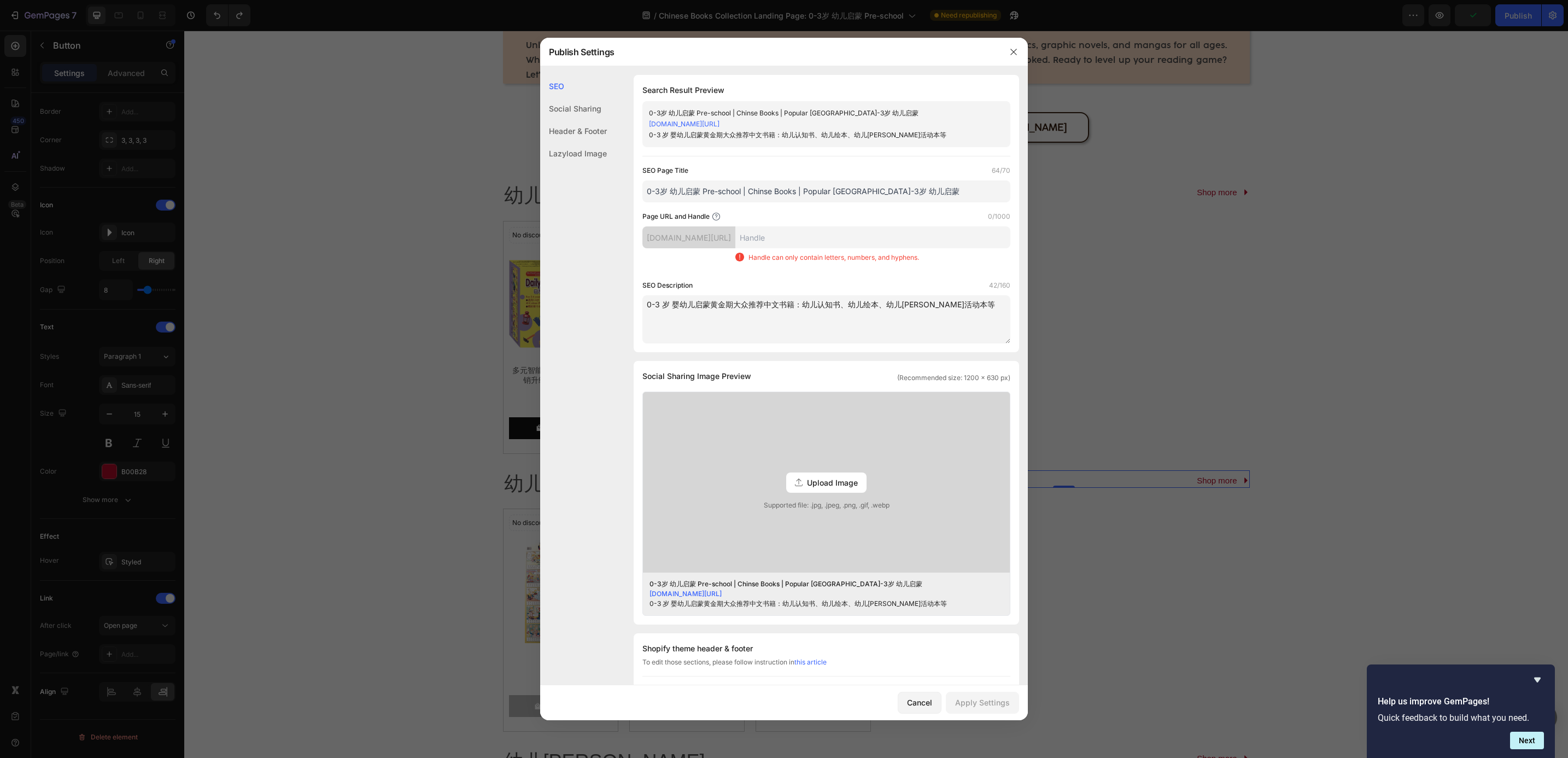
paste input "0-3岁 幼儿启蒙 Pre-school | Chinse Books | Popular [GEOGRAPHIC_DATA]-3岁 幼儿启蒙"
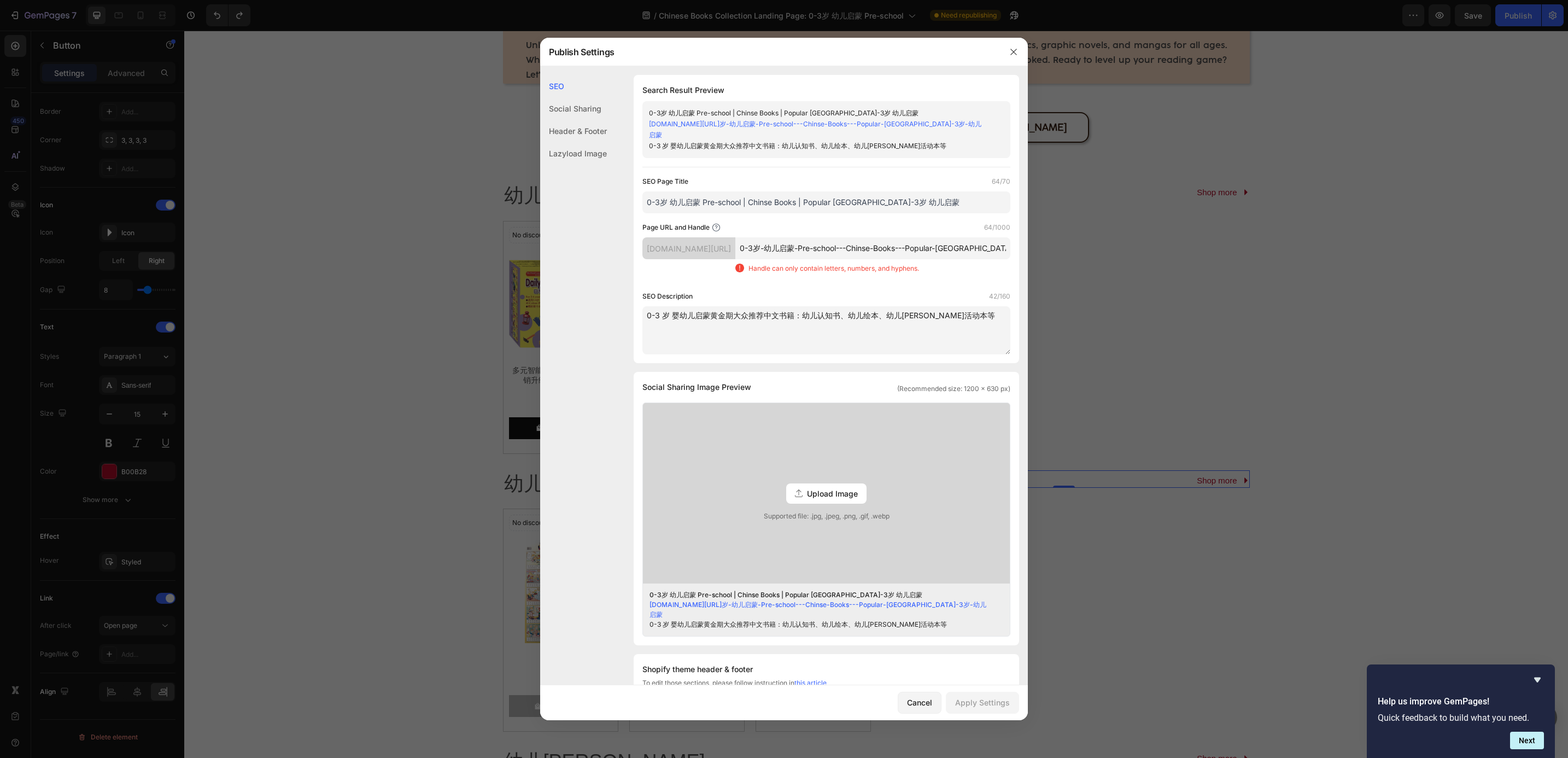
click at [914, 252] on input "0-3岁-幼儿启蒙-Pre-school---Chinse-Books---Popular-[GEOGRAPHIC_DATA]-3岁-幼儿启蒙" at bounding box center [873, 248] width 275 height 22
click at [969, 251] on input "0-3岁-幼儿启蒙-Pre-school-Chinse-Books---Popular-[GEOGRAPHIC_DATA]-3岁-幼儿启蒙" at bounding box center [873, 248] width 275 height 22
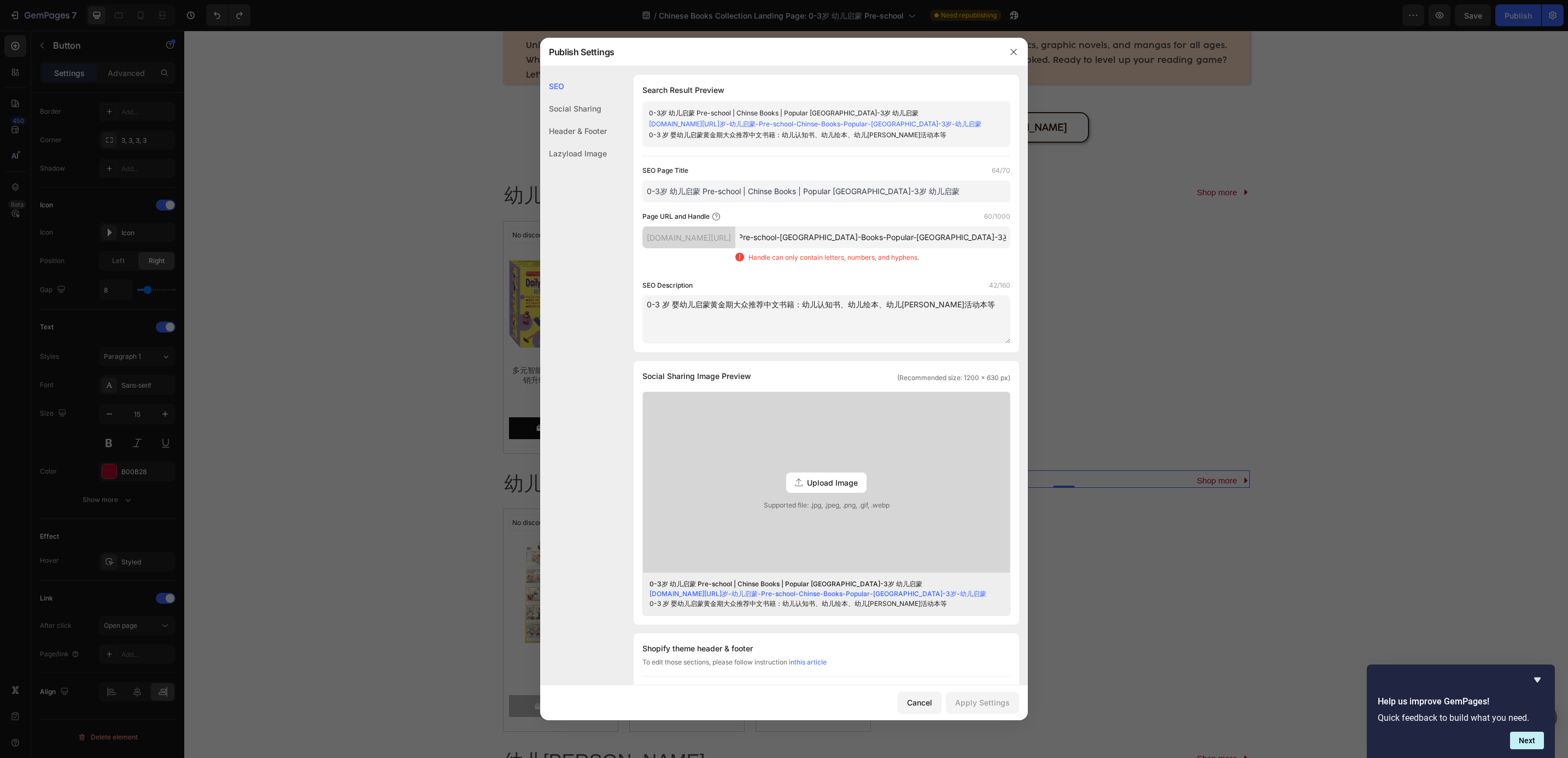
scroll to position [0, 90]
click at [929, 291] on div "SEO Description 42/160" at bounding box center [827, 285] width 368 height 11
click at [984, 248] on input "0-3岁-幼儿启蒙-Pre-school-[GEOGRAPHIC_DATA]-Books-Popular-[GEOGRAPHIC_DATA]-3岁-幼儿启蒙" at bounding box center [873, 237] width 275 height 22
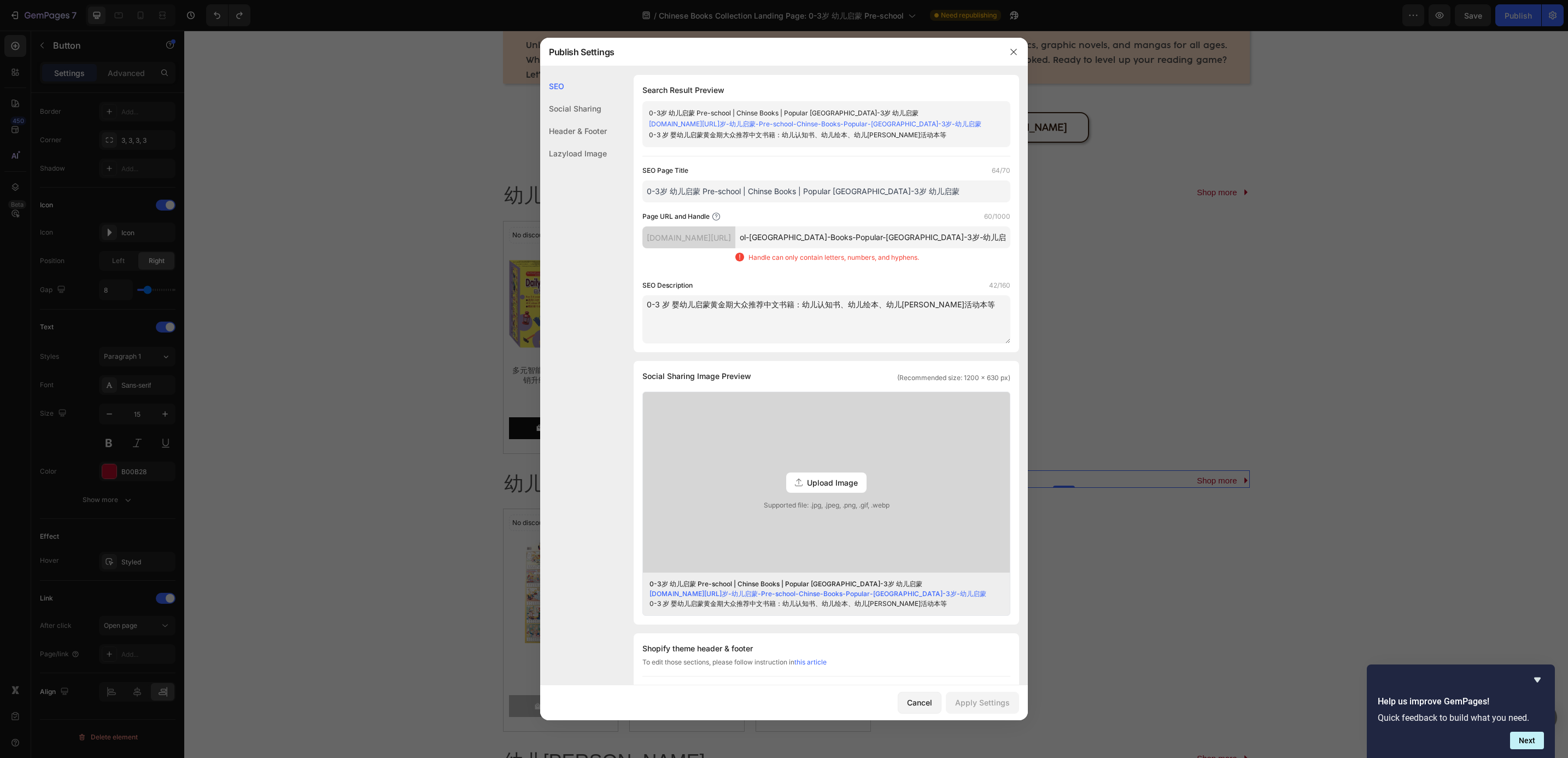
click at [939, 248] on input "0-3岁-幼儿启蒙-Pre-school-[GEOGRAPHIC_DATA]-Books-Popular-[GEOGRAPHIC_DATA]-3岁-幼儿启蒙" at bounding box center [873, 237] width 275 height 22
click at [992, 248] on div "0-3岁-幼儿启蒙-Pre-school-Chinse-Books-Popular-[GEOGRAPHIC_DATA]-3岁-幼儿启蒙 Handle can …" at bounding box center [873, 249] width 275 height 45
click at [988, 247] on input "0-3岁-幼儿启蒙-Pre-school-[GEOGRAPHIC_DATA]-Books-Popular-[GEOGRAPHIC_DATA]-3岁-幼儿启蒙" at bounding box center [873, 237] width 275 height 22
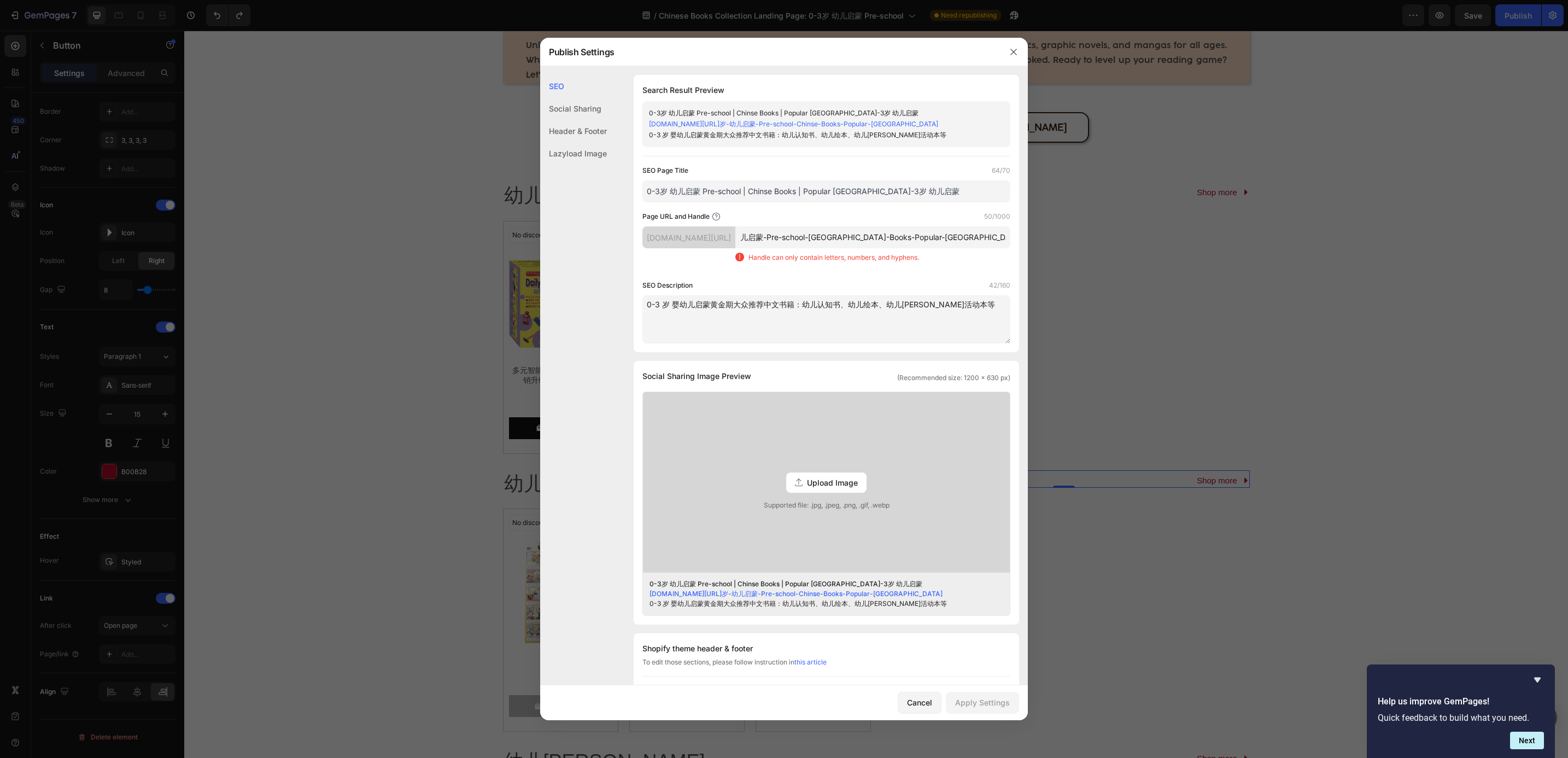
type input "0-3岁-幼儿启蒙-Pre-school-[GEOGRAPHIC_DATA]-Books-Popular-[GEOGRAPHIC_DATA]"
click at [832, 238] on input "0-3岁-幼儿启蒙-Pre-school-[GEOGRAPHIC_DATA]-Books-Popular-[GEOGRAPHIC_DATA]" at bounding box center [873, 237] width 275 height 22
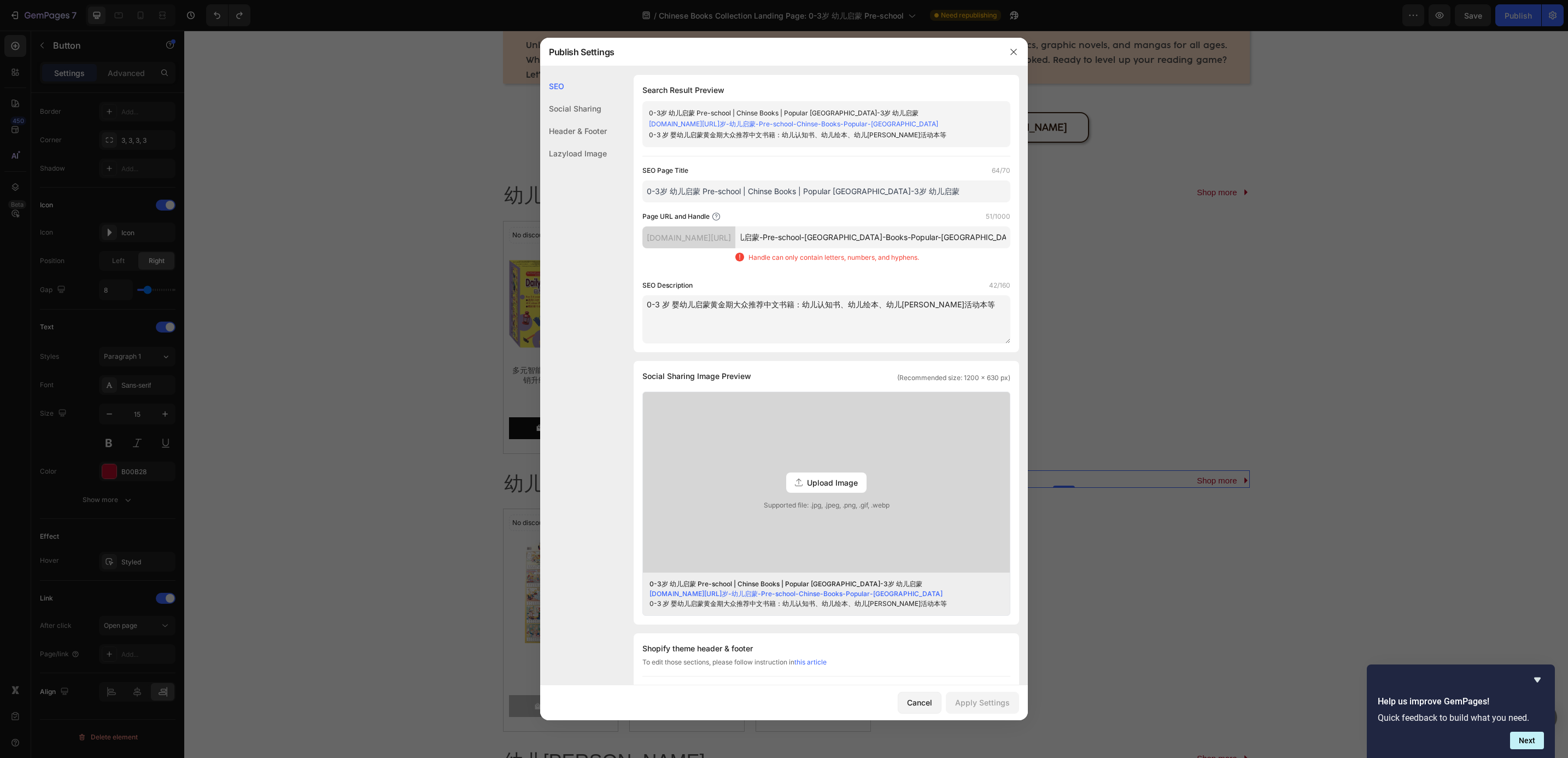
click at [832, 238] on input "0-3岁-幼儿启蒙-Pre-school-[GEOGRAPHIC_DATA]-Books-Popular-[GEOGRAPHIC_DATA]" at bounding box center [873, 237] width 275 height 22
drag, startPoint x: 646, startPoint y: 192, endPoint x: 741, endPoint y: 212, distance: 97.1
click at [741, 212] on div "SEO Page Title 64/70 0-3岁 幼儿启蒙 Pre-school | Chinse Books | Popular [GEOGRAPHIC_…" at bounding box center [827, 254] width 368 height 178
click at [827, 240] on input "text" at bounding box center [873, 237] width 275 height 22
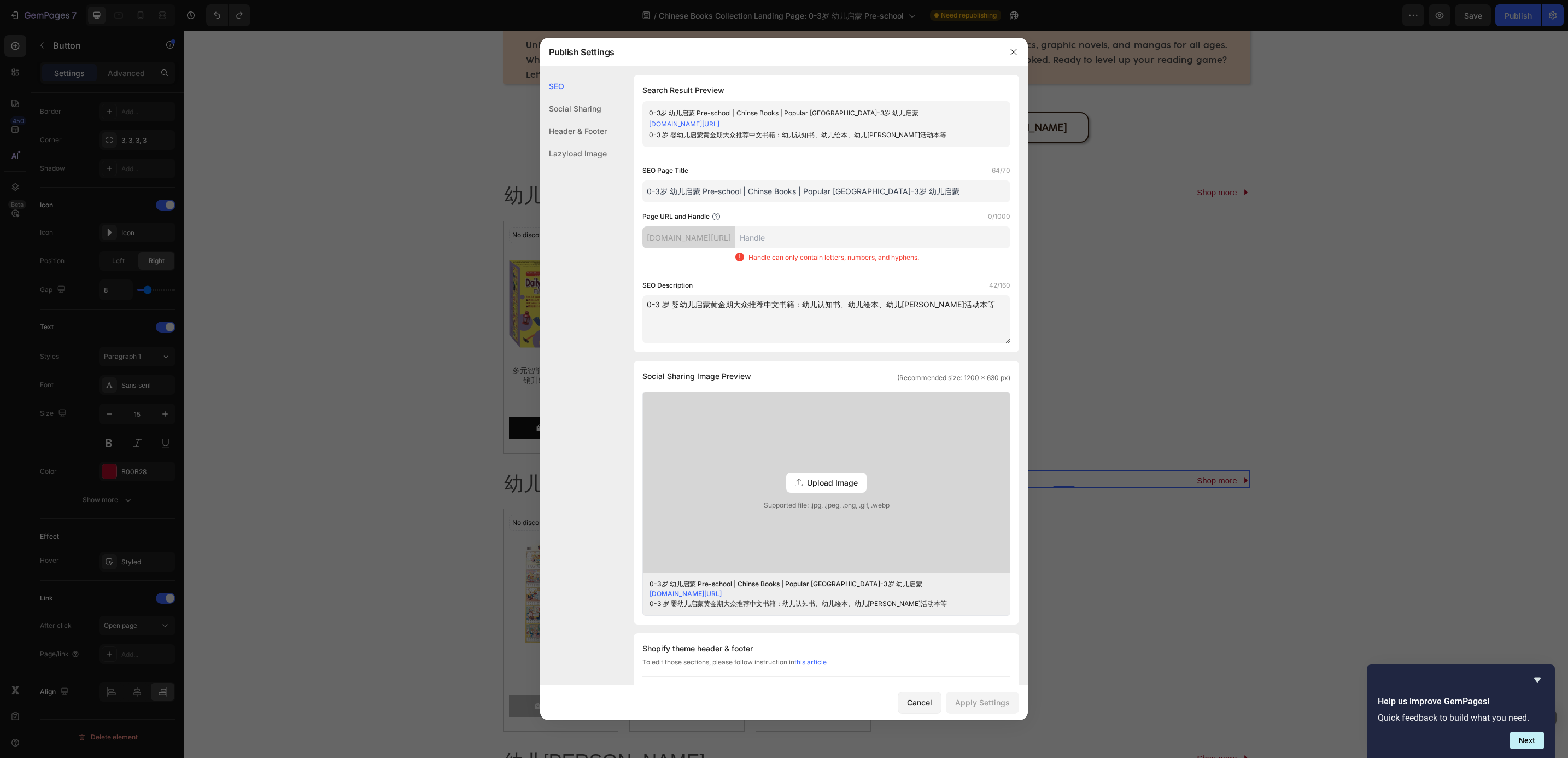
paste input "0-3岁 幼儿启蒙 Pre-school"
drag, startPoint x: 748, startPoint y: 190, endPoint x: 798, endPoint y: 199, distance: 50.8
click at [798, 199] on input "0-3岁 幼儿启蒙 Pre-school | Chinse Books | Popular [GEOGRAPHIC_DATA]-3岁 幼儿启蒙" at bounding box center [827, 191] width 368 height 22
click at [920, 245] on input "0-3岁-幼儿启蒙-Pre-school-" at bounding box center [873, 237] width 275 height 22
paste input "Chinse Books"
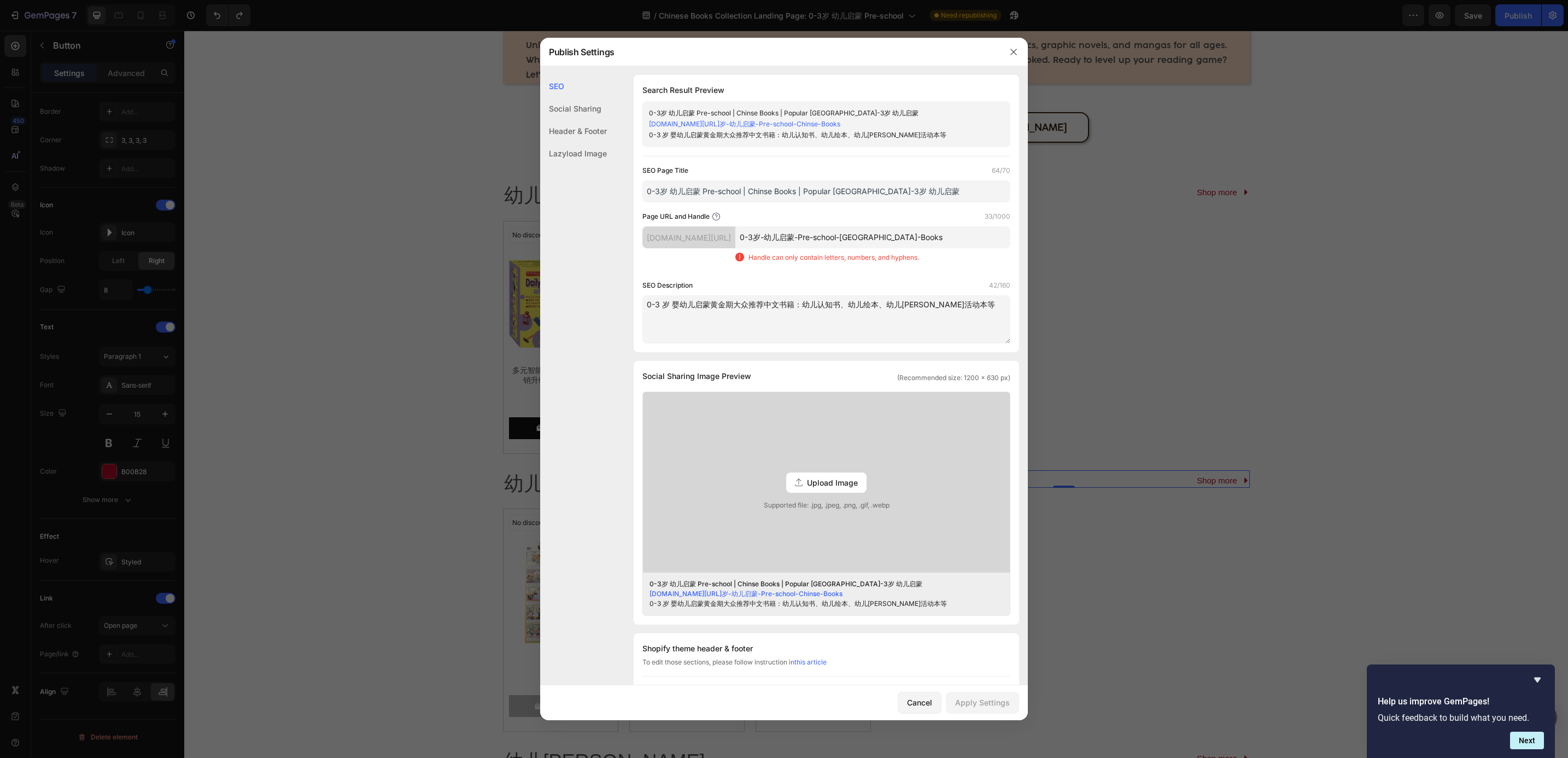
drag, startPoint x: 804, startPoint y: 196, endPoint x: 874, endPoint y: 197, distance: 70.0
click at [874, 197] on input "0-3岁 幼儿启蒙 Pre-school | Chinse Books | Popular [GEOGRAPHIC_DATA]-3岁 幼儿启蒙" at bounding box center [827, 191] width 368 height 22
click at [963, 238] on input "0-3岁-幼儿启蒙-Pre-school-[GEOGRAPHIC_DATA]-Books" at bounding box center [873, 237] width 275 height 22
paste input "Popular [GEOGRAPHIC_DATA]"
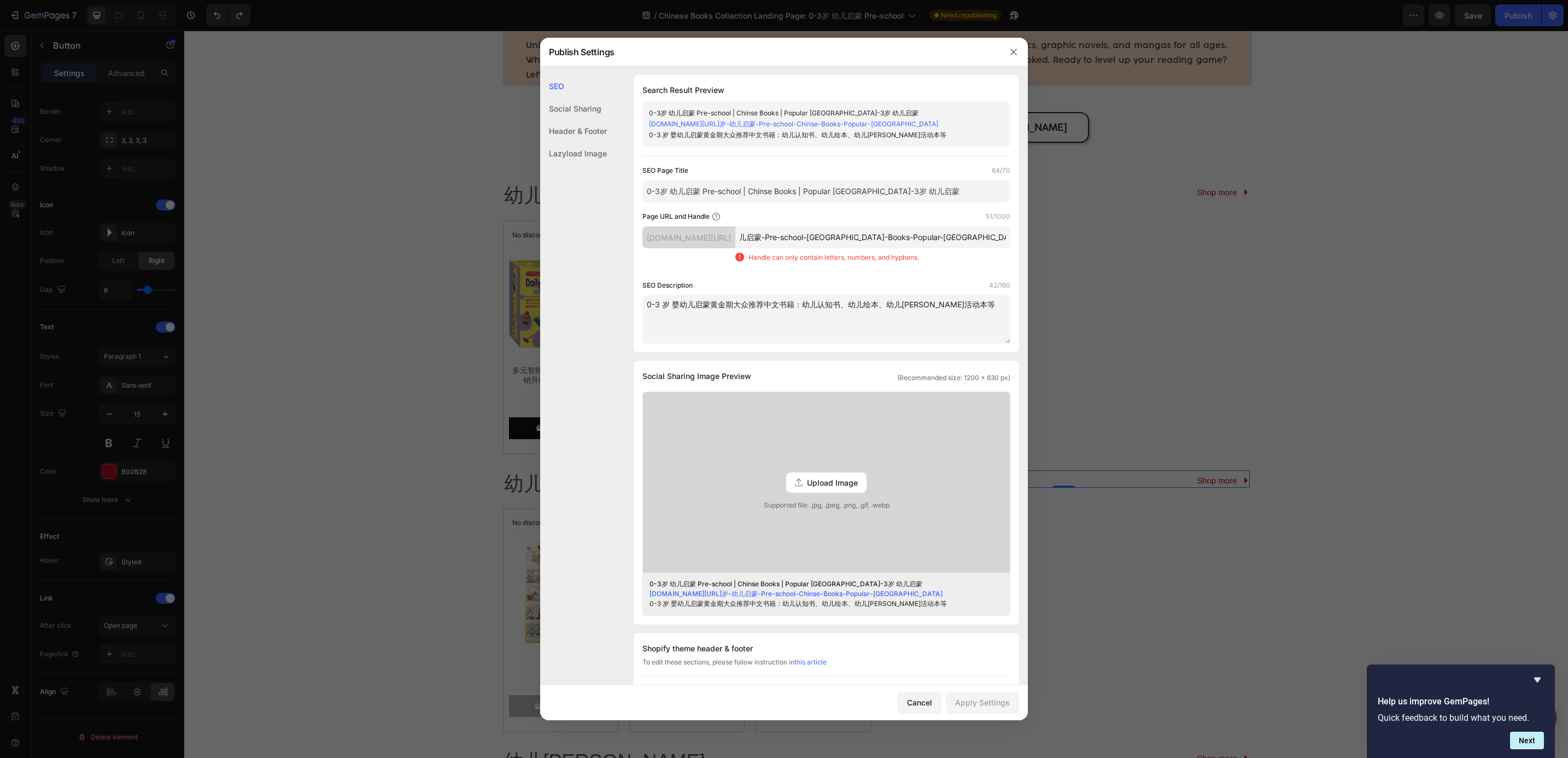
type input "0-3岁-幼儿启蒙-Pre-school-[GEOGRAPHIC_DATA]-Books-Popular-[GEOGRAPHIC_DATA]"
drag, startPoint x: 942, startPoint y: 192, endPoint x: 874, endPoint y: 201, distance: 68.6
click at [874, 201] on input "0-3岁 幼儿启蒙 Pre-school | Chinse Books | Popular [GEOGRAPHIC_DATA]-3岁 幼儿启蒙" at bounding box center [827, 191] width 368 height 22
type input "0-3岁 幼儿启蒙 Pre-school | Chinse Books | Popular [GEOGRAPHIC_DATA]"
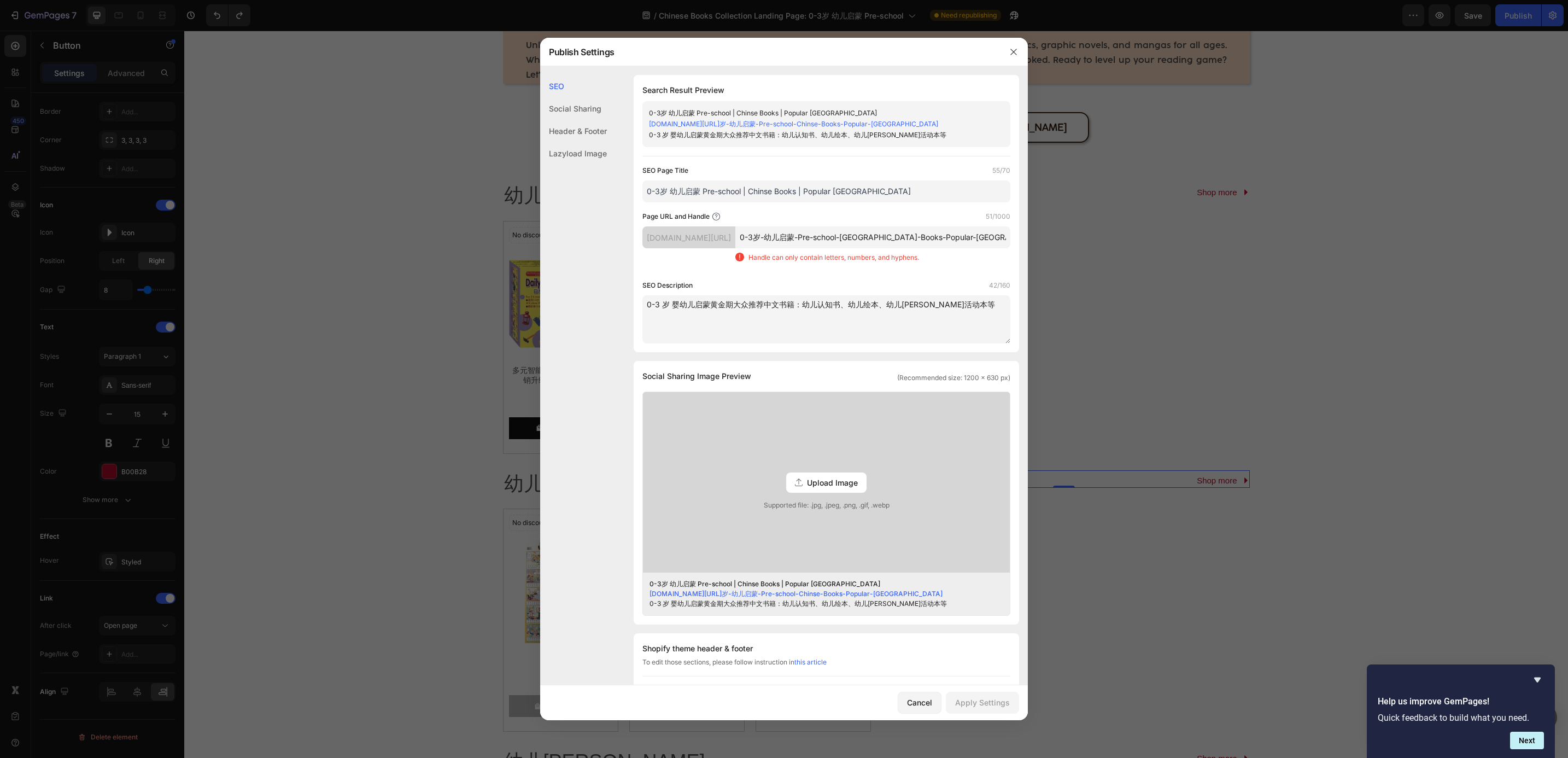
click at [927, 231] on input "0-3岁-幼儿启蒙-Pre-school-[GEOGRAPHIC_DATA]-Books-Popular-[GEOGRAPHIC_DATA]" at bounding box center [873, 237] width 275 height 22
click at [924, 698] on div "Cancel" at bounding box center [920, 702] width 25 height 11
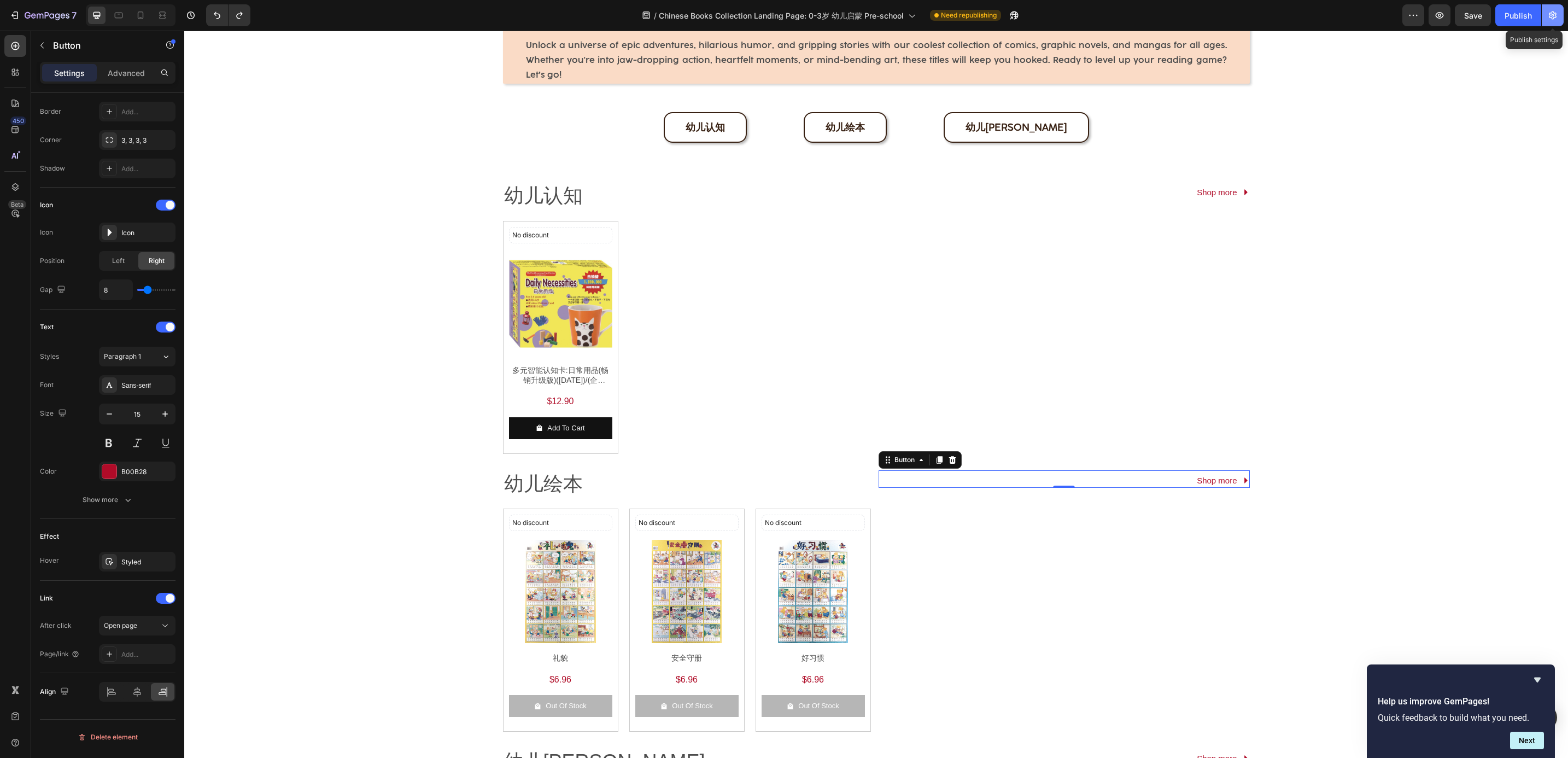
click at [1553, 14] on icon "button" at bounding box center [1553, 15] width 3 height 3
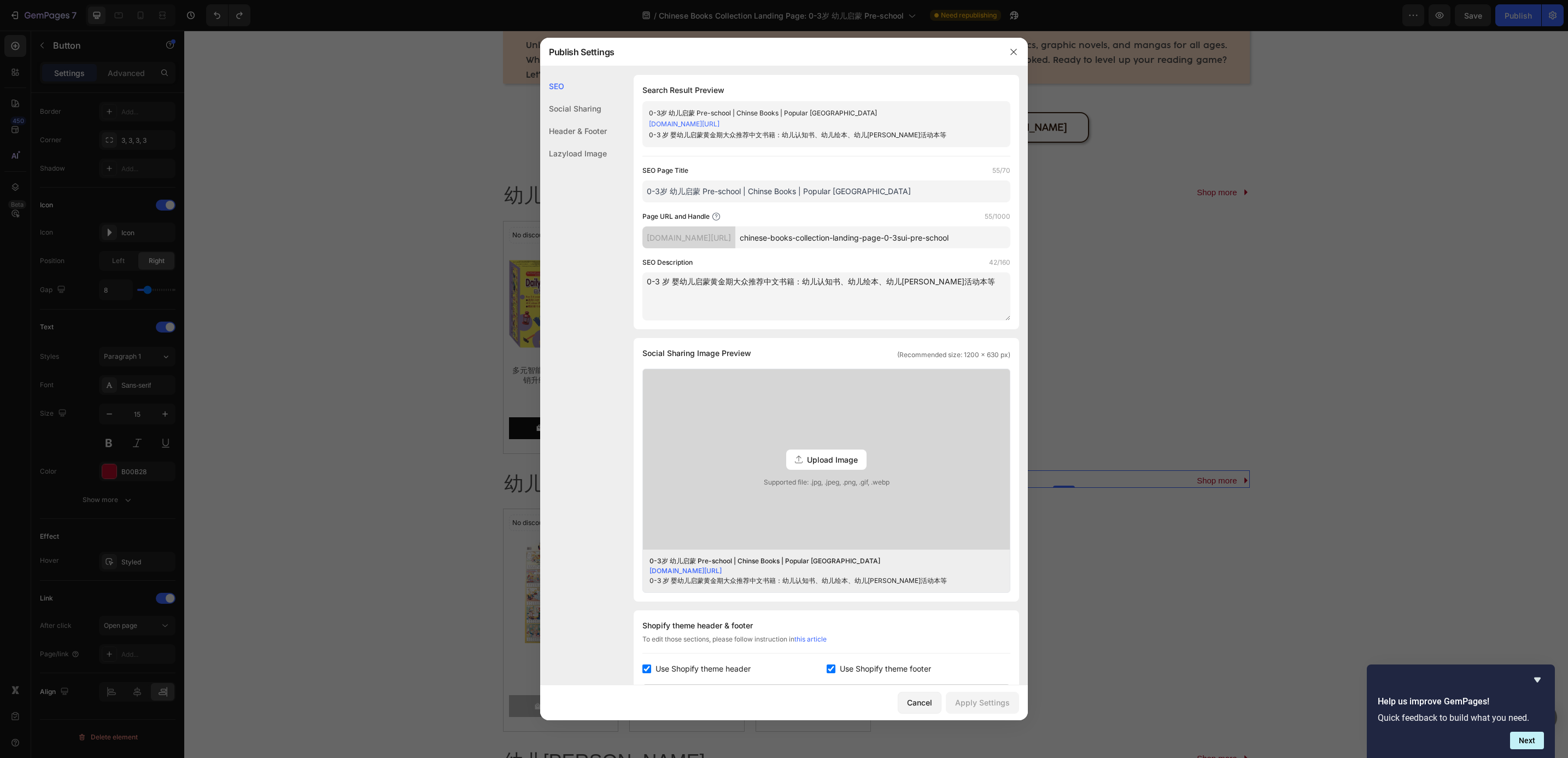
click at [876, 234] on input "chinese-books-collection-landing-page-0-3sui-pre-school" at bounding box center [873, 237] width 275 height 22
click at [1018, 50] on icon "button" at bounding box center [1013, 52] width 9 height 9
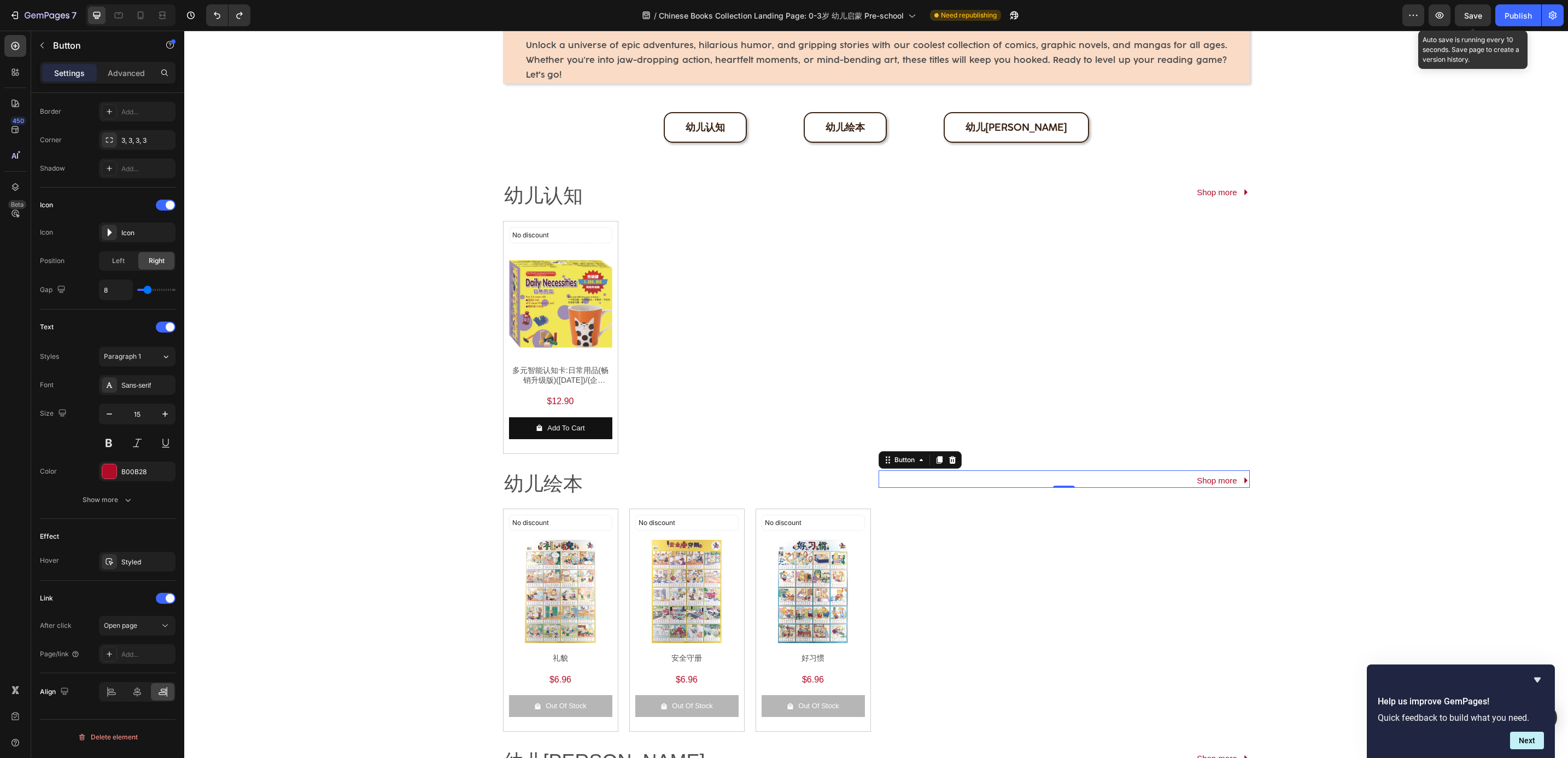
click at [1480, 17] on span "Save" at bounding box center [1474, 15] width 18 height 9
click at [1525, 14] on div "Publish" at bounding box center [1518, 15] width 27 height 11
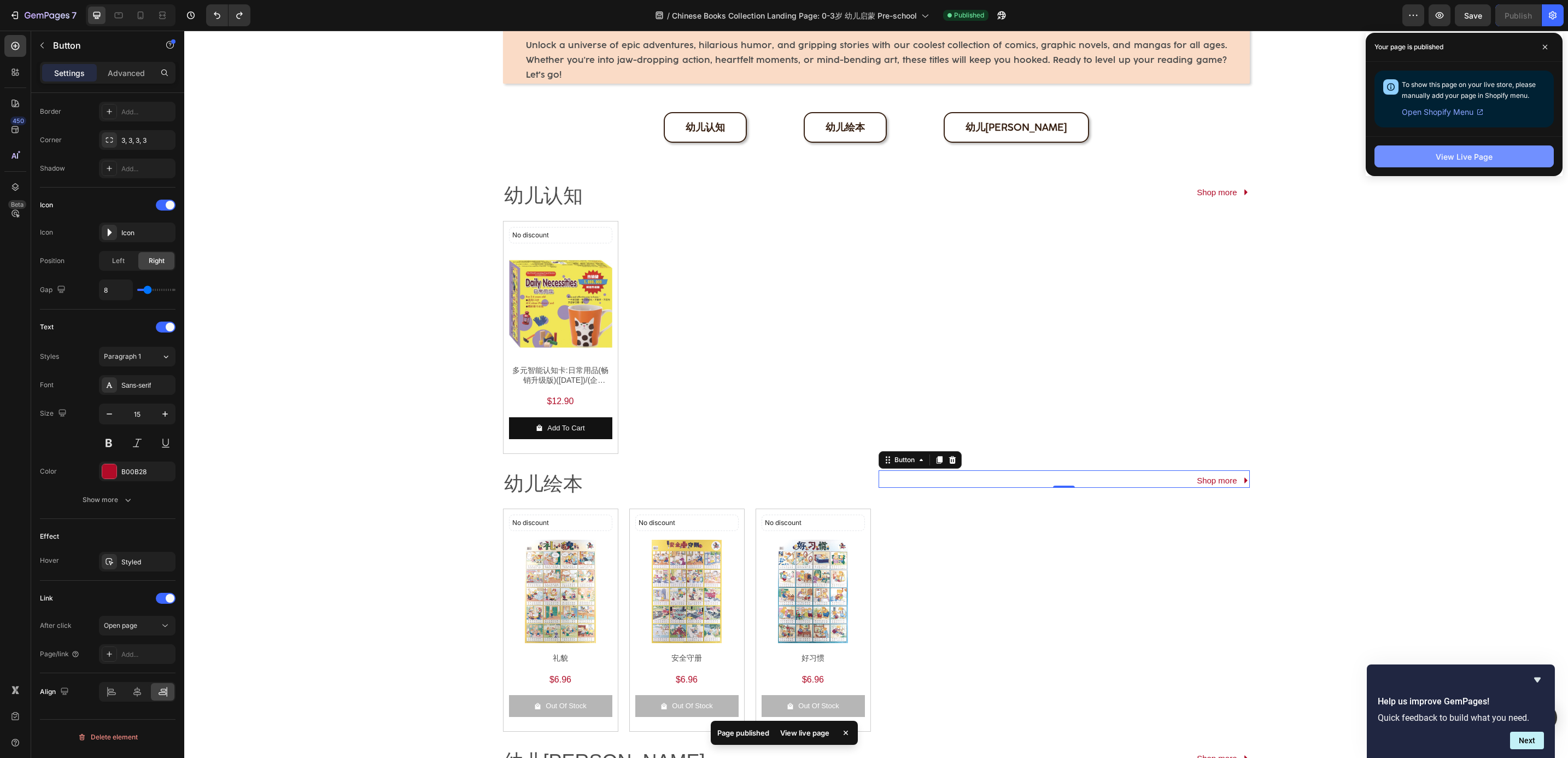
click at [1460, 151] on div "View Live Page" at bounding box center [1464, 157] width 57 height 11
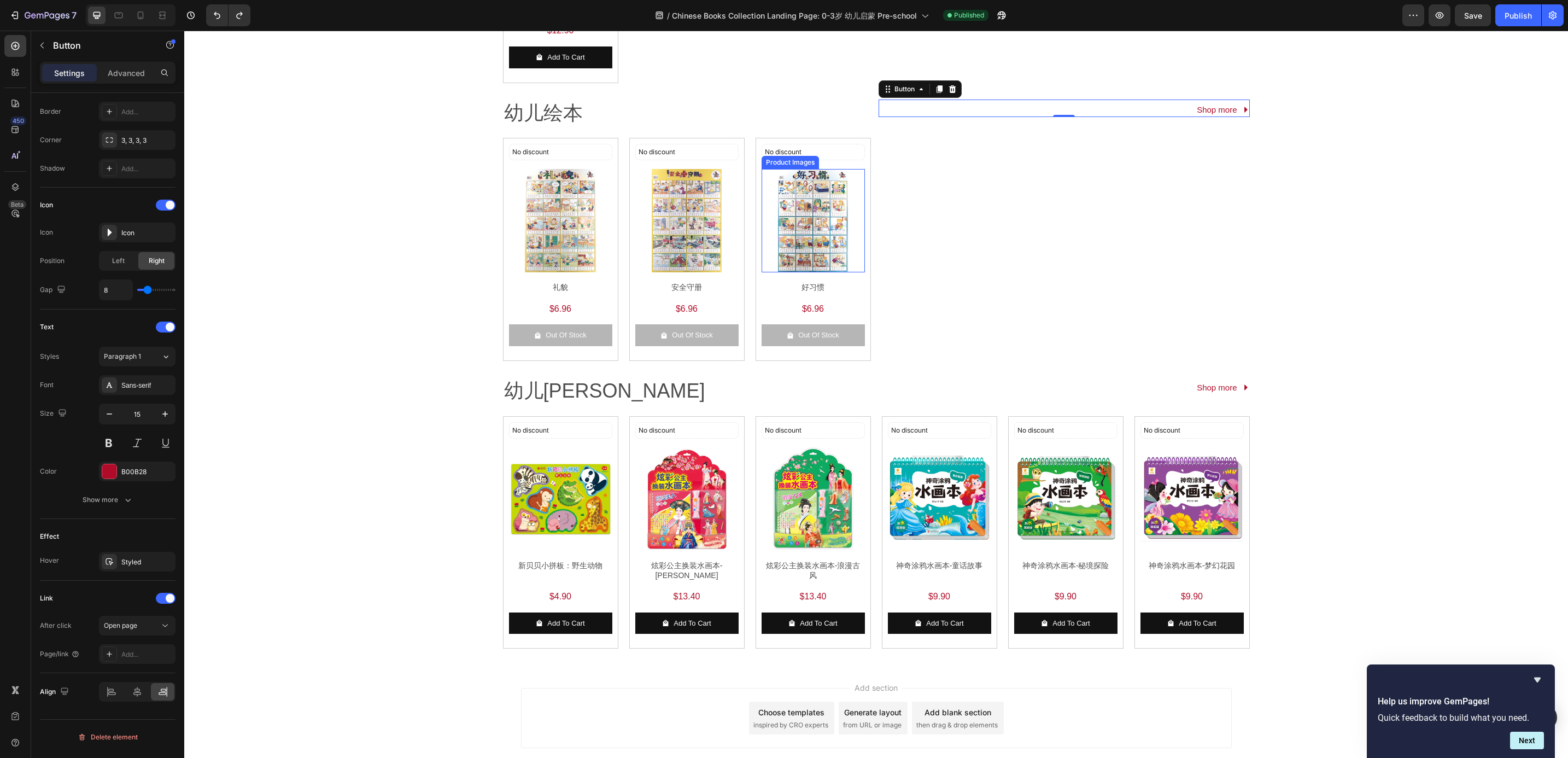
scroll to position [492, 0]
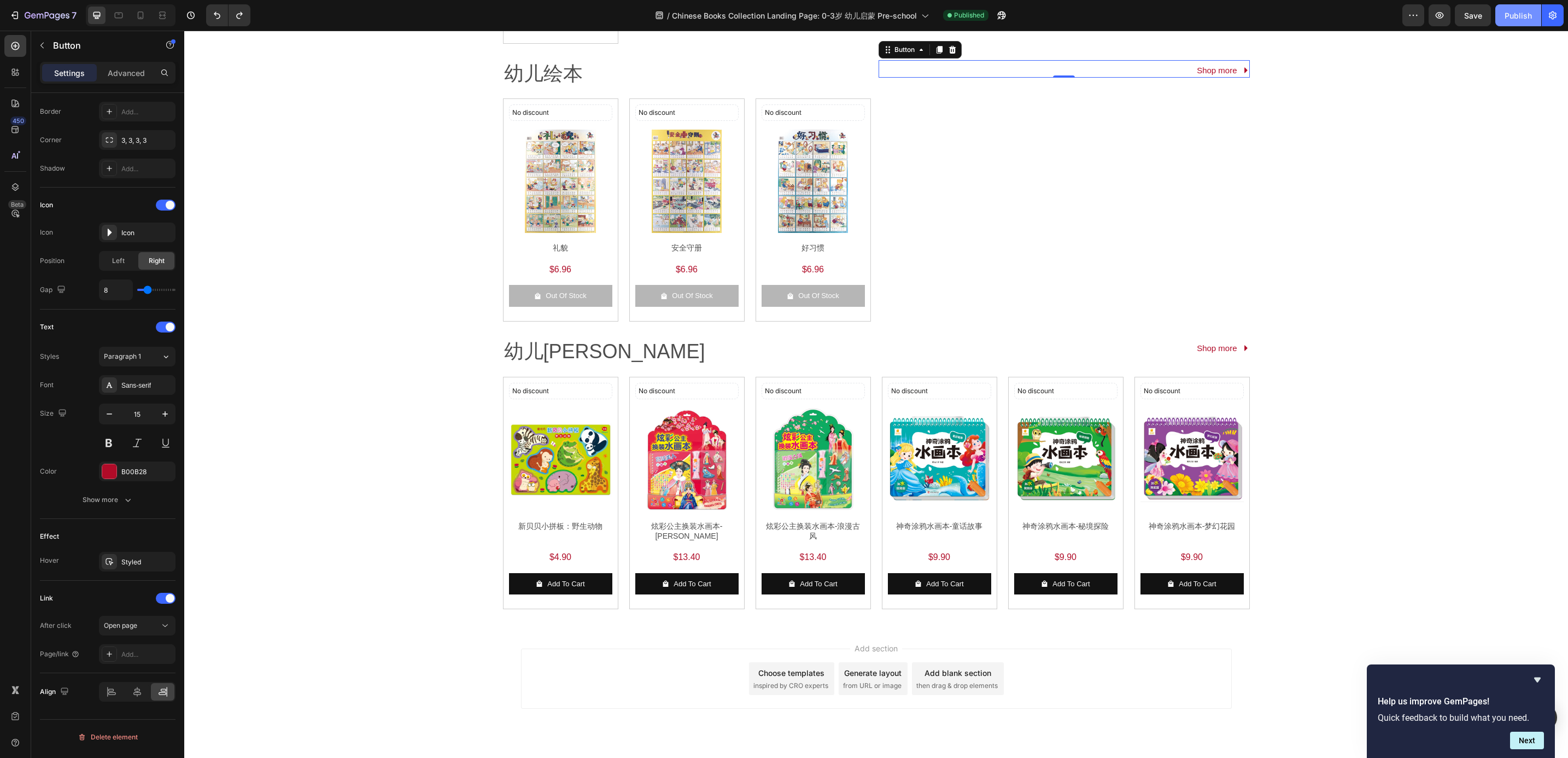
click at [1526, 17] on div "Publish" at bounding box center [1518, 15] width 27 height 11
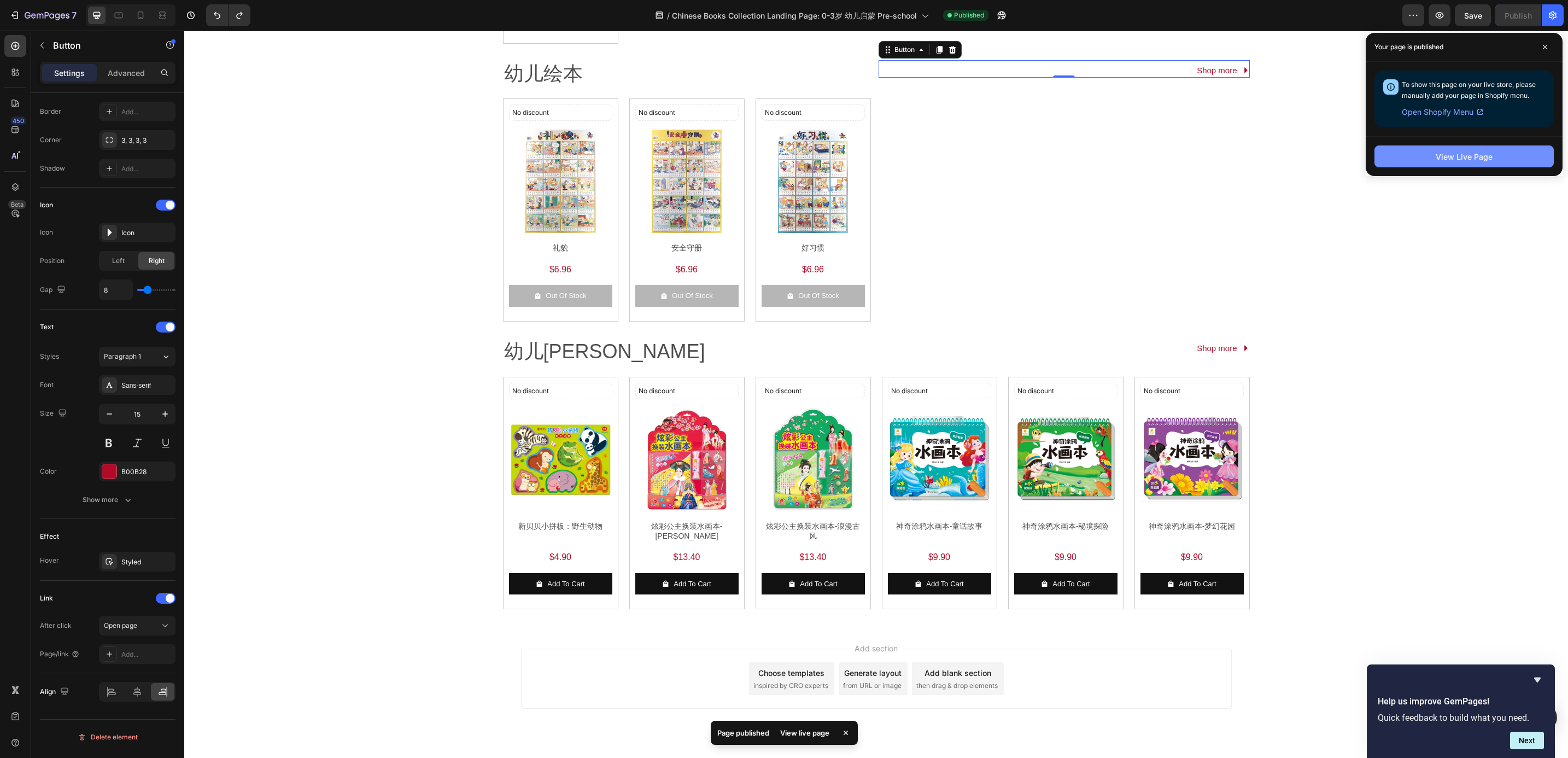
click at [1447, 161] on div "View Live Page" at bounding box center [1464, 157] width 57 height 11
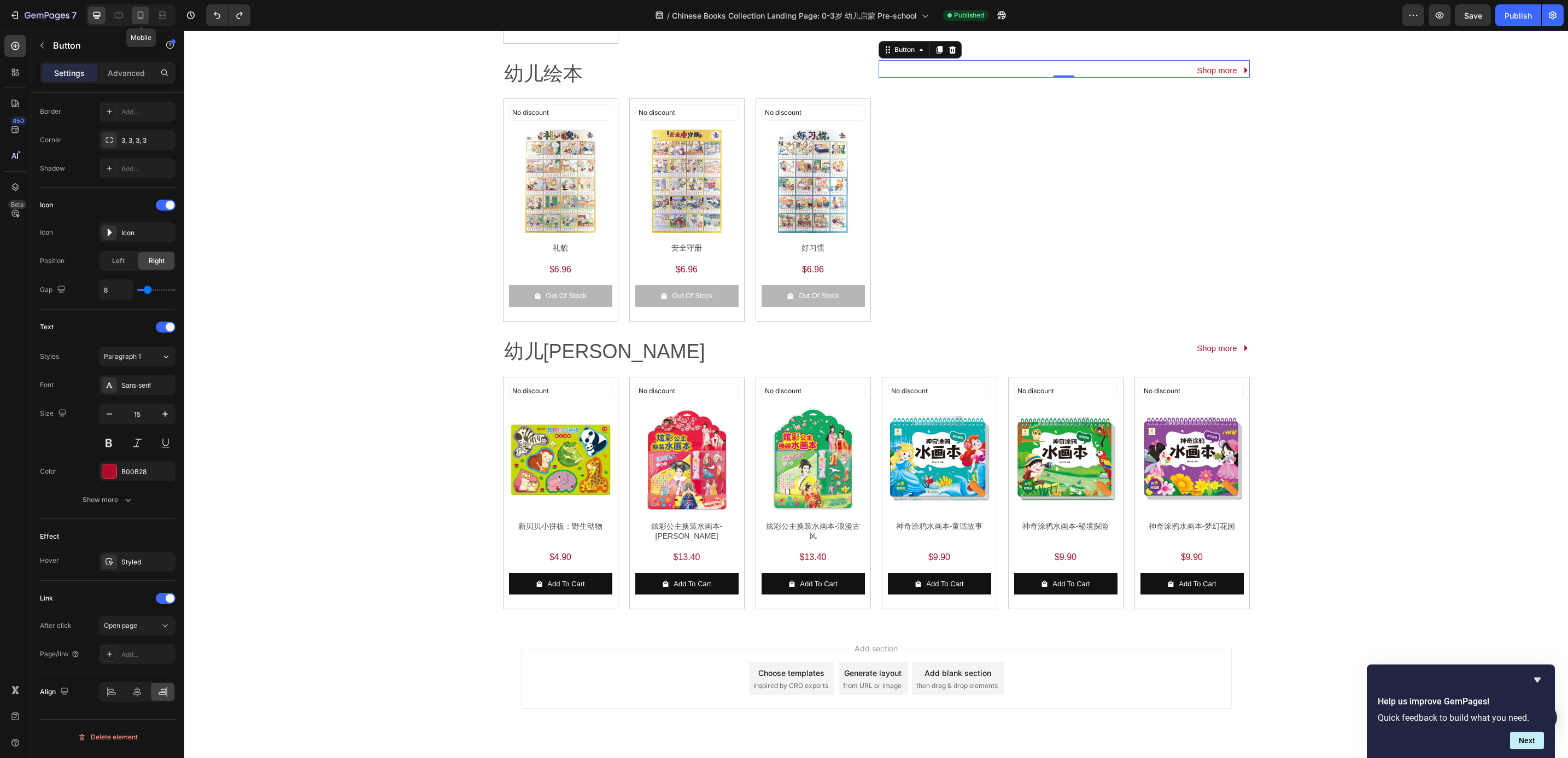
click at [134, 22] on div at bounding box center [140, 15] width 17 height 17
type input "14"
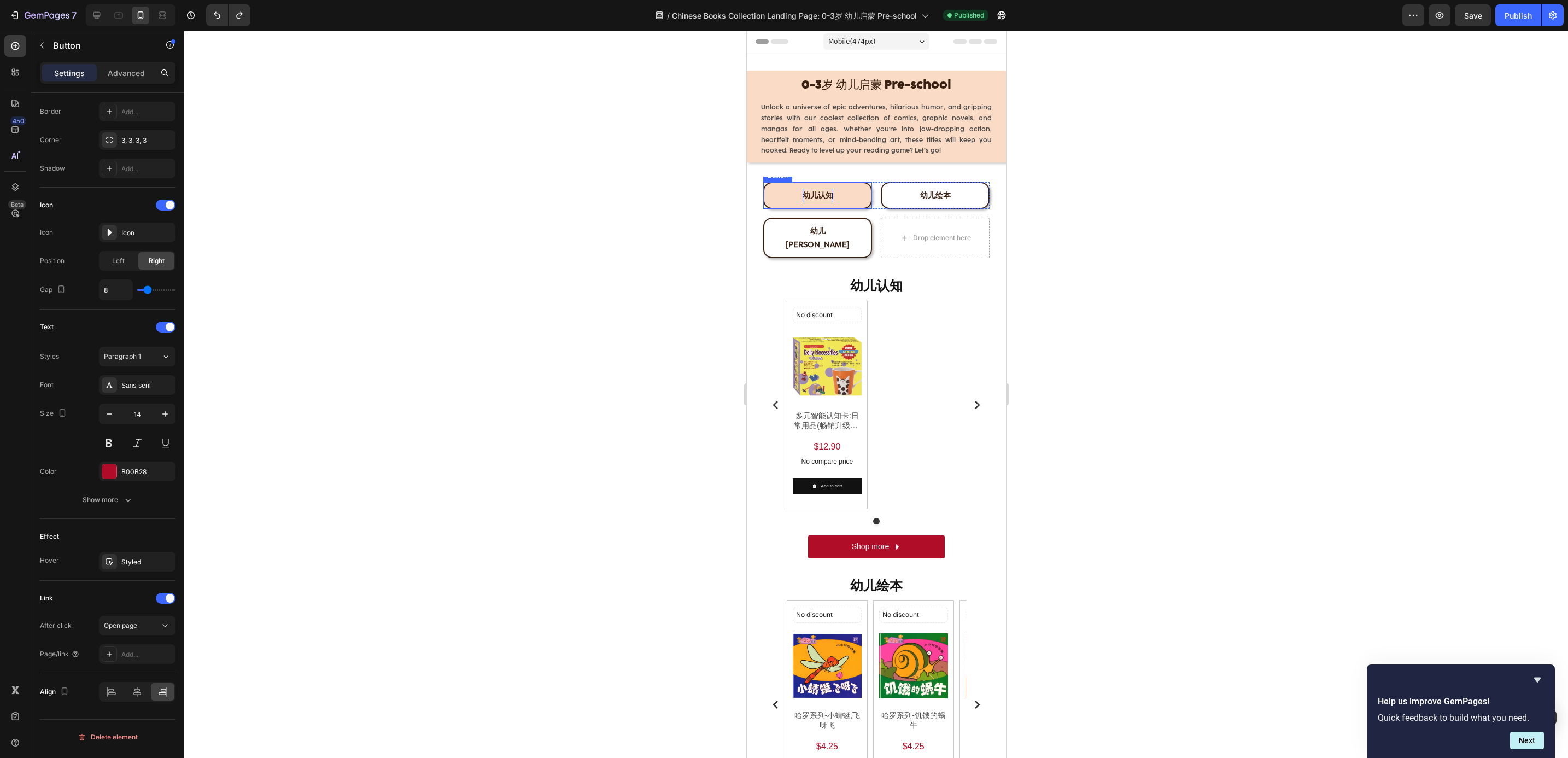
click at [802, 196] on span "幼儿认知" at bounding box center [818, 195] width 31 height 9
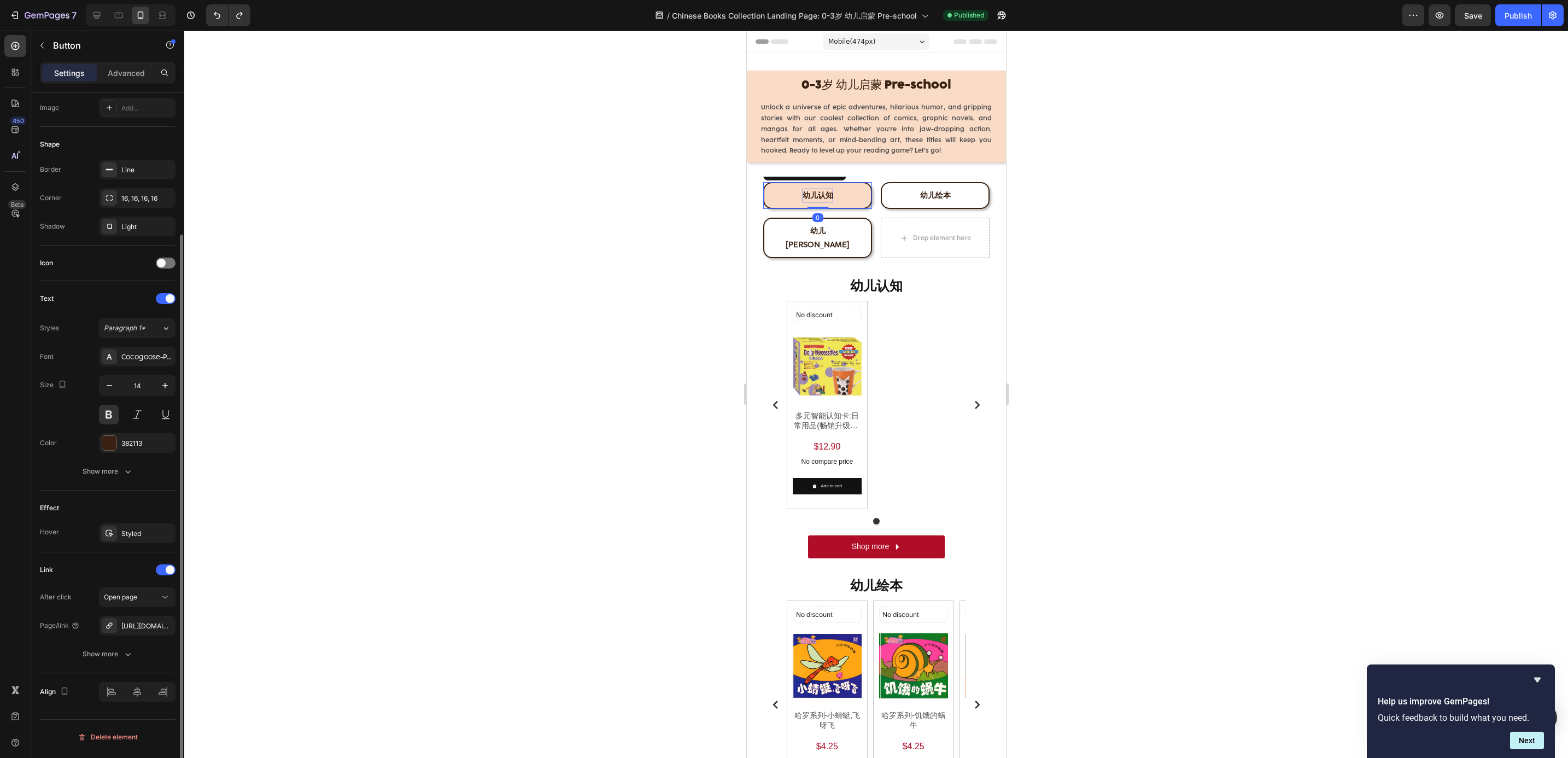
scroll to position [177, 0]
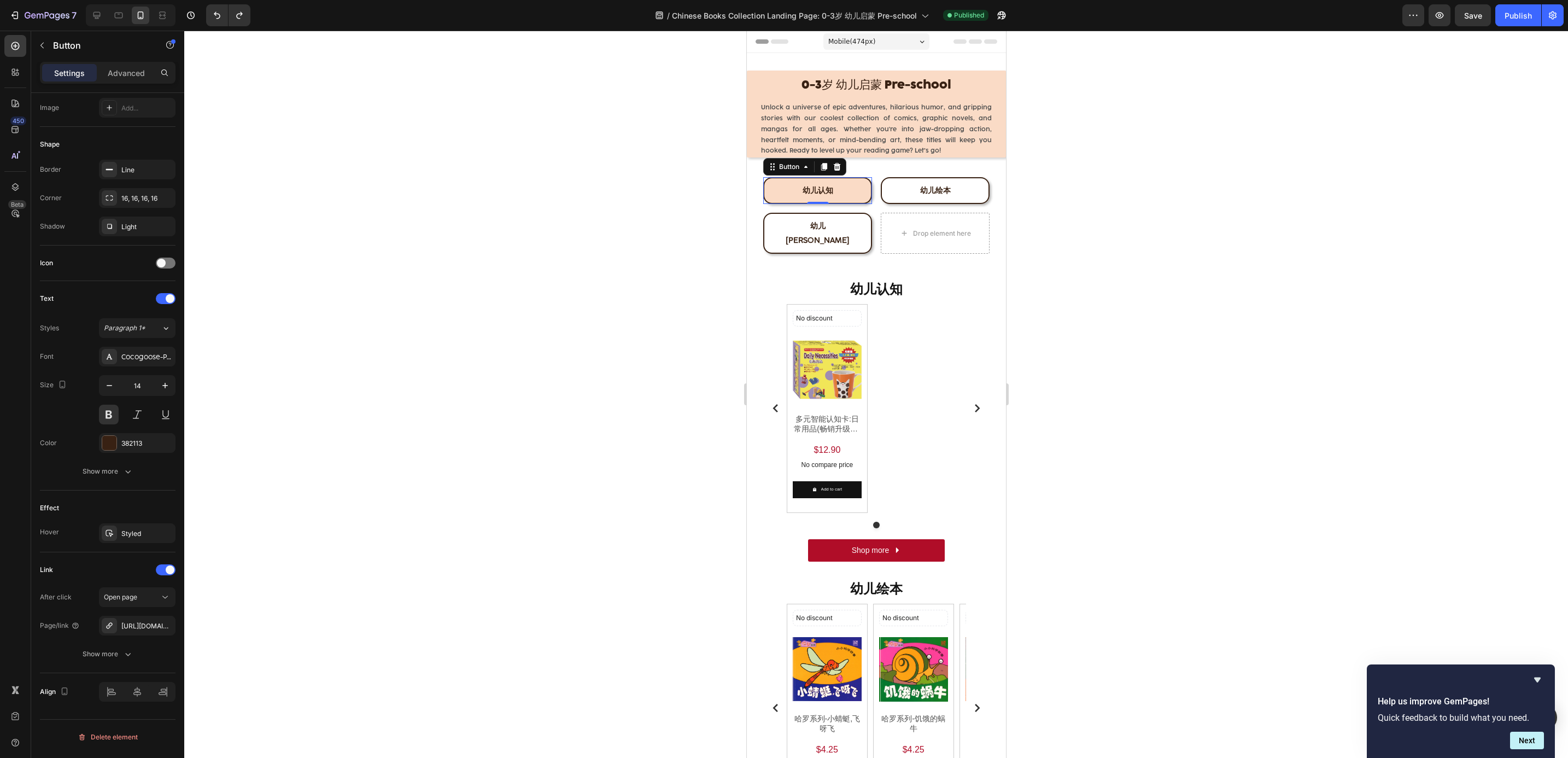
click at [834, 194] on link "幼儿认知" at bounding box center [818, 190] width 109 height 27
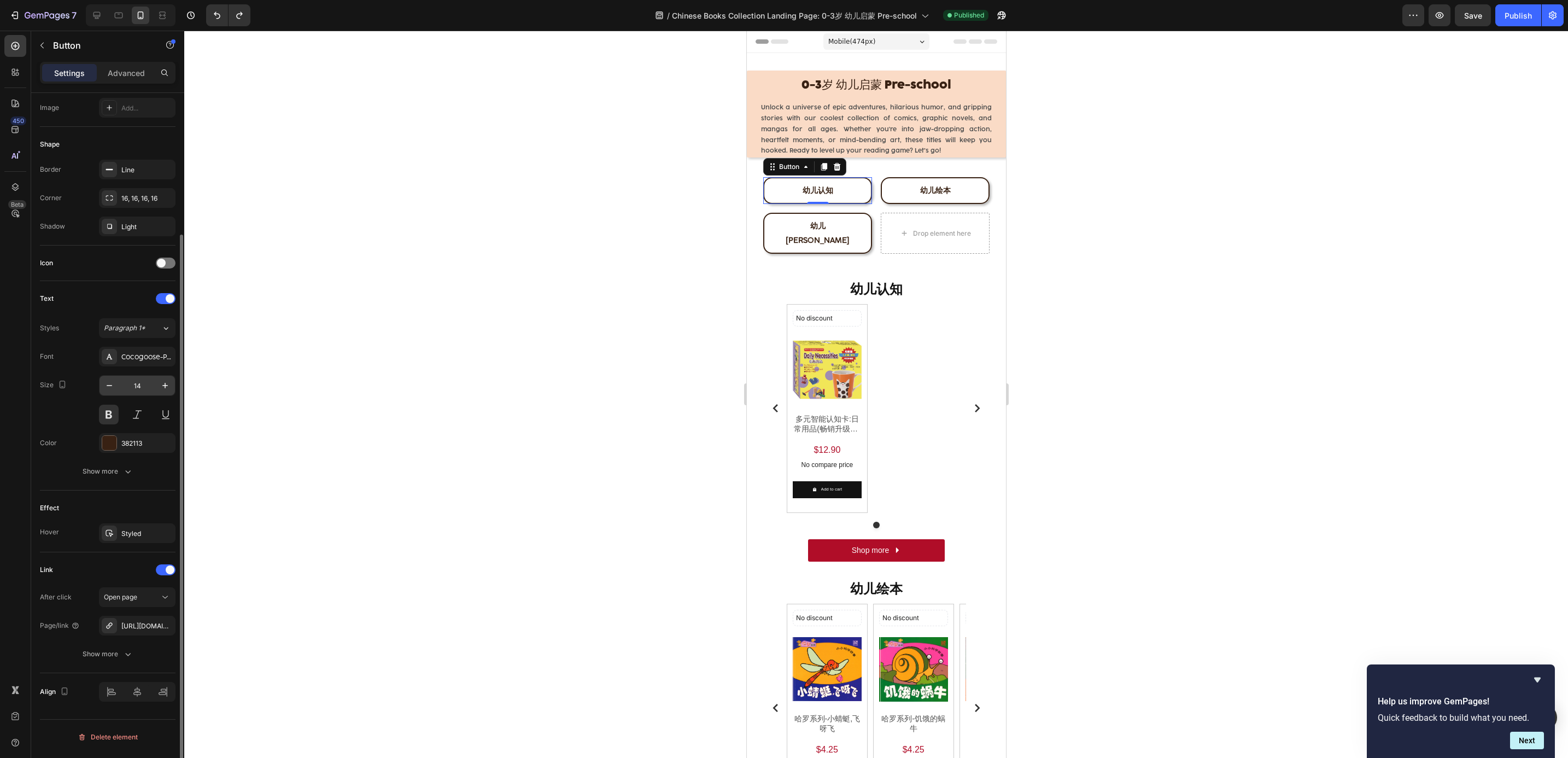
scroll to position [178, 0]
click at [162, 629] on icon "button" at bounding box center [164, 624] width 9 height 9
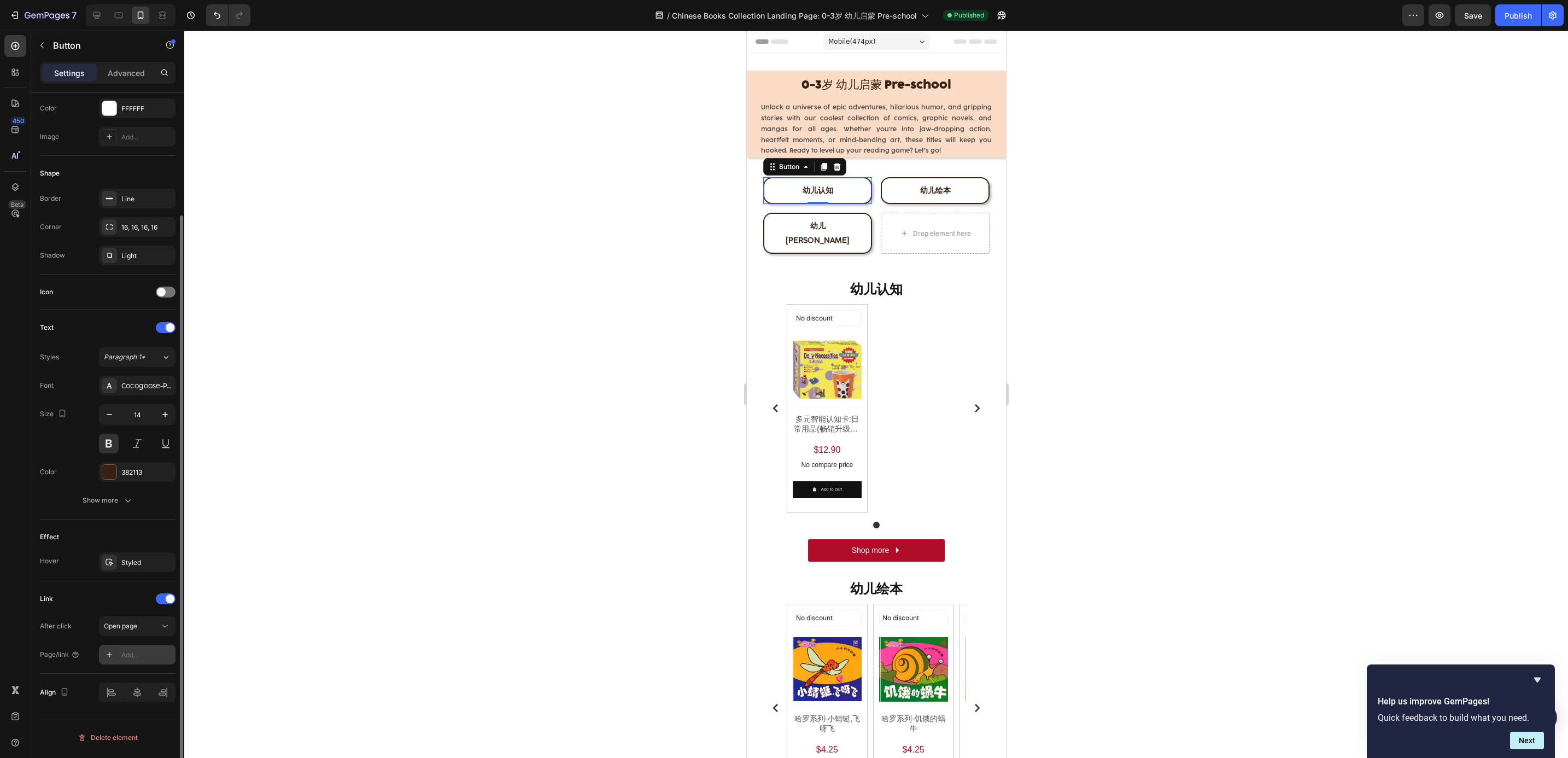
scroll to position [148, 0]
click at [141, 653] on div "Add..." at bounding box center [147, 655] width 51 height 10
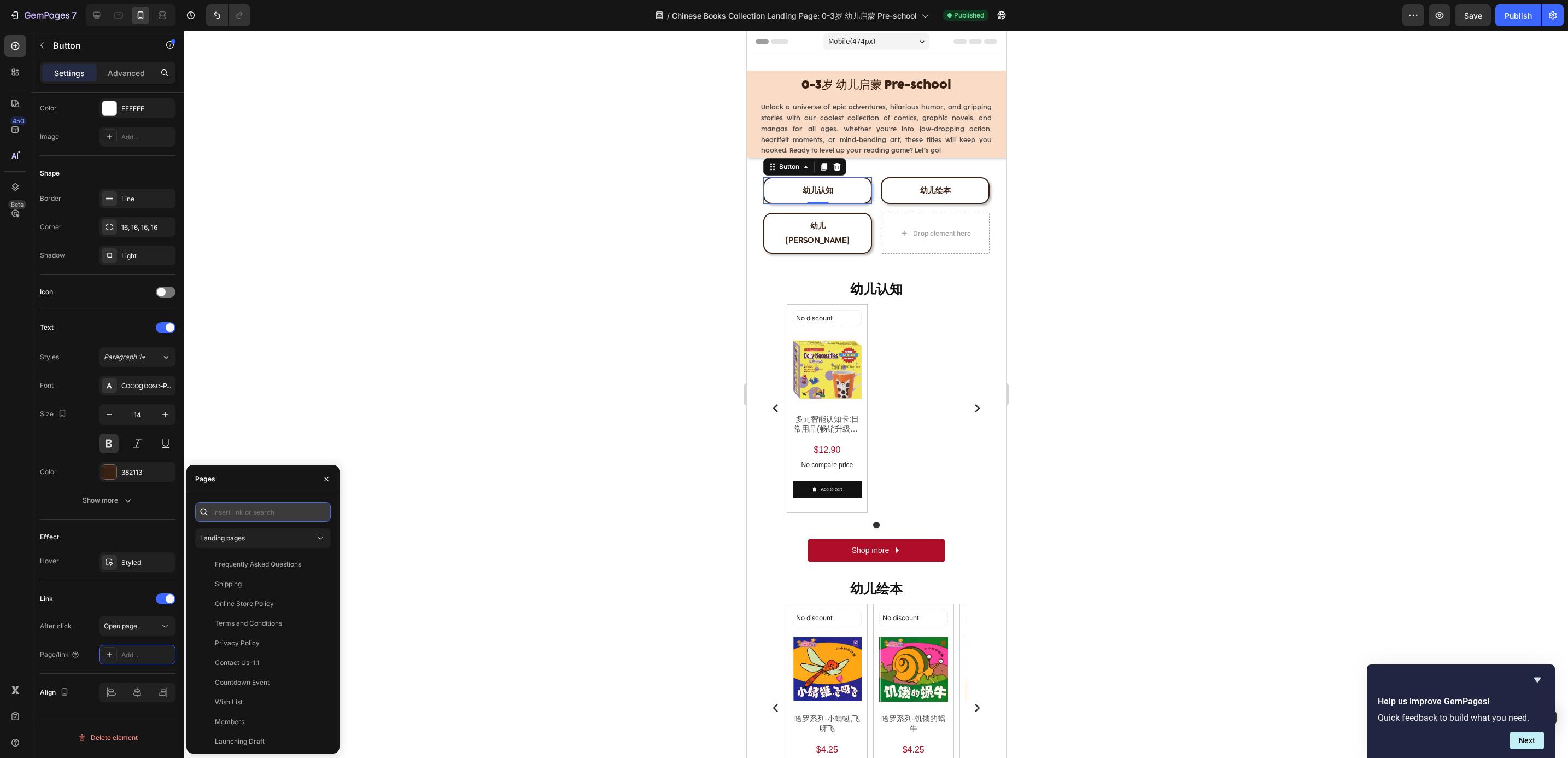
click at [237, 520] on input "text" at bounding box center [263, 512] width 136 height 20
paste input "[URL][DOMAIN_NAME]"
type input "[URL][DOMAIN_NAME]"
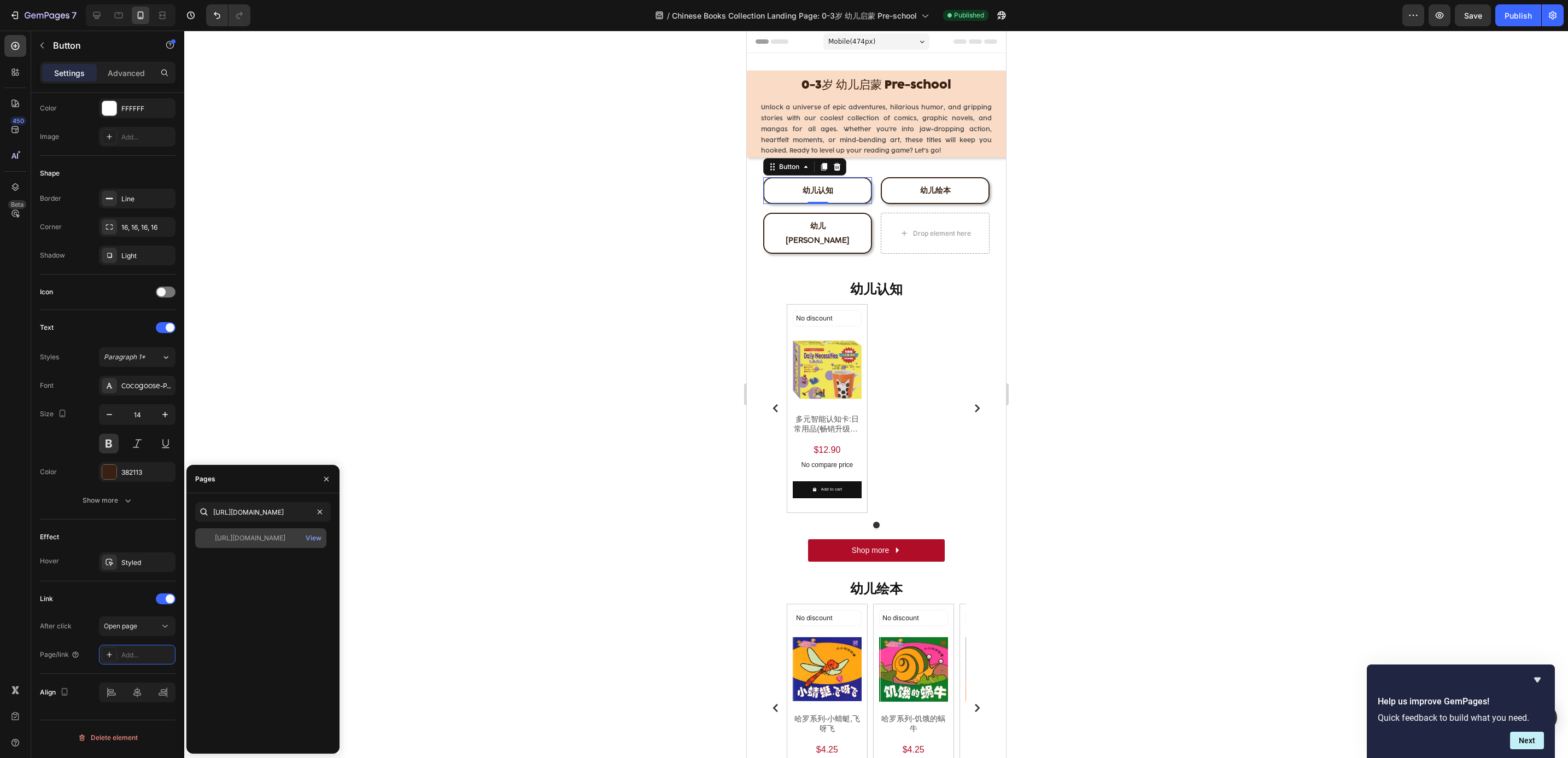
click at [238, 536] on div "[URL][DOMAIN_NAME]" at bounding box center [250, 538] width 71 height 10
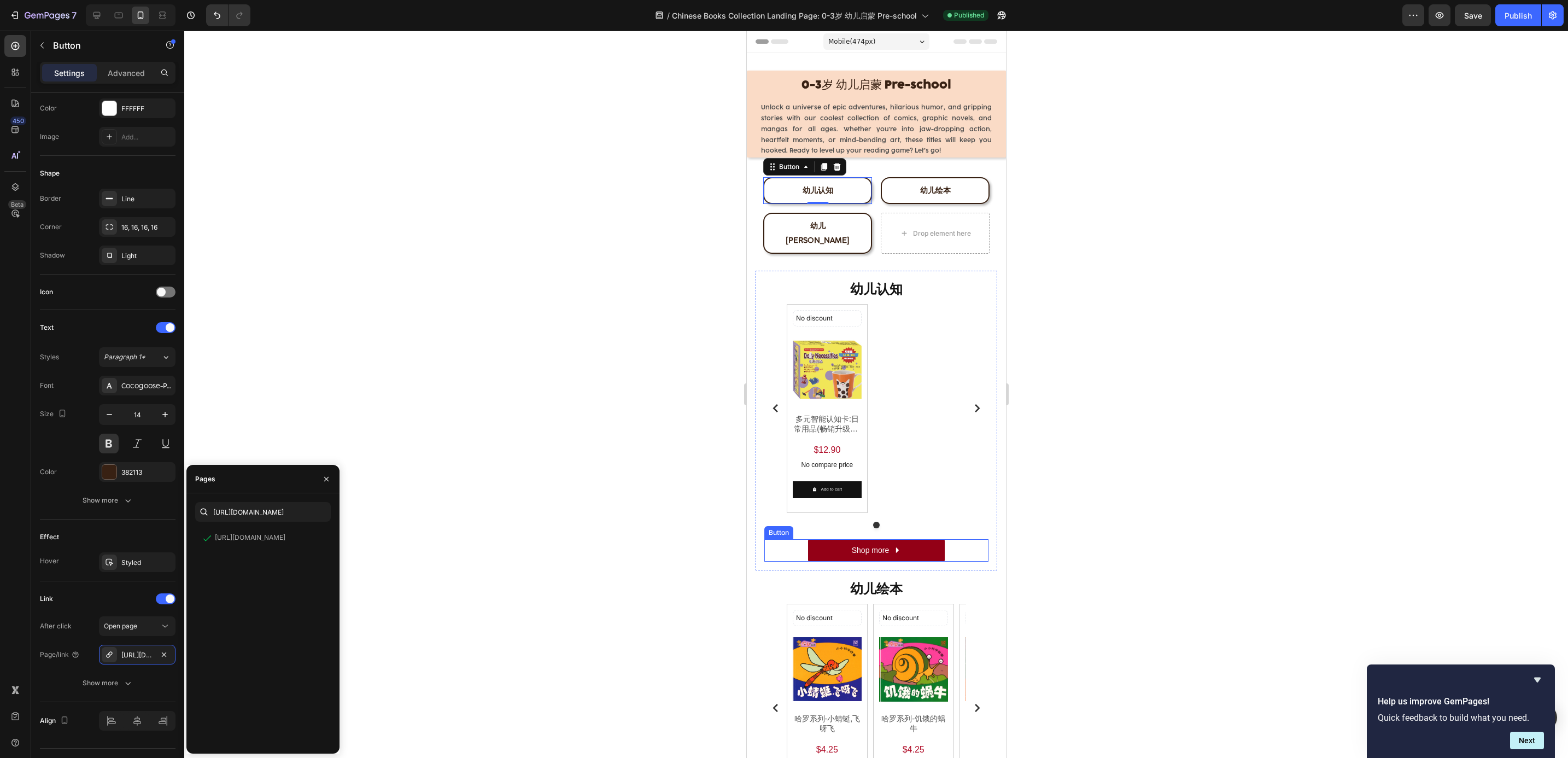
click at [893, 546] on icon at bounding box center [897, 550] width 8 height 8
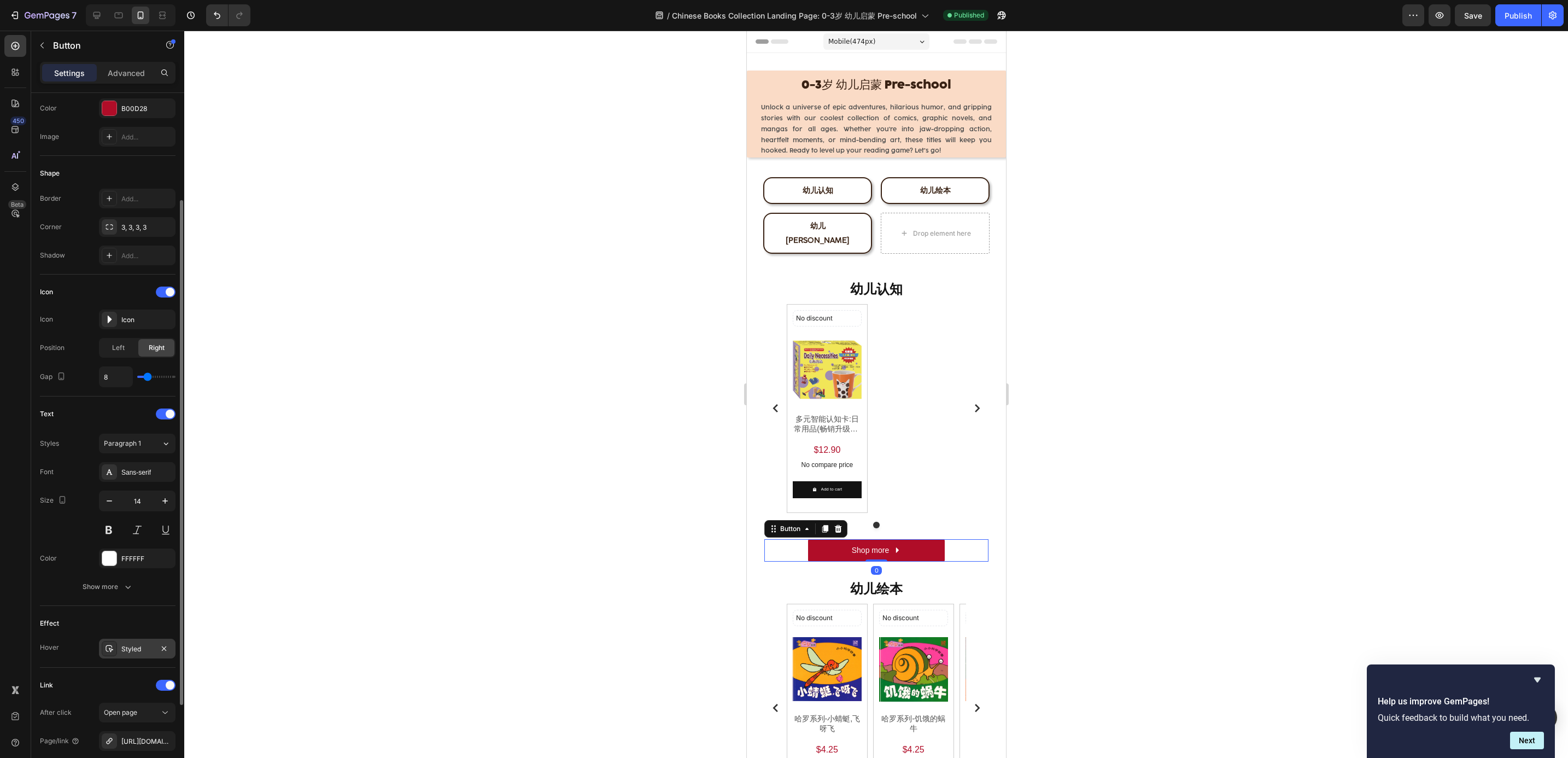
scroll to position [264, 0]
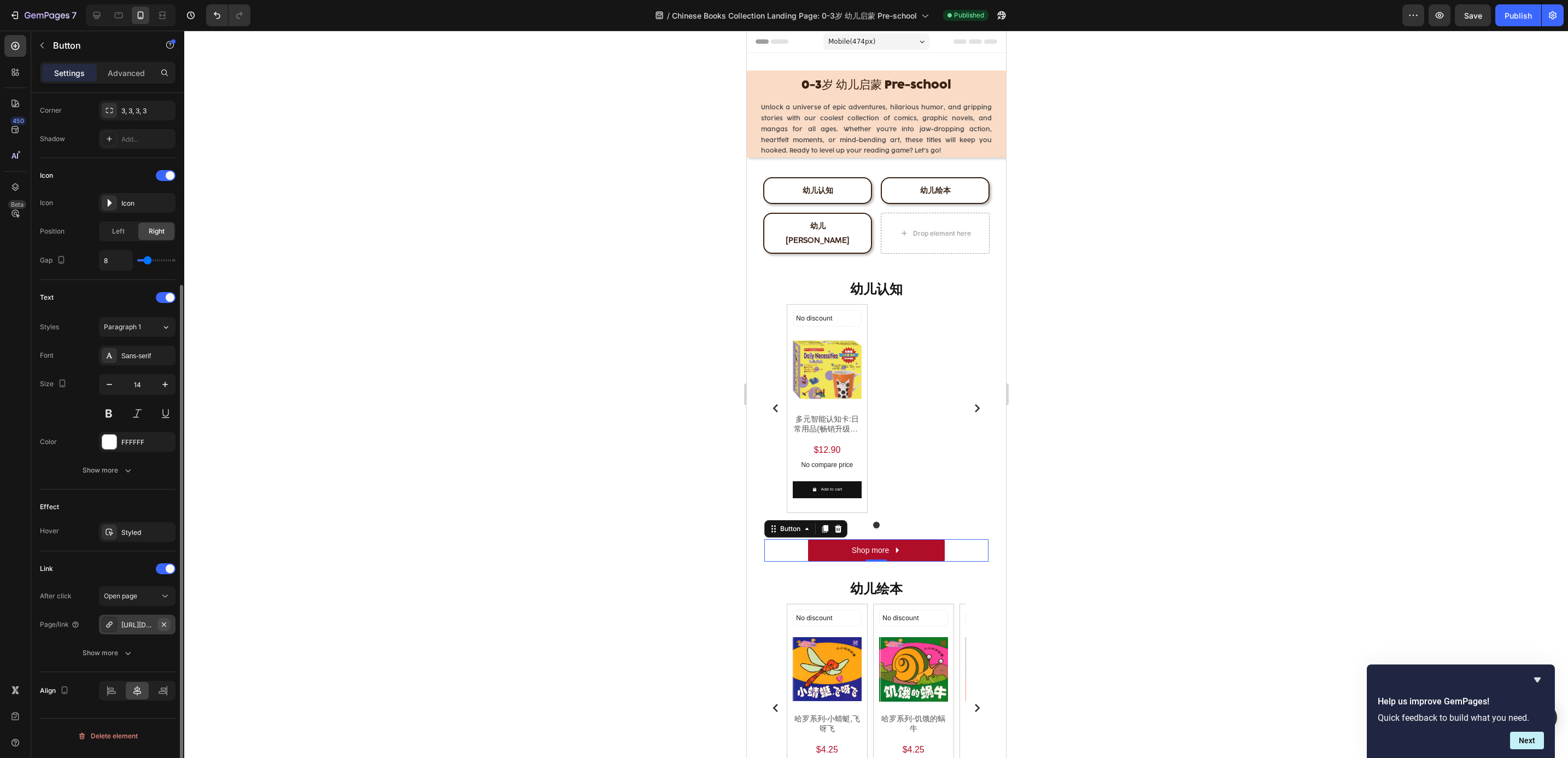
click at [164, 626] on icon "button" at bounding box center [164, 624] width 4 height 4
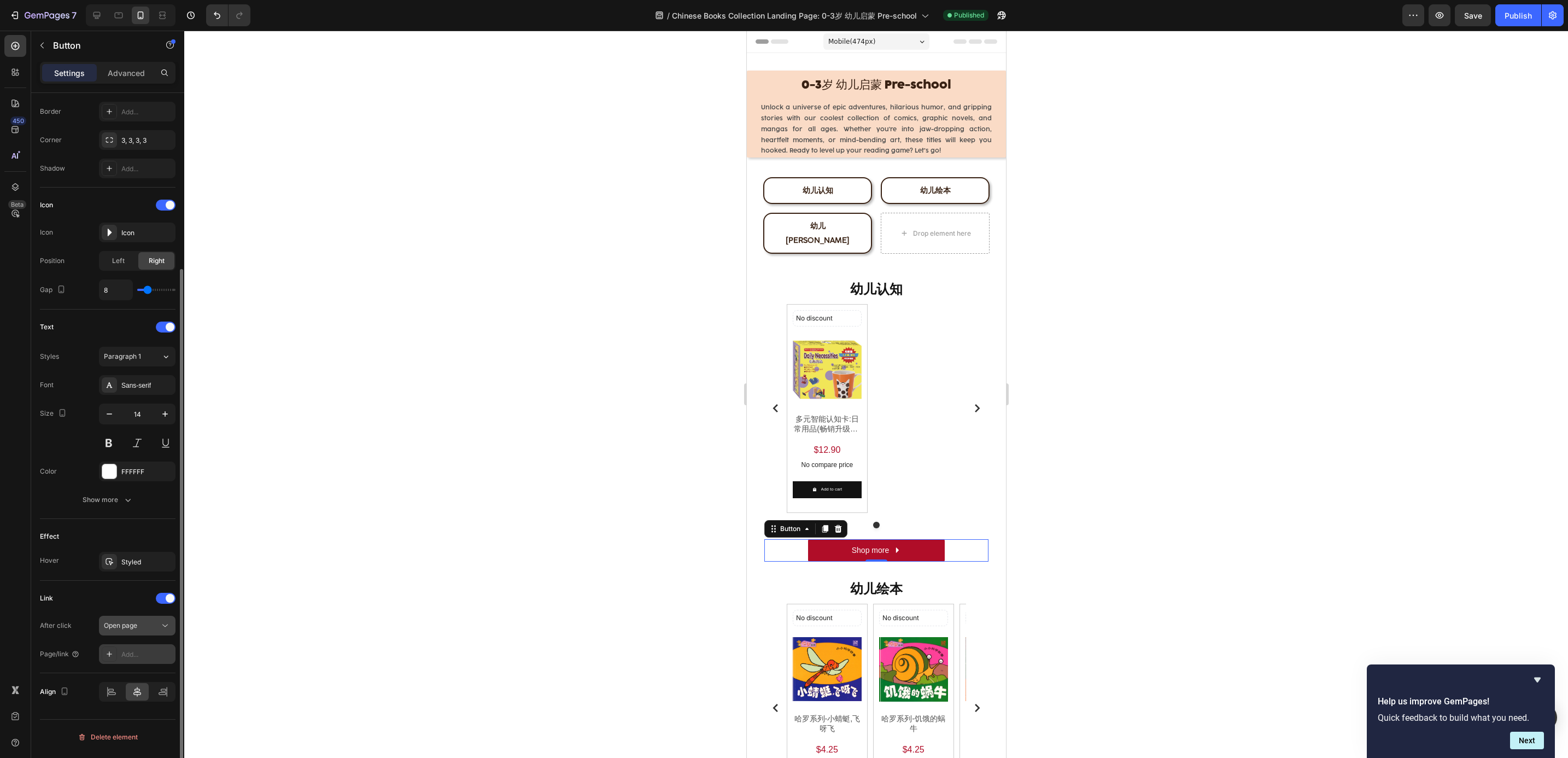
scroll to position [235, 0]
click at [138, 650] on div "Add..." at bounding box center [137, 654] width 76 height 20
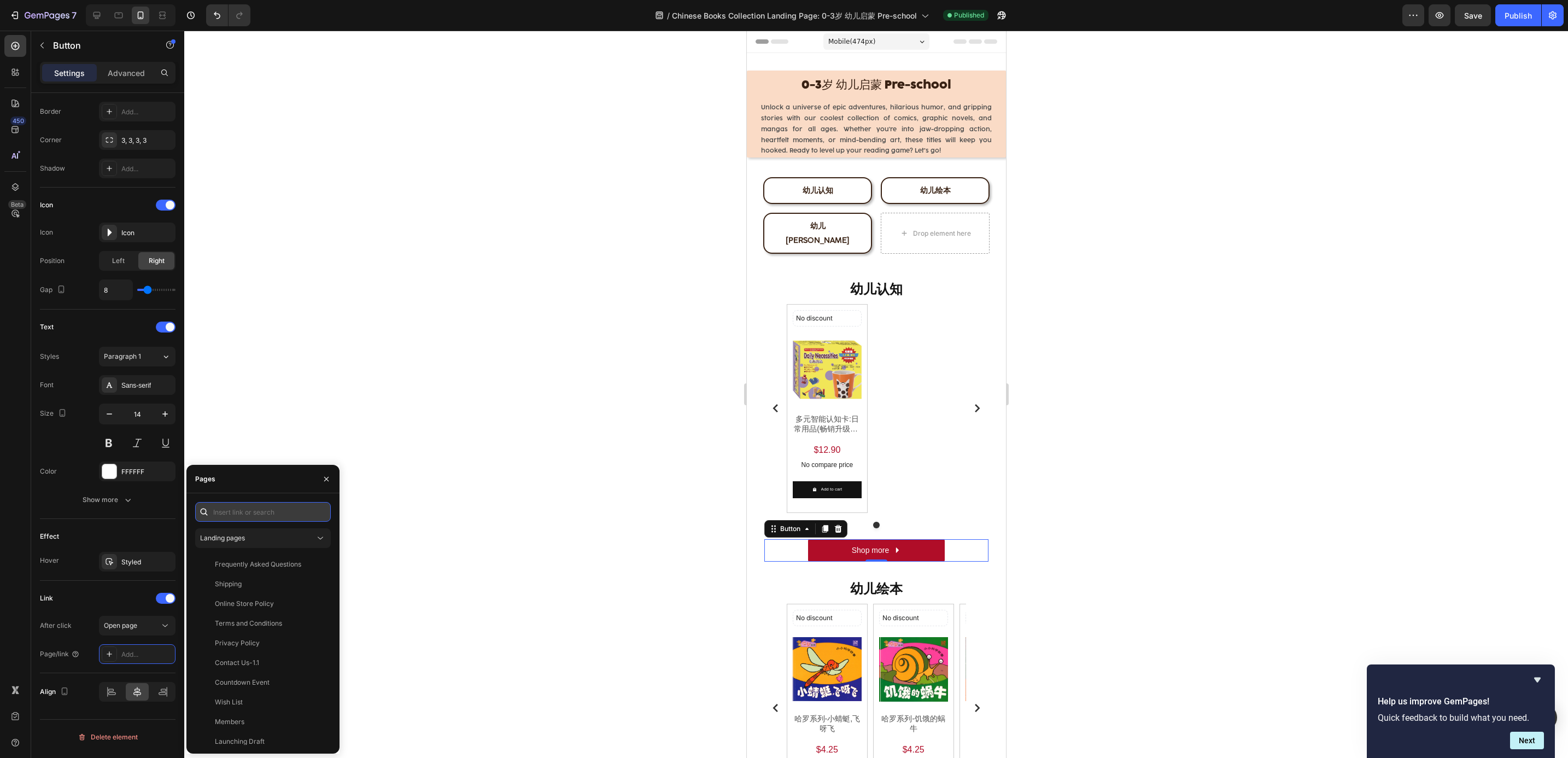
click at [252, 512] on input "text" at bounding box center [263, 512] width 136 height 20
paste input "[URL][DOMAIN_NAME]"
type input "[URL][DOMAIN_NAME]"
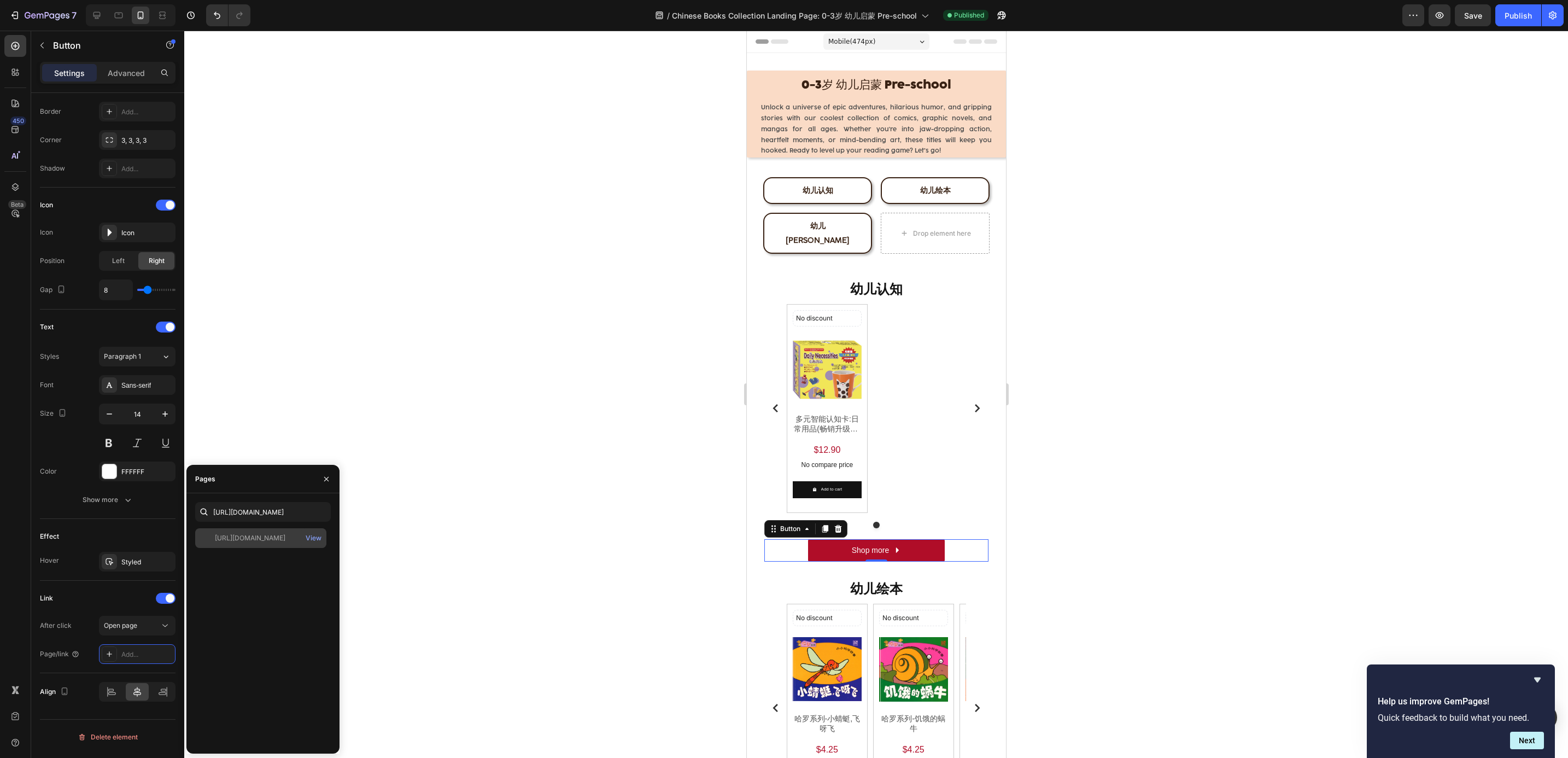
click at [257, 535] on div "[URL][DOMAIN_NAME]" at bounding box center [250, 538] width 71 height 10
click at [878, 322] on div "No discount Not be displayed when published Discount Tag Product Images 多元智能认知卡…" at bounding box center [876, 408] width 179 height 208
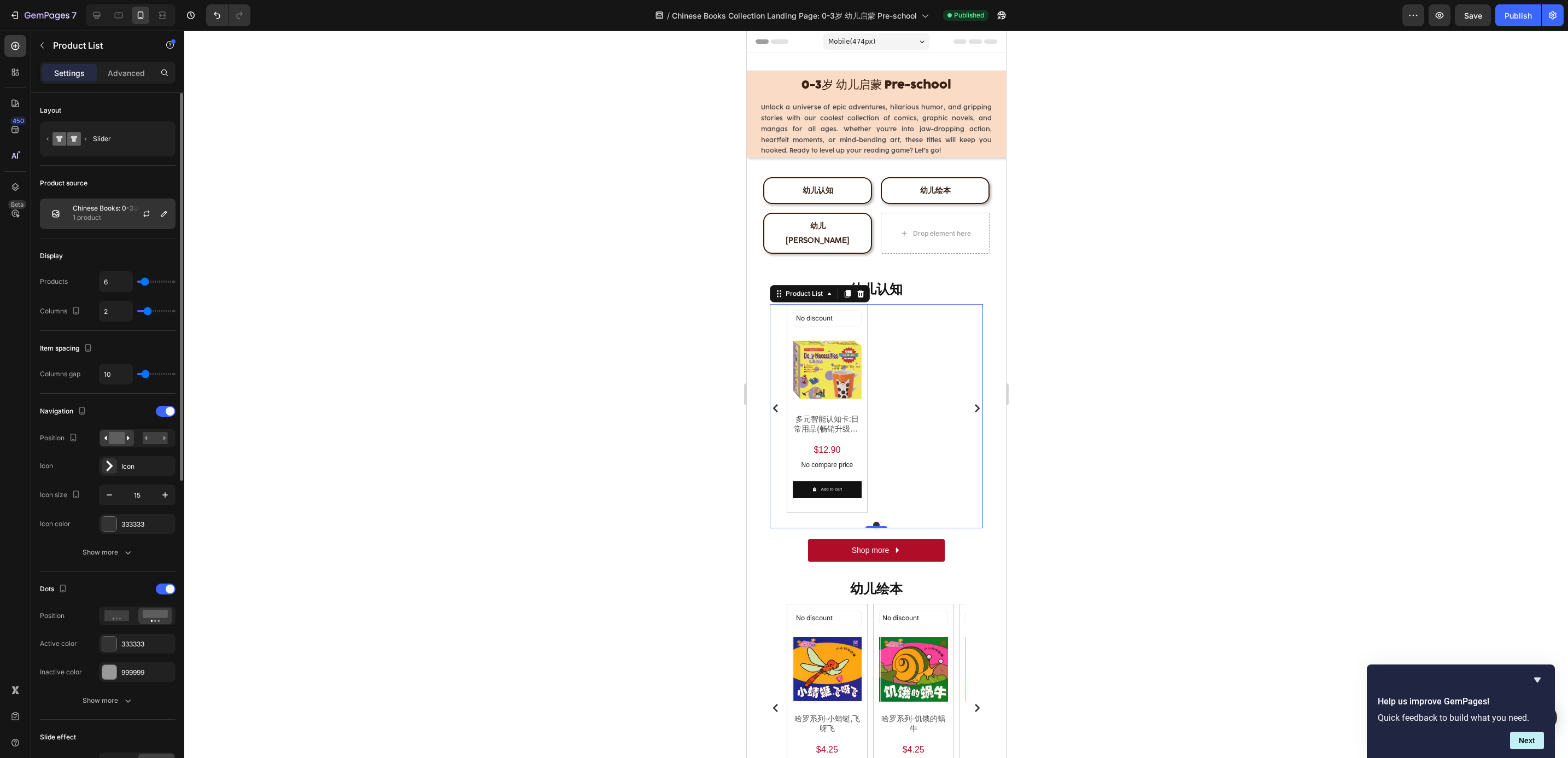
click at [99, 219] on p "1 product" at bounding box center [122, 217] width 98 height 11
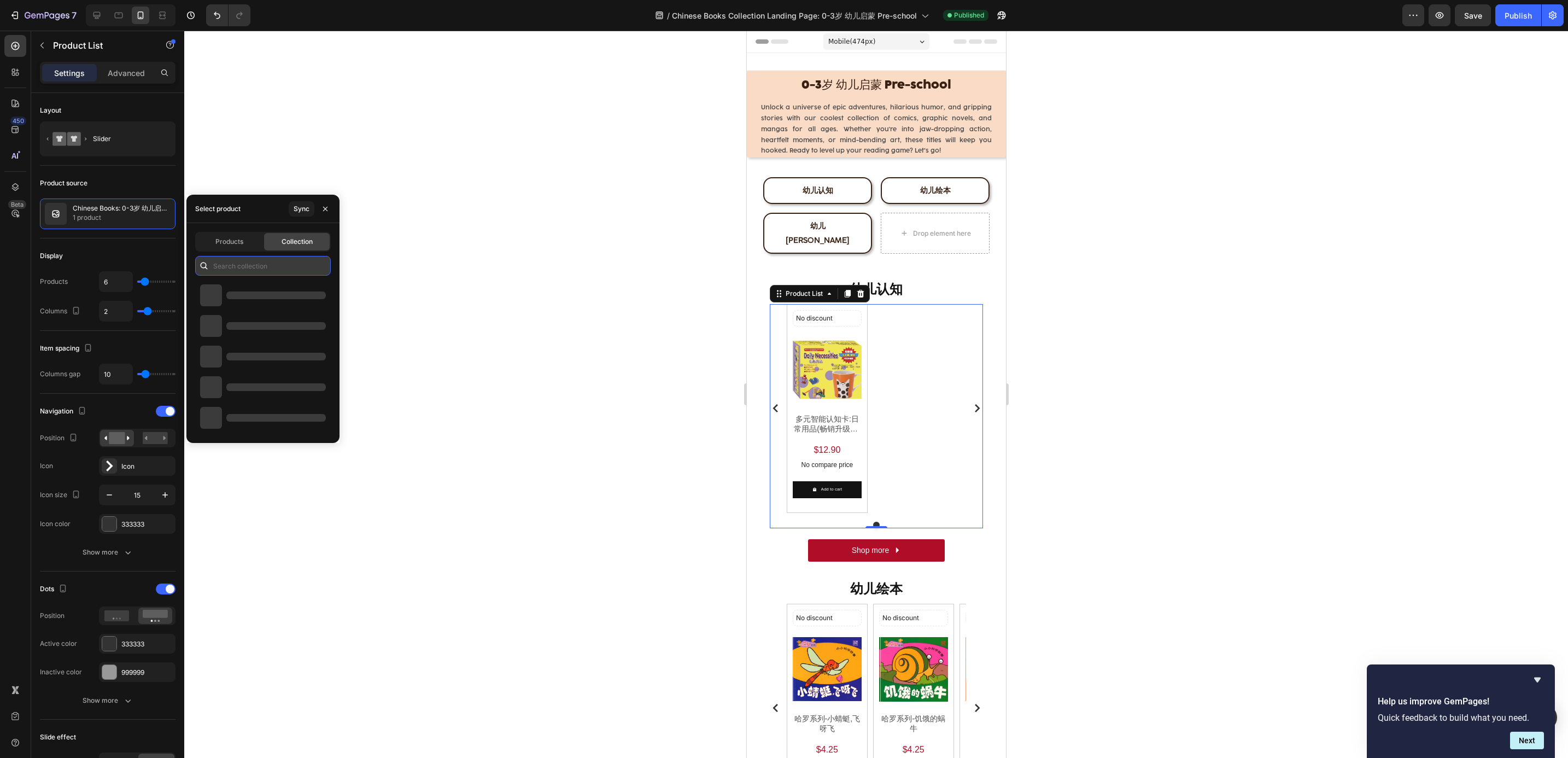
click at [243, 258] on input "text" at bounding box center [263, 266] width 136 height 20
paste input "Chinese Books: 0-3岁 幼儿启蒙 Pre-school - 幼儿认知"
click at [246, 263] on input "Chinese Books: 0-3岁 幼儿启蒙 Pre-school - 幼儿认知" at bounding box center [263, 266] width 136 height 20
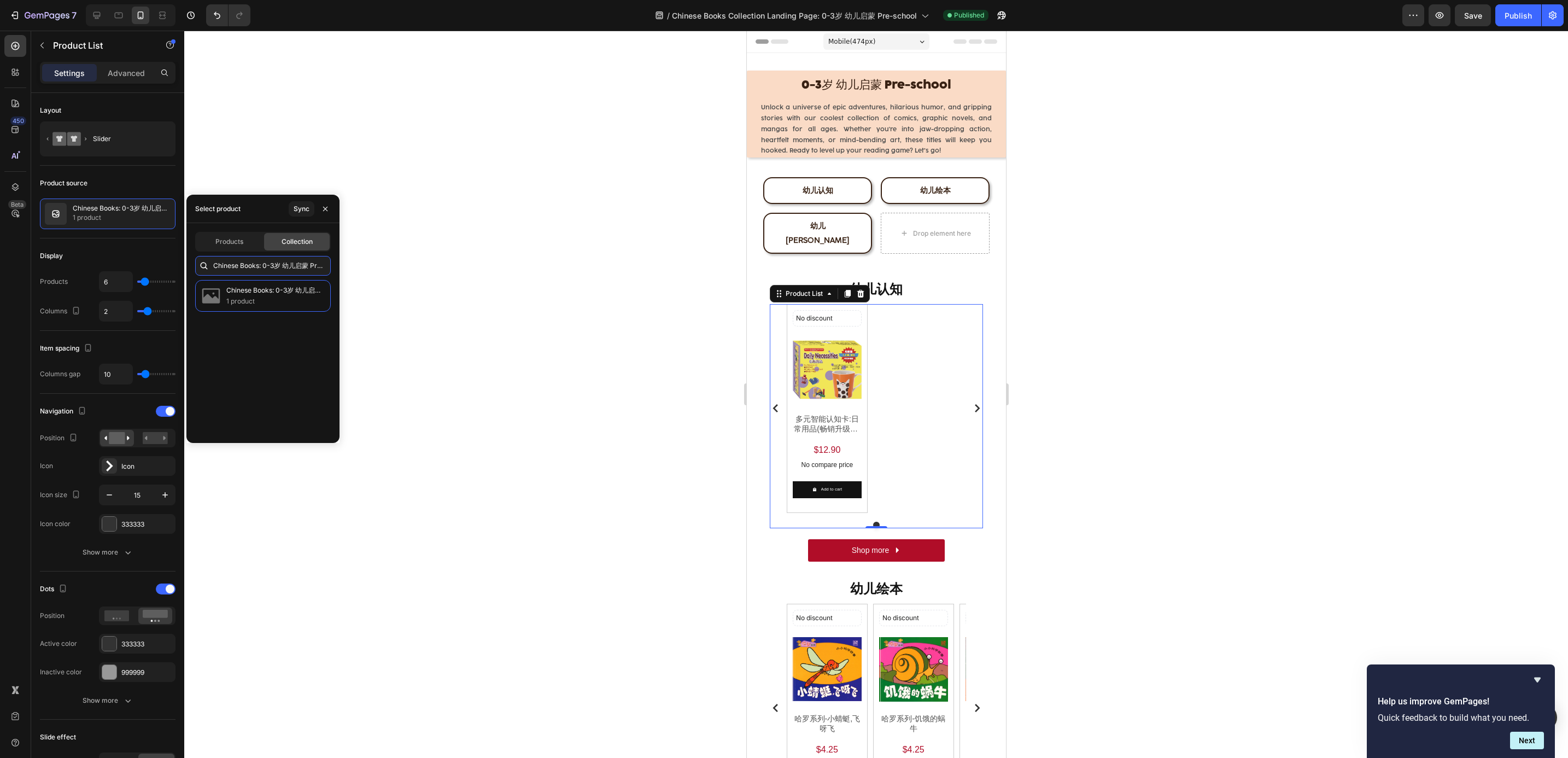
type input "Chinese Books: 0-3岁 幼儿启蒙 Pre-school - 幼儿认知"
click at [272, 299] on p "1 product" at bounding box center [274, 301] width 95 height 11
click at [373, 335] on div at bounding box center [876, 394] width 1384 height 727
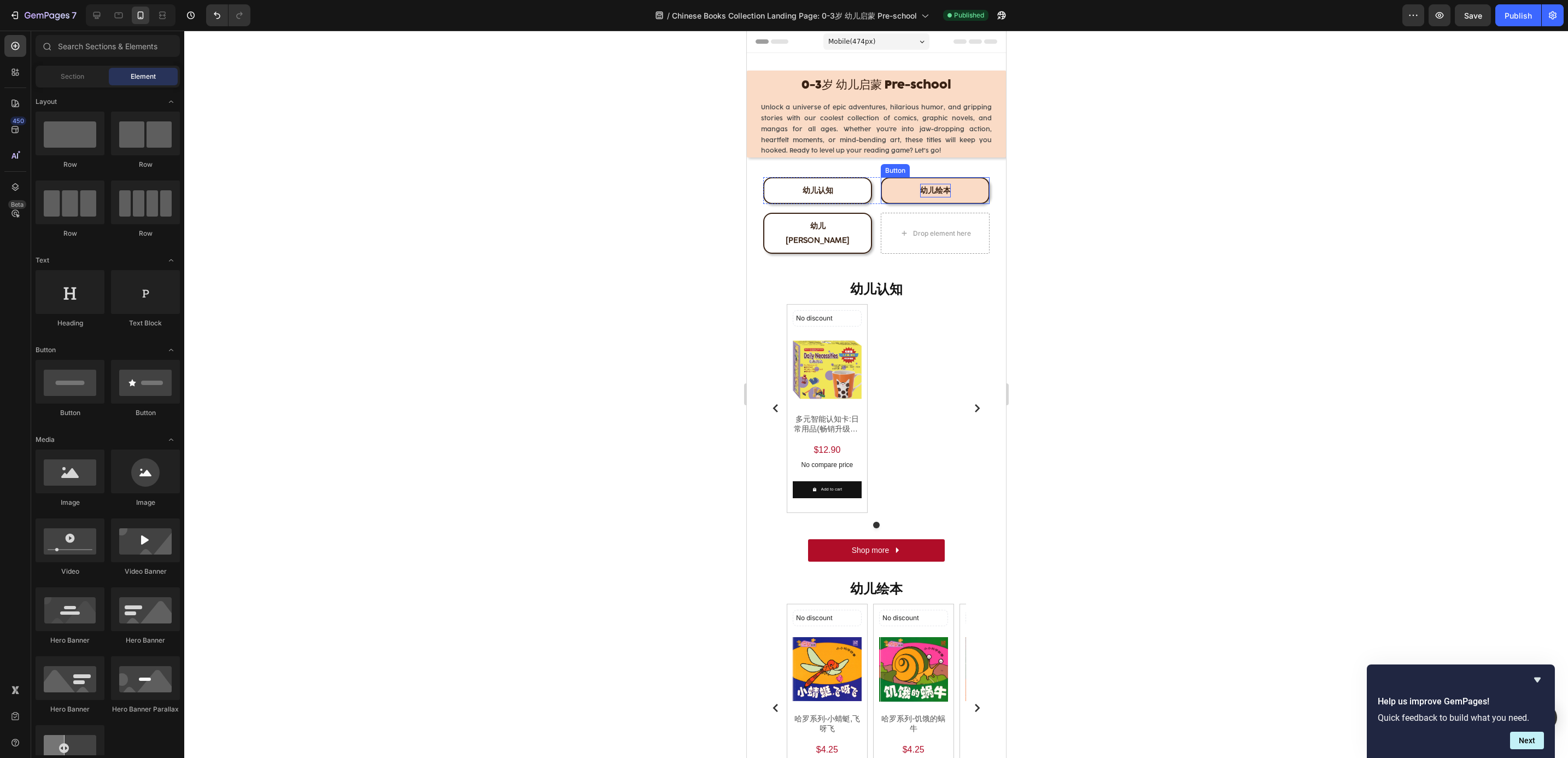
click at [920, 192] on span "幼儿绘本" at bounding box center [935, 190] width 31 height 9
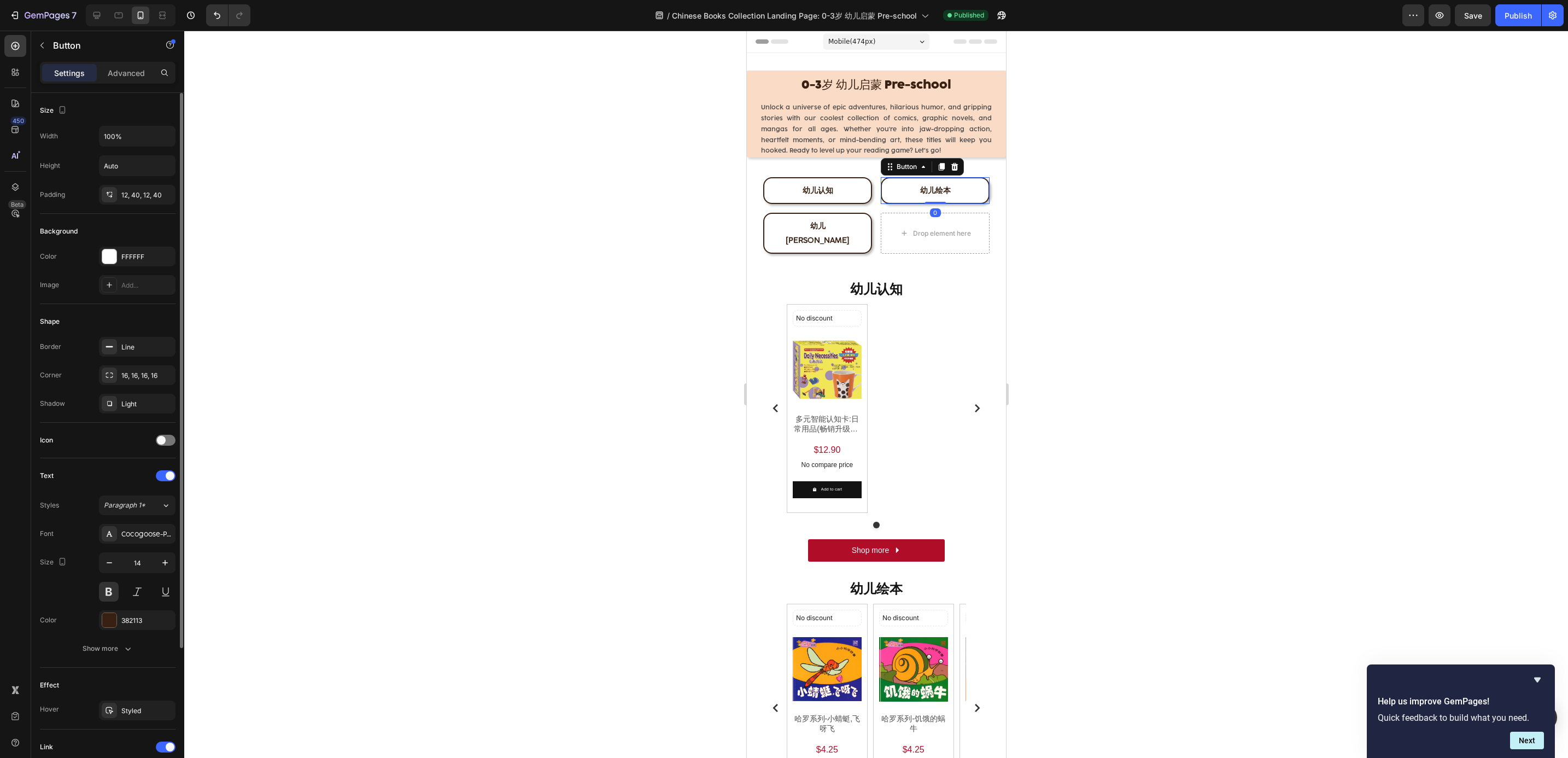
scroll to position [178, 0]
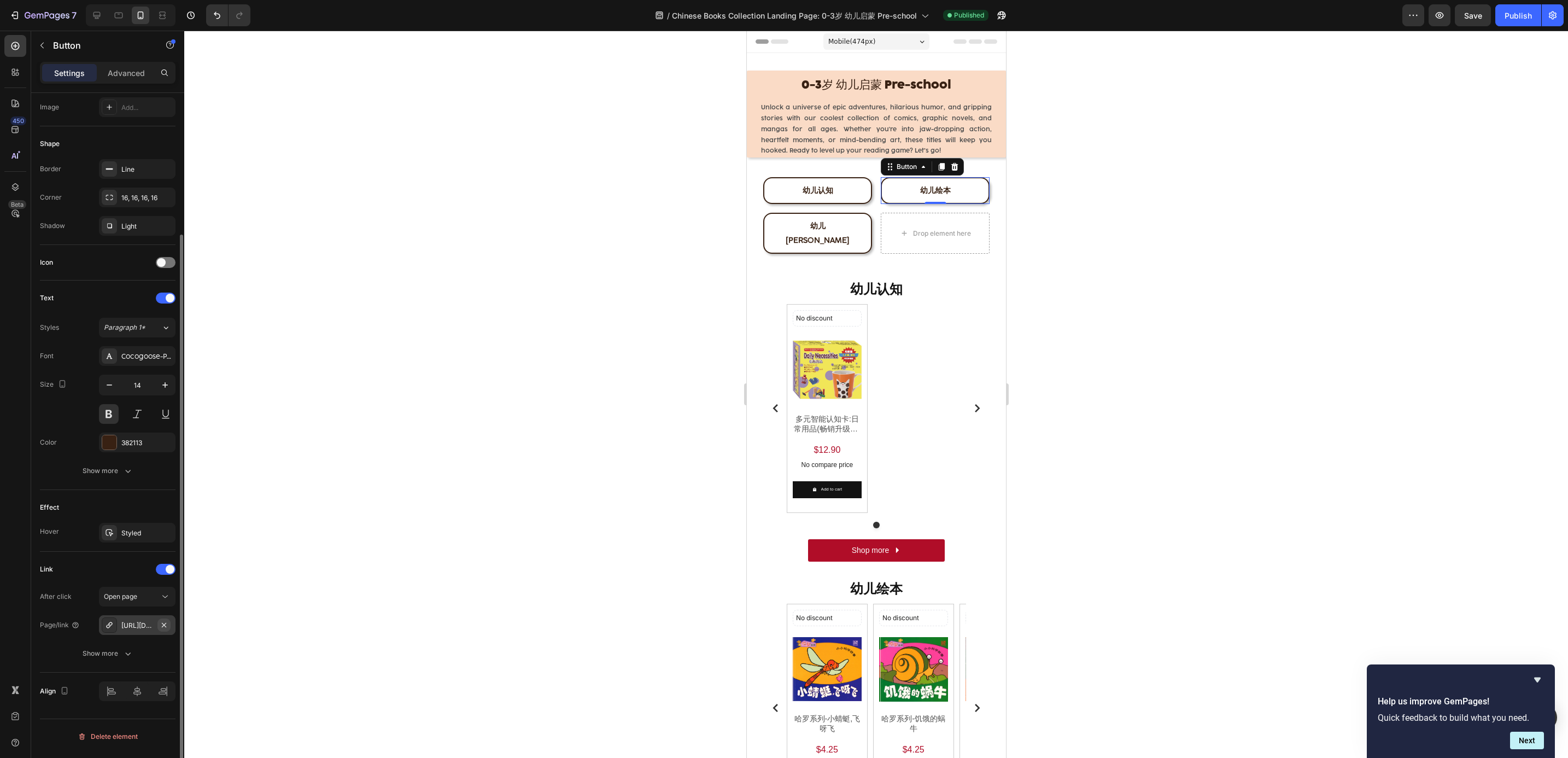
click at [166, 629] on icon "button" at bounding box center [164, 624] width 9 height 9
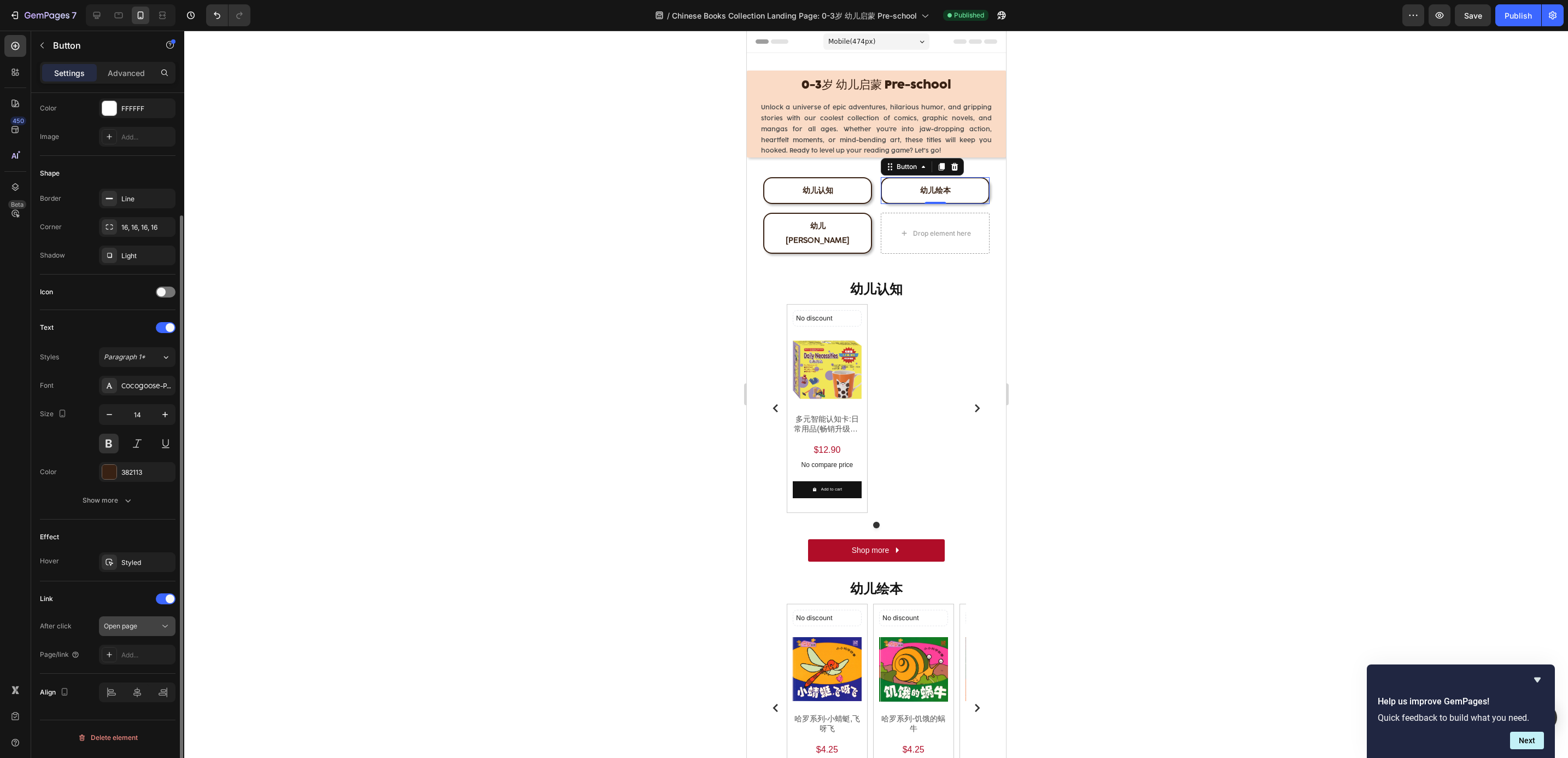
drag, startPoint x: 143, startPoint y: 652, endPoint x: 148, endPoint y: 624, distance: 28.4
click at [144, 652] on div "Add..." at bounding box center [137, 655] width 76 height 20
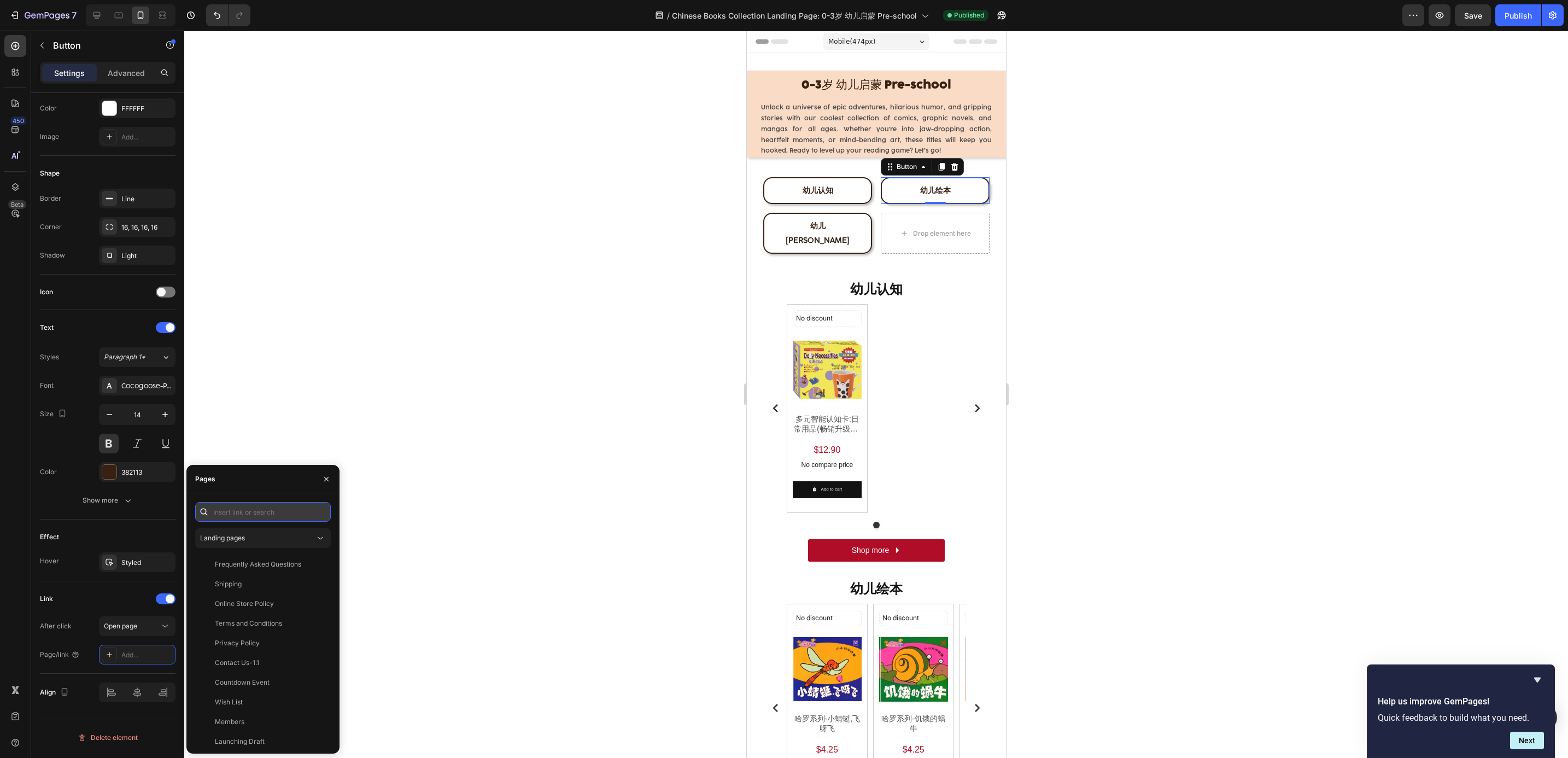
click at [224, 510] on input "text" at bounding box center [263, 512] width 136 height 20
paste input "Chinese Books: 0-3岁 幼儿启蒙 Pre-school 幼儿绘本"
type input "Chinese Books: 0-3岁 幼儿启蒙 Pre-school 幼儿绘本"
click at [322, 481] on icon "button" at bounding box center [326, 479] width 9 height 9
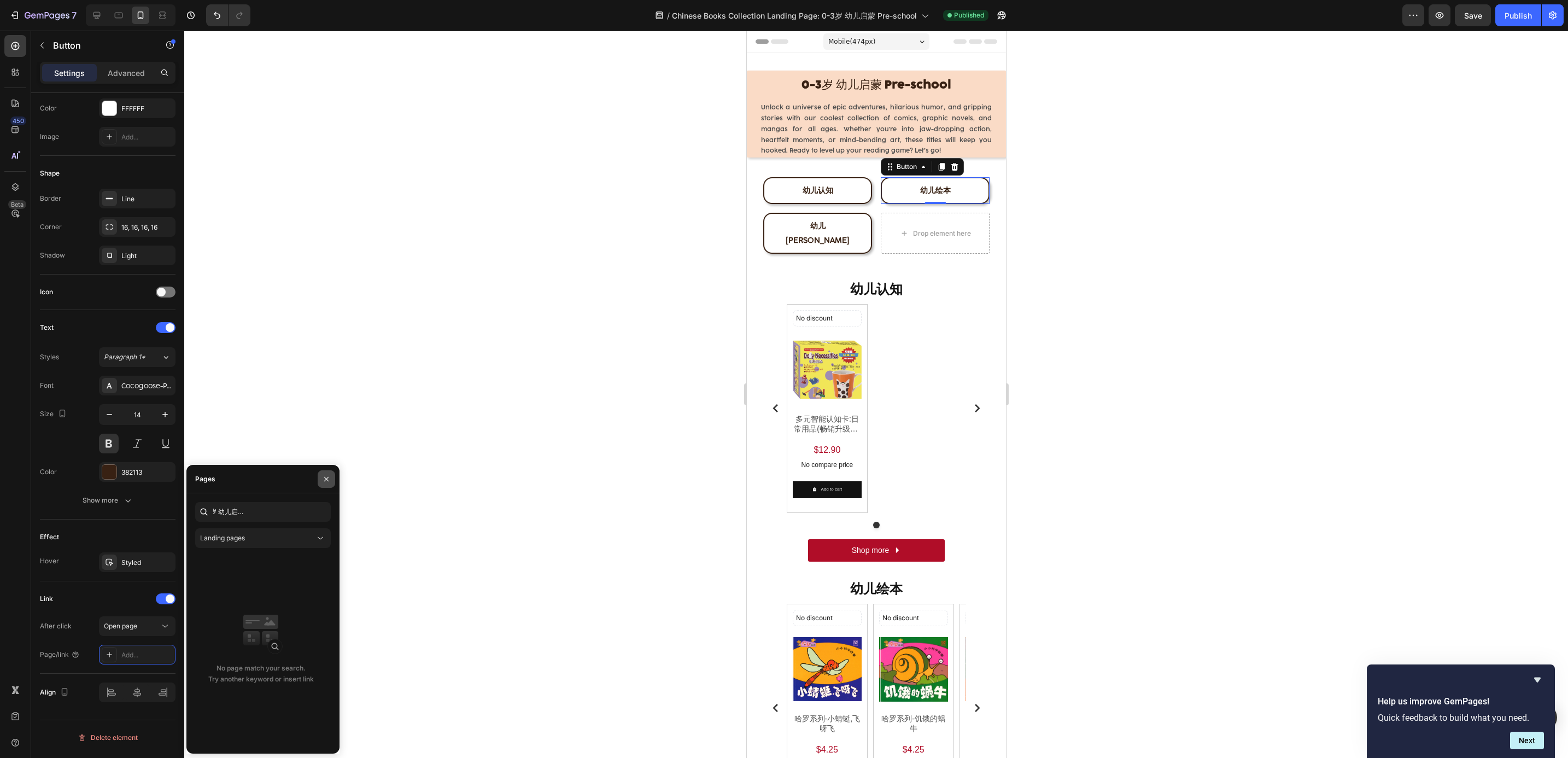
scroll to position [0, 0]
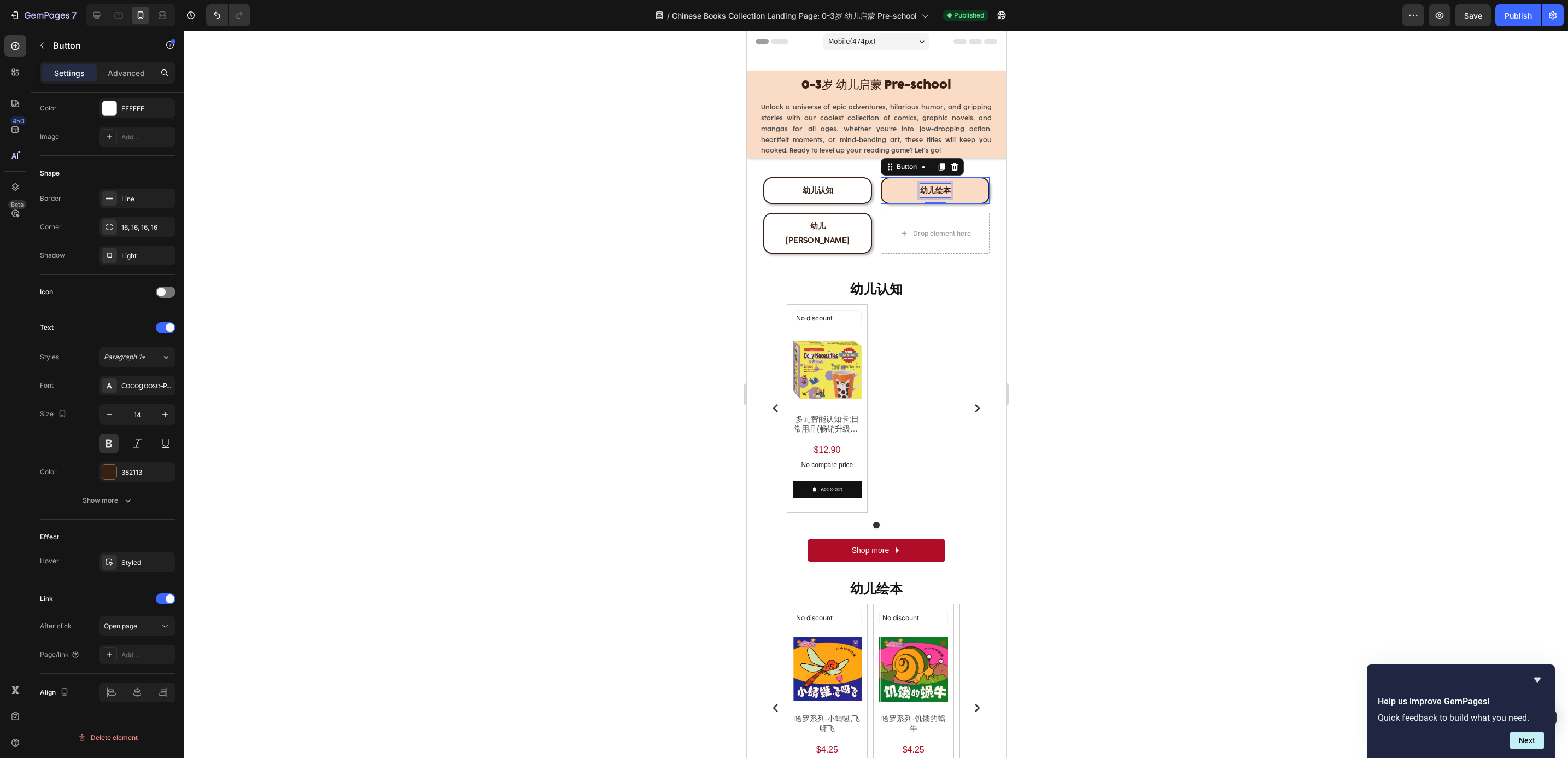
click at [938, 194] on span "幼儿绘本" at bounding box center [935, 190] width 31 height 9
click at [890, 186] on button "幼儿绘本" at bounding box center [935, 190] width 109 height 27
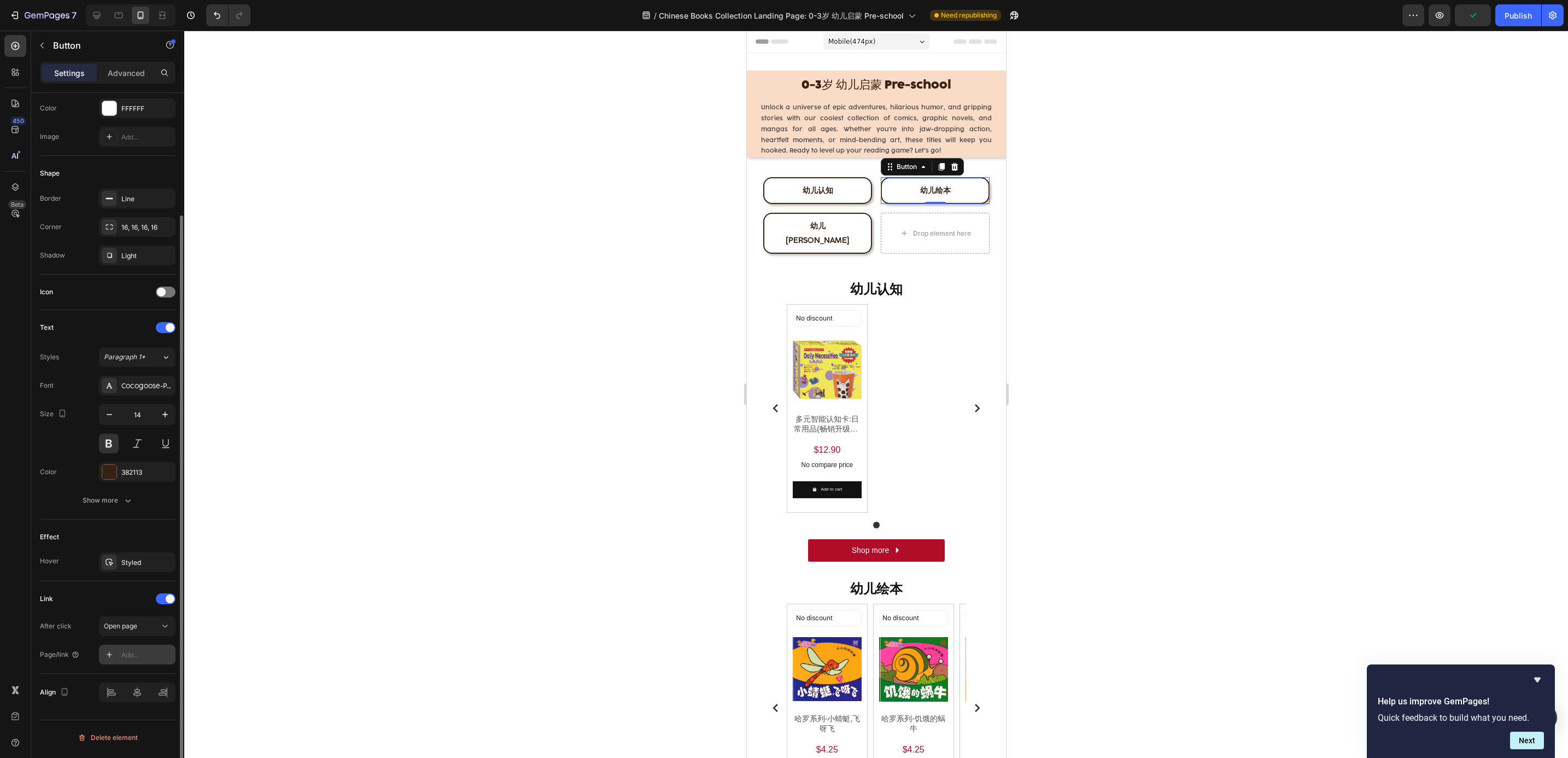
click at [135, 652] on div "Add..." at bounding box center [137, 655] width 76 height 20
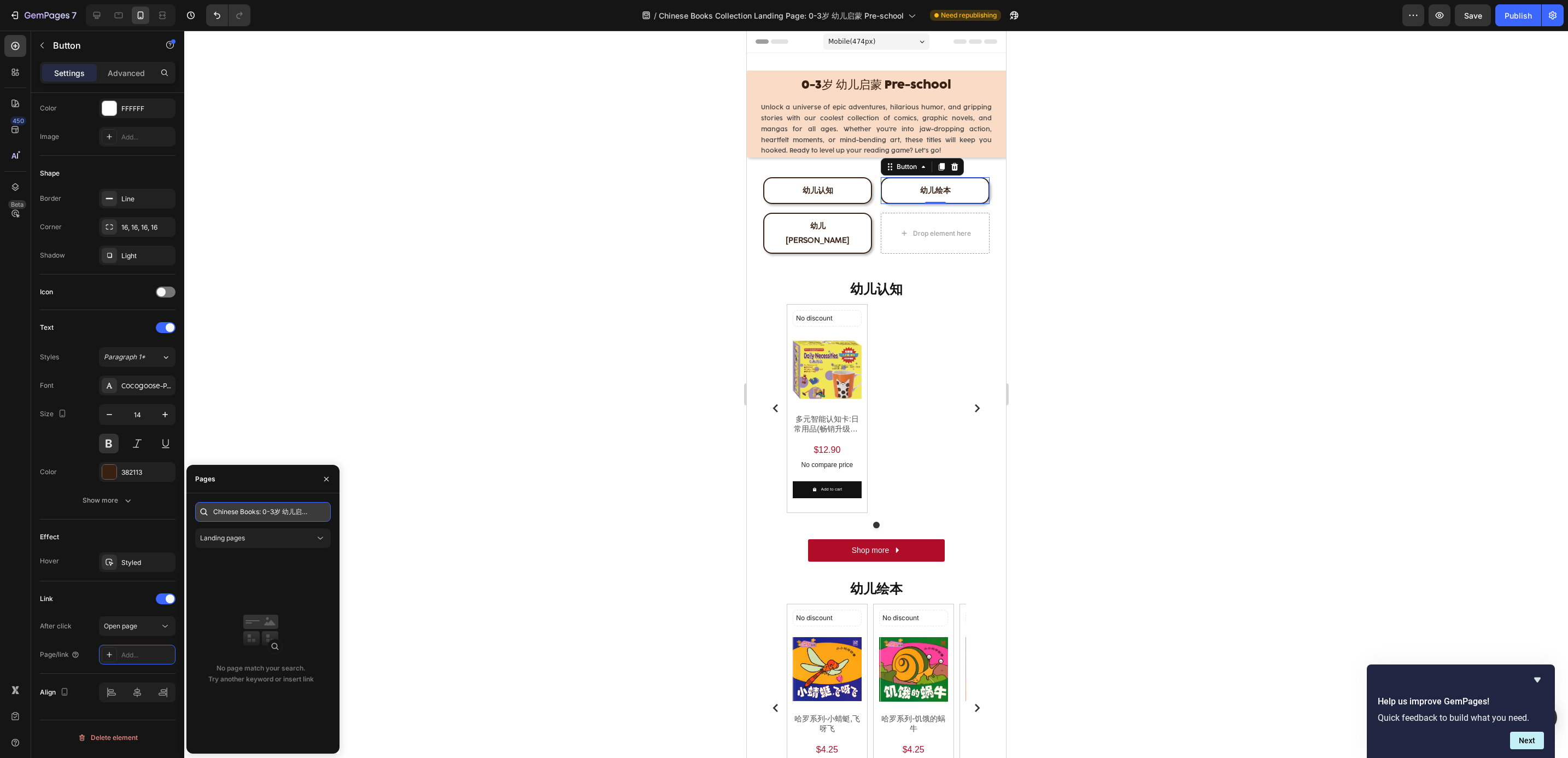
click at [276, 512] on input "Chinese Books: 0-3岁 幼儿启蒙 Pre-school 幼儿绘本" at bounding box center [263, 512] width 136 height 20
click at [263, 522] on div "Landing pages Frequently Asked Questions View Shipping View Online Store Policy…" at bounding box center [263, 623] width 136 height 243
click at [263, 515] on input "text" at bounding box center [263, 512] width 136 height 20
paste input "[URL][DOMAIN_NAME]"
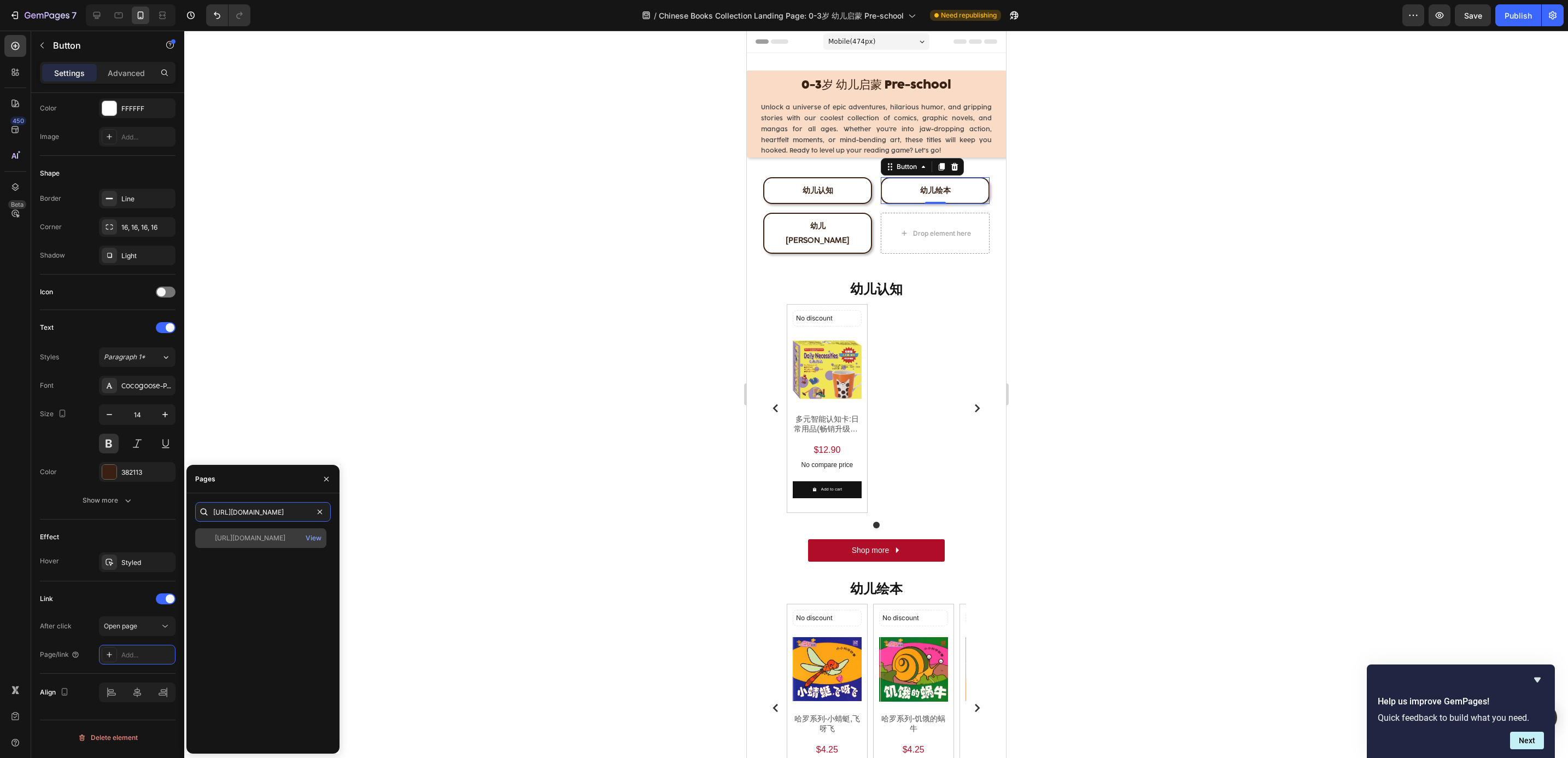
type input "[URL][DOMAIN_NAME]"
click at [269, 536] on div "[URL][DOMAIN_NAME]" at bounding box center [250, 538] width 71 height 10
click at [333, 485] on button "button" at bounding box center [326, 478] width 17 height 17
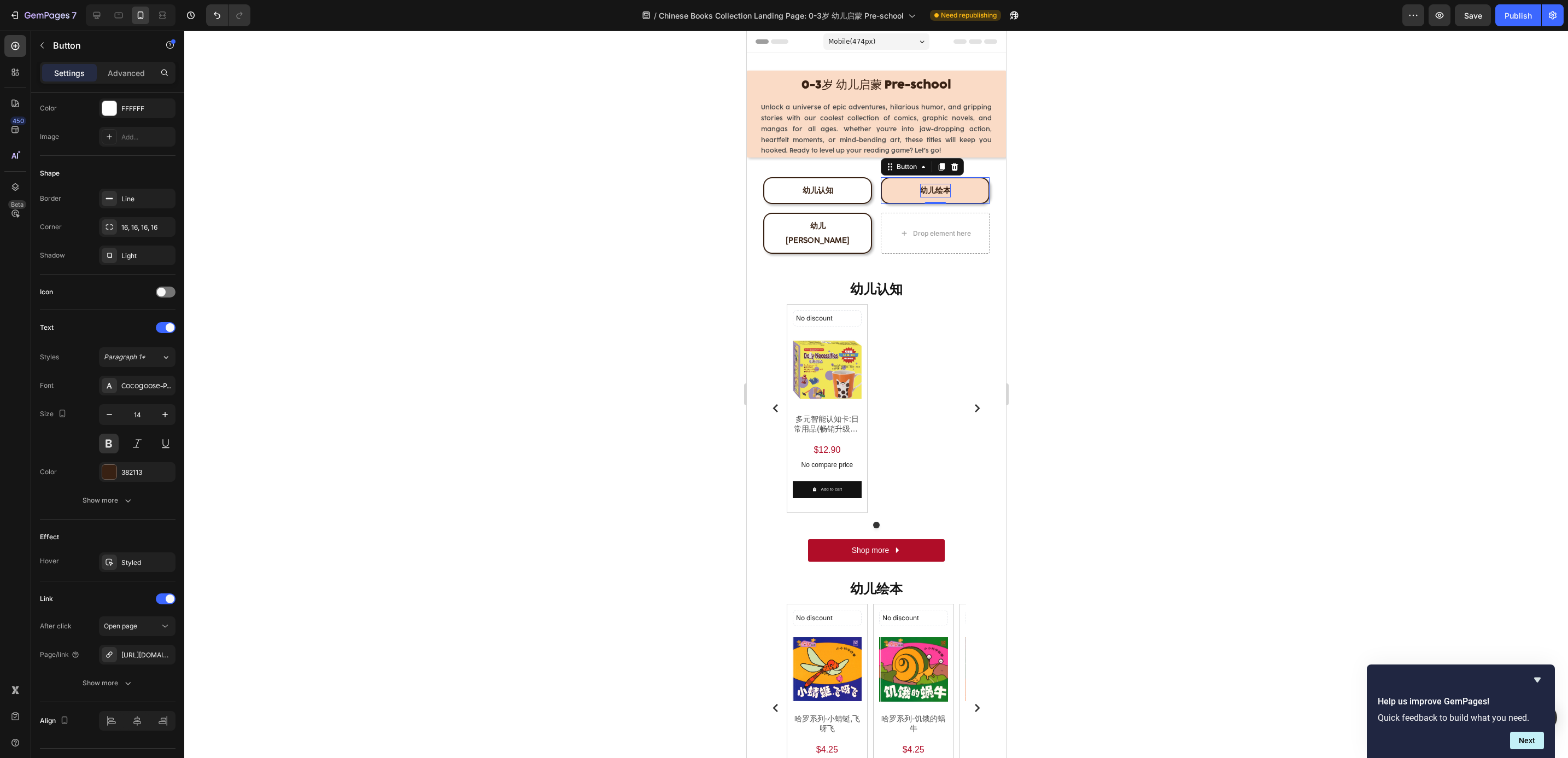
click at [920, 196] on p "幼儿绘本" at bounding box center [935, 191] width 31 height 14
click at [837, 229] on link "幼儿[PERSON_NAME]" at bounding box center [818, 233] width 109 height 41
click at [841, 231] on link "幼儿[PERSON_NAME]" at bounding box center [818, 233] width 109 height 41
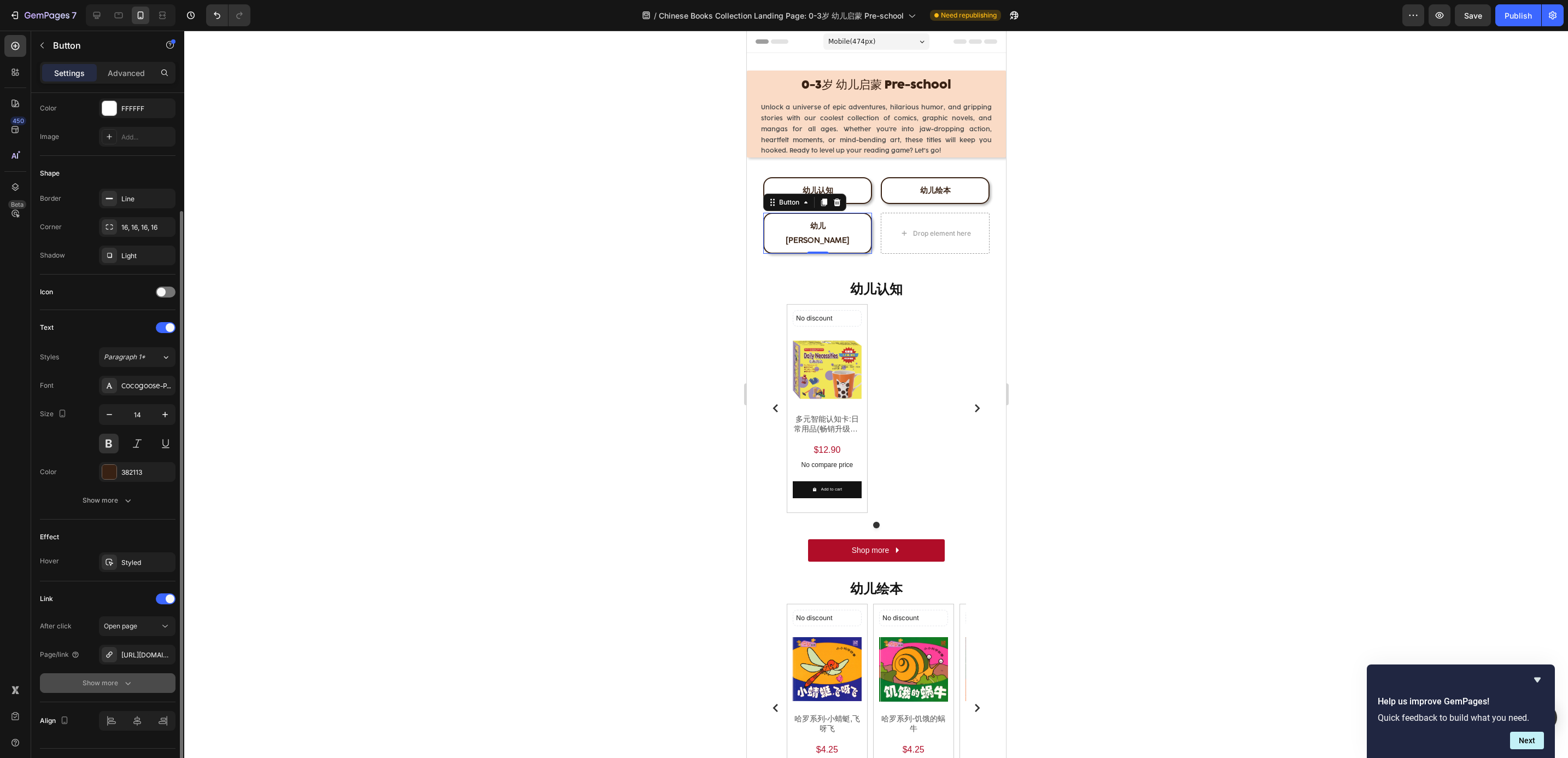
scroll to position [178, 0]
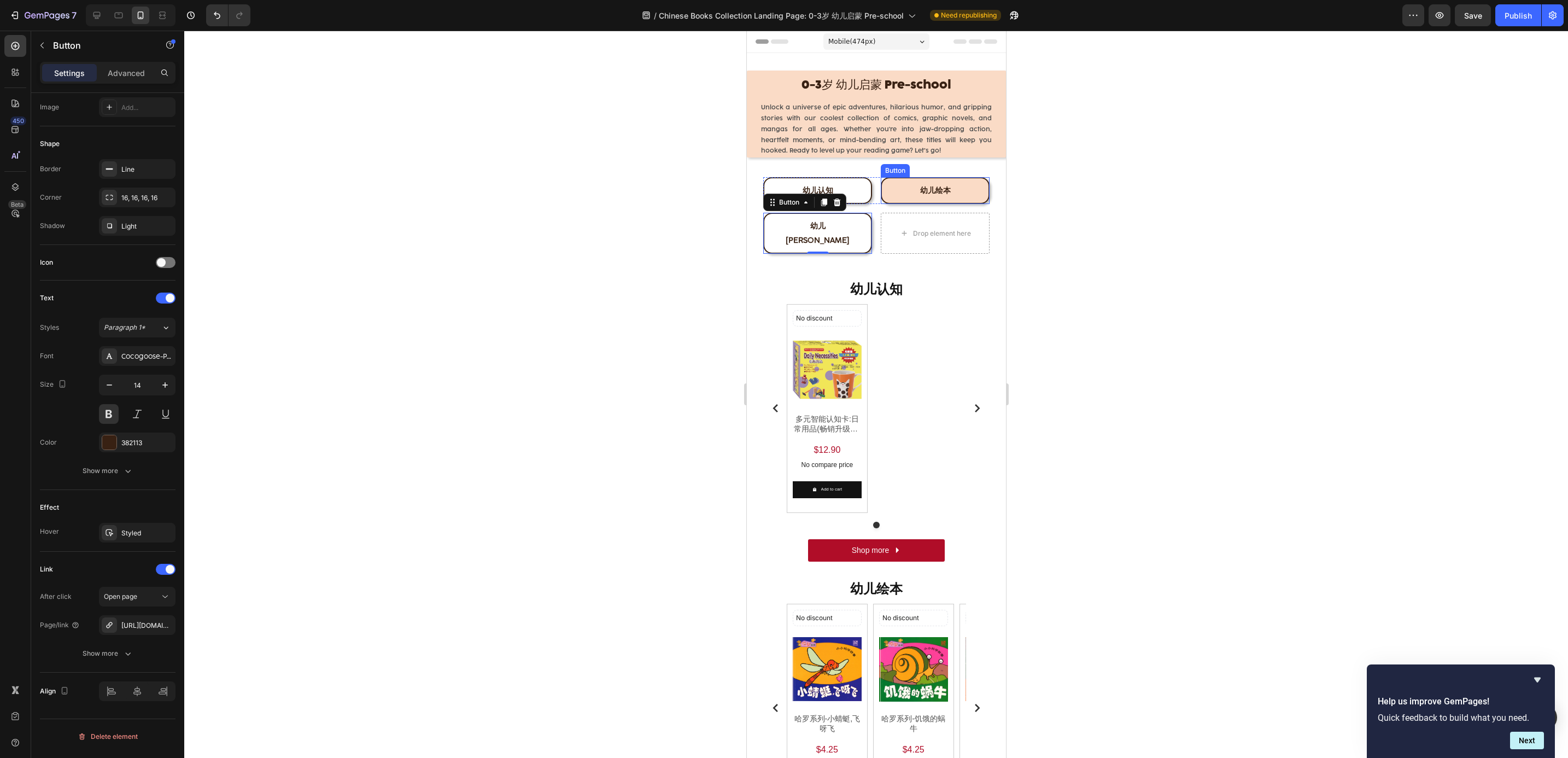
click at [956, 191] on link "幼儿绘本" at bounding box center [935, 190] width 109 height 27
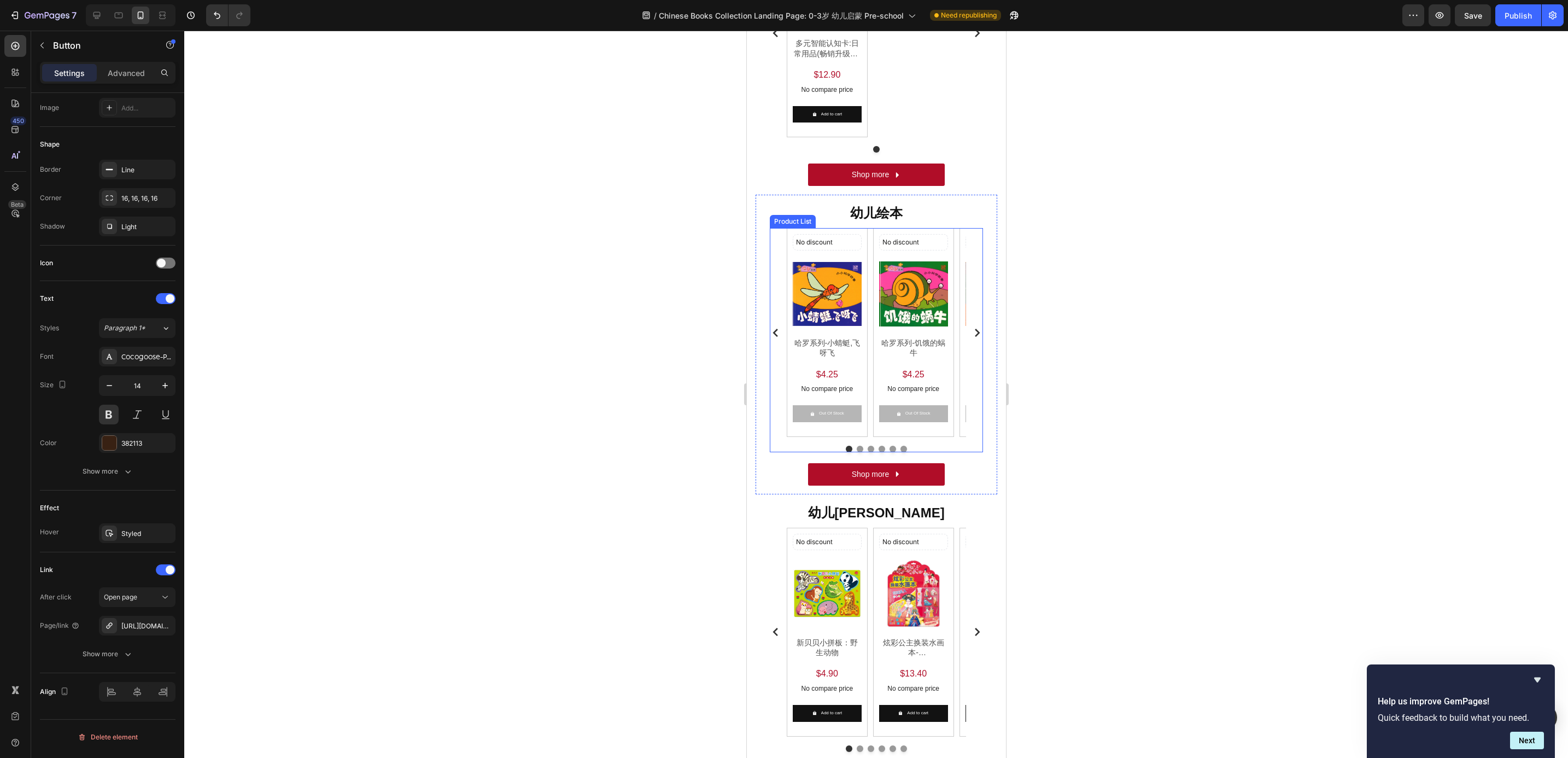
scroll to position [328, 0]
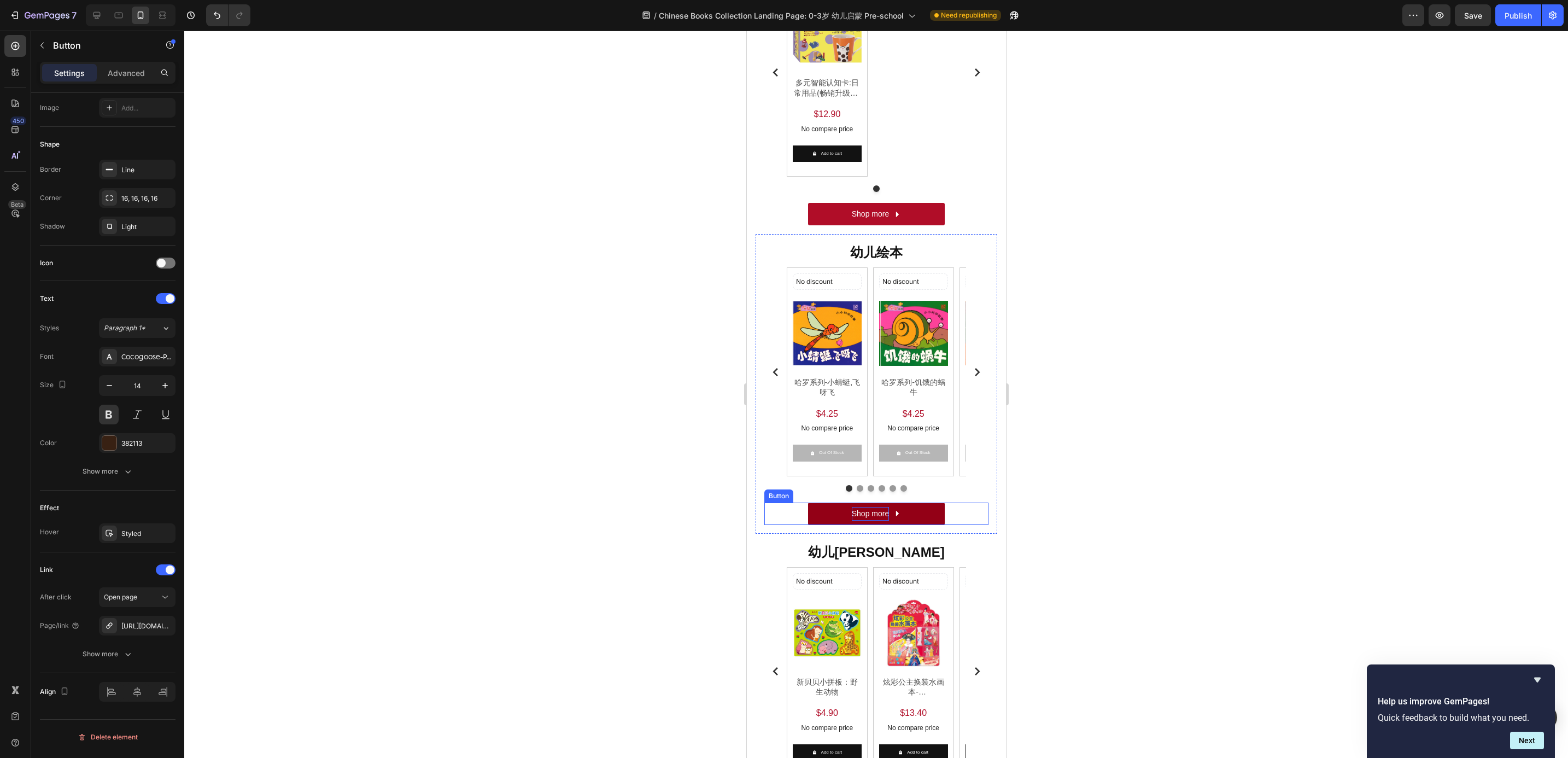
click at [860, 508] on p "Shop more" at bounding box center [869, 514] width 37 height 14
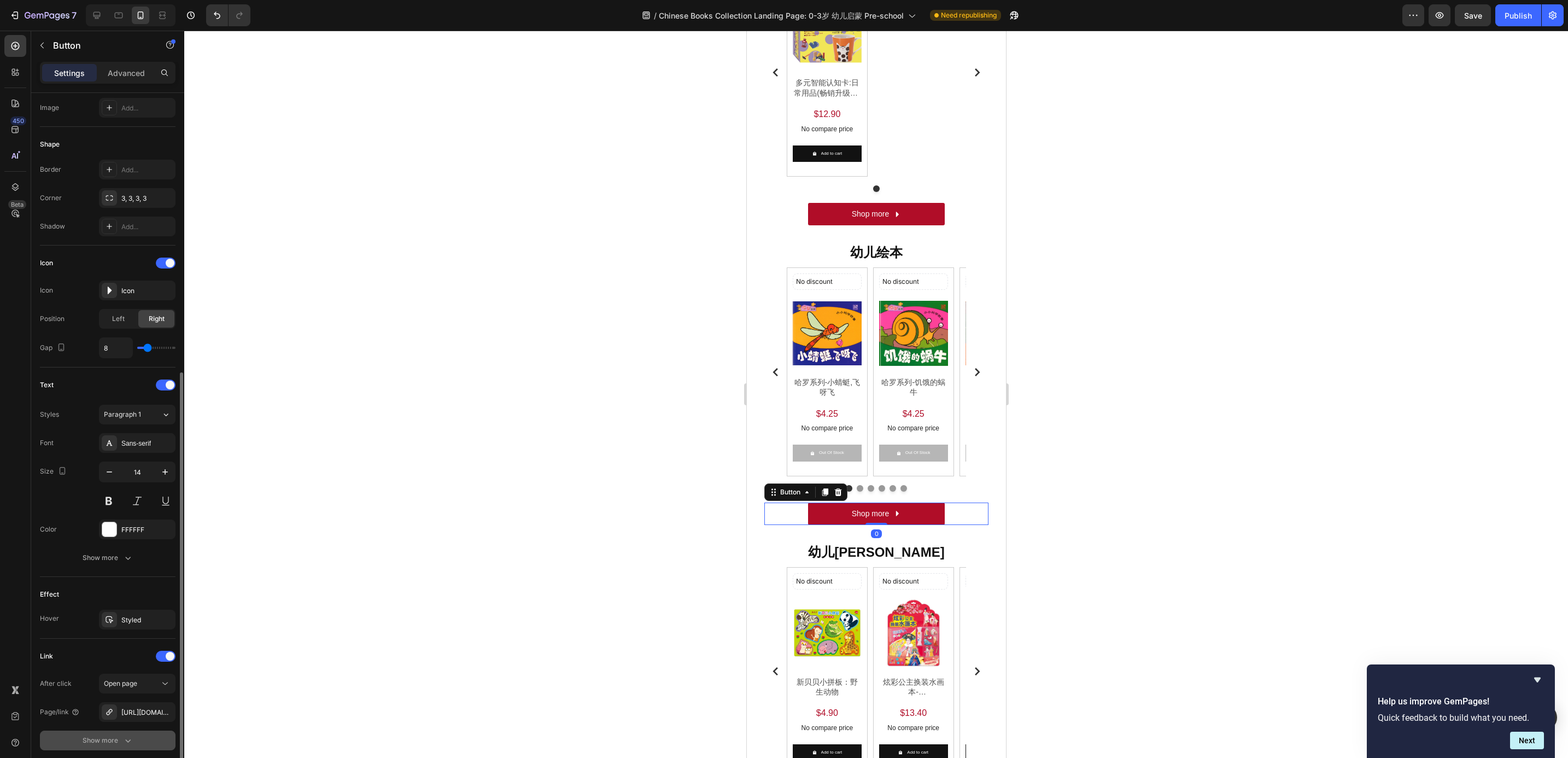
scroll to position [264, 0]
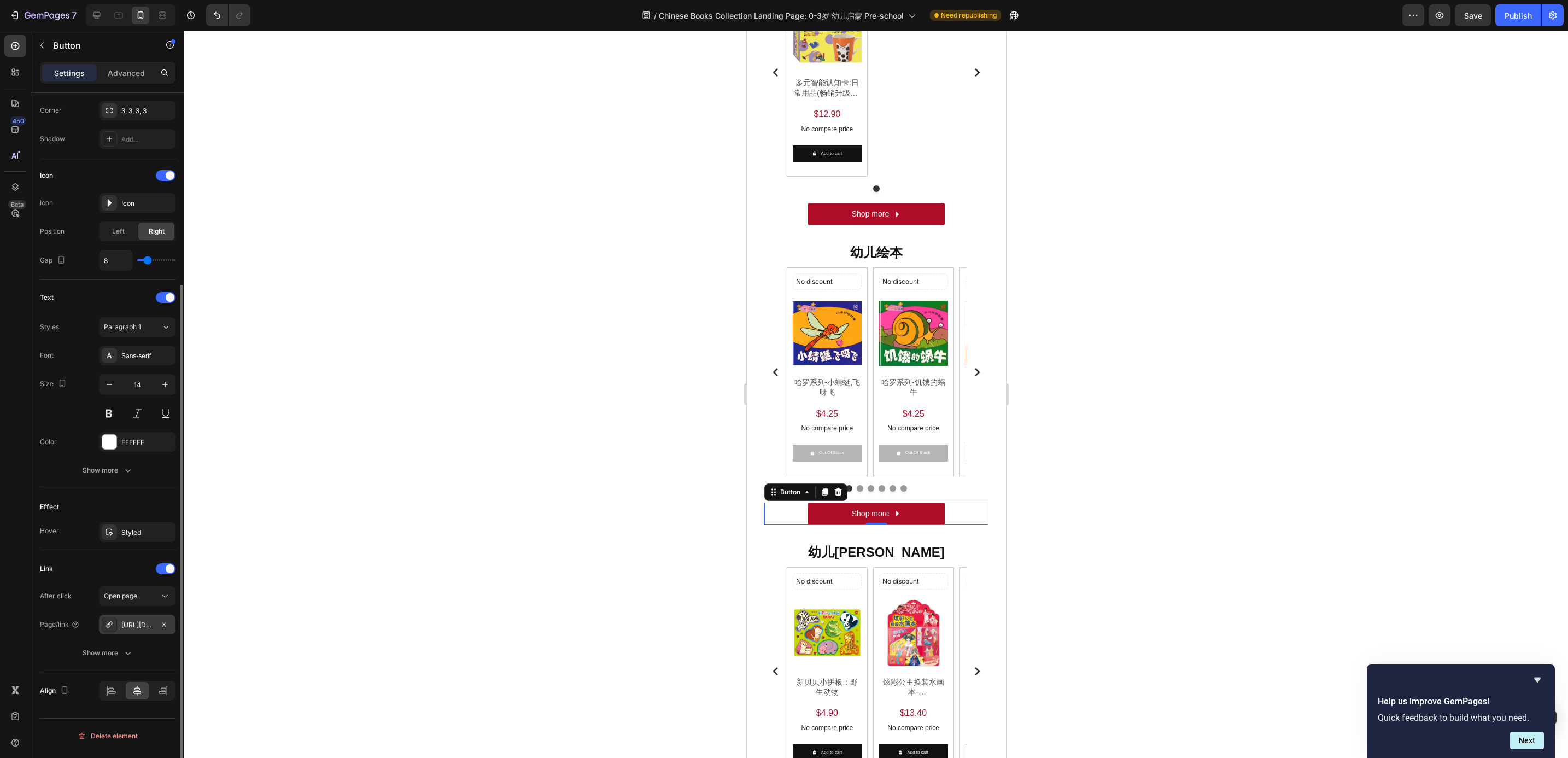
click at [171, 631] on div "[URL][DOMAIN_NAME]" at bounding box center [137, 624] width 76 height 20
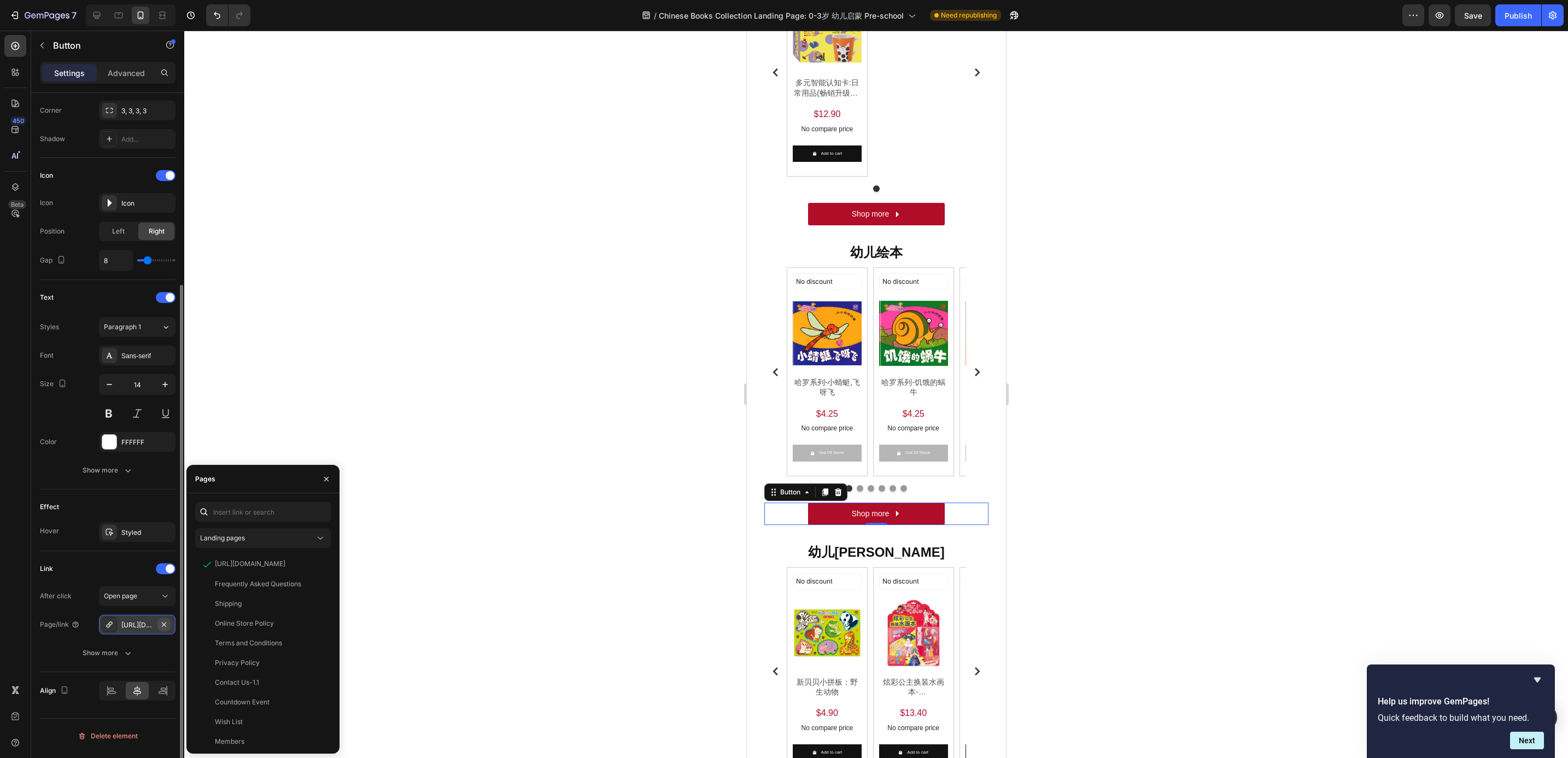
click at [166, 626] on icon "button" at bounding box center [164, 624] width 4 height 4
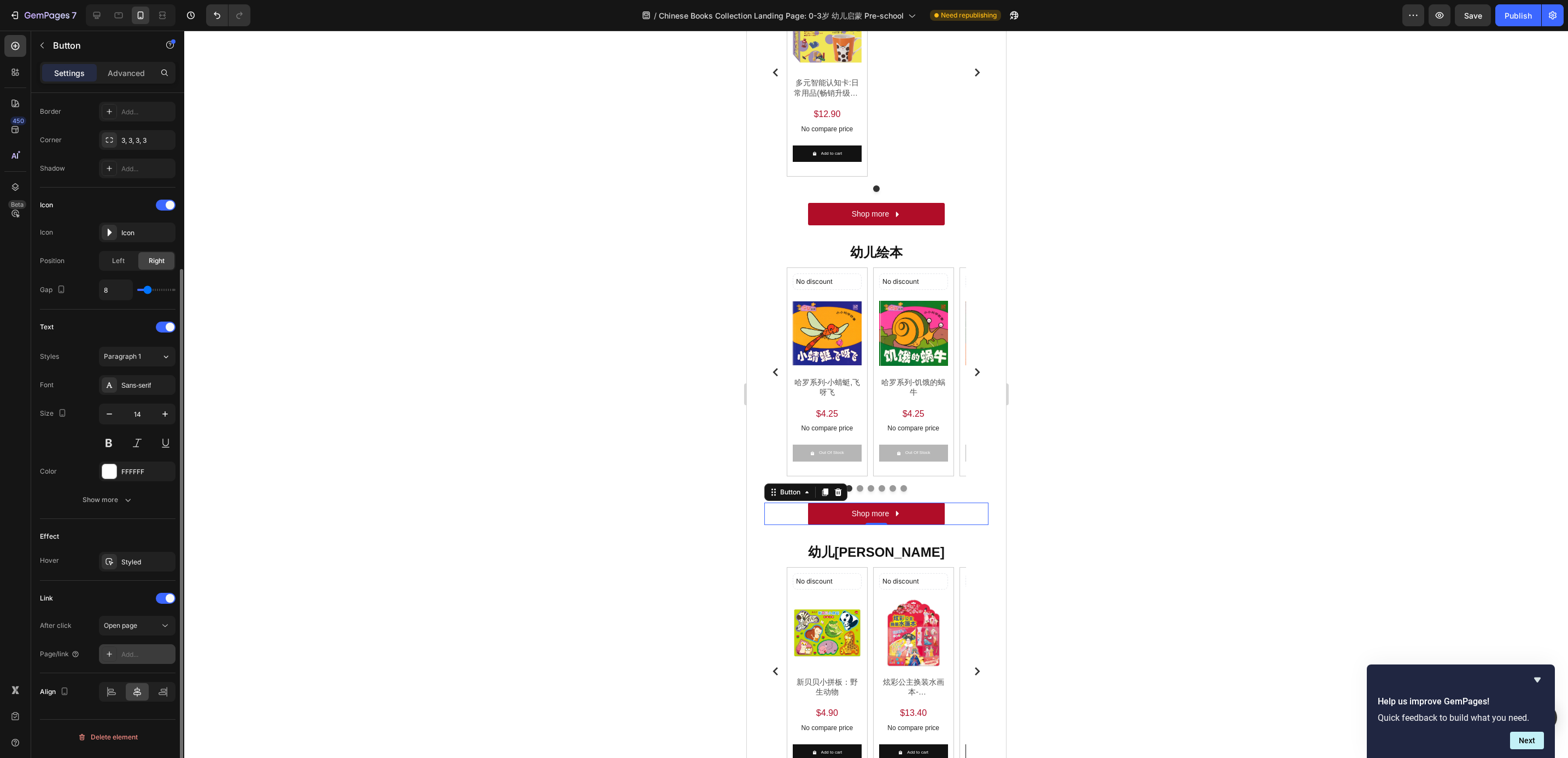
click at [147, 658] on div "Add..." at bounding box center [147, 655] width 51 height 10
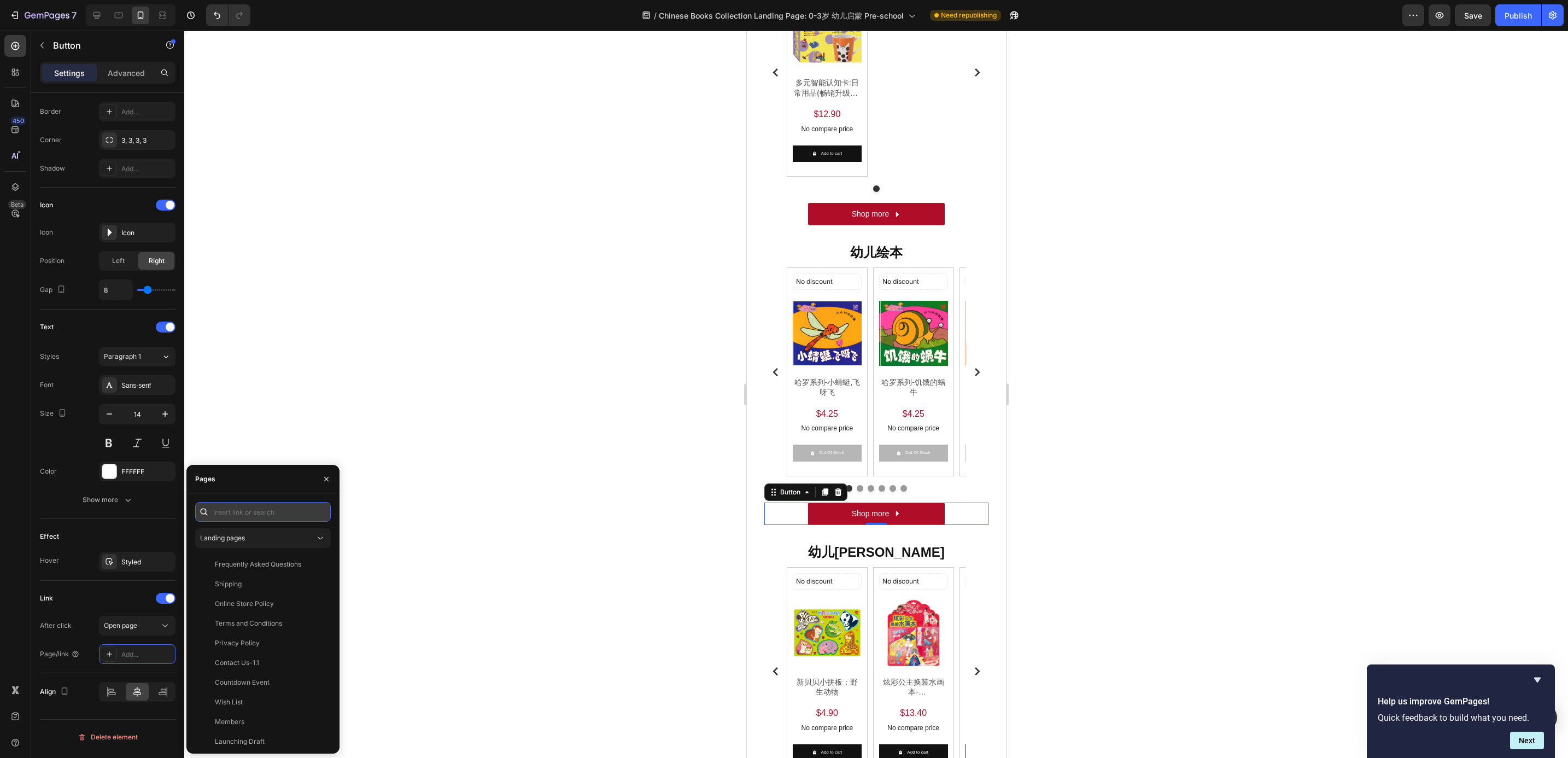
click at [239, 518] on input "text" at bounding box center [263, 512] width 136 height 20
paste input "[URL][DOMAIN_NAME]"
type input "[URL][DOMAIN_NAME]"
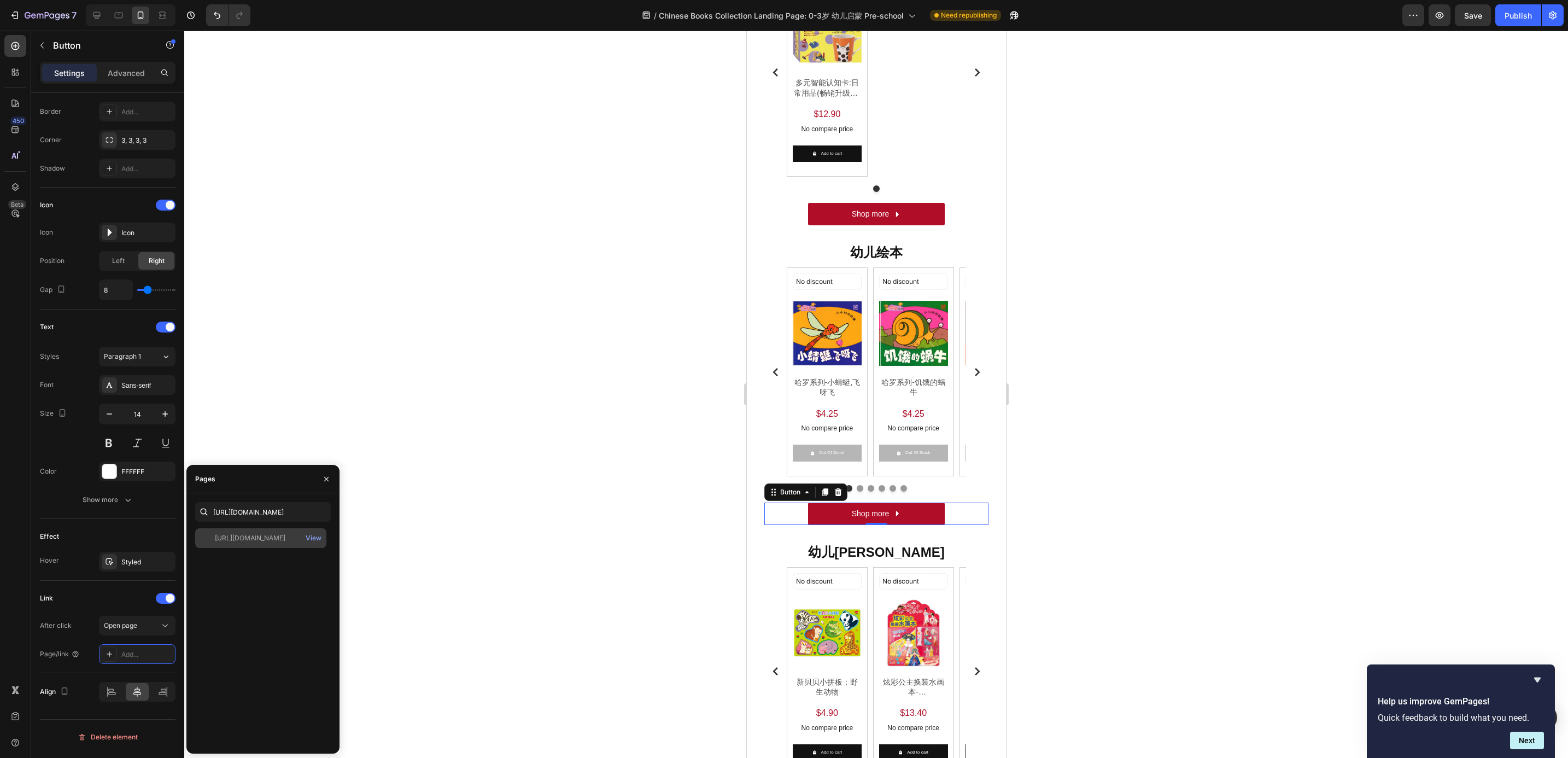
click at [245, 538] on div "[URL][DOMAIN_NAME]" at bounding box center [250, 538] width 71 height 10
click at [867, 294] on div "No discount Not be displayed when published Discount Tag Product Images 哈罗系列-小蜻…" at bounding box center [876, 371] width 179 height 208
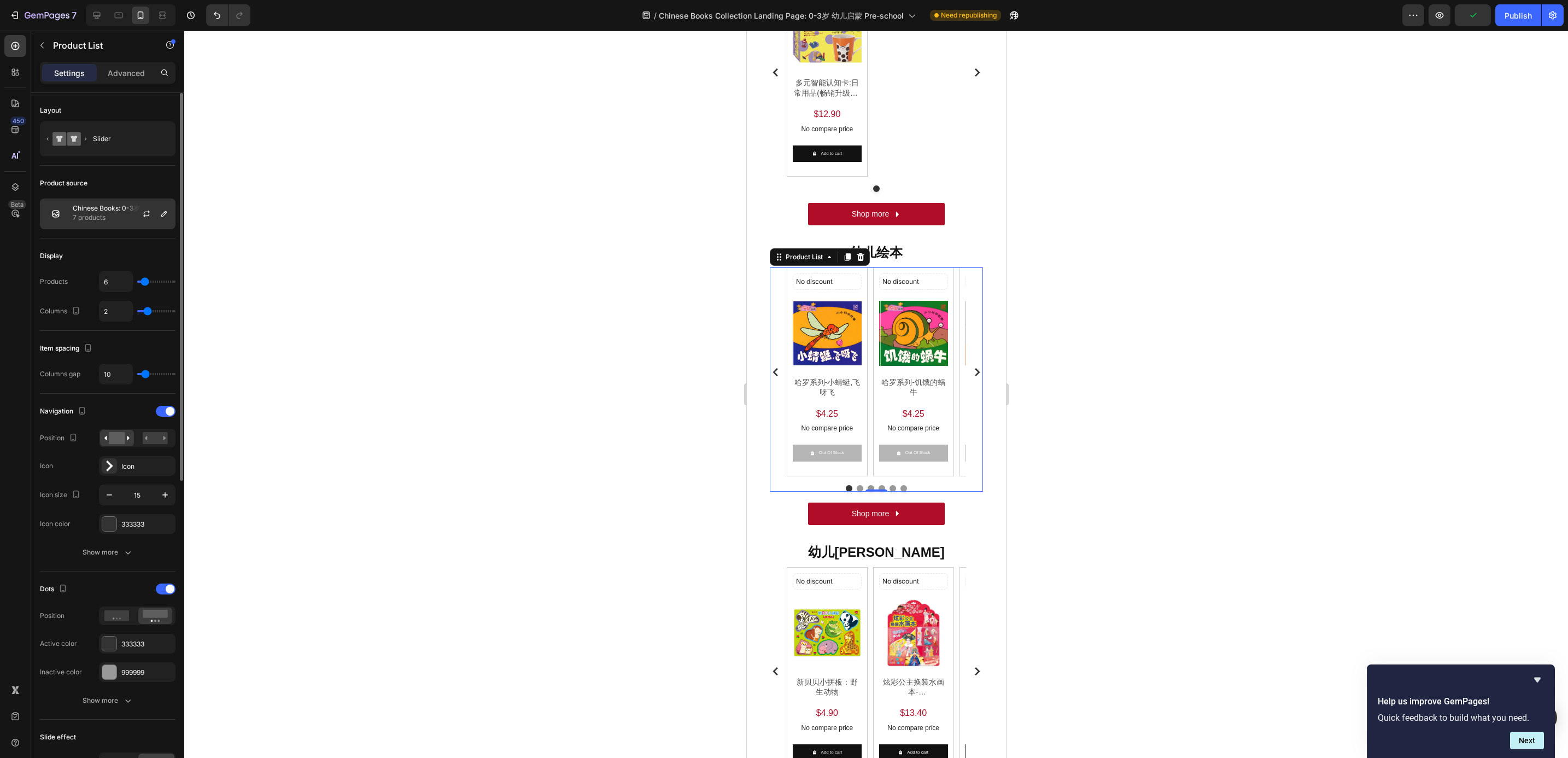
click at [122, 218] on p "7 products" at bounding box center [122, 217] width 98 height 11
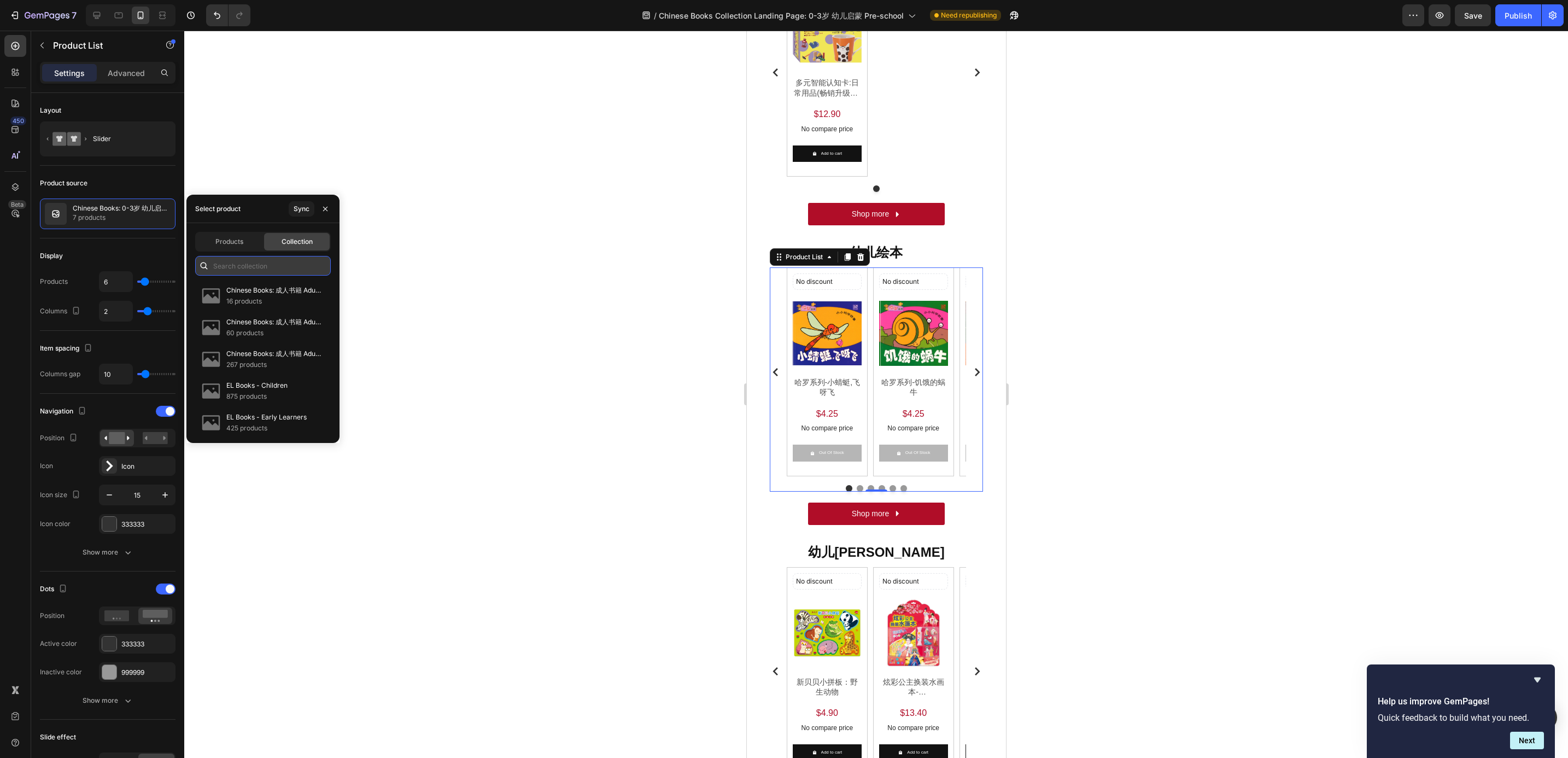
click at [224, 262] on input "text" at bounding box center [263, 266] width 136 height 20
paste input "Chinese Books: 0-3岁 幼儿启蒙 Pre-school 幼儿绘本"
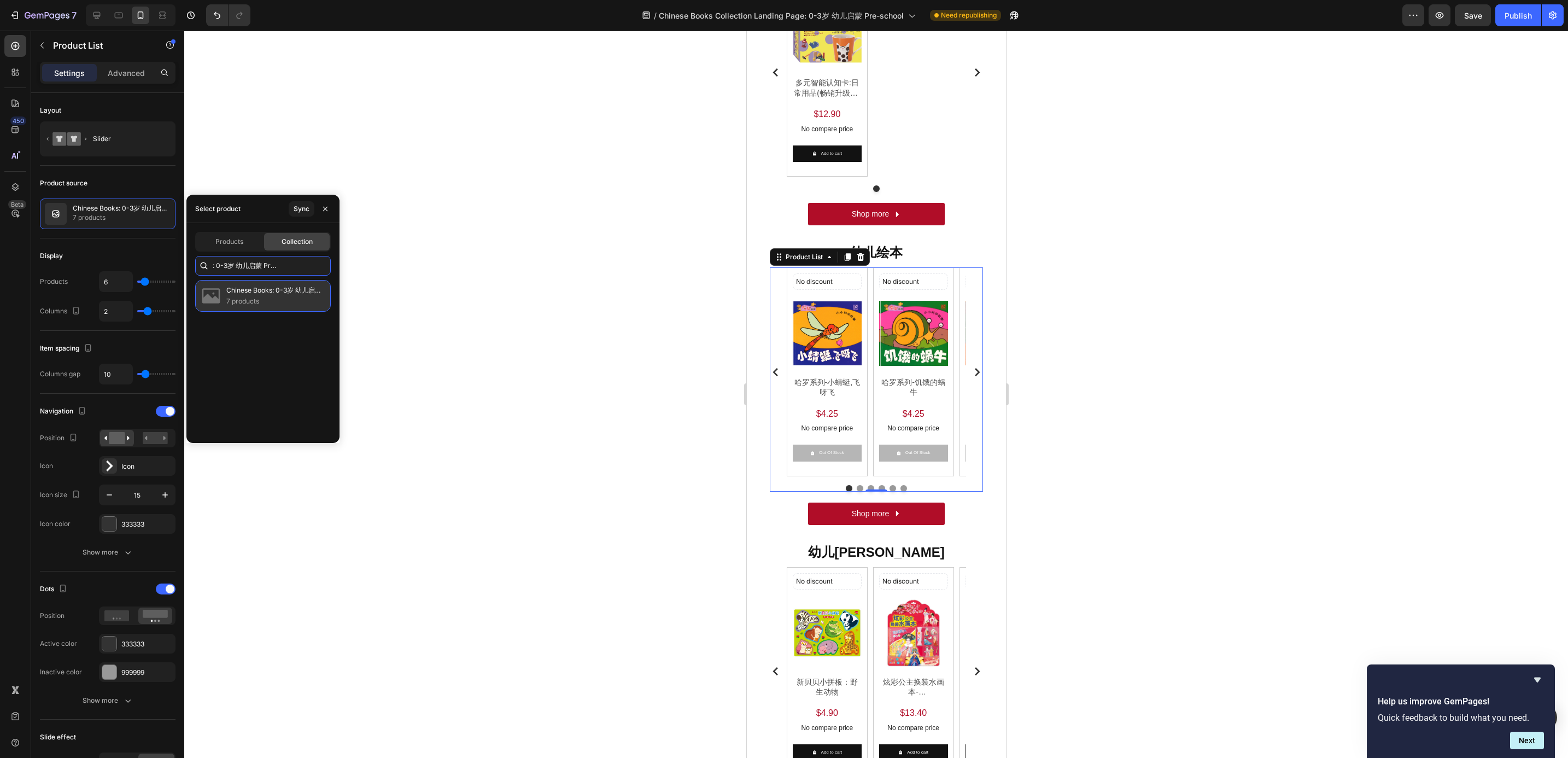
type input "Chinese Books: 0-3岁 幼儿启蒙 Pre-school 幼儿绘本"
click at [257, 306] on p "7 products" at bounding box center [274, 301] width 95 height 11
click at [255, 259] on input "Chinese Books: 0-3岁 幼儿启蒙 Pre-school 幼儿绘本" at bounding box center [263, 266] width 136 height 20
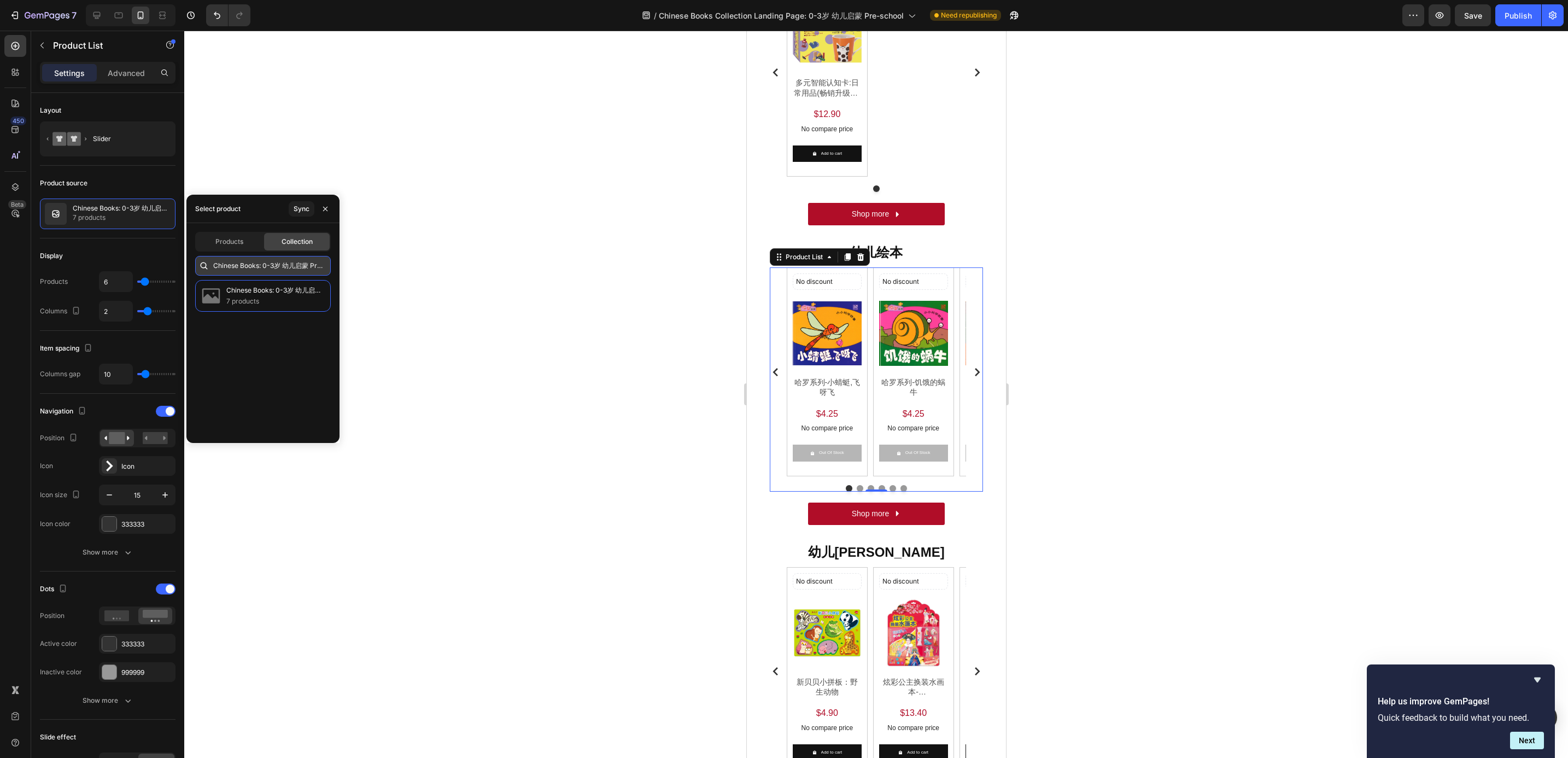
click at [255, 259] on input "Chinese Books: 0-3岁 幼儿启蒙 Pre-school 幼儿绘本" at bounding box center [263, 266] width 136 height 20
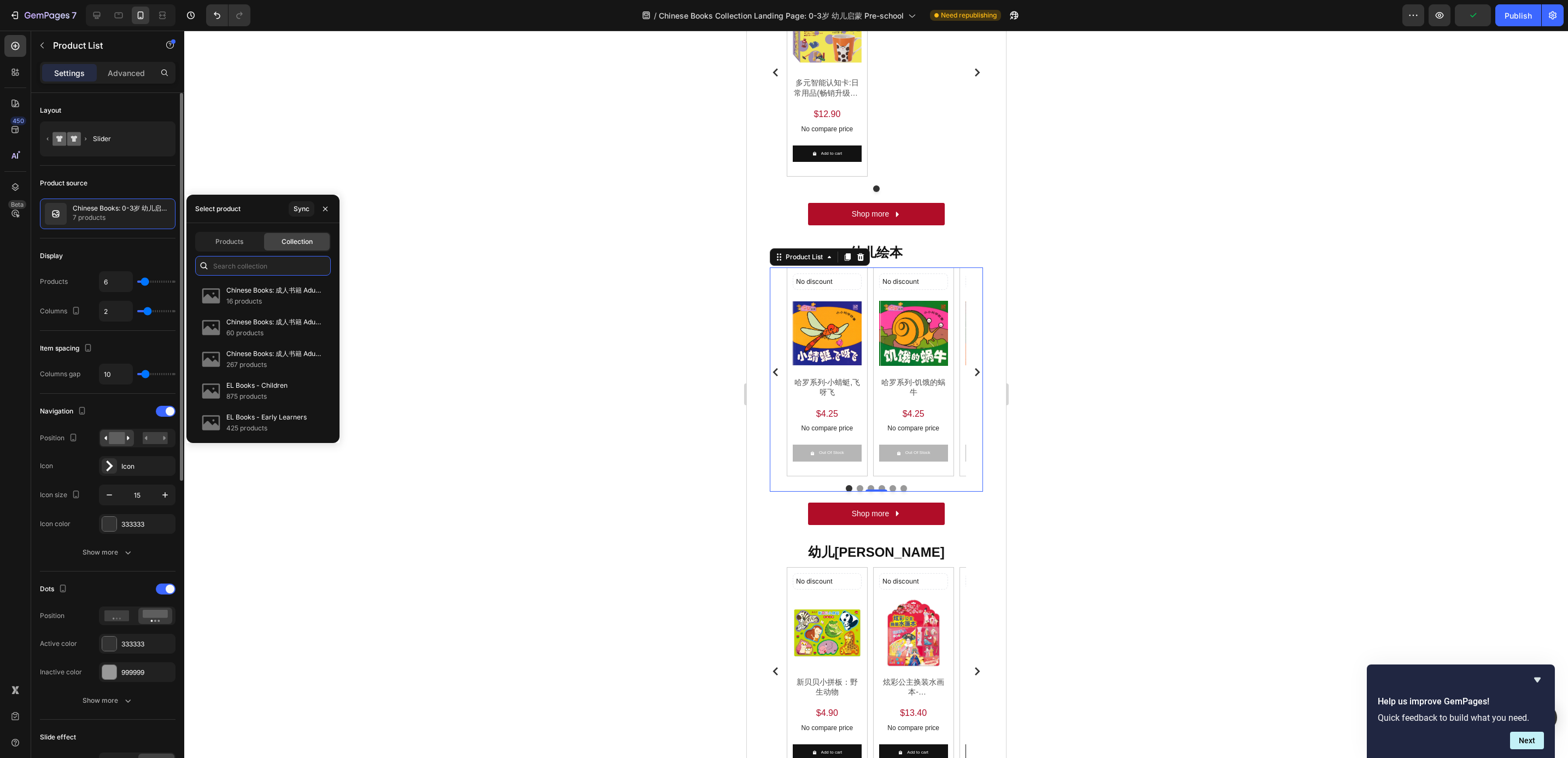
paste input "Chinese Books: 0-3岁 幼儿启蒙 Pre-school 幼儿绘本"
type input "Chinese Books: 0-3岁 幼儿启蒙 Pre-school 幼儿绘本"
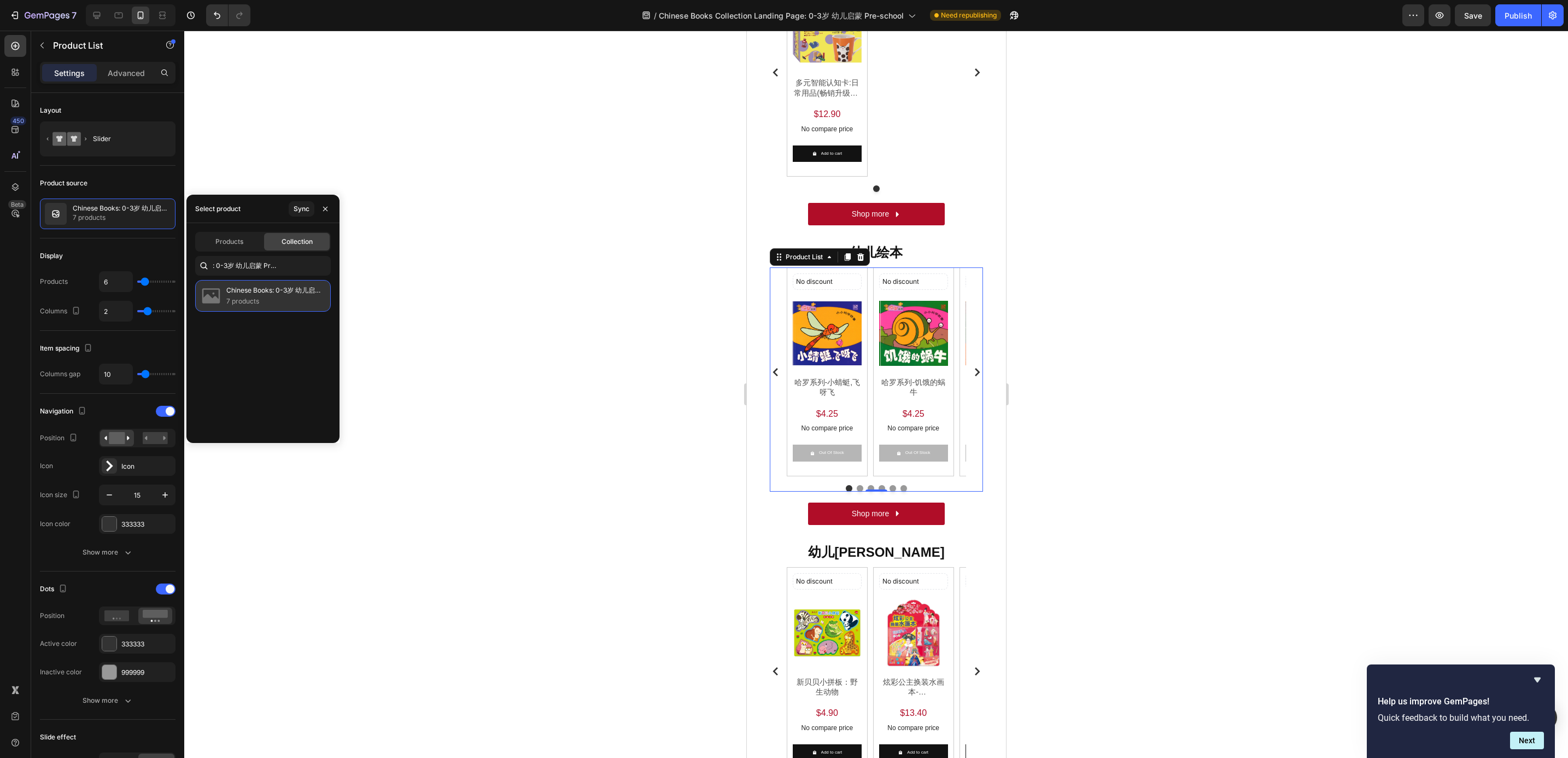
click at [237, 291] on p "Chinese Books: 0-3岁 幼儿启蒙 Pre-school 幼儿绘本" at bounding box center [274, 290] width 95 height 11
click at [240, 267] on input "Chinese Books: 0-3岁 幼儿启蒙 Pre-school 幼儿绘本" at bounding box center [263, 266] width 136 height 20
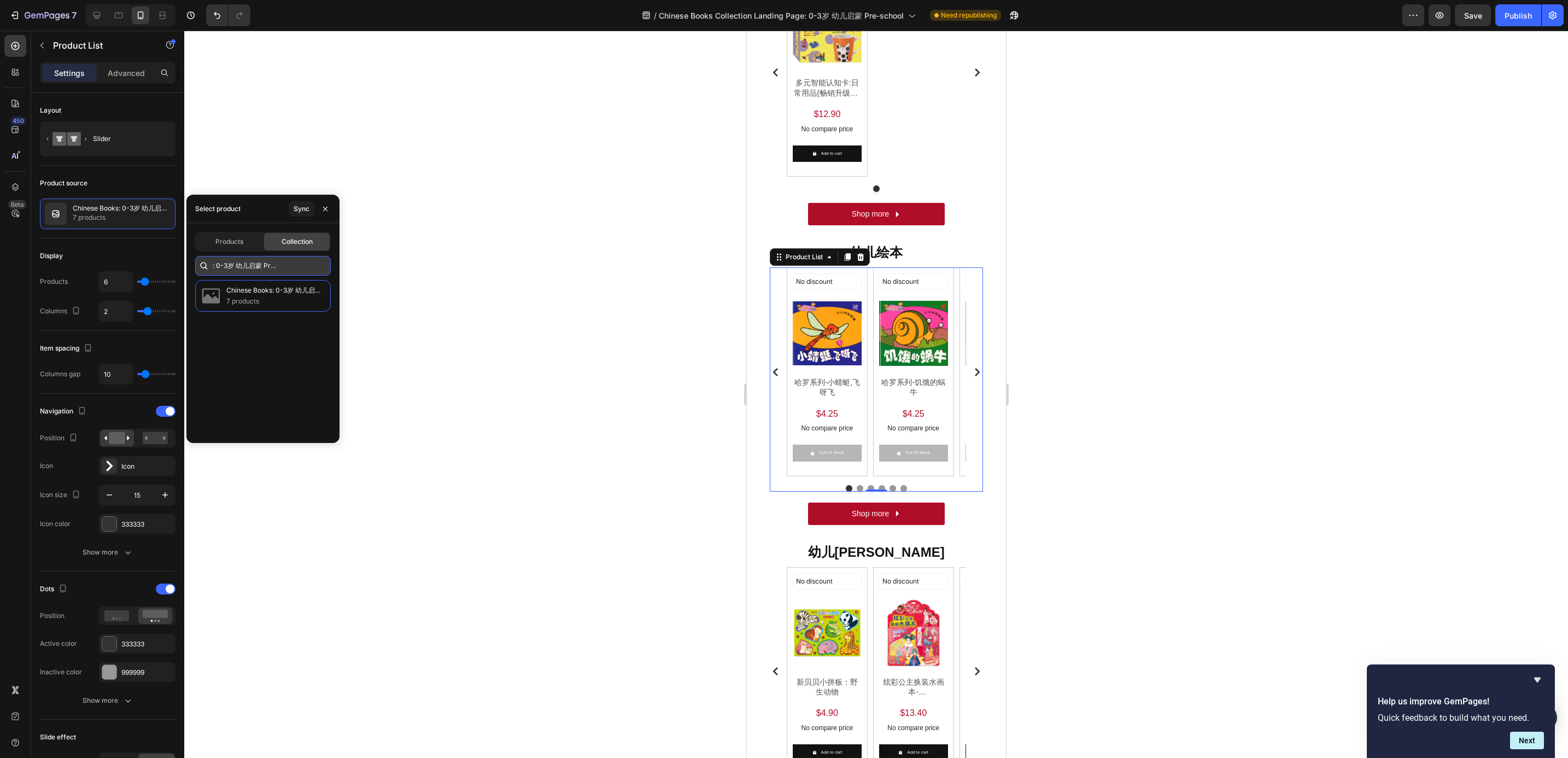
click at [304, 268] on input "Chinese Books: 0-3岁 幼儿启蒙 Pre-school 幼儿绘本" at bounding box center [263, 266] width 136 height 20
click at [292, 290] on p "Chinese Books: 0-3岁 幼儿启蒙 Pre-school 幼儿绘本" at bounding box center [274, 290] width 95 height 11
click at [757, 304] on div "幼儿绘本 Heading No discount Not be displayed when published Discount Tag Product I…" at bounding box center [876, 384] width 242 height 299
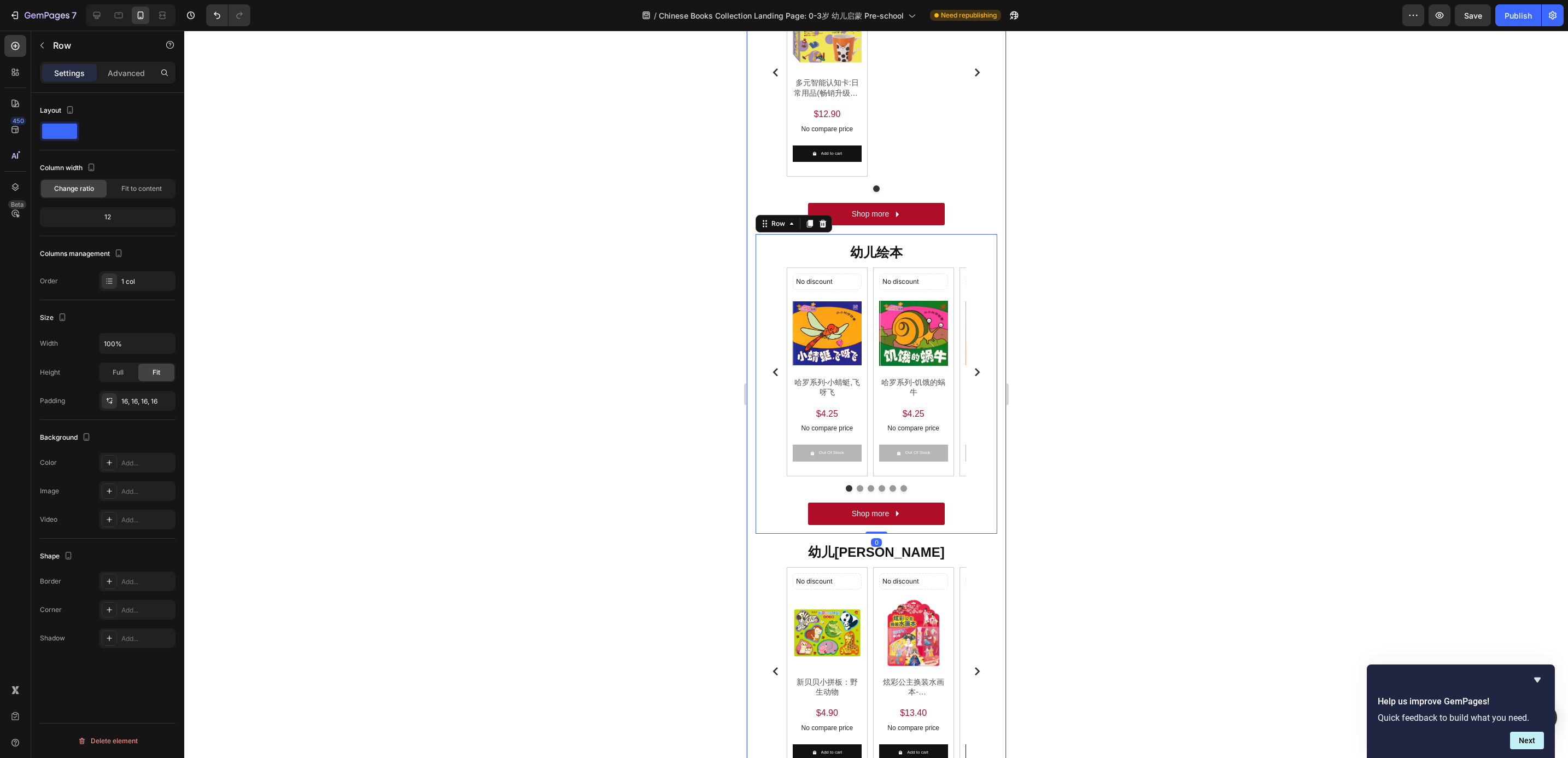
click at [727, 308] on div at bounding box center [876, 394] width 1384 height 727
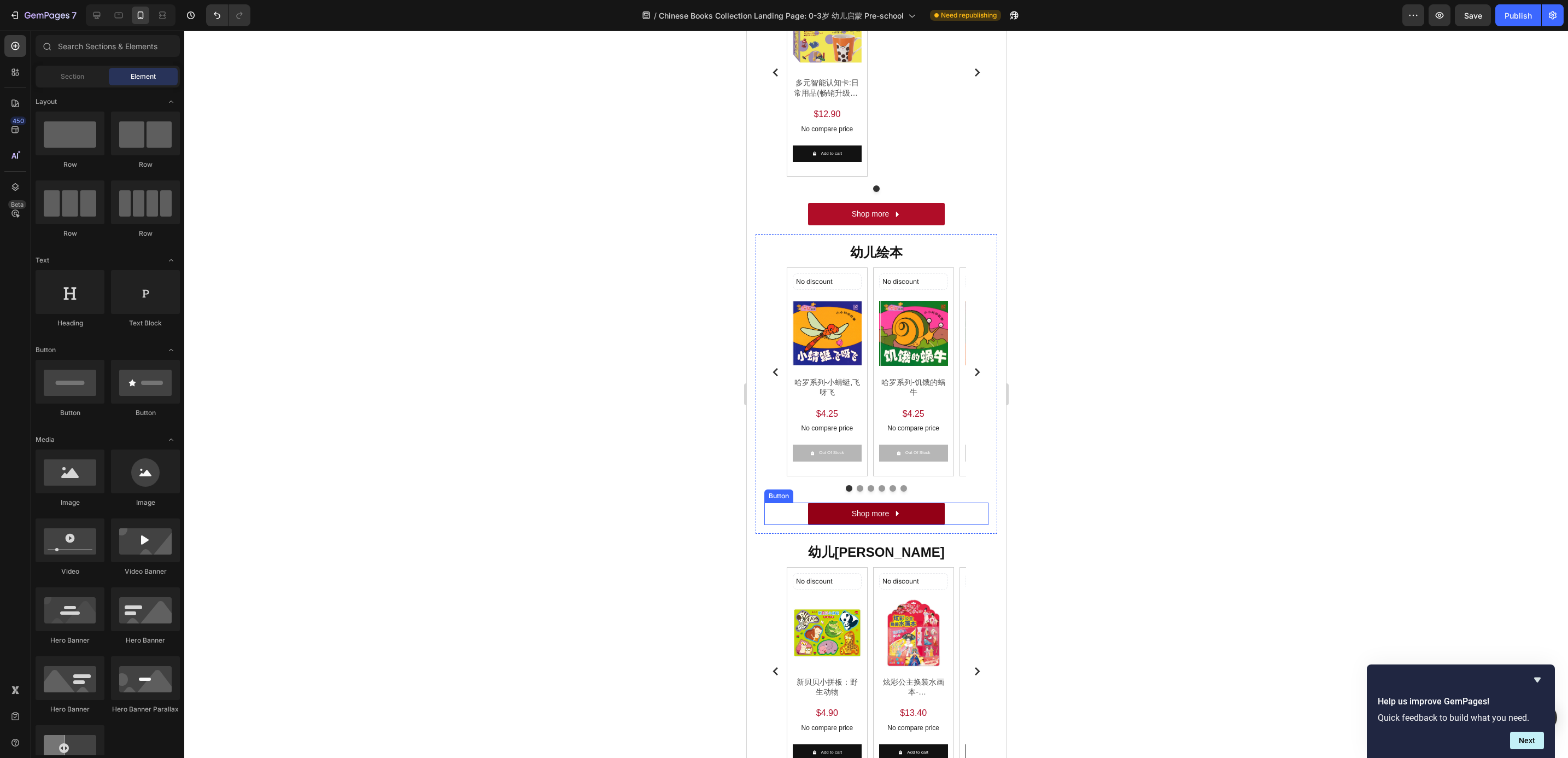
click at [911, 523] on link "Shop more" at bounding box center [876, 513] width 136 height 22
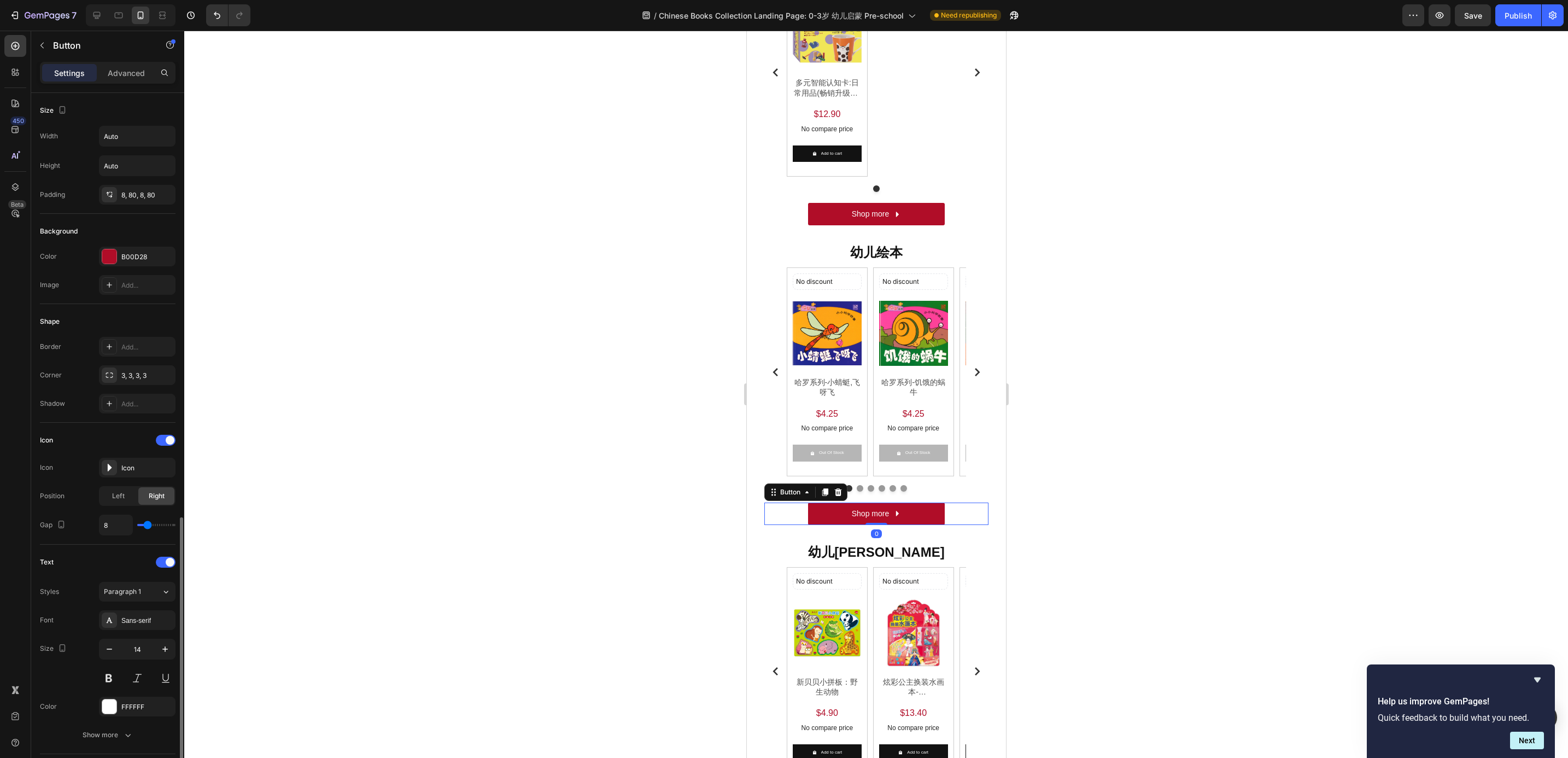
scroll to position [264, 0]
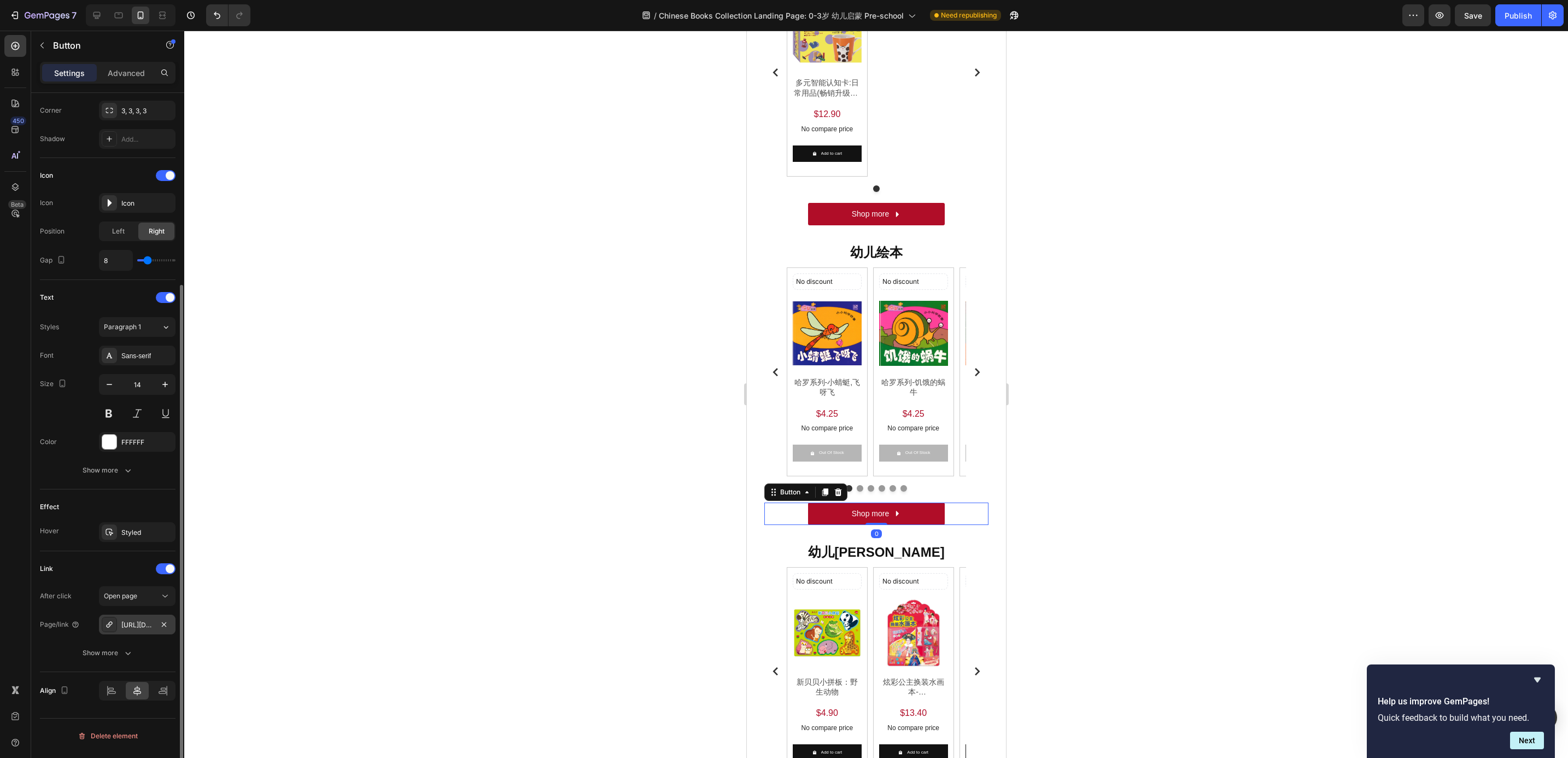
click at [146, 627] on div "[URL][DOMAIN_NAME]" at bounding box center [137, 625] width 31 height 10
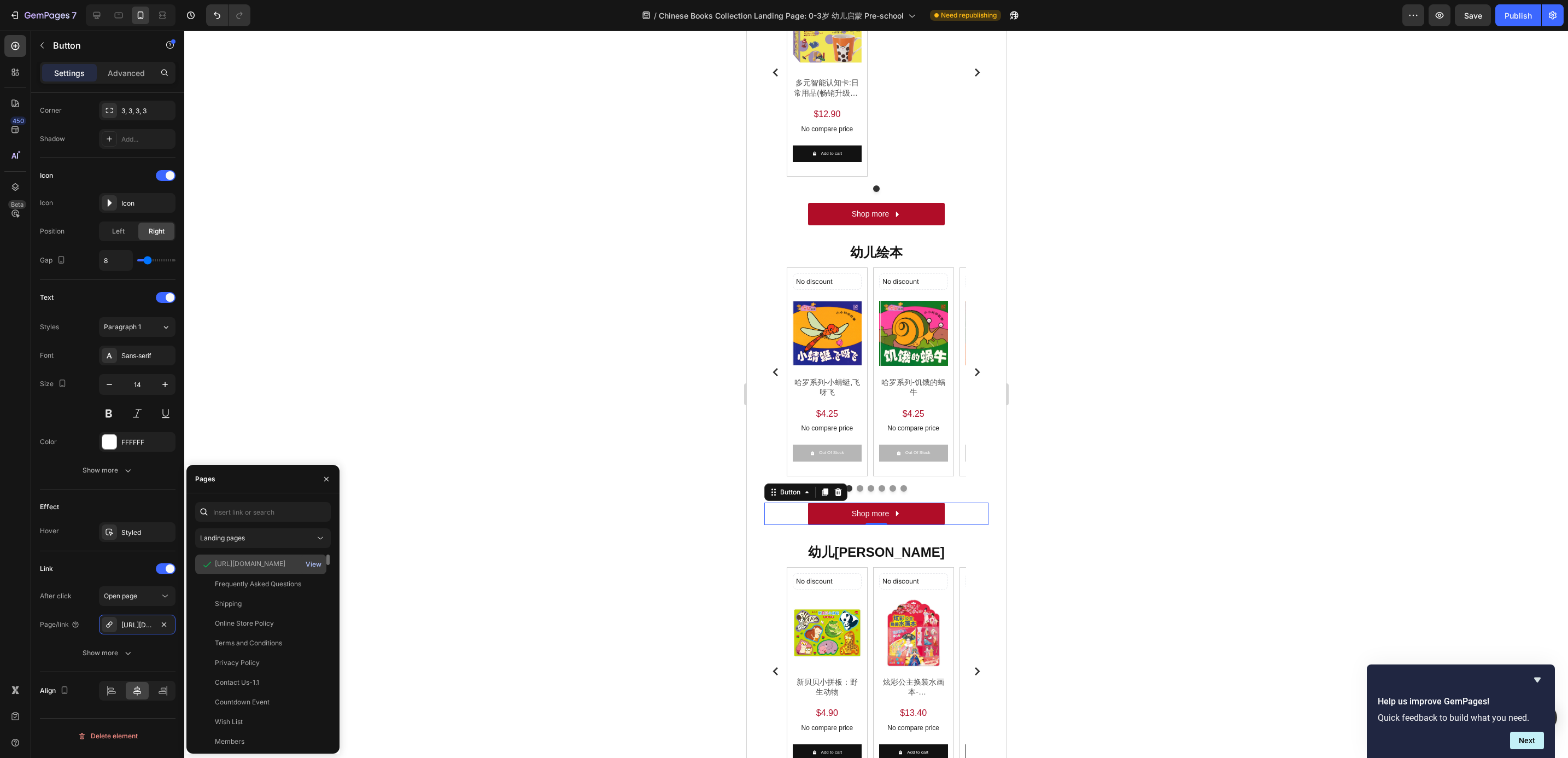
click at [312, 563] on div "View" at bounding box center [313, 564] width 16 height 10
click at [870, 276] on div "No discount Not be displayed when published Discount Tag Product Images 哈罗系列-小蜻…" at bounding box center [876, 371] width 179 height 208
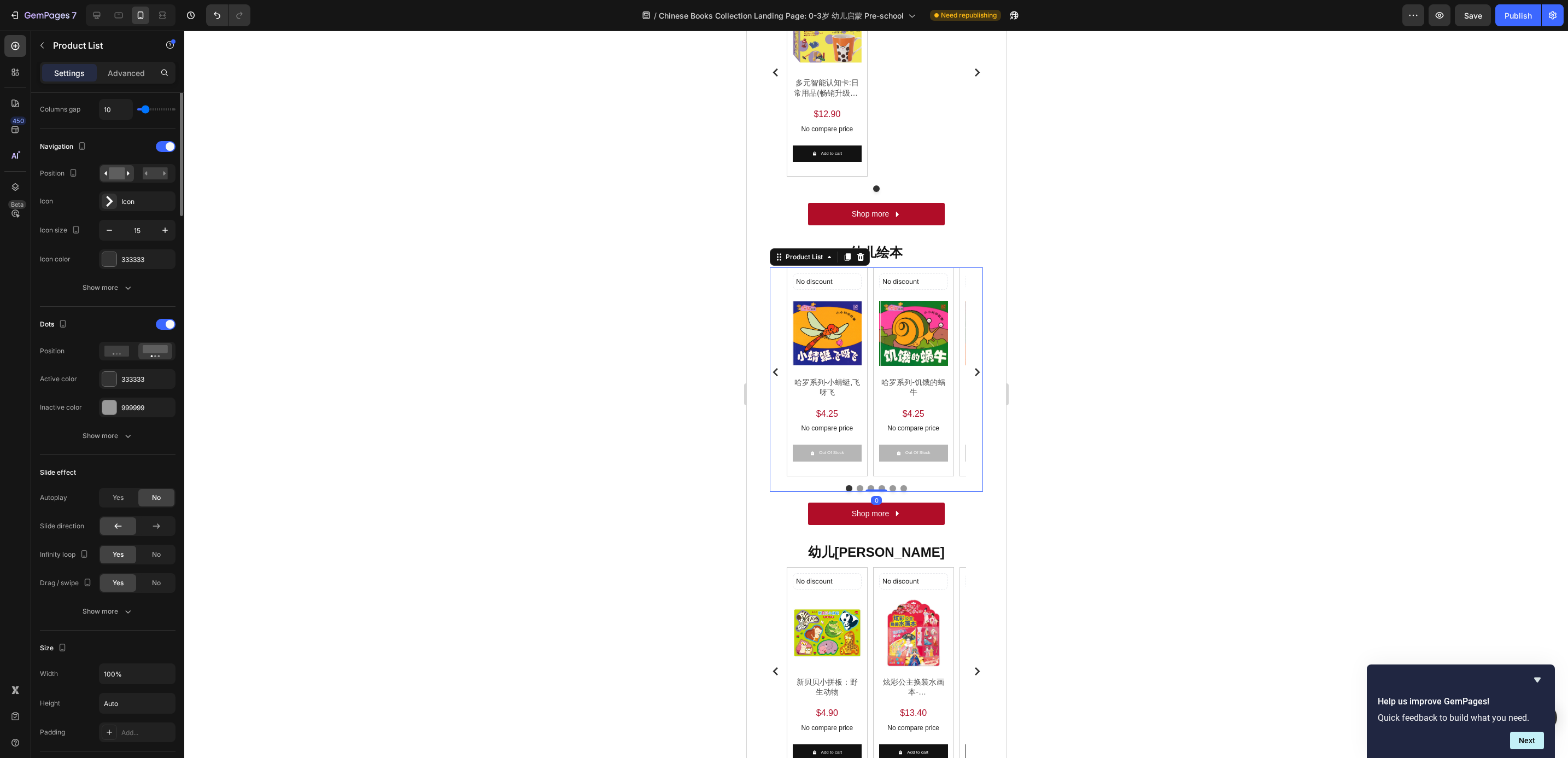
scroll to position [0, 0]
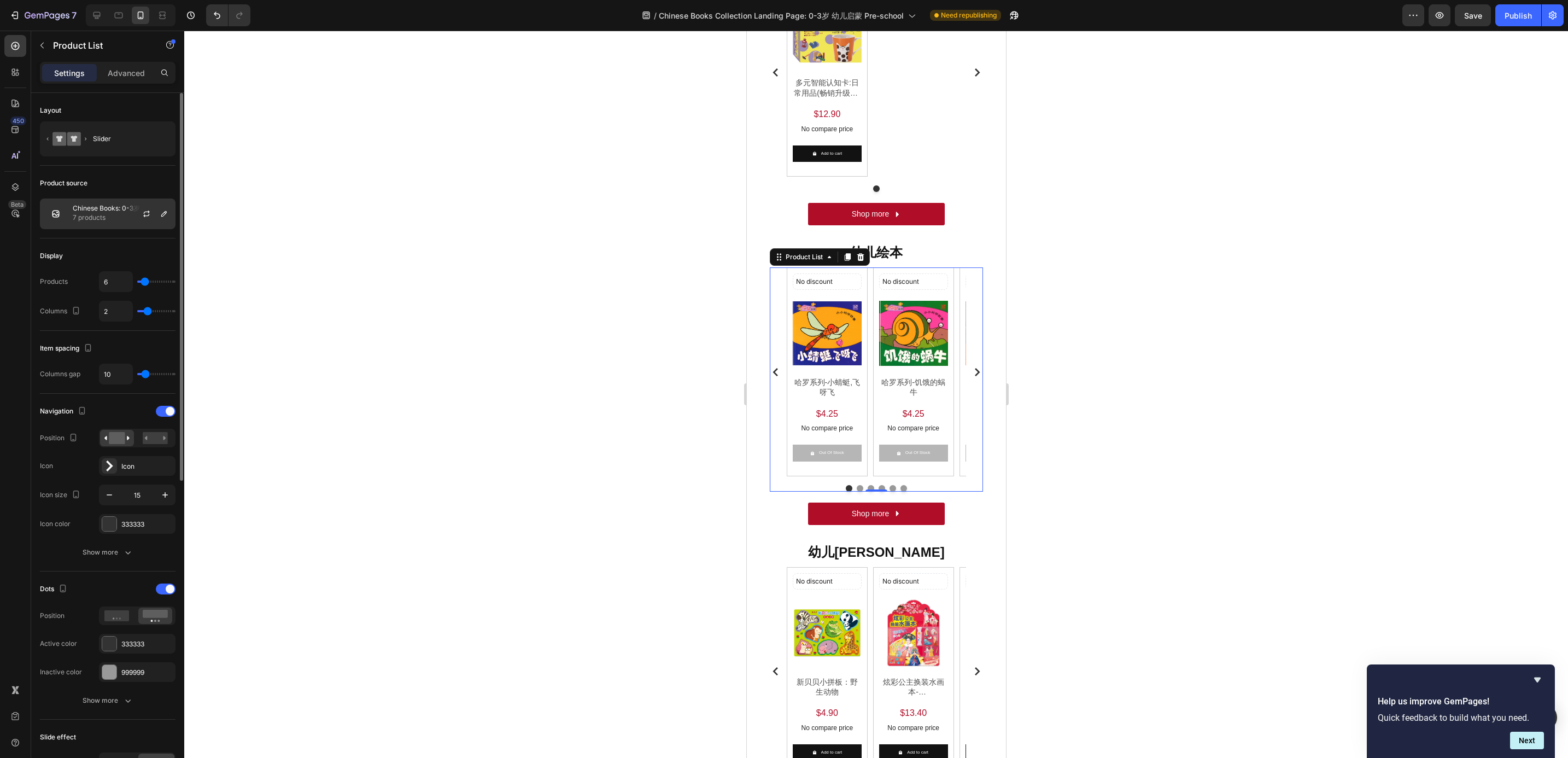
click at [109, 204] on div "Chinese Books: 0-3岁 幼儿启蒙 Pre-school 幼儿绘本 7 products" at bounding box center [108, 214] width 136 height 31
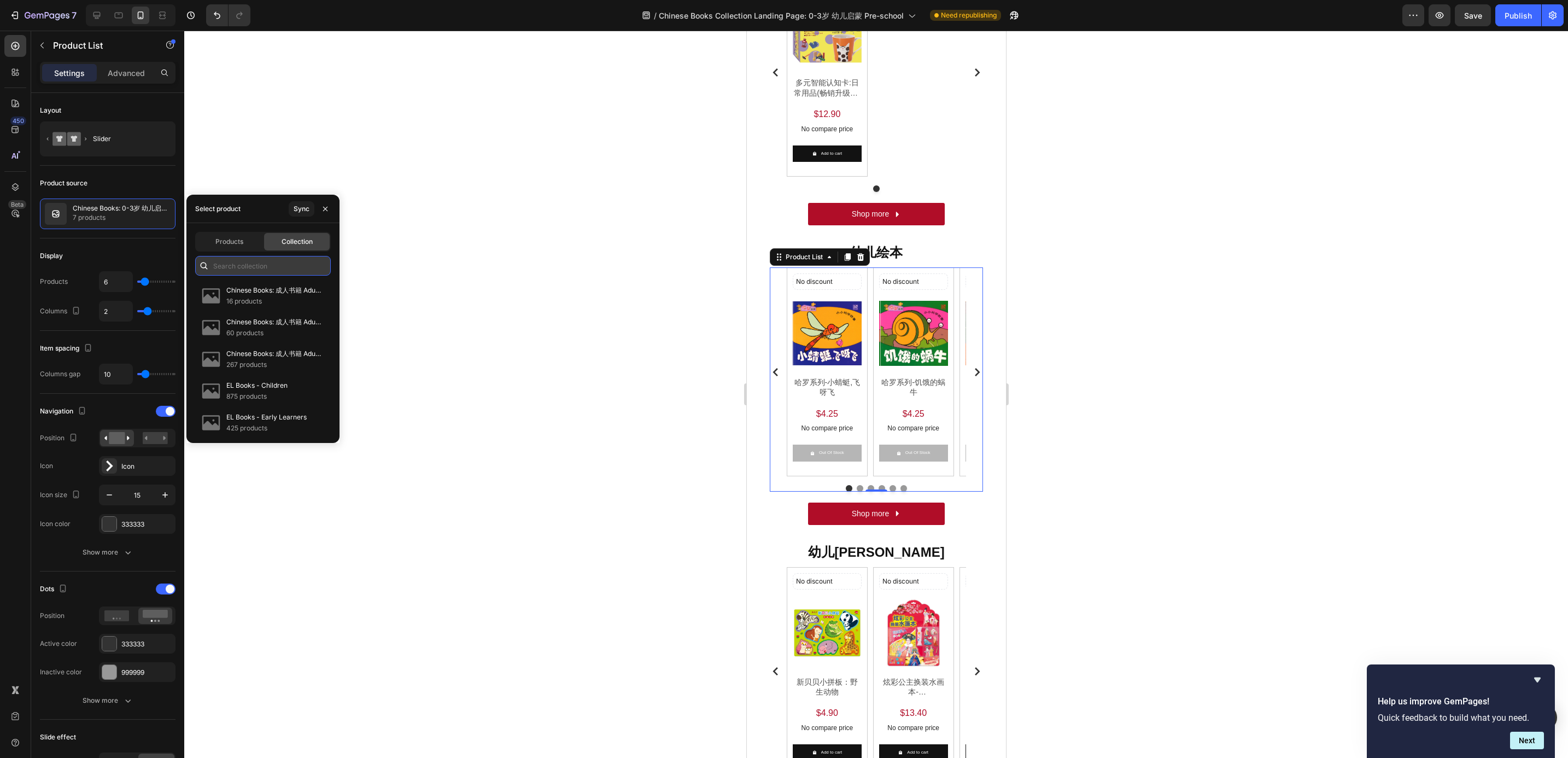
click at [243, 263] on input "text" at bounding box center [263, 266] width 136 height 20
paste input "Chinese Books: 0-3岁 幼儿启蒙 Pre-school 幼儿绘本"
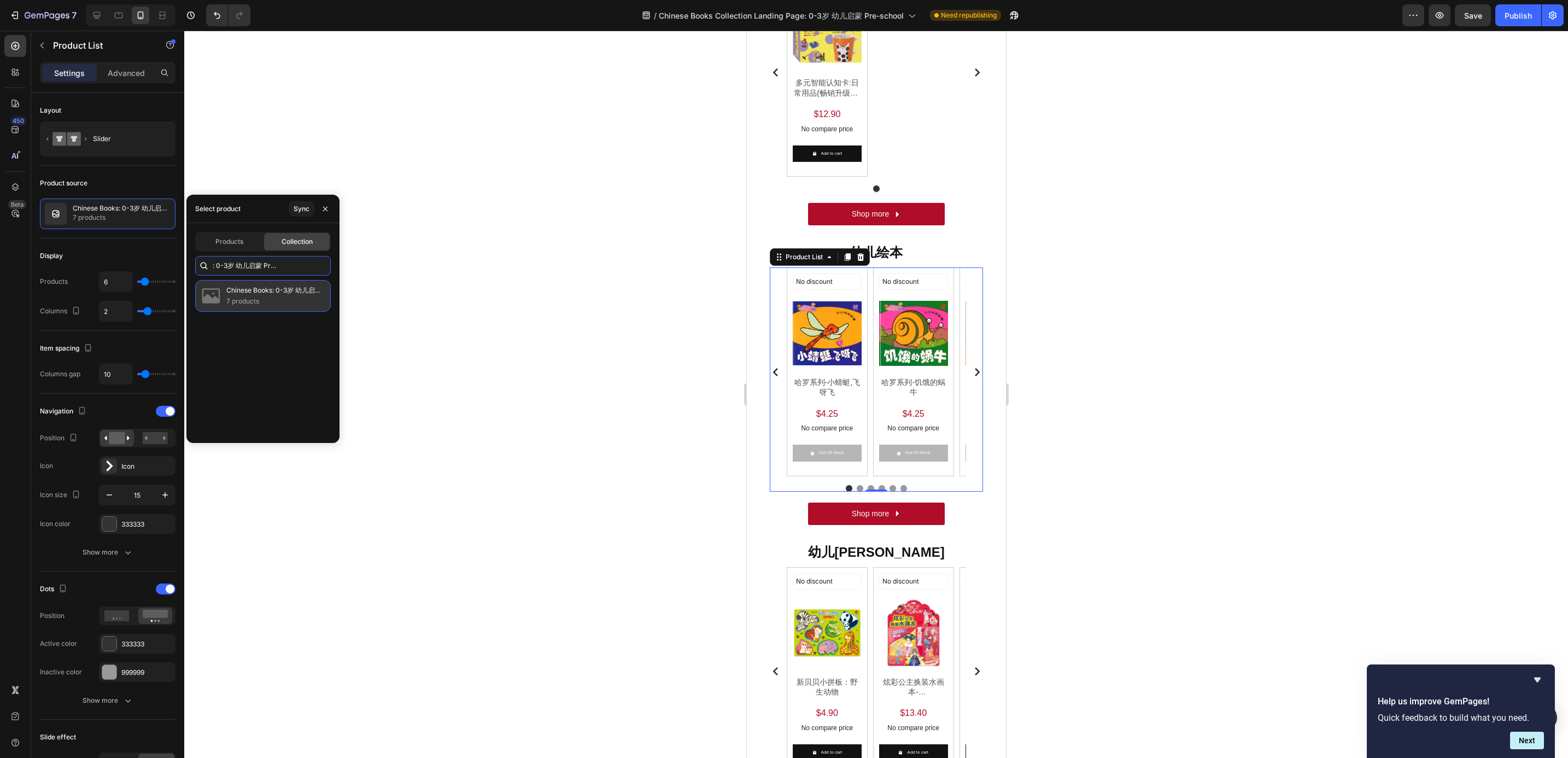
type input "Chinese Books: 0-3岁 幼儿启蒙 Pre-school 幼儿绘本"
click at [262, 292] on p "Chinese Books: 0-3岁 幼儿启蒙 Pre-school 幼儿绘本" at bounding box center [274, 290] width 95 height 11
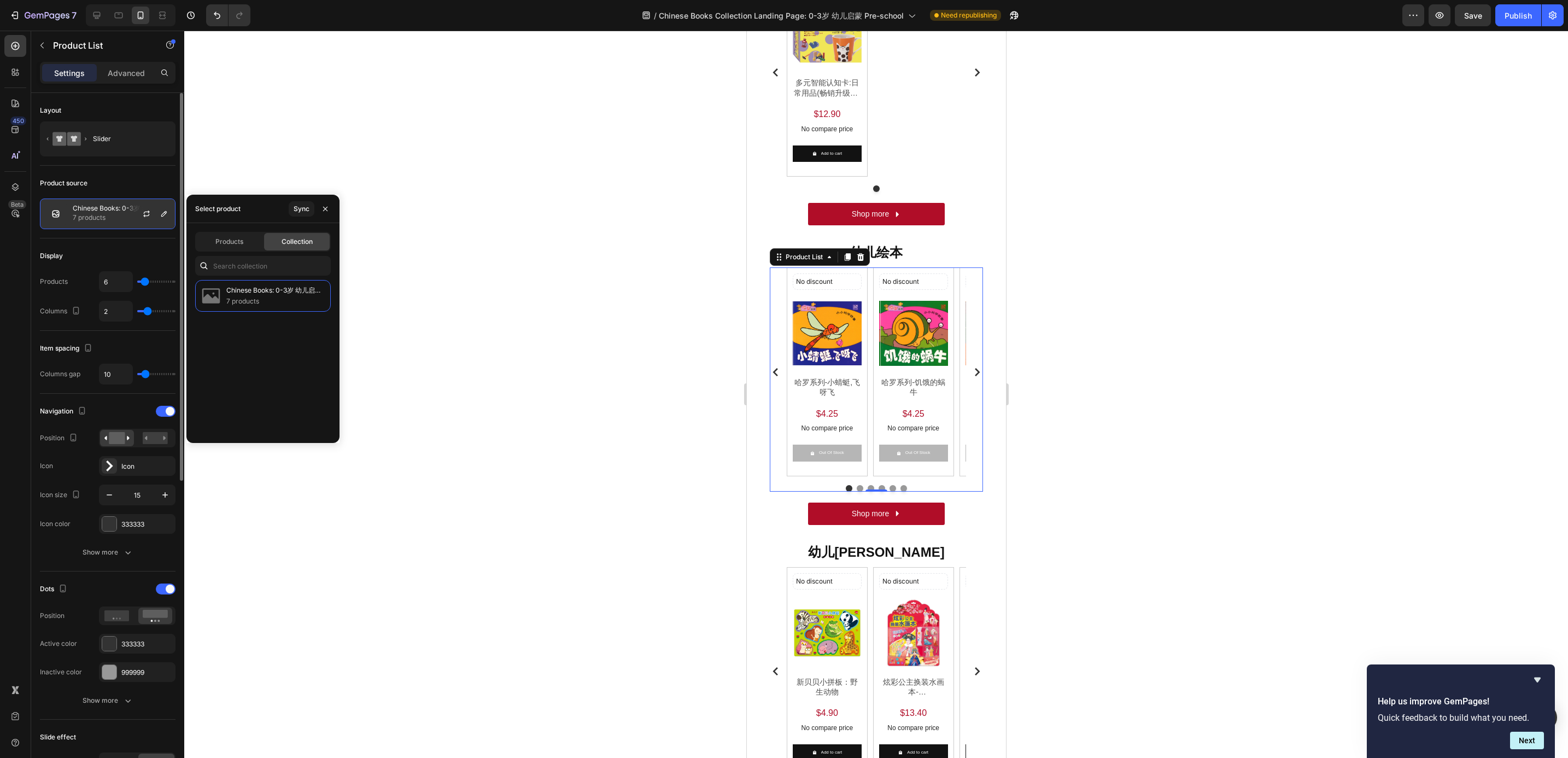
click at [117, 215] on p "7 products" at bounding box center [122, 217] width 98 height 11
click at [141, 215] on button "button" at bounding box center [146, 213] width 13 height 13
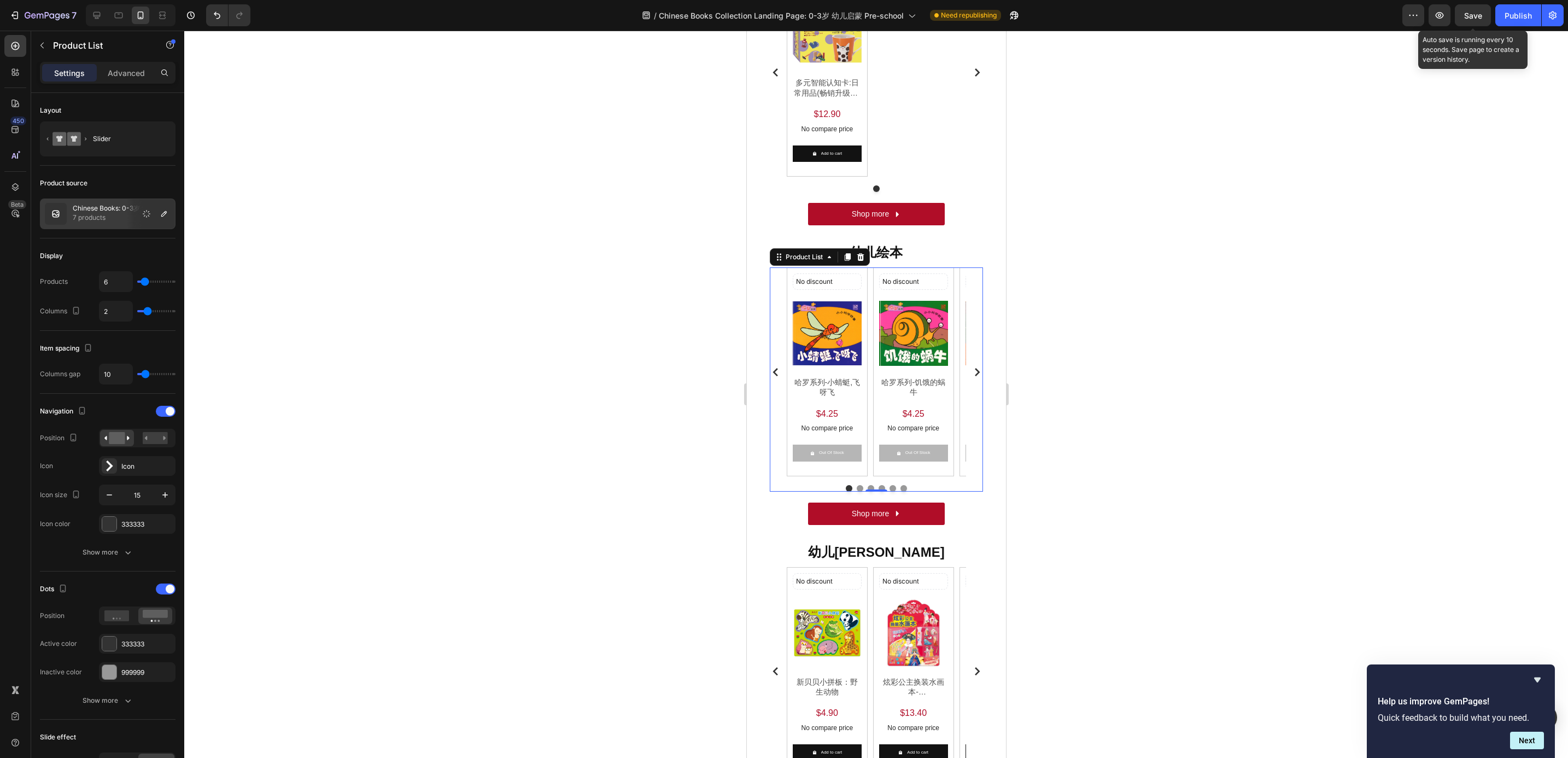
click at [1474, 15] on span "Save" at bounding box center [1474, 15] width 18 height 9
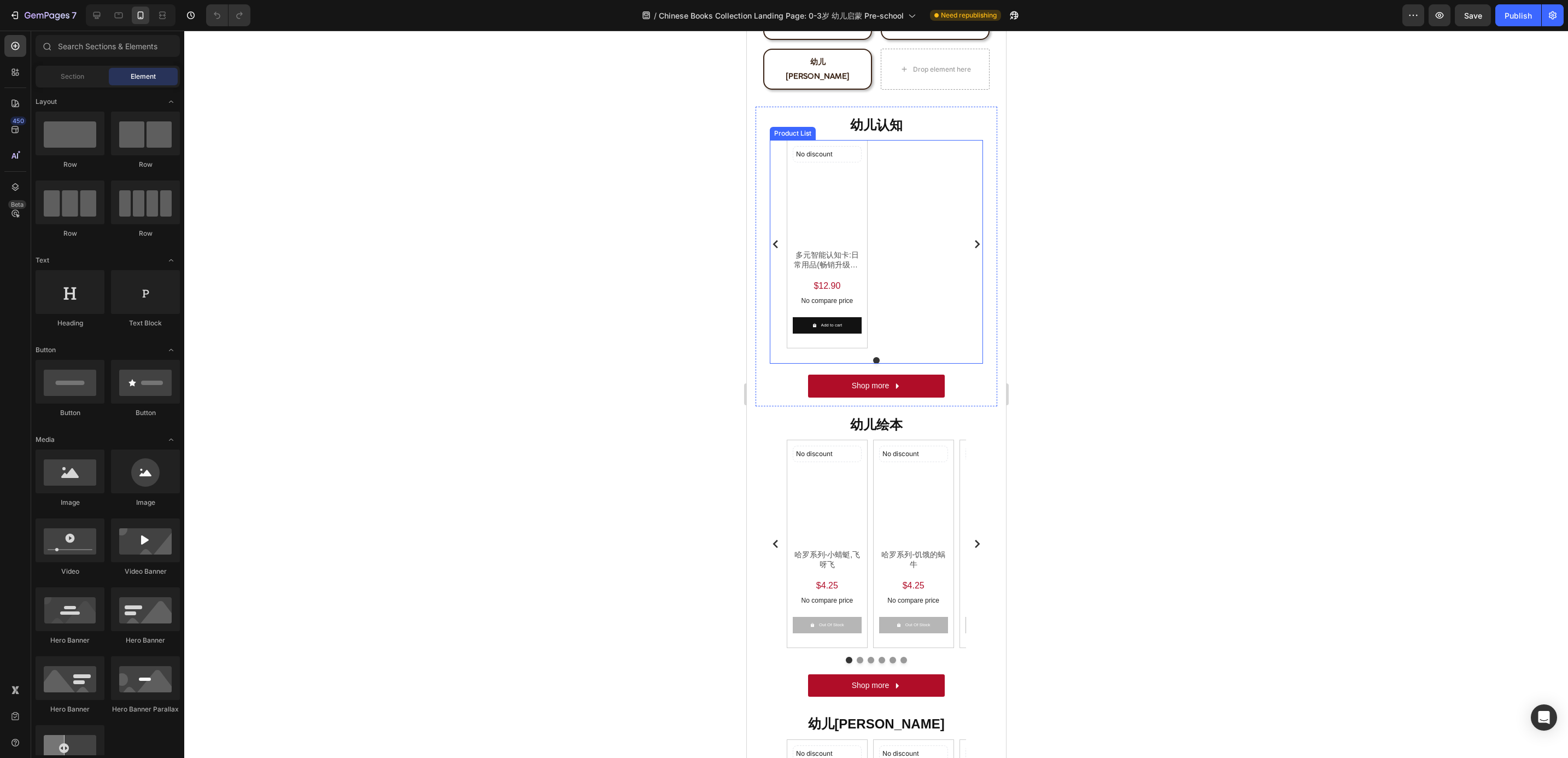
scroll to position [246, 0]
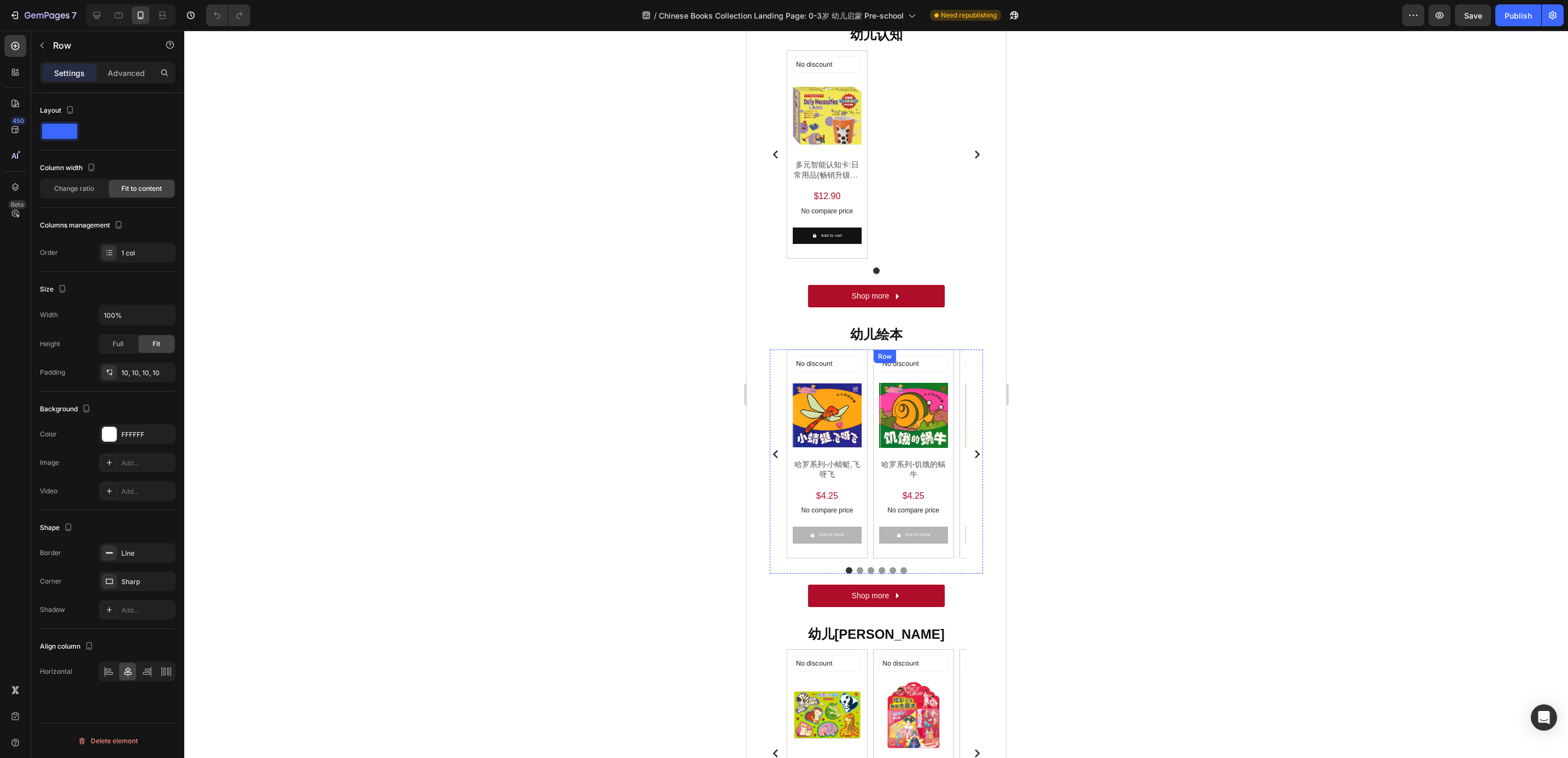
click at [873, 355] on div "No discount Not be displayed when published Discount Tag Product Images 哈罗系列-饥饿…" at bounding box center [913, 454] width 81 height 208
click at [869, 358] on div "No discount Not be displayed when published Discount Tag Product Images 哈罗系列-小蜻…" at bounding box center [876, 454] width 179 height 208
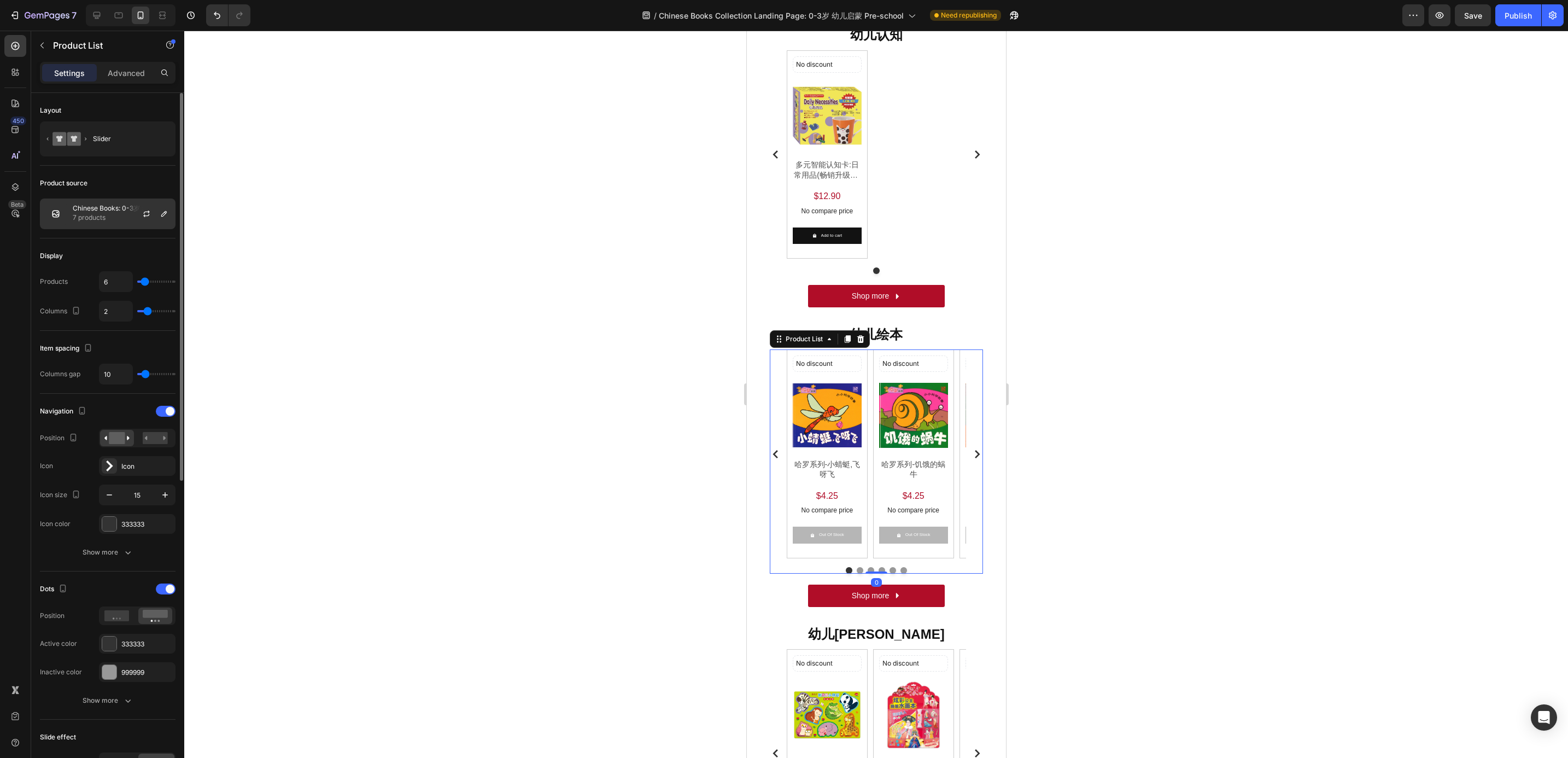
click at [112, 220] on p "7 products" at bounding box center [122, 217] width 98 height 11
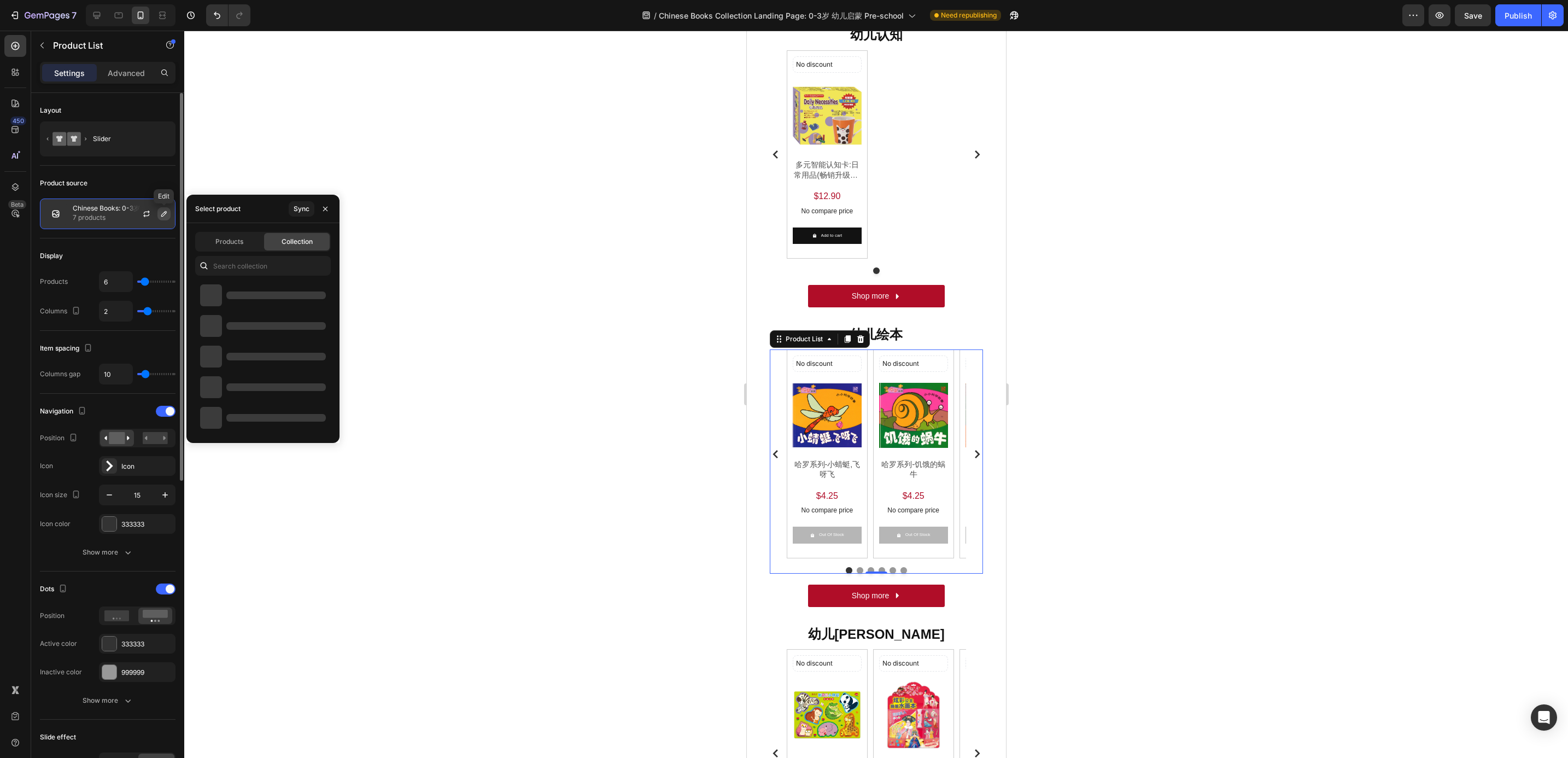
click at [163, 217] on icon "button" at bounding box center [164, 213] width 9 height 9
click at [236, 259] on input "text" at bounding box center [263, 266] width 136 height 20
paste input "Chinese Books: 0-3岁 幼儿启蒙 Pre-school 幼儿绘本"
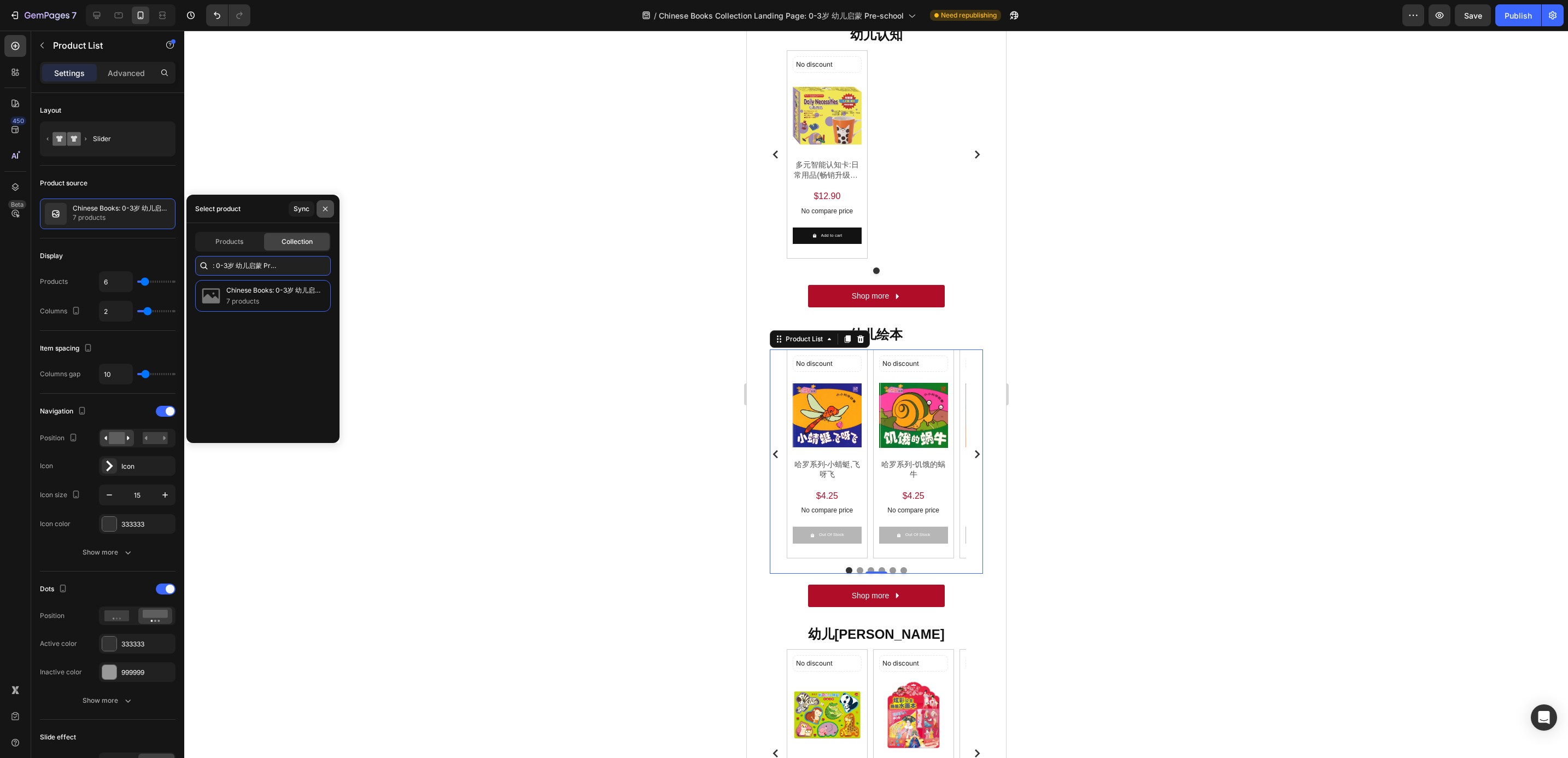
type input "Chinese Books: 0-3岁 幼儿启蒙 Pre-school 幼儿绘本"
click at [324, 214] on button "button" at bounding box center [325, 208] width 17 height 17
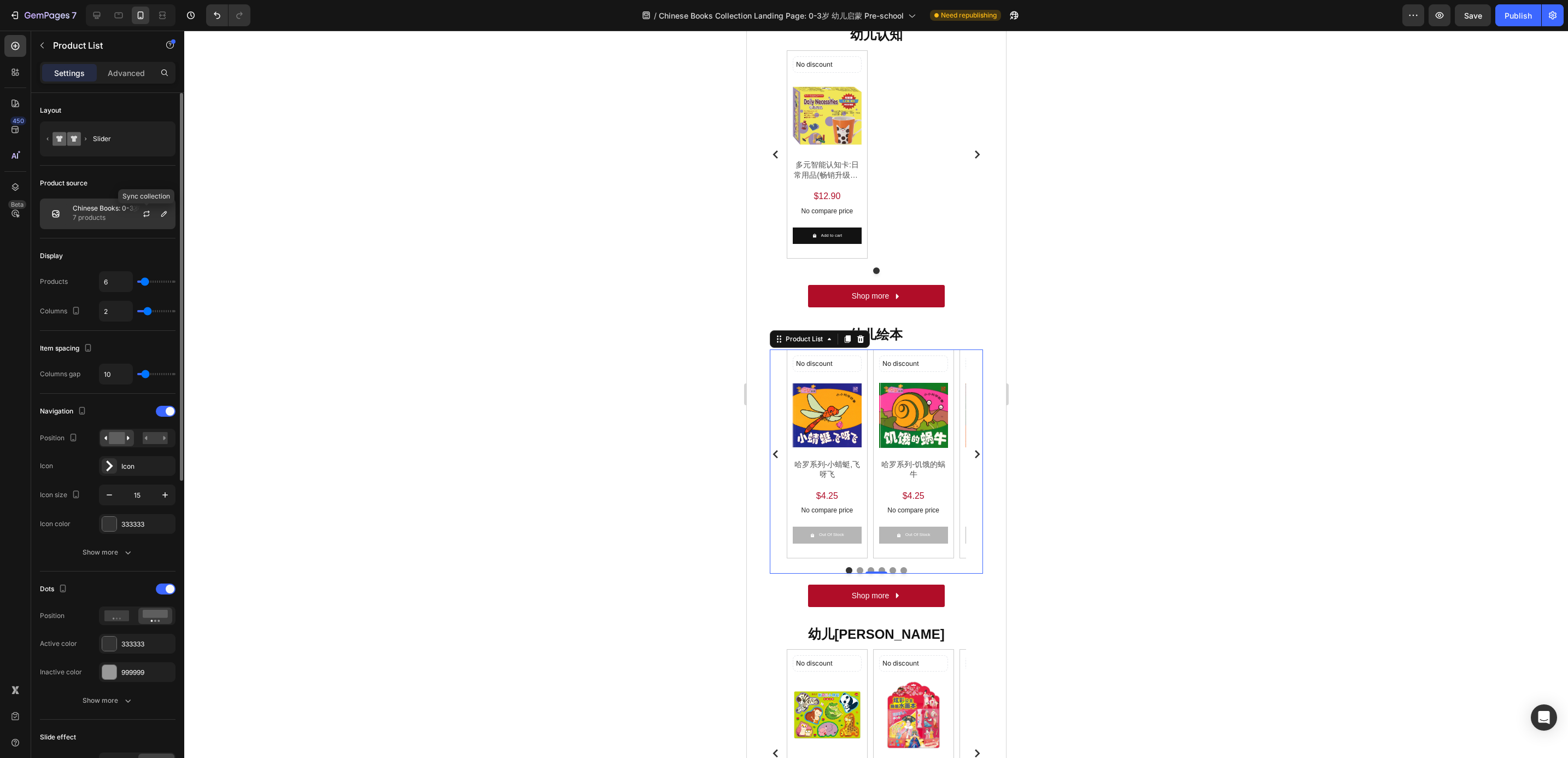
click at [149, 217] on icon "button" at bounding box center [146, 213] width 9 height 9
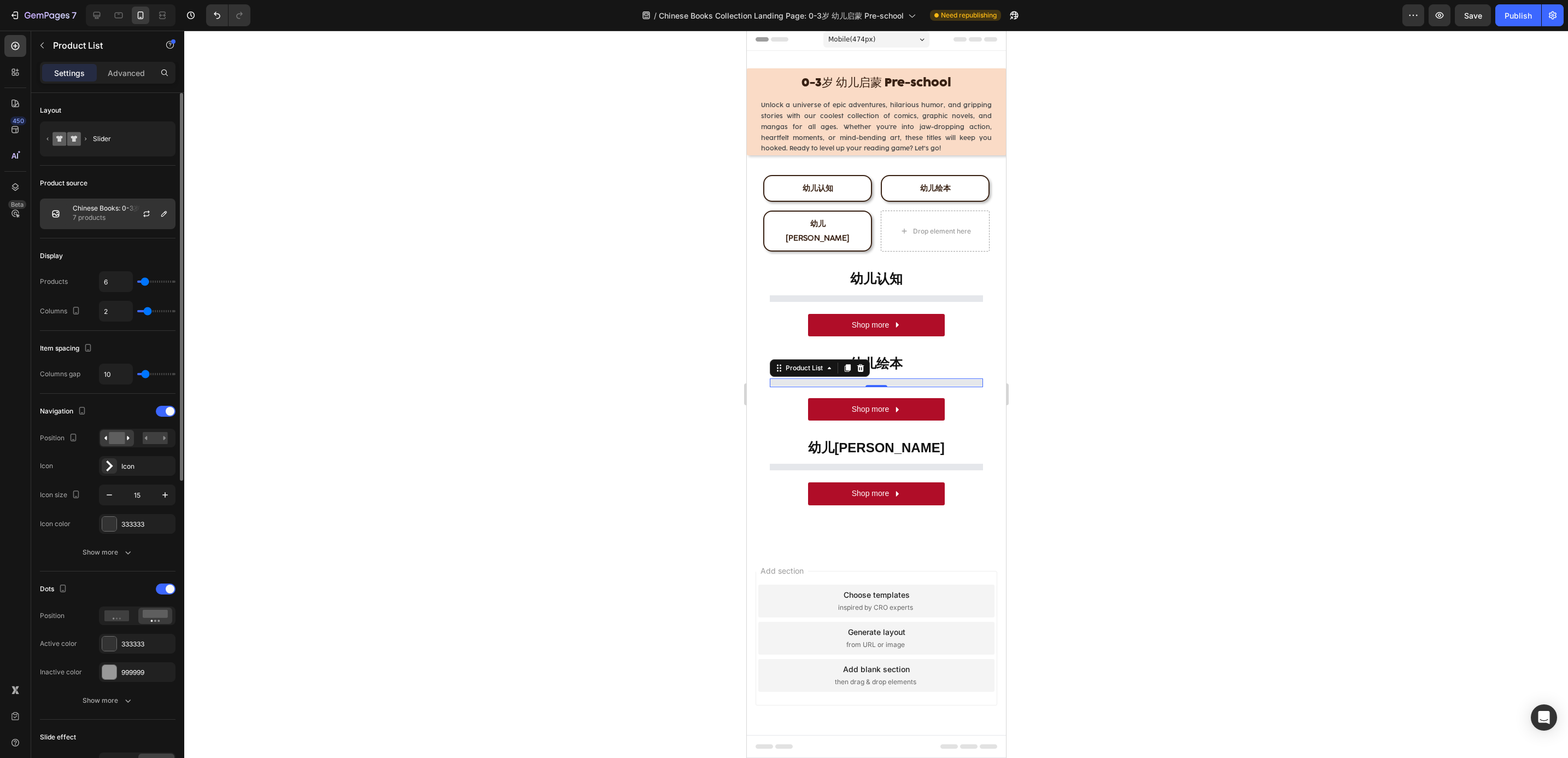
scroll to position [2, 0]
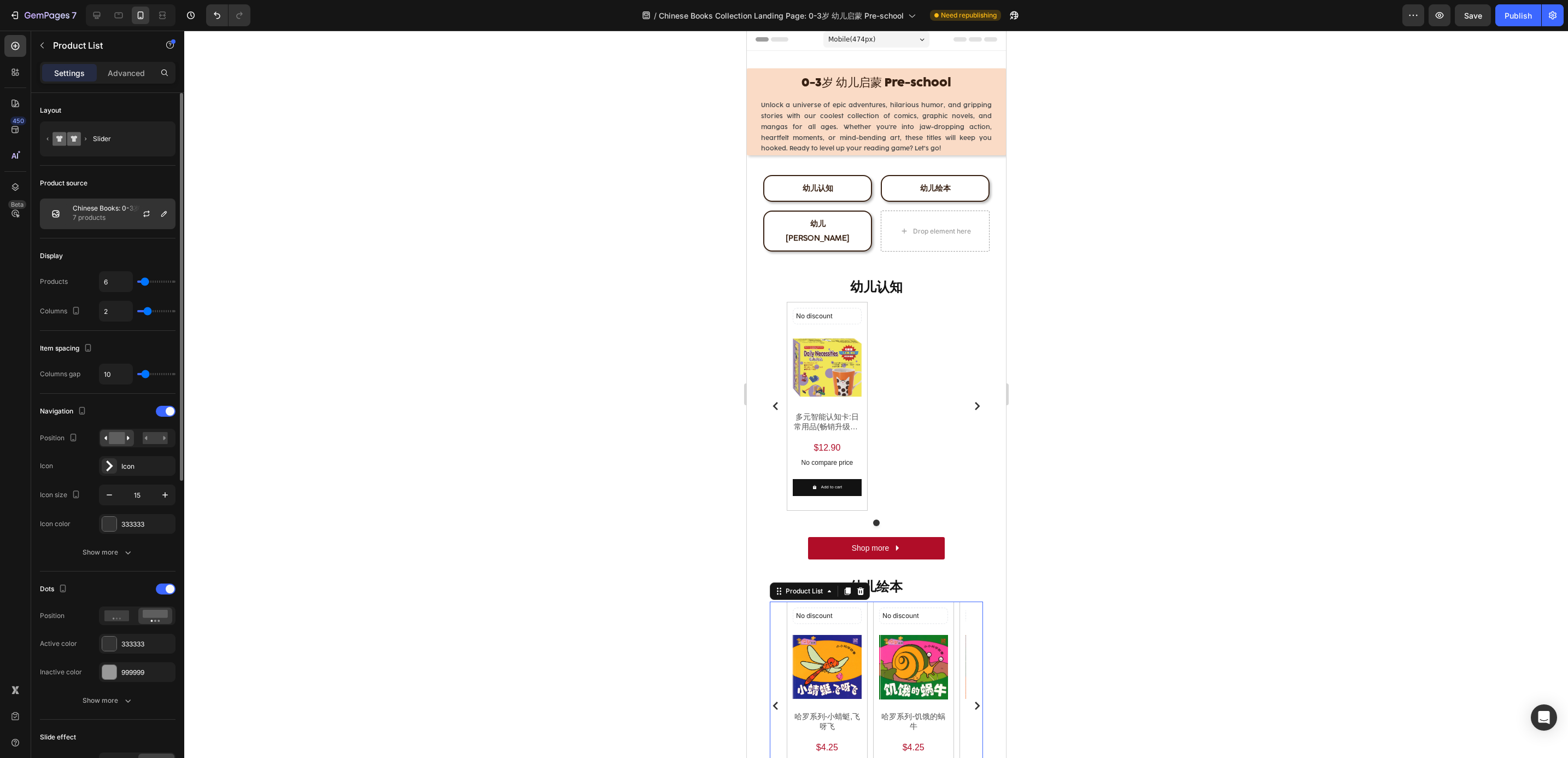
click at [100, 220] on p "7 products" at bounding box center [122, 217] width 98 height 11
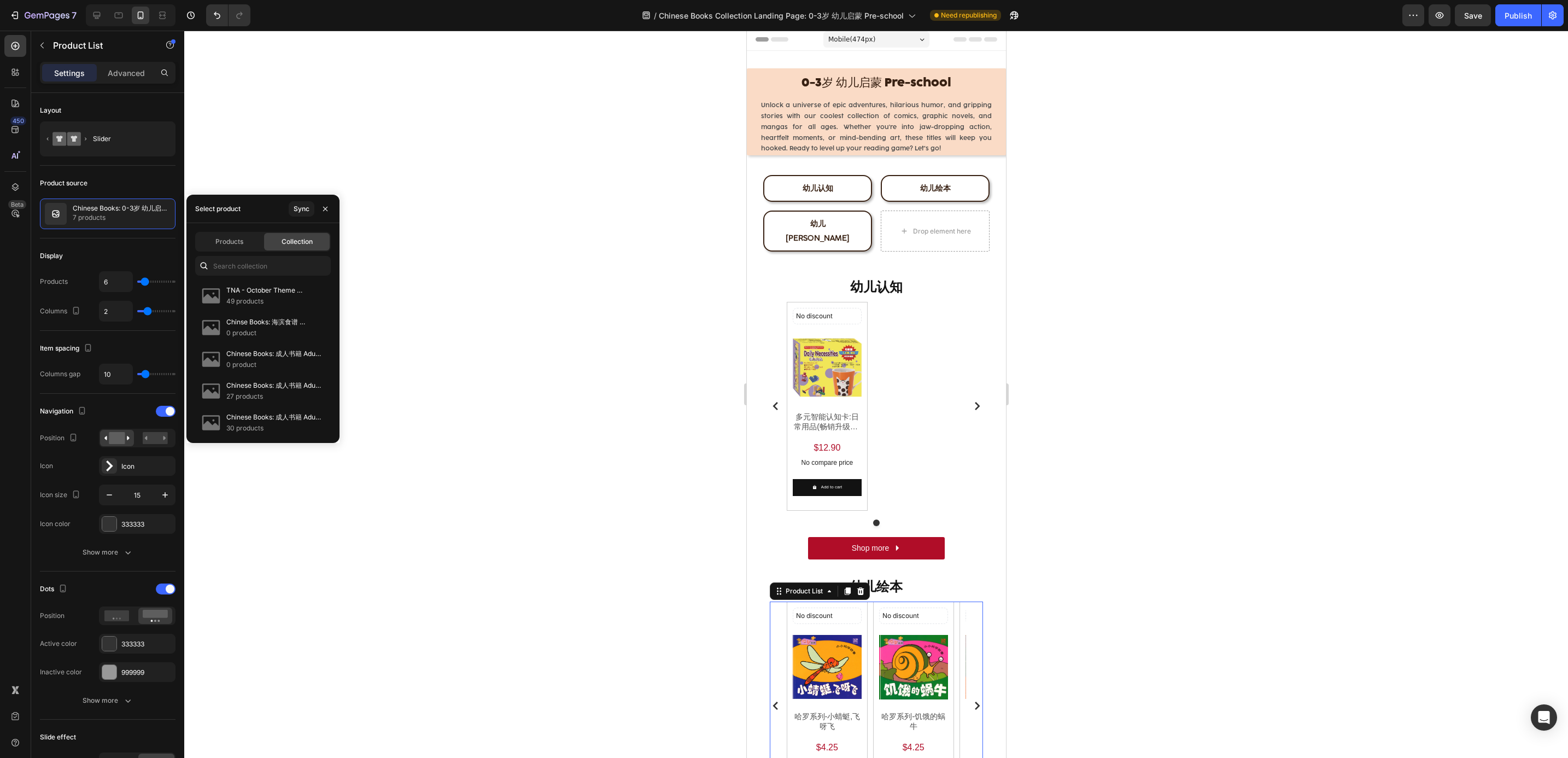
click at [670, 473] on div at bounding box center [876, 394] width 1384 height 727
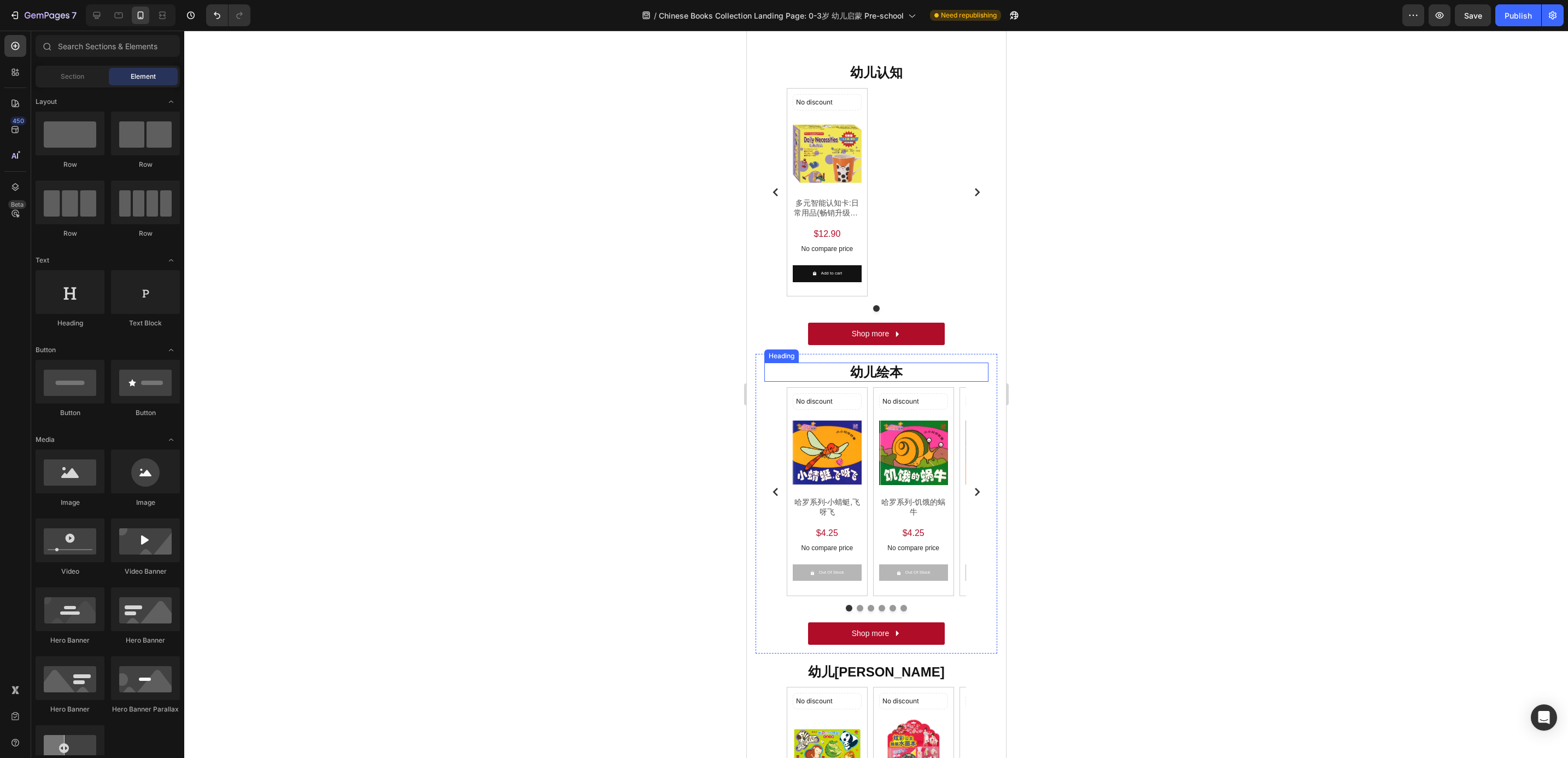
scroll to position [248, 0]
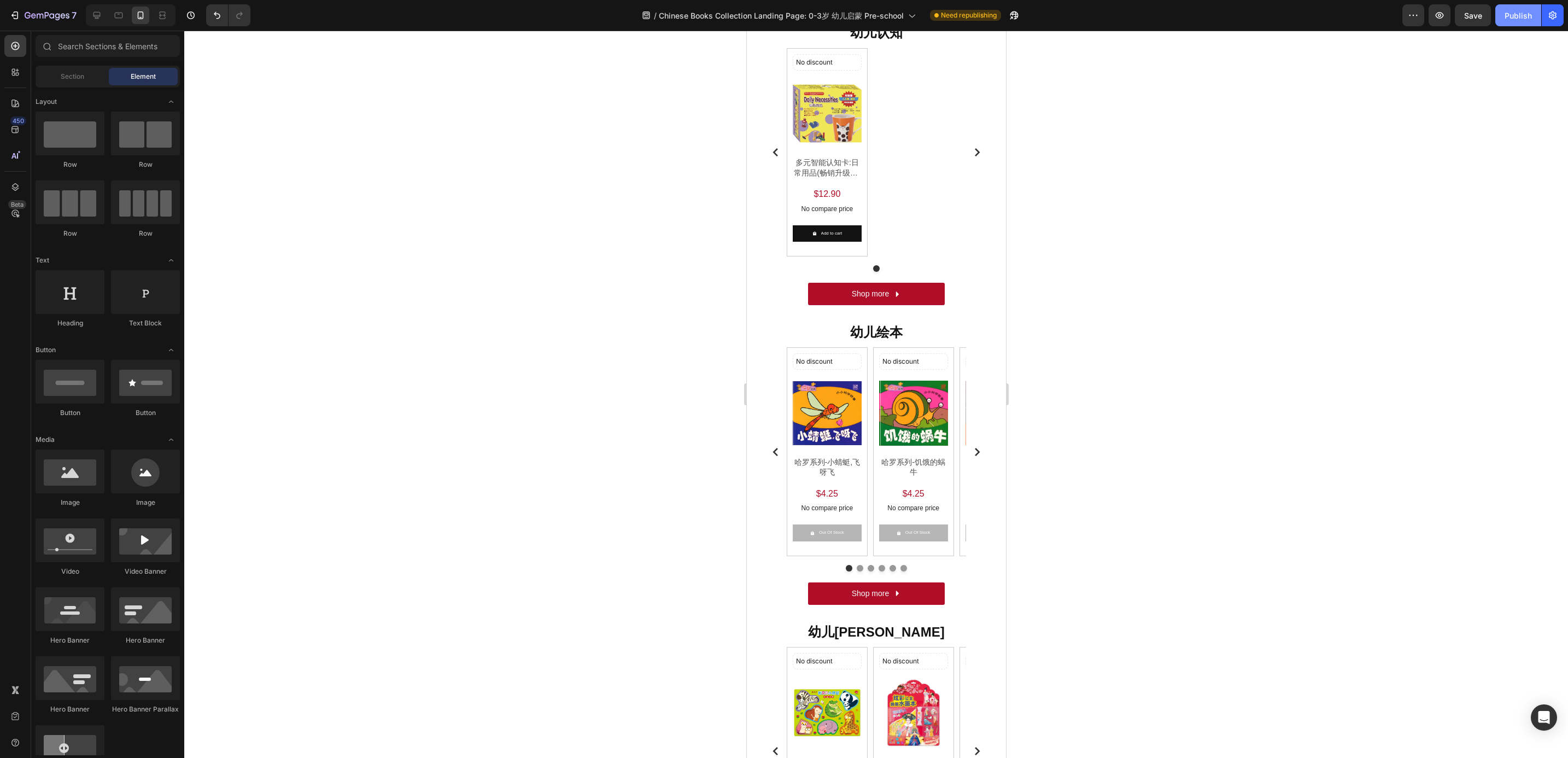
click at [1525, 21] on button "Publish" at bounding box center [1518, 15] width 46 height 22
click at [1442, 24] on button "button" at bounding box center [1439, 15] width 22 height 22
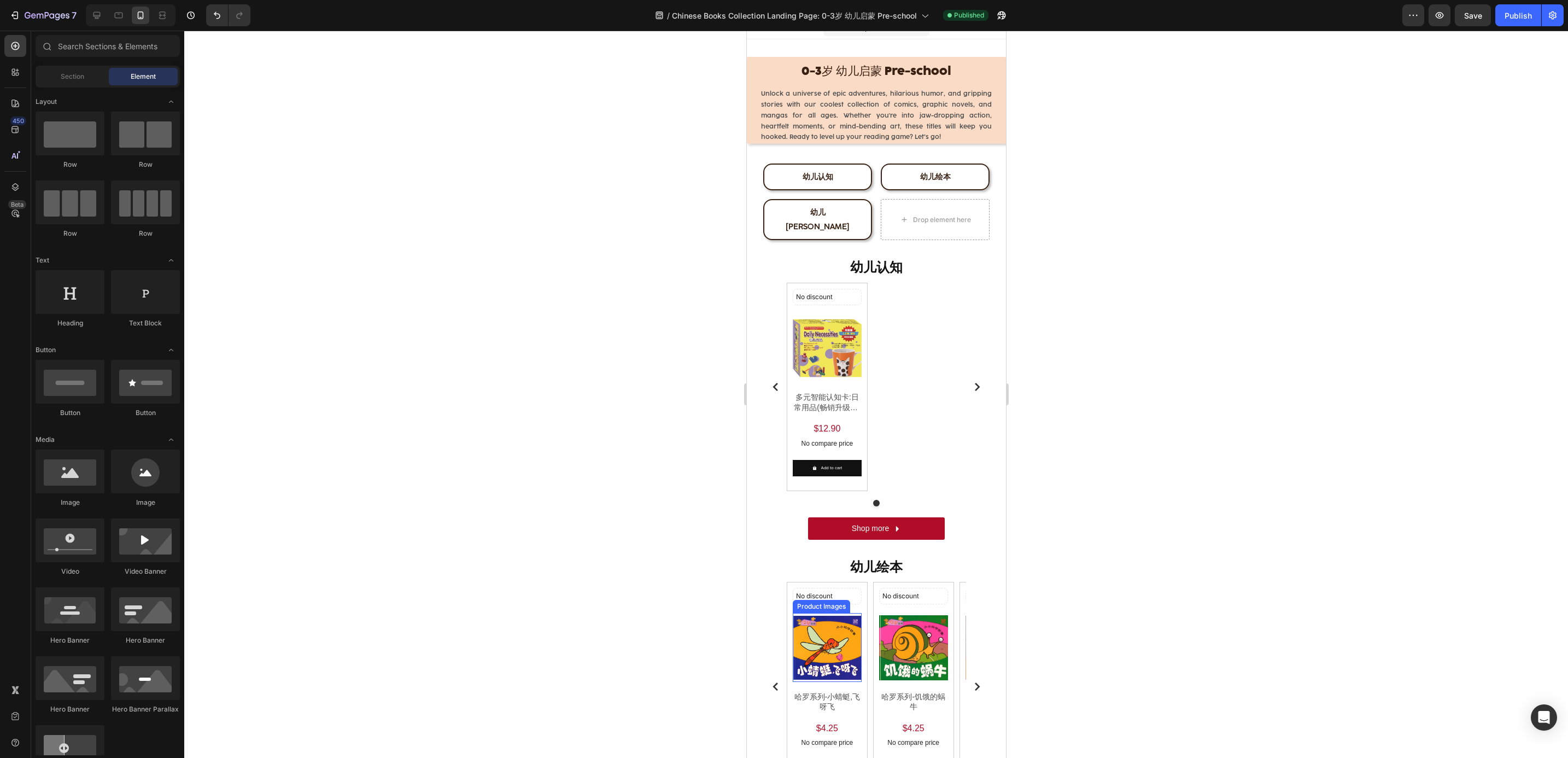
scroll to position [0, 0]
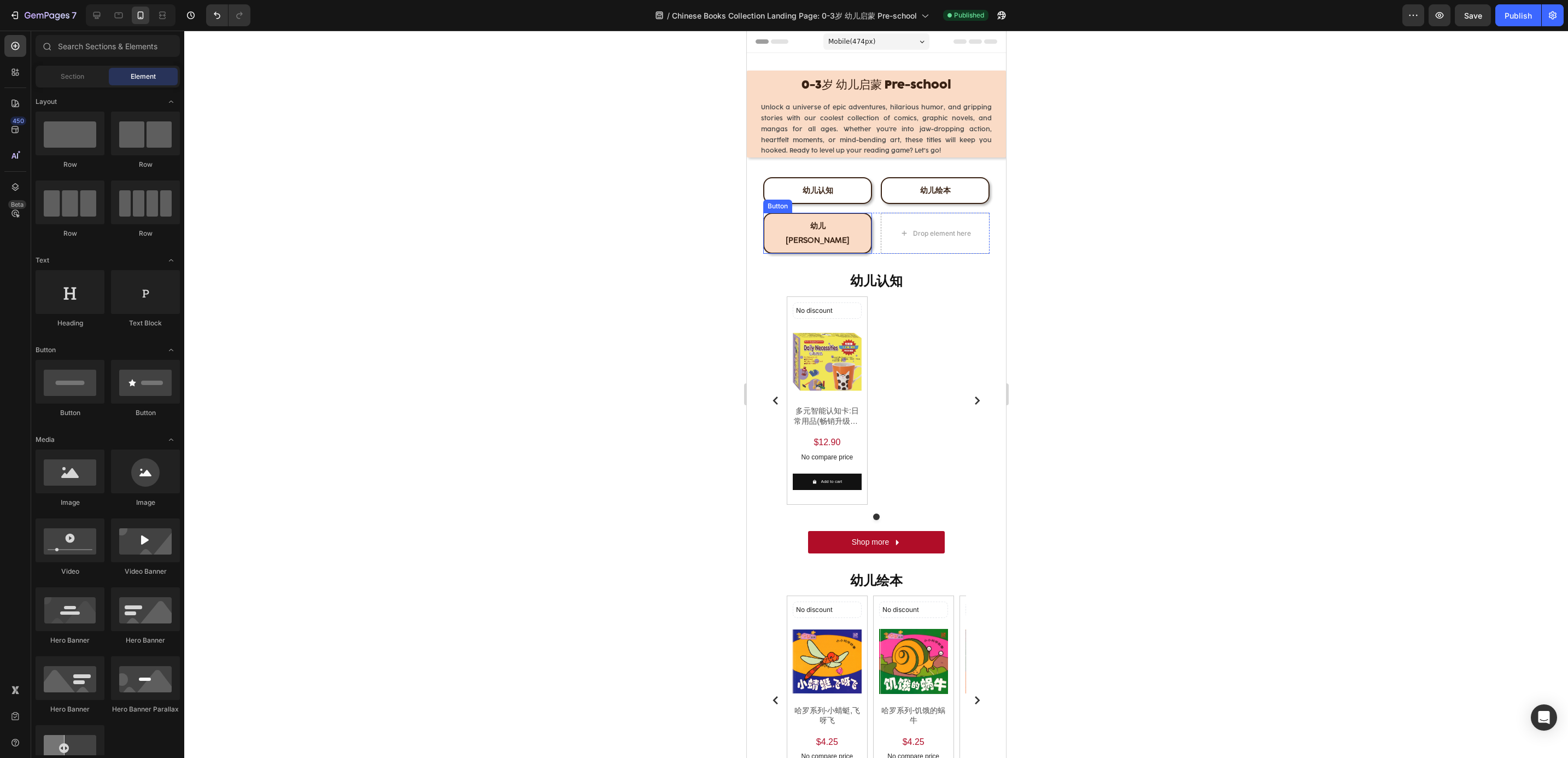
click at [799, 215] on link "幼儿[PERSON_NAME]" at bounding box center [818, 233] width 109 height 41
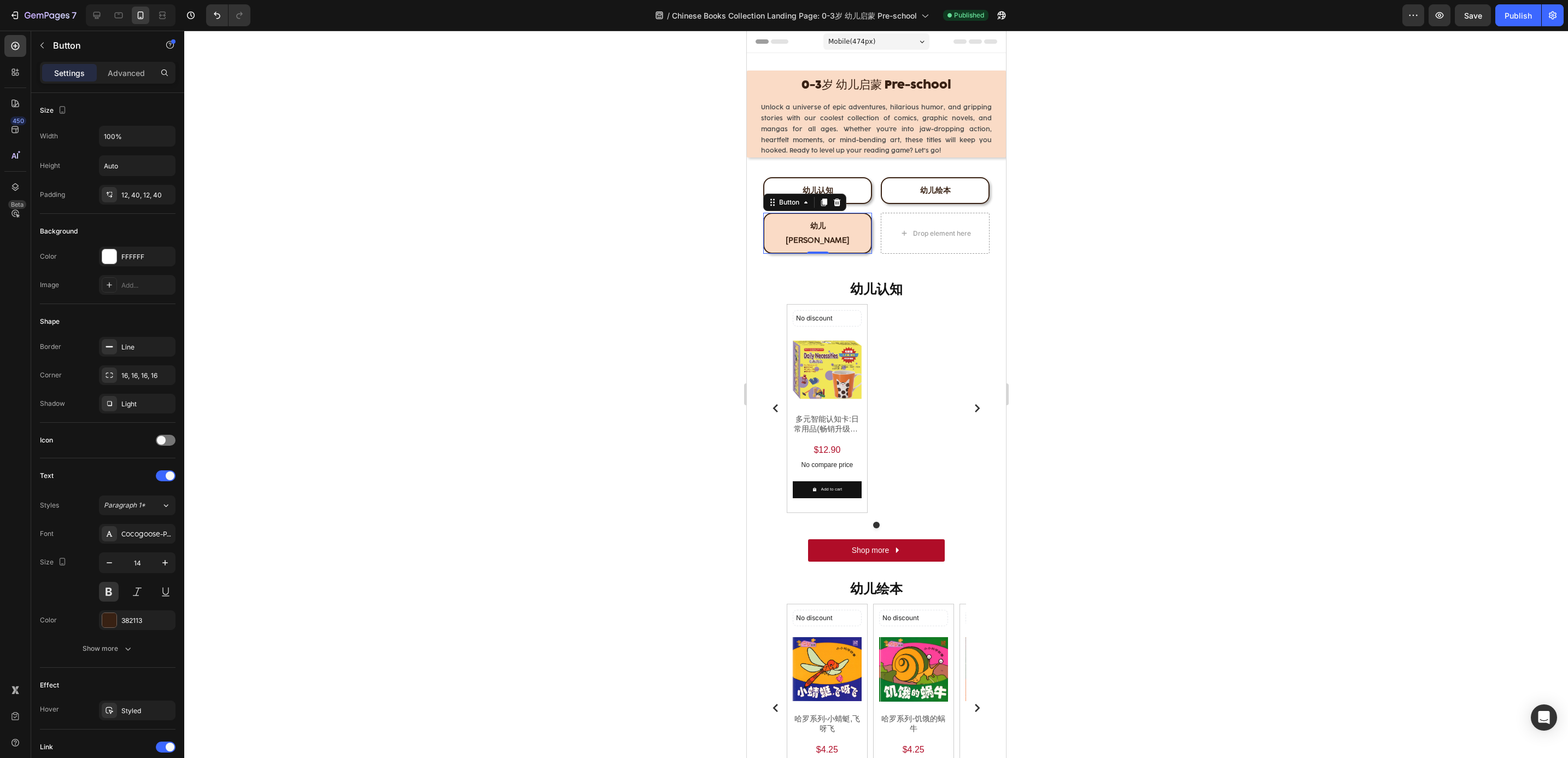
click at [846, 231] on link "幼儿[PERSON_NAME]" at bounding box center [818, 233] width 109 height 41
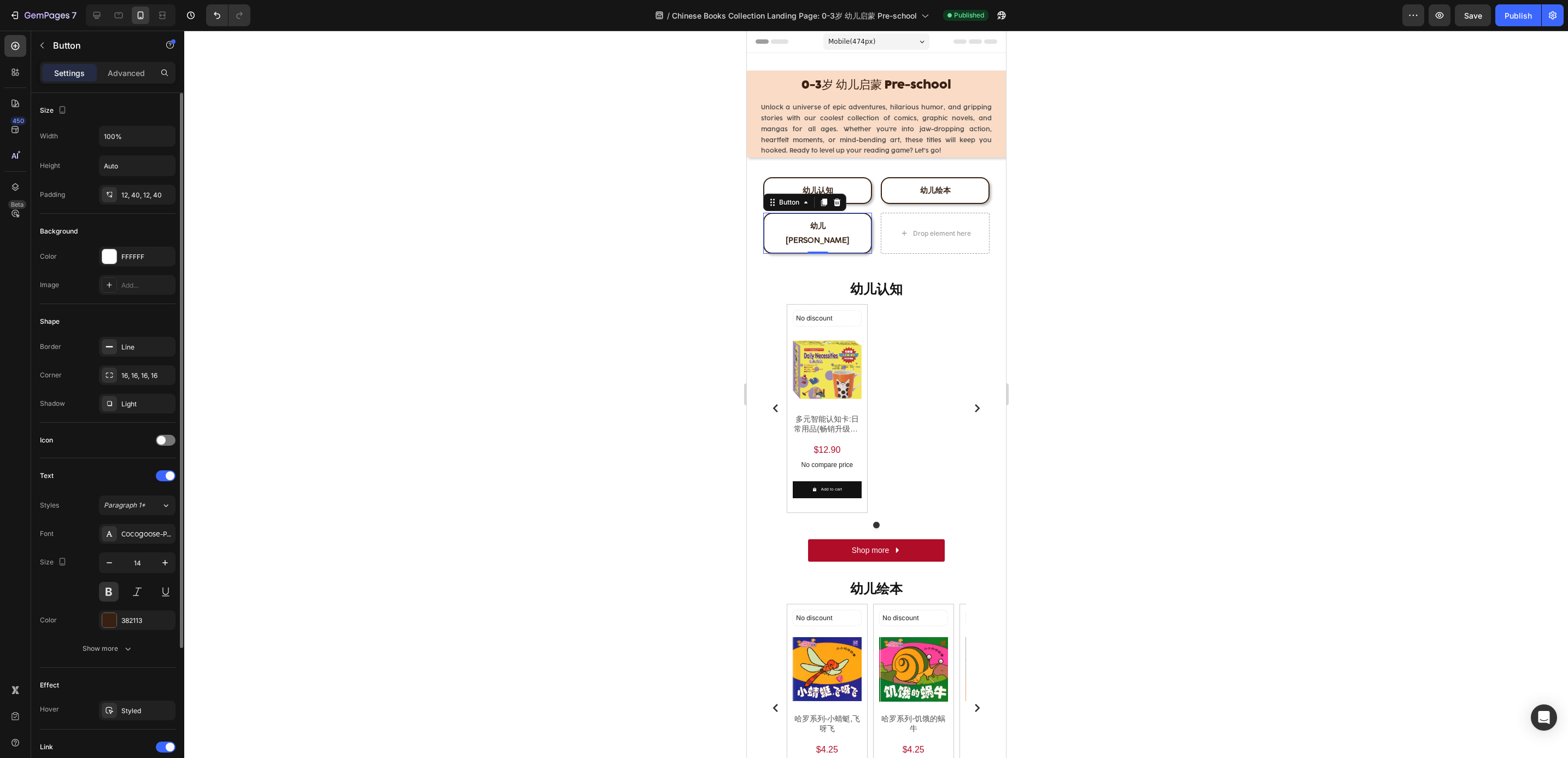
scroll to position [178, 0]
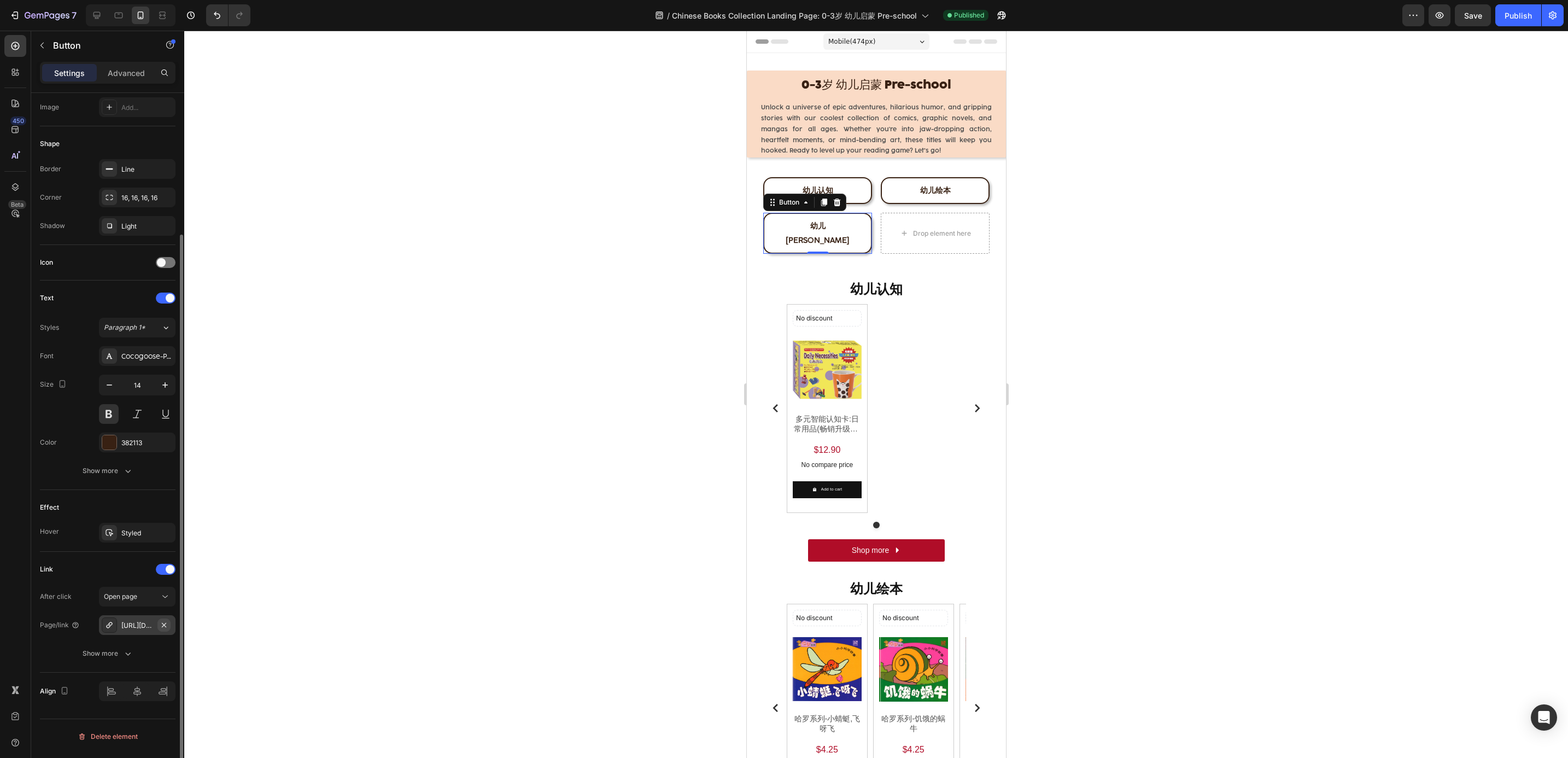
click at [162, 625] on icon "button" at bounding box center [164, 624] width 9 height 9
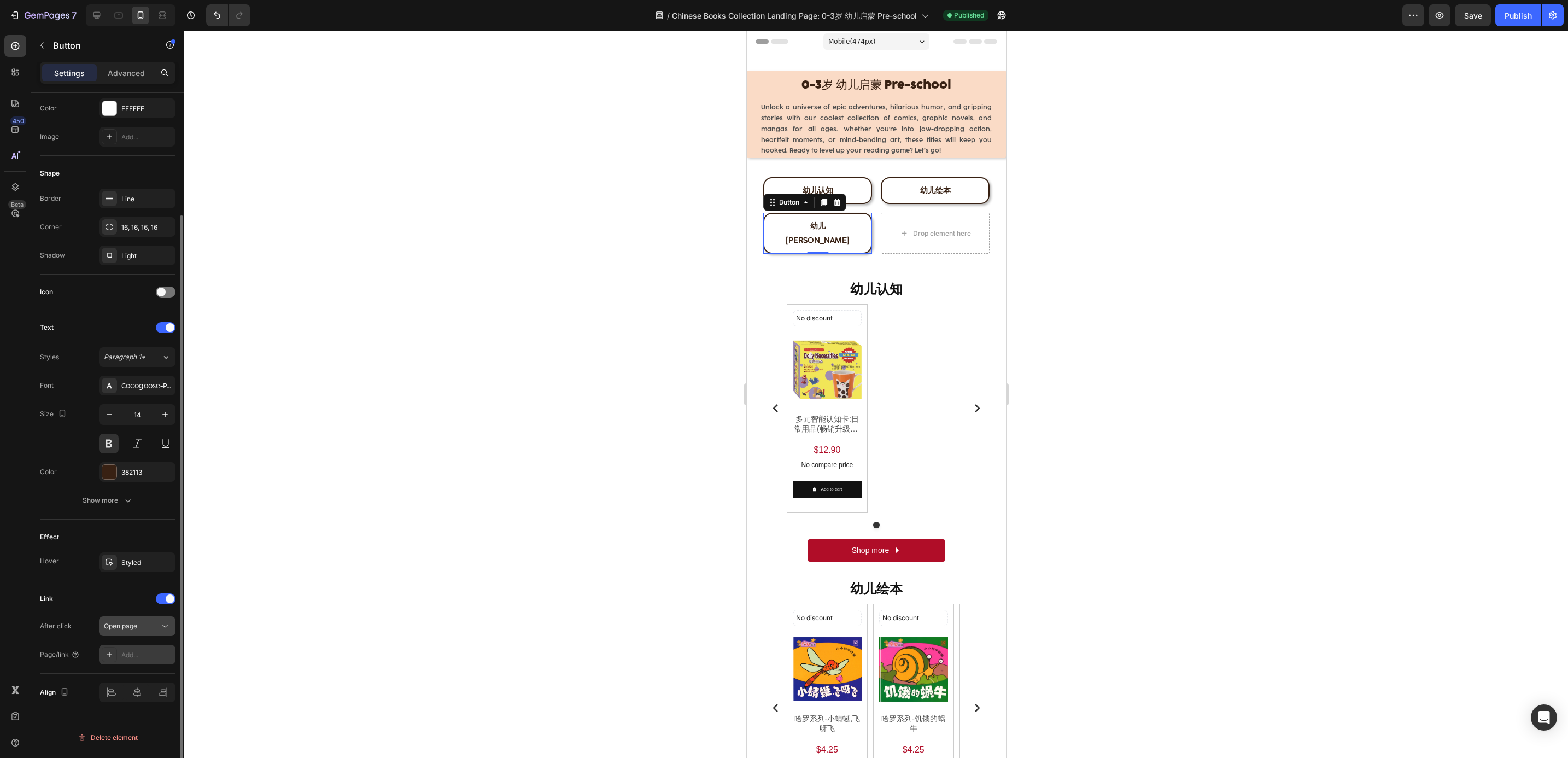
scroll to position [148, 0]
click at [129, 653] on div "Add..." at bounding box center [147, 655] width 51 height 10
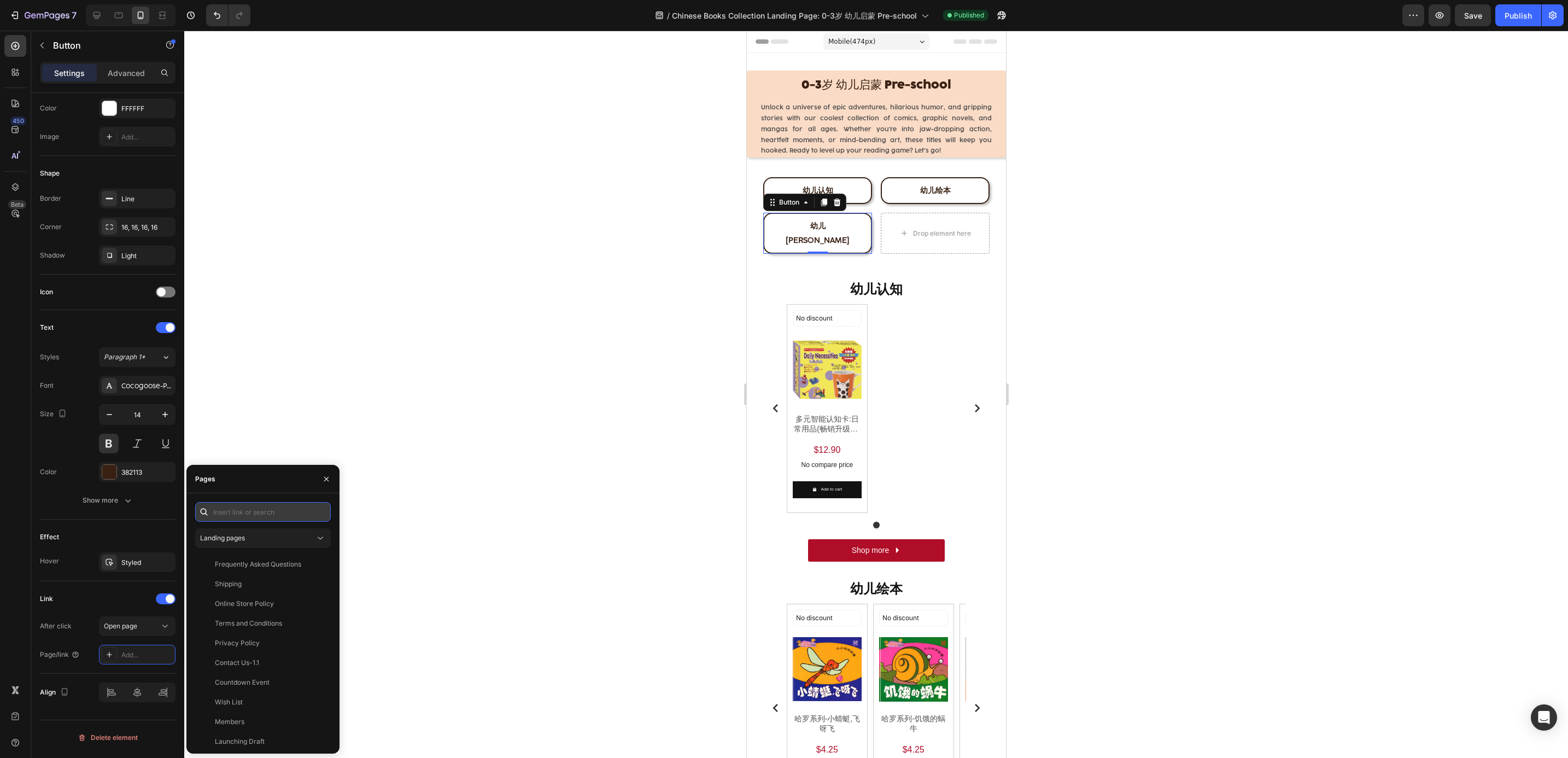
click at [250, 514] on input "text" at bounding box center [263, 512] width 136 height 20
paste input "[URL][DOMAIN_NAME]"
type input "[URL][DOMAIN_NAME]"
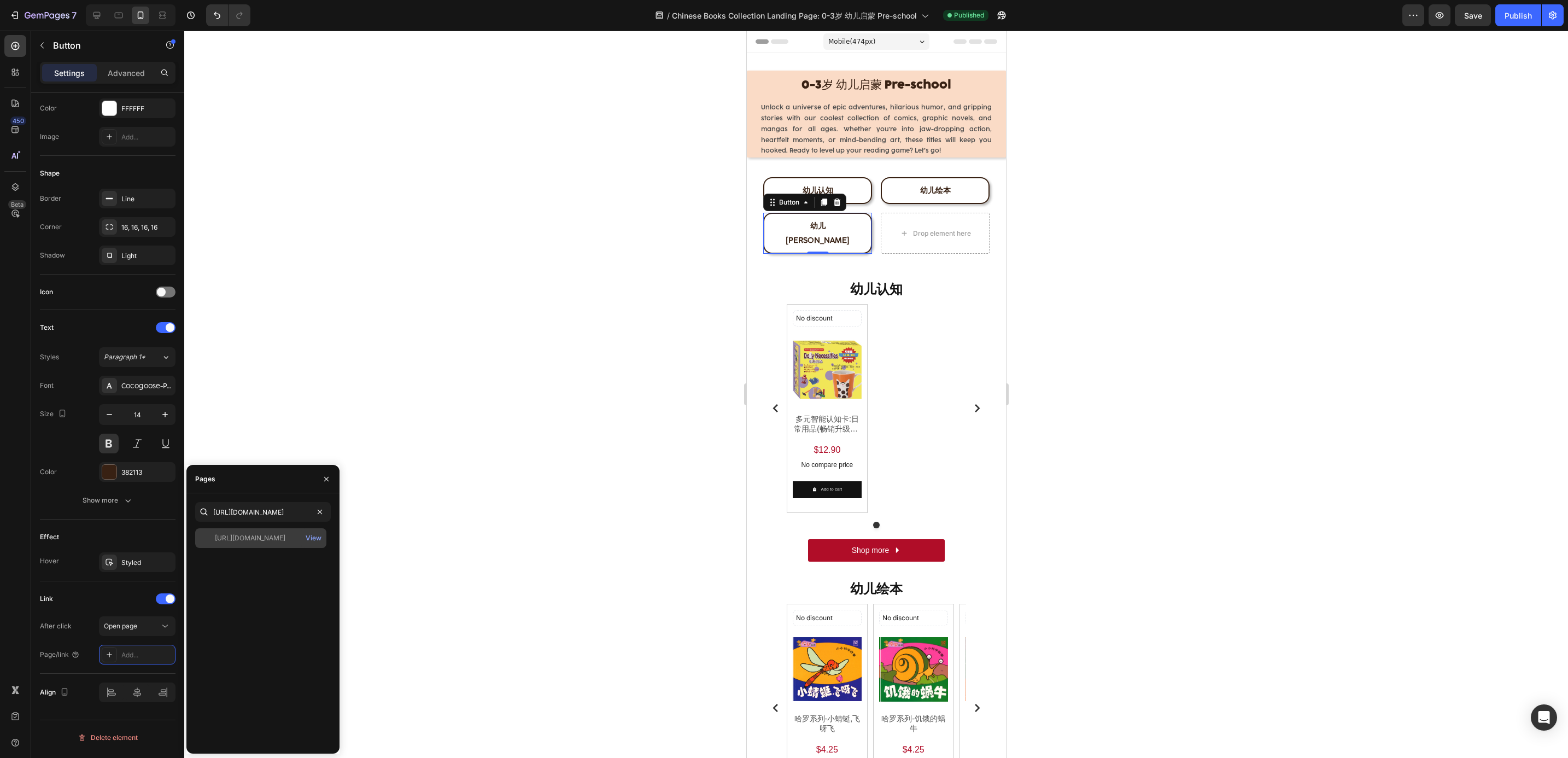
click at [262, 538] on div "[URL][DOMAIN_NAME]" at bounding box center [250, 538] width 71 height 10
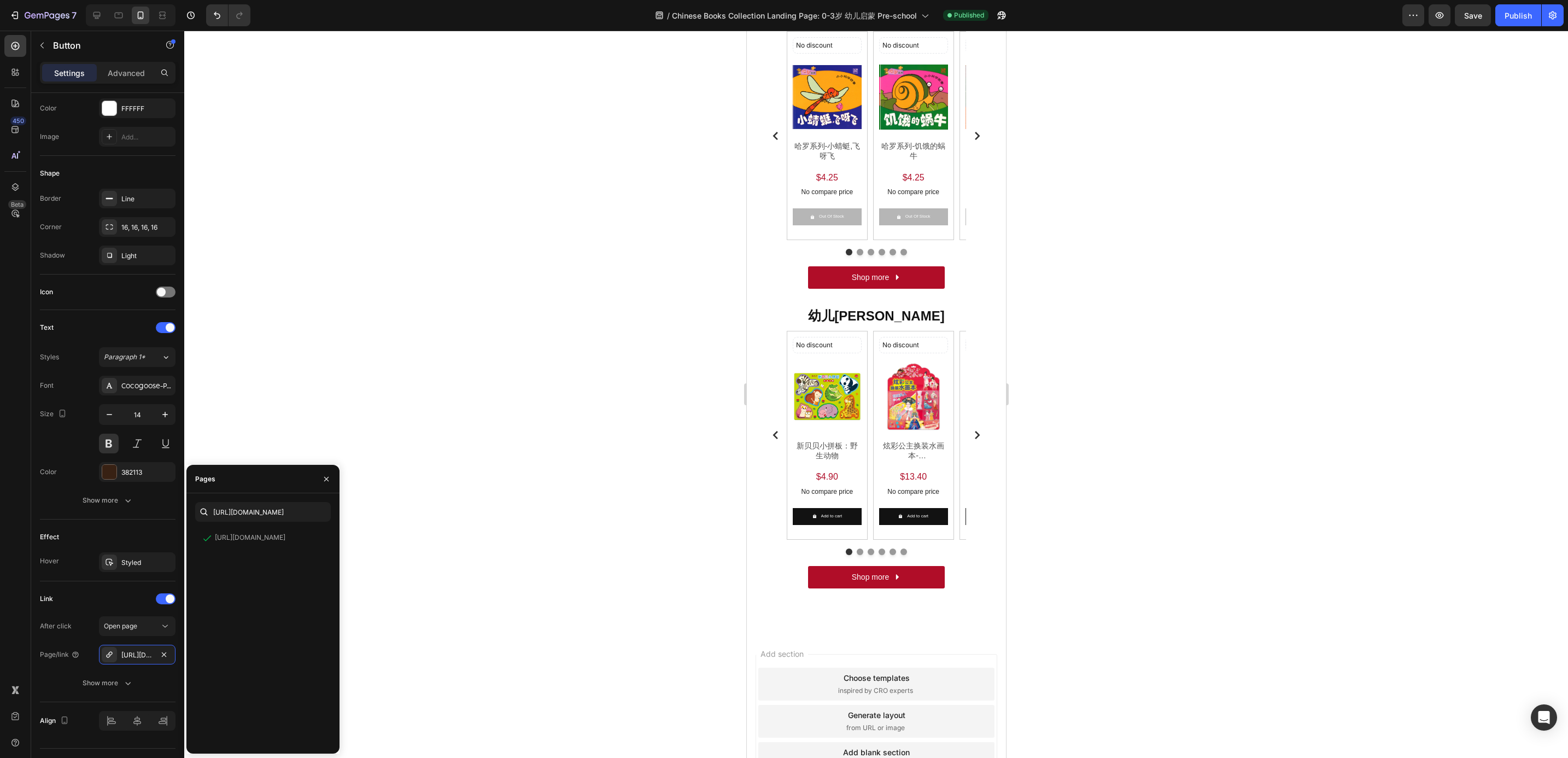
scroll to position [574, 0]
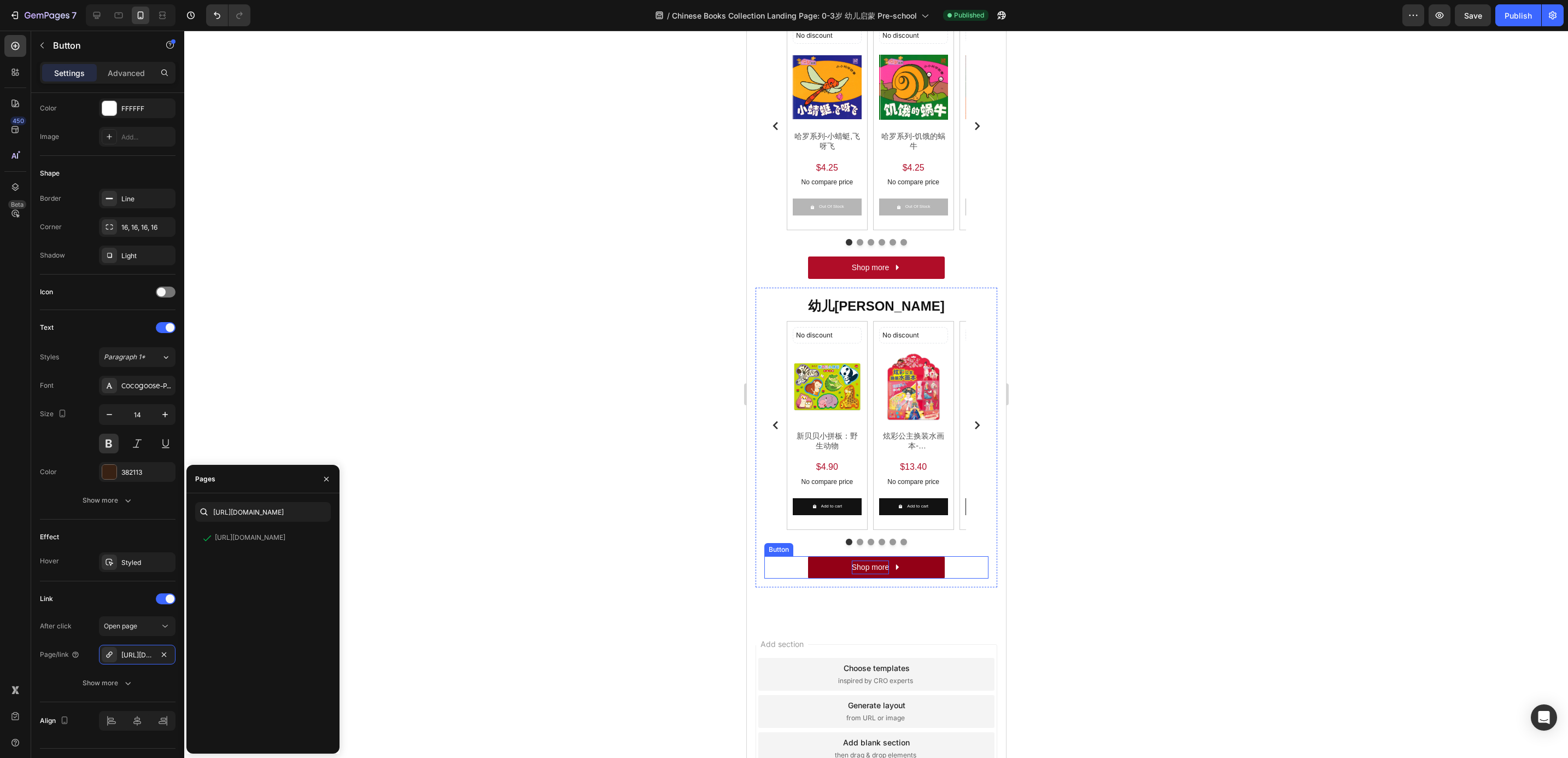
click at [859, 568] on p "Shop more" at bounding box center [869, 567] width 37 height 14
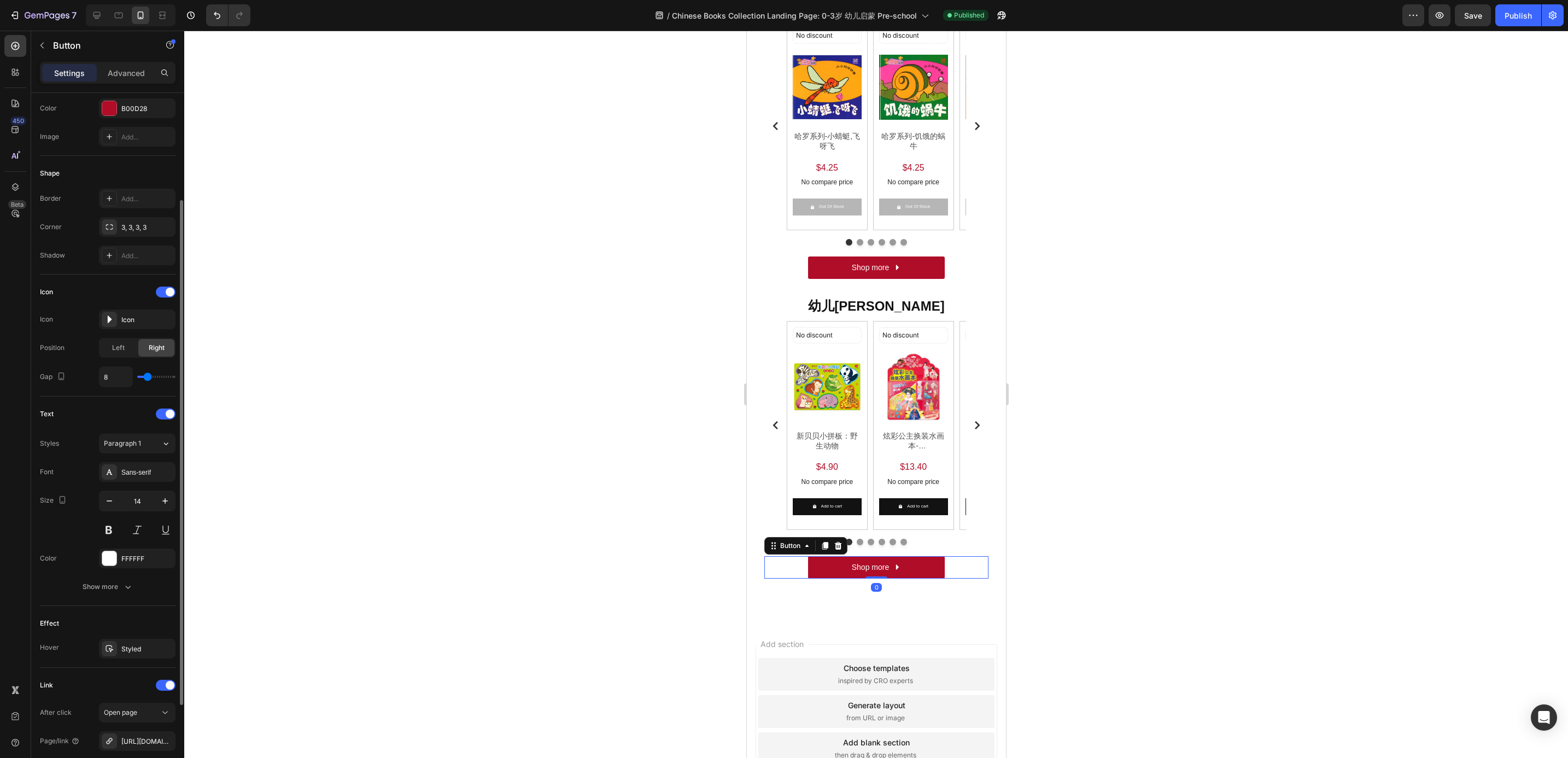
scroll to position [264, 0]
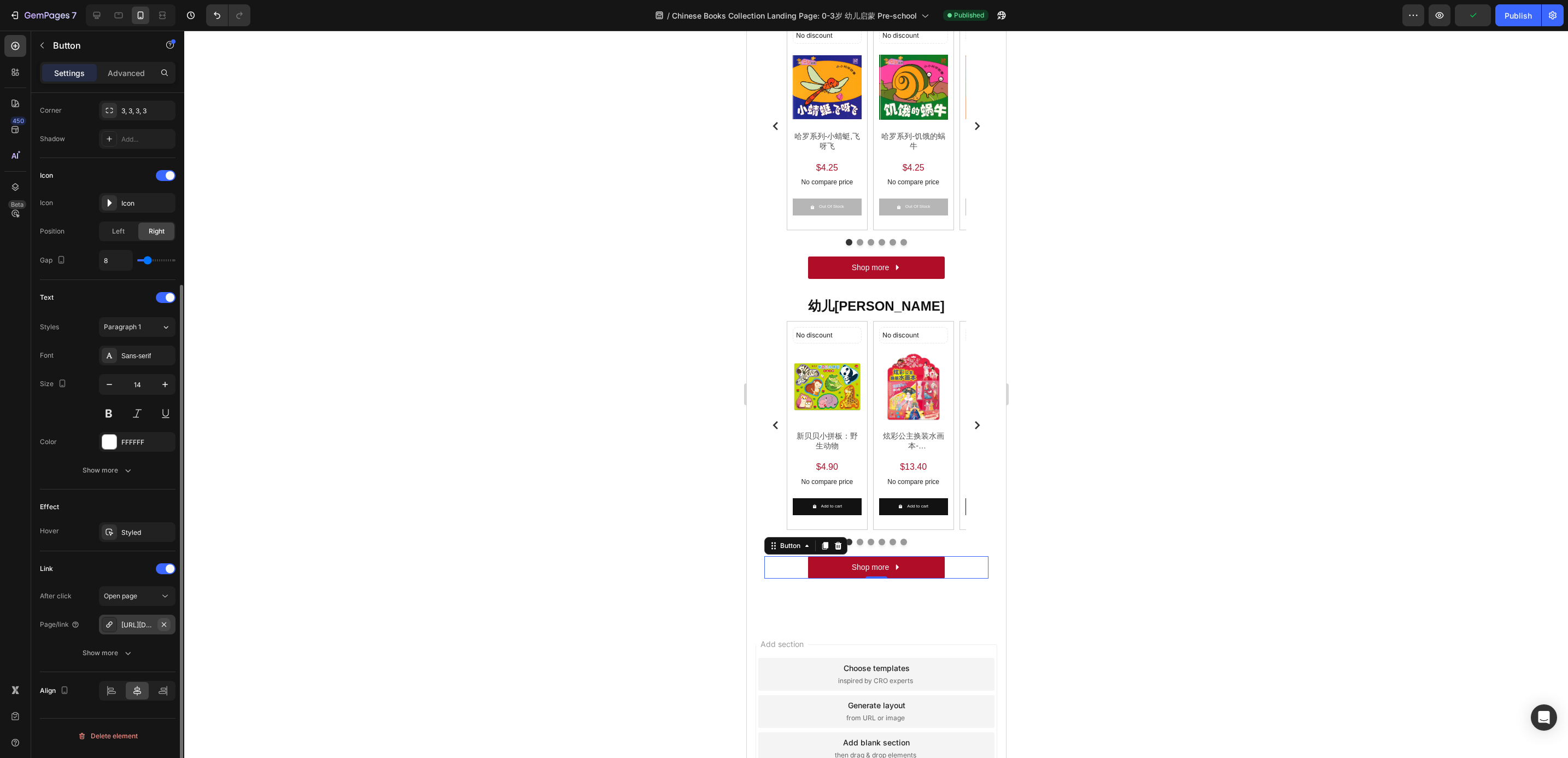
click at [164, 627] on icon "button" at bounding box center [164, 624] width 9 height 9
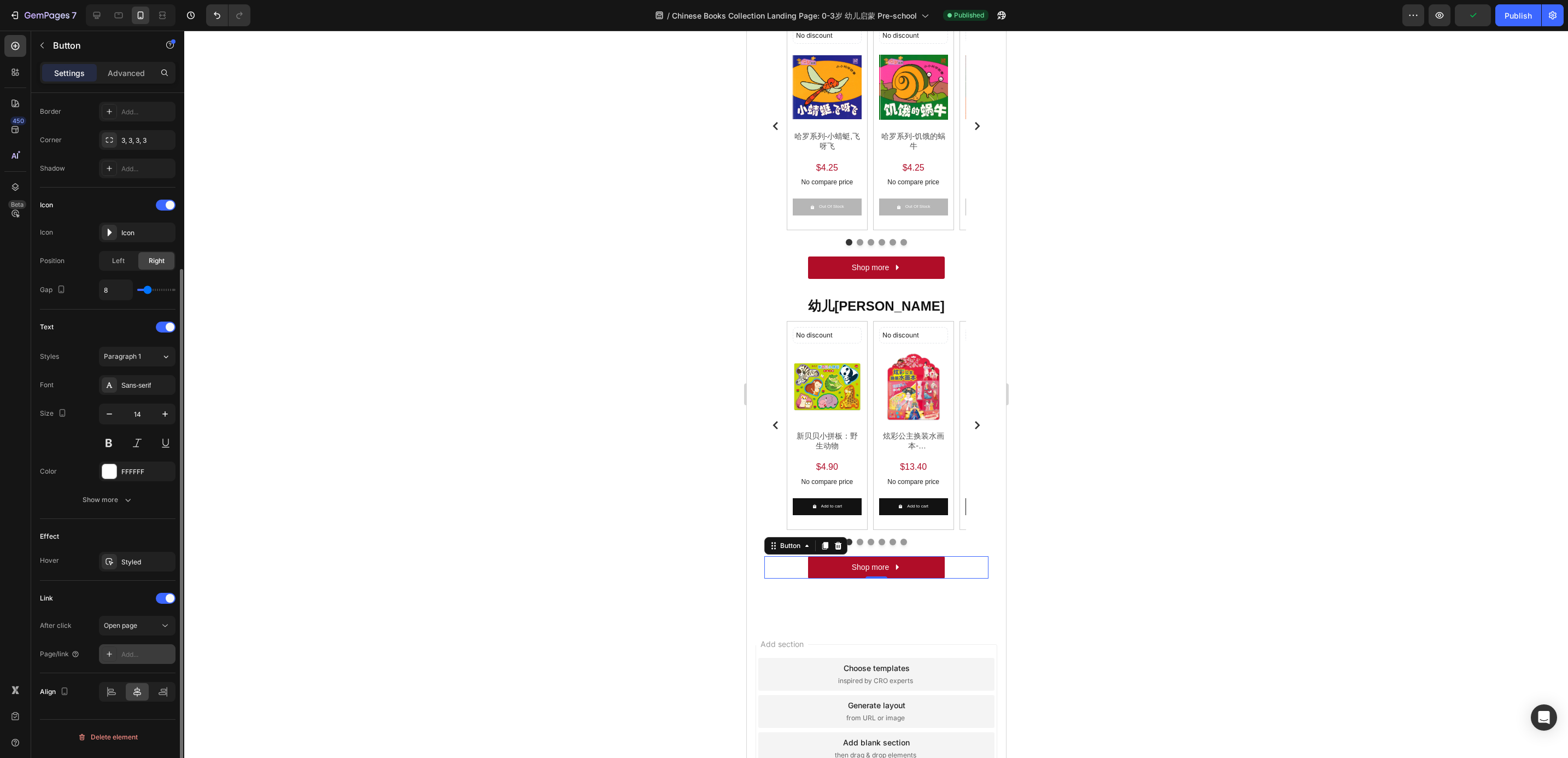
click at [143, 659] on div "Add..." at bounding box center [147, 655] width 51 height 10
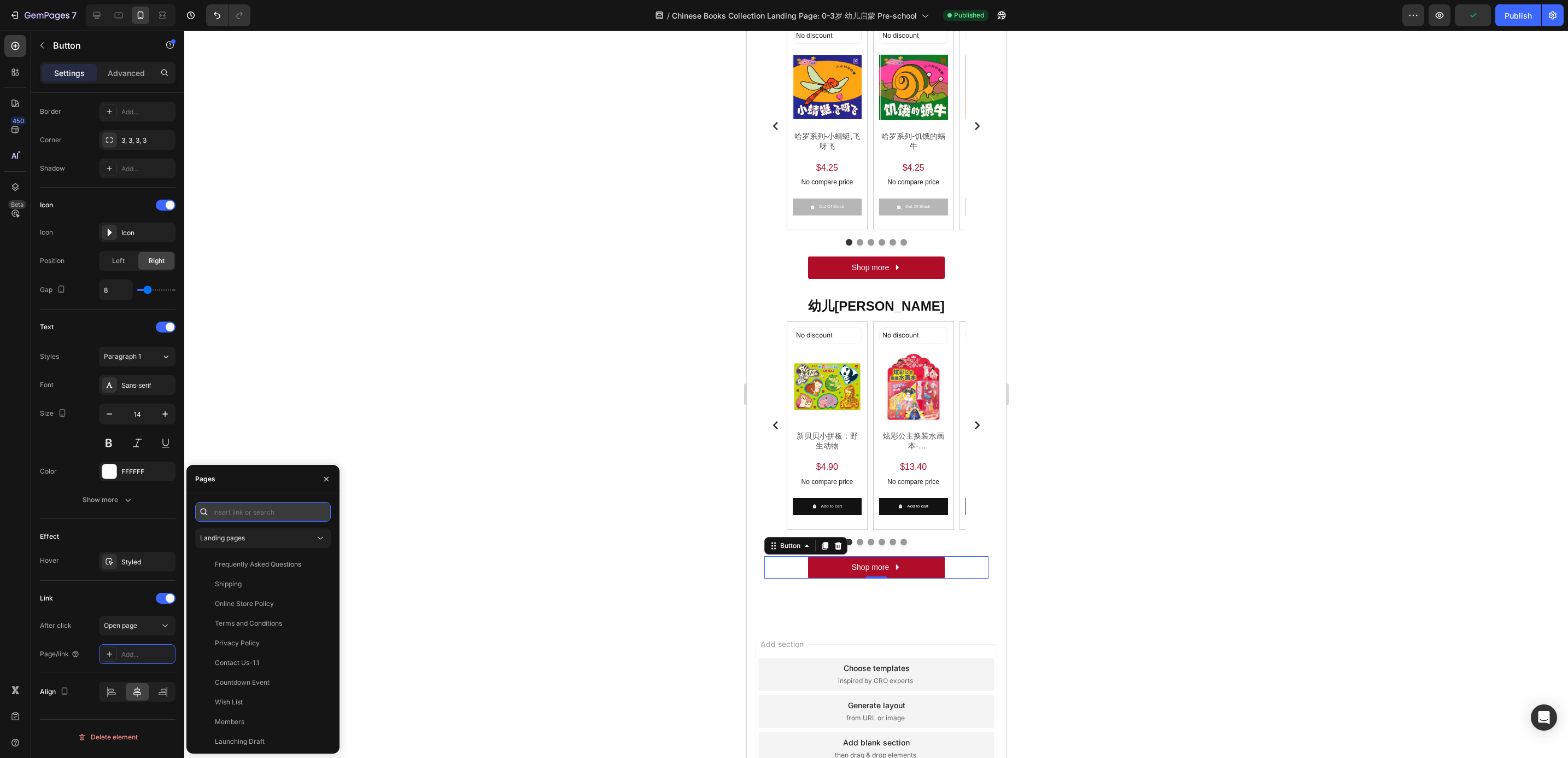
click at [258, 520] on input "text" at bounding box center [263, 512] width 136 height 20
paste input "[URL][DOMAIN_NAME]"
type input "[URL][DOMAIN_NAME]"
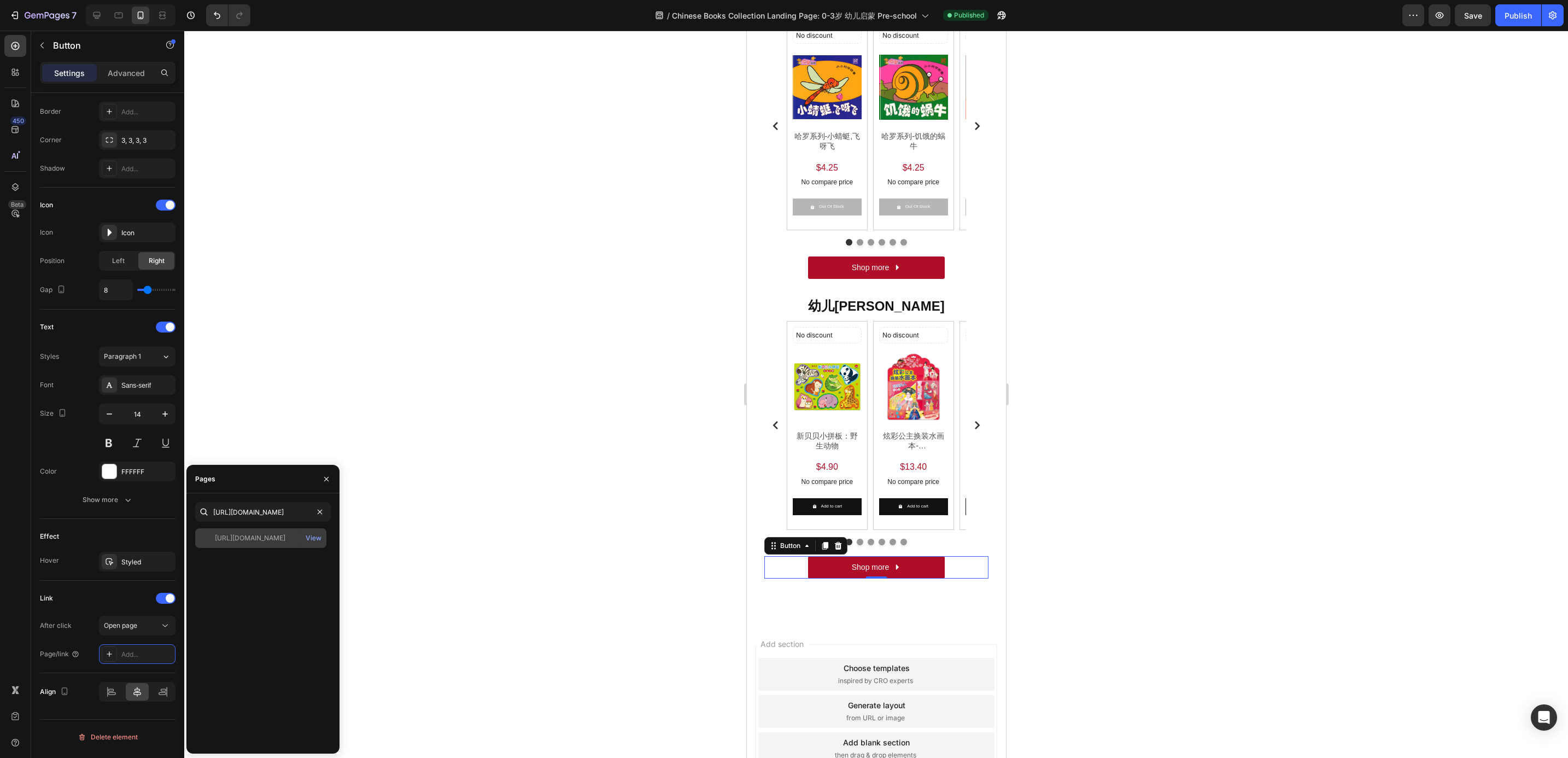
click at [257, 529] on div "[URL][DOMAIN_NAME] View" at bounding box center [261, 538] width 131 height 20
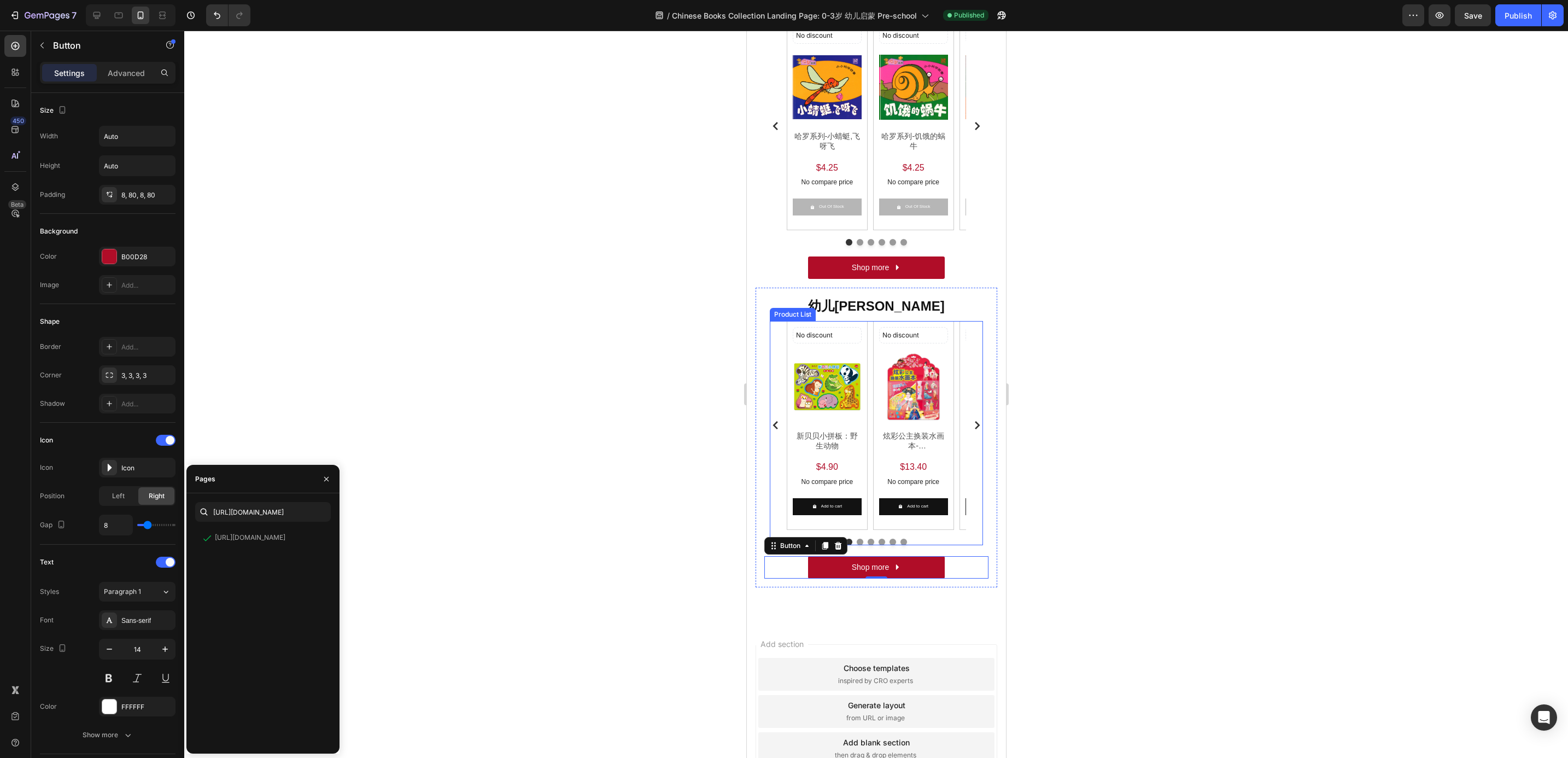
click at [871, 341] on div "No discount Not be displayed when published Discount Tag Product Images 新贝贝小拼板：…" at bounding box center [876, 425] width 179 height 208
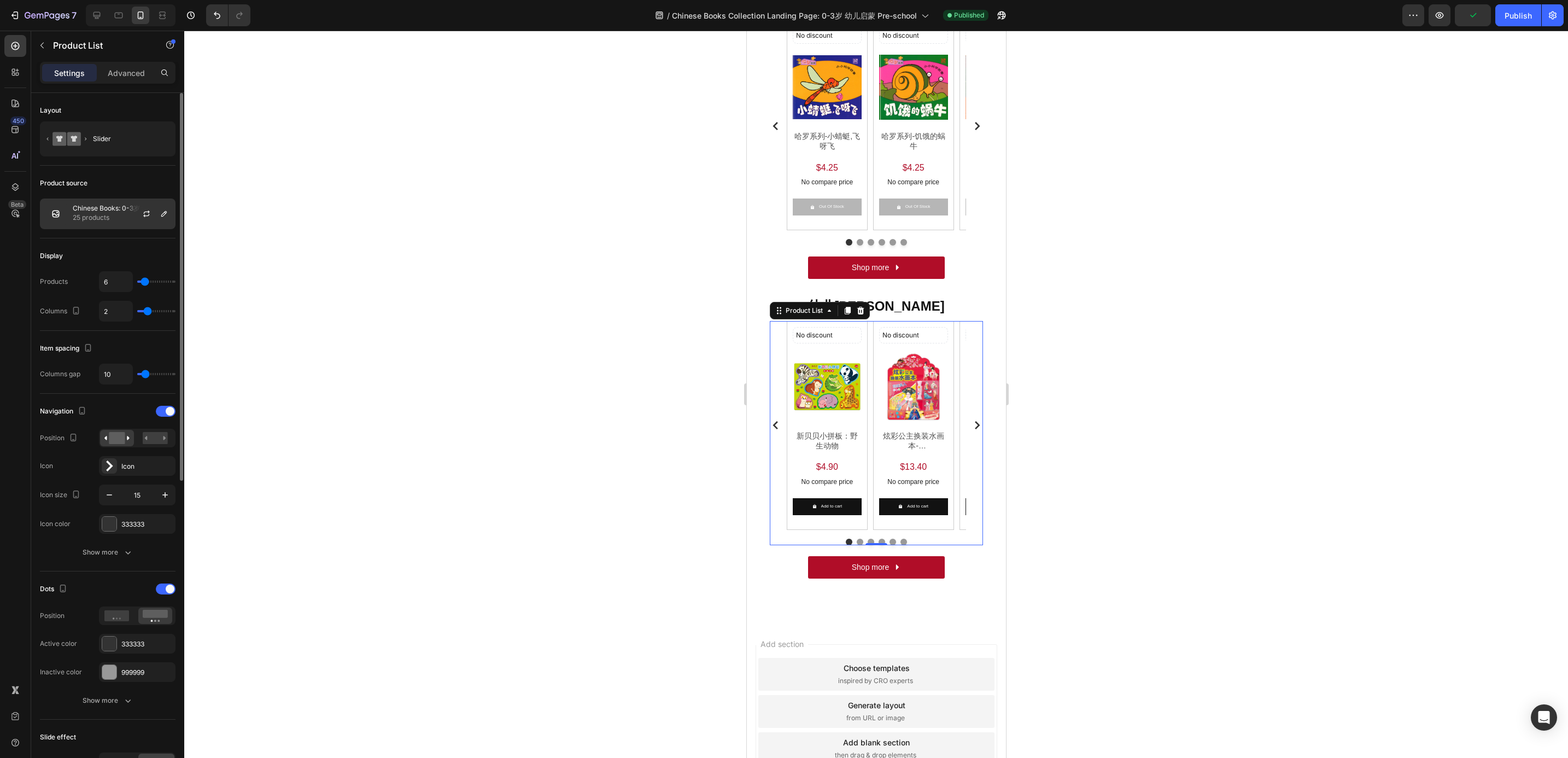
click at [85, 210] on p "Chinese Books: 0-3岁 幼儿启蒙 Pre-school 幼儿[PERSON_NAME]" at bounding box center [122, 208] width 98 height 8
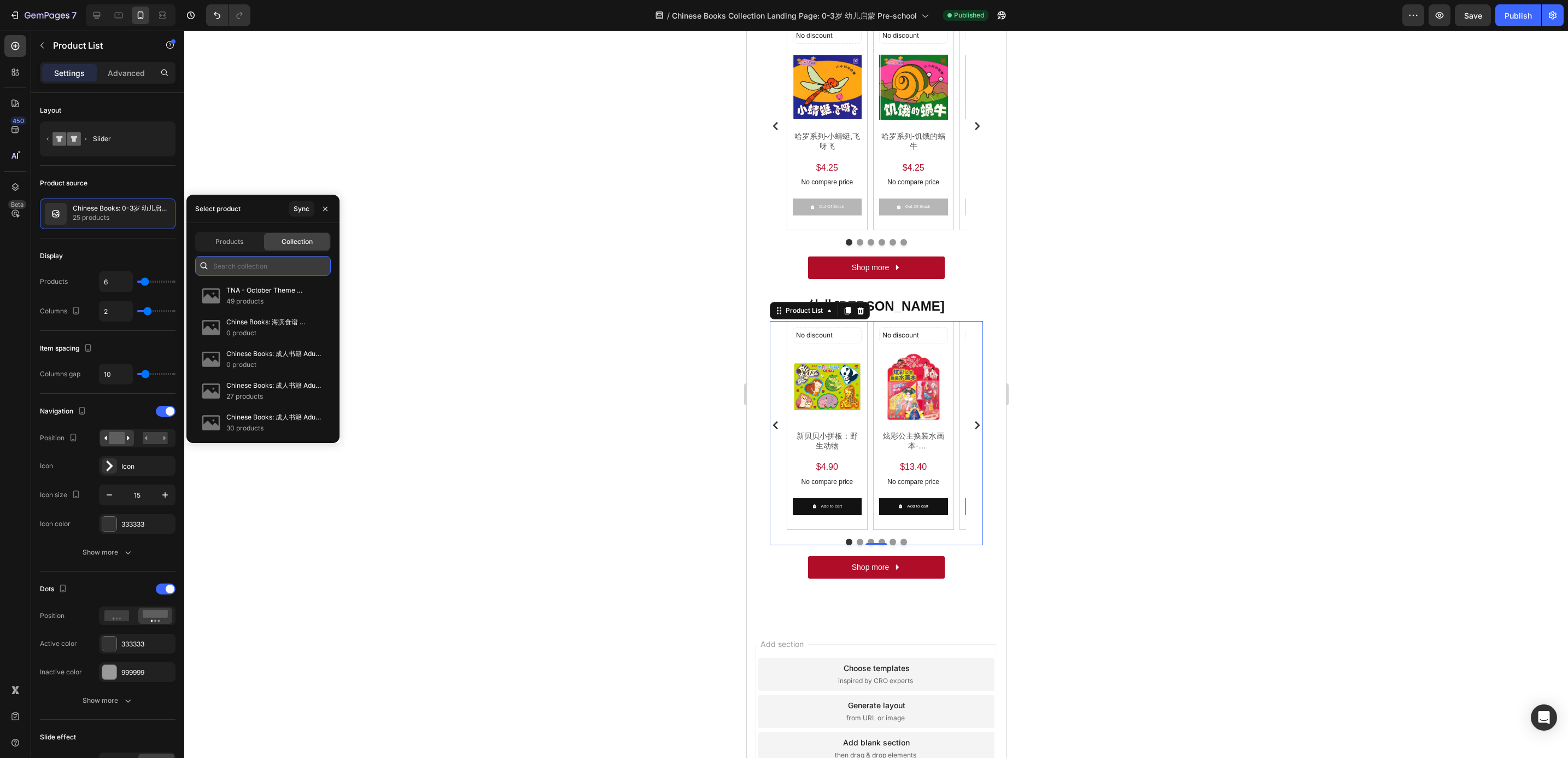
click at [243, 262] on input "text" at bounding box center [263, 266] width 136 height 20
paste input "Chinese Books: 0-3岁 幼儿启蒙 Pre-school 幼儿[PERSON_NAME]"
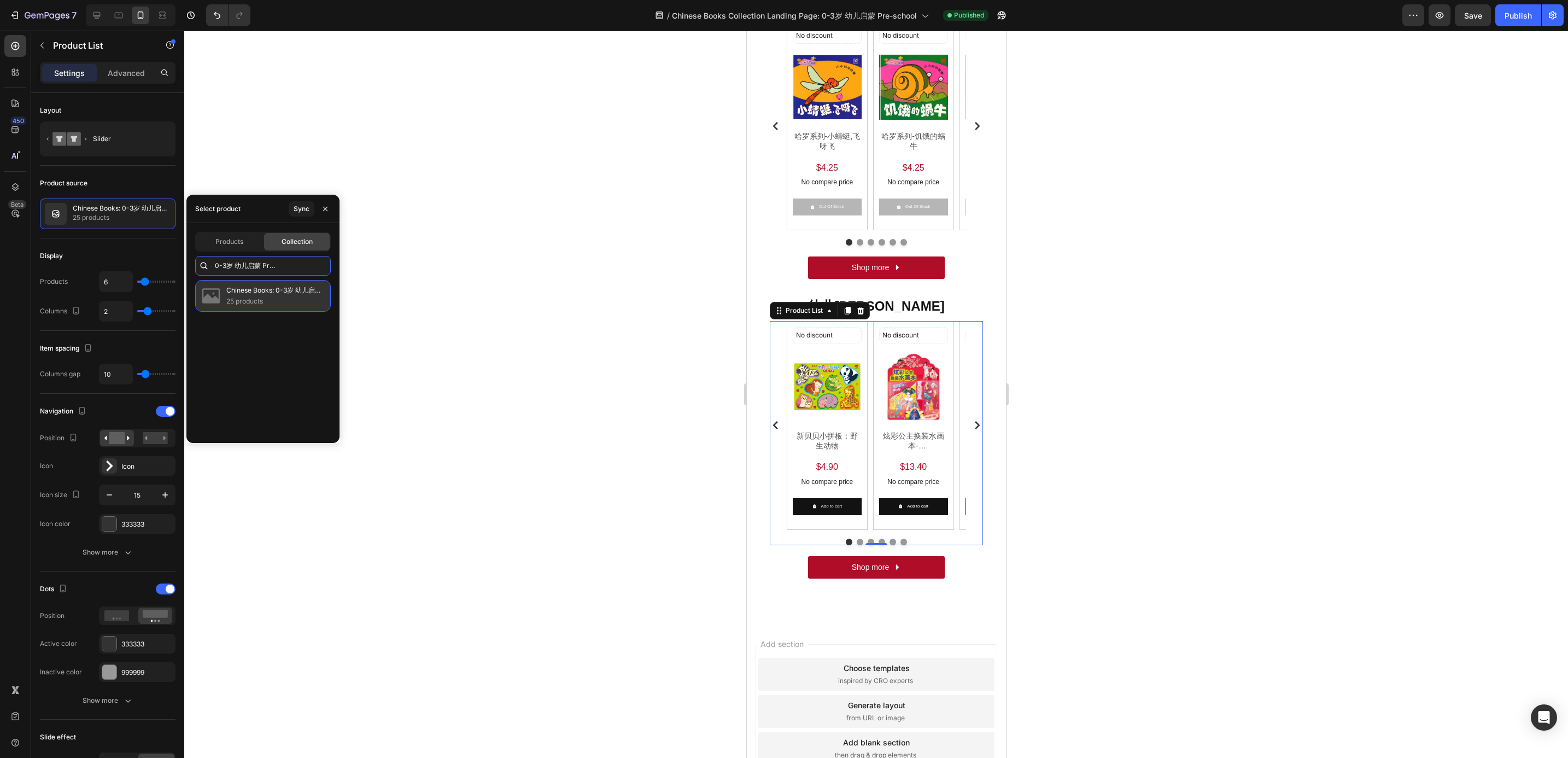
type input "Chinese Books: 0-3岁 幼儿启蒙 Pre-school 幼儿[PERSON_NAME]"
click at [250, 292] on p "Chinese Books: 0-3岁 幼儿启蒙 Pre-school 幼儿[PERSON_NAME]" at bounding box center [274, 290] width 95 height 11
click at [257, 297] on p "25 products" at bounding box center [274, 301] width 95 height 11
drag, startPoint x: 257, startPoint y: 297, endPoint x: 292, endPoint y: 305, distance: 35.9
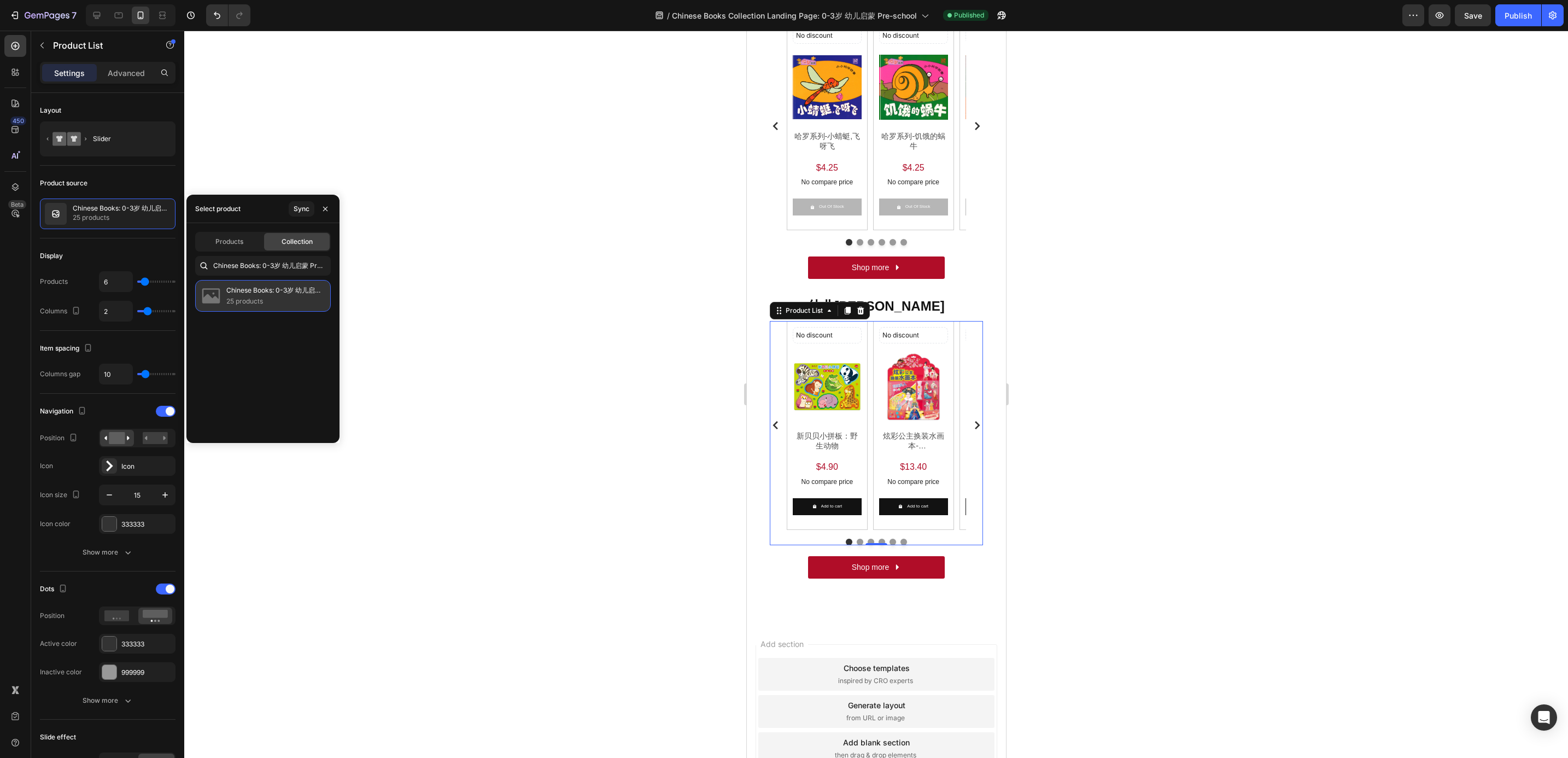
click at [292, 305] on p "25 products" at bounding box center [274, 301] width 95 height 11
click at [387, 324] on div at bounding box center [876, 394] width 1384 height 727
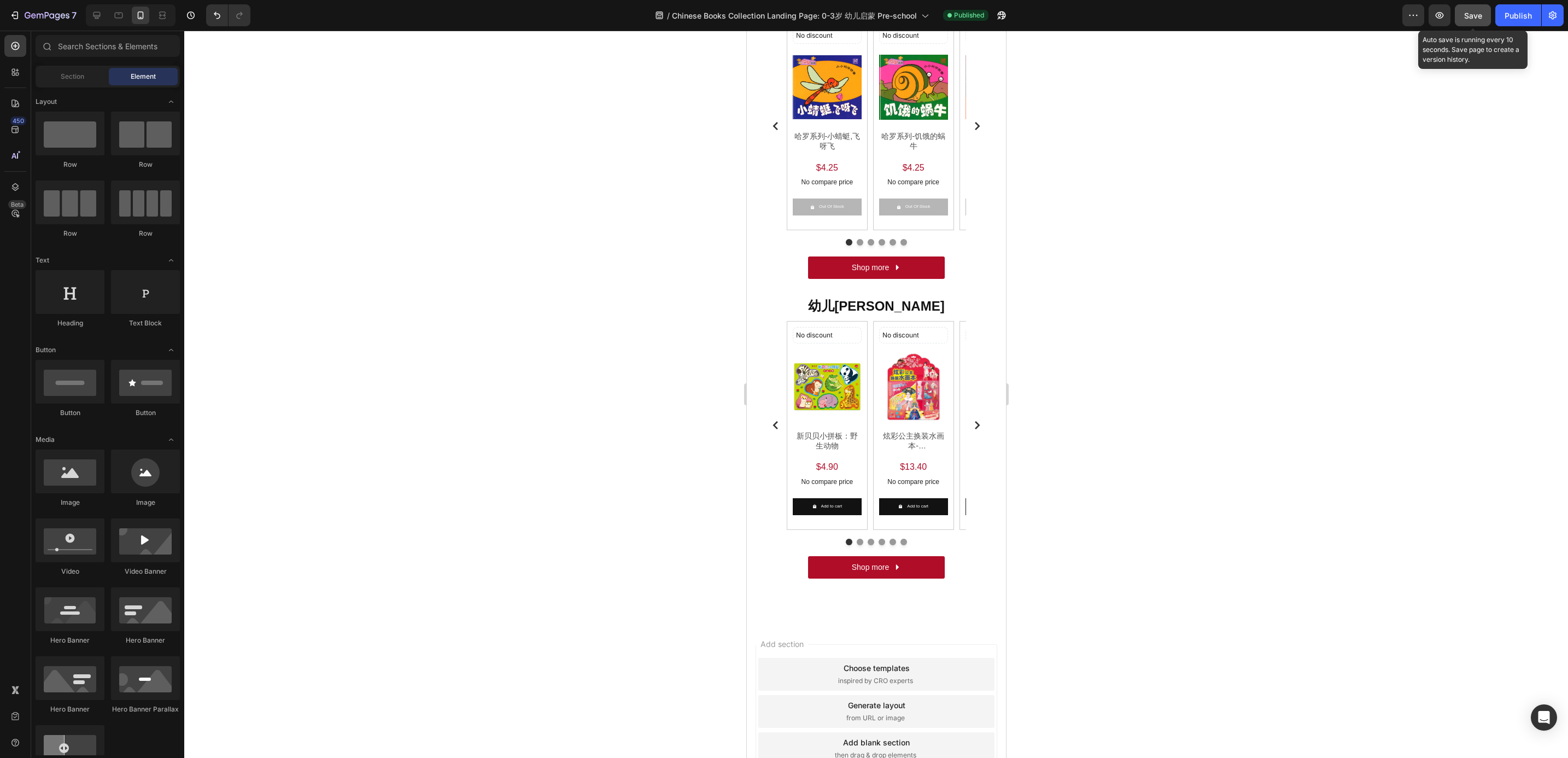
click at [1462, 15] on button "Save" at bounding box center [1473, 15] width 36 height 22
click at [1490, 15] on button "Save" at bounding box center [1473, 15] width 36 height 22
click at [1503, 14] on button "Publish" at bounding box center [1518, 15] width 46 height 22
